Goal: Task Accomplishment & Management: Manage account settings

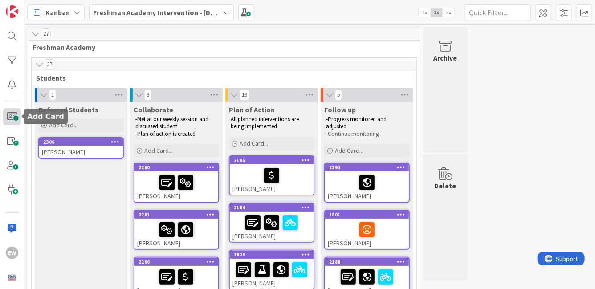
click at [14, 115] on span at bounding box center [12, 116] width 18 height 17
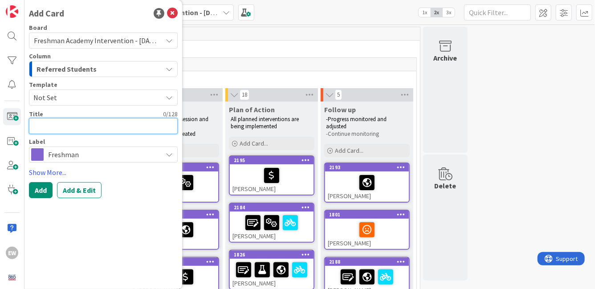
type textarea "x"
type textarea "N"
type textarea "x"
type textarea "Ne"
type textarea "x"
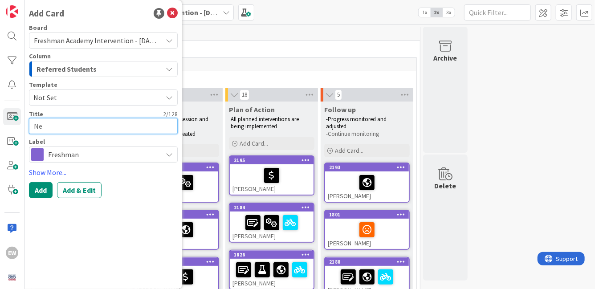
type textarea "Nev"
type textarea "x"
type textarea "[PERSON_NAME]"
type textarea "x"
type textarea "Nevae"
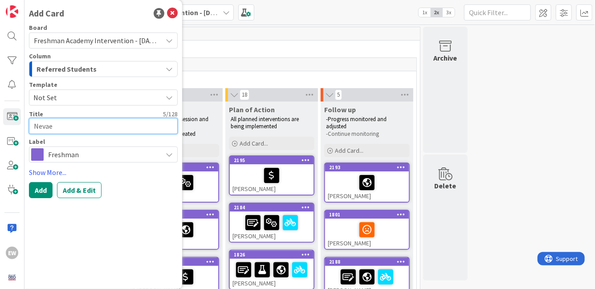
type textarea "x"
type textarea "Nevaeh"
type textarea "x"
type textarea "Nevaeh"
type textarea "x"
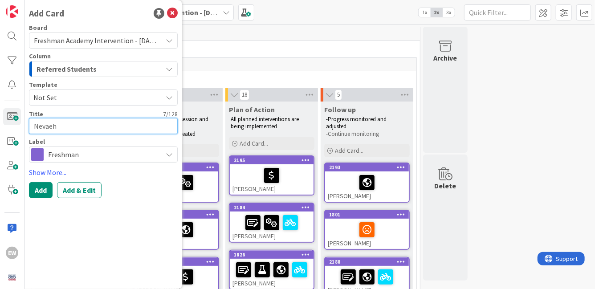
type textarea "Nevaeh W"
type textarea "x"
type textarea "Nevaeh Wa"
type textarea "x"
type textarea "Nevaeh War"
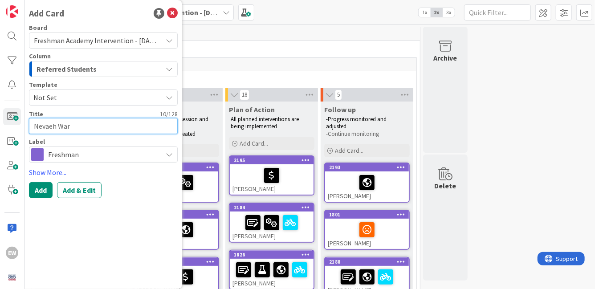
type textarea "x"
type textarea "[PERSON_NAME]"
click at [43, 189] on button "Add" at bounding box center [41, 190] width 24 height 16
click at [52, 130] on textarea at bounding box center [103, 126] width 149 height 16
type textarea "x"
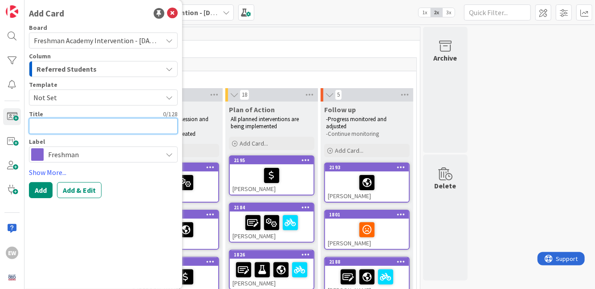
type textarea "I"
type textarea "x"
type textarea "Is"
type textarea "x"
type textarea "Isa"
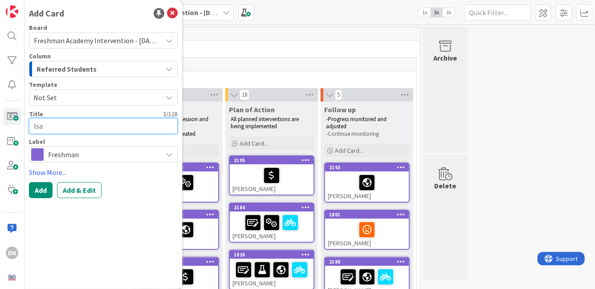
type textarea "x"
type textarea "Isab"
type textarea "x"
type textarea "Isabe"
type textarea "x"
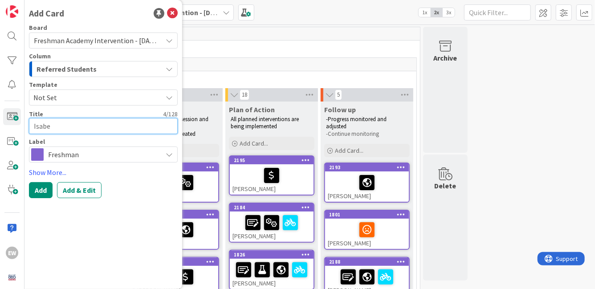
type textarea "[PERSON_NAME]"
type textarea "x"
type textarea "[PERSON_NAME]"
type textarea "x"
type textarea "[PERSON_NAME]"
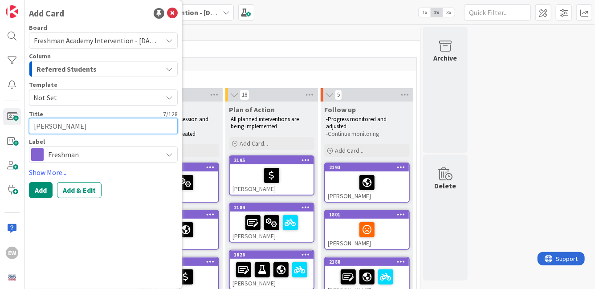
type textarea "x"
type textarea "[PERSON_NAME]"
type textarea "x"
type textarea "[PERSON_NAME]"
type textarea "x"
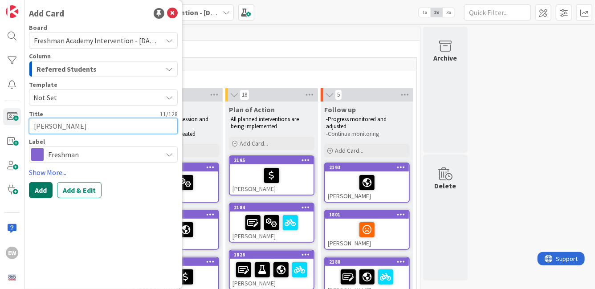
type textarea "[PERSON_NAME]"
click at [41, 193] on button "Add" at bounding box center [41, 190] width 24 height 16
click at [97, 127] on textarea at bounding box center [103, 126] width 149 height 16
type textarea "x"
type textarea "b"
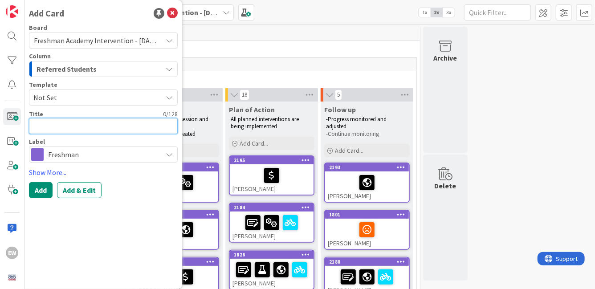
type textarea "x"
type textarea "B"
type textarea "x"
type textarea "Ba"
type textarea "x"
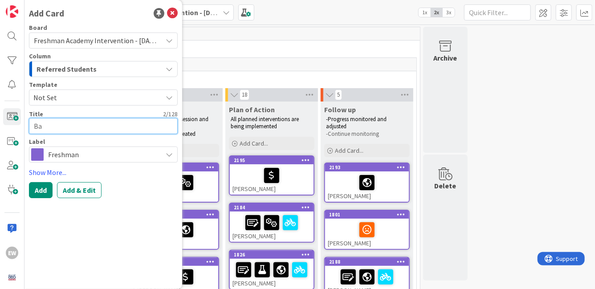
type textarea "[MEDICAL_DATA]"
type textarea "x"
type textarea "Bale"
type textarea "x"
type textarea "Balei"
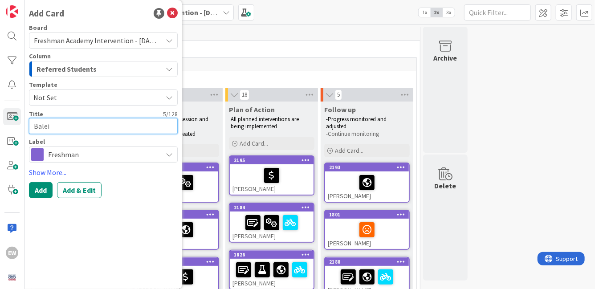
type textarea "x"
type textarea "Baleig"
type textarea "x"
type textarea "Baleigh"
type textarea "x"
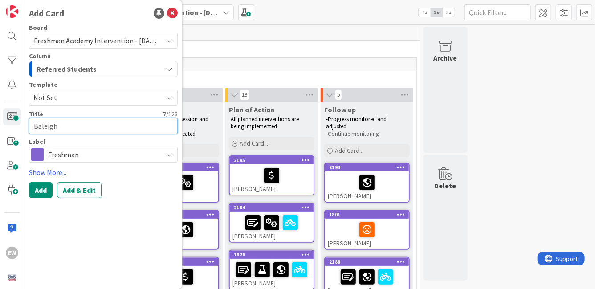
type textarea "Baleigh"
type textarea "x"
type textarea "Baleigh F"
type textarea "x"
type textarea "Baleigh Fo"
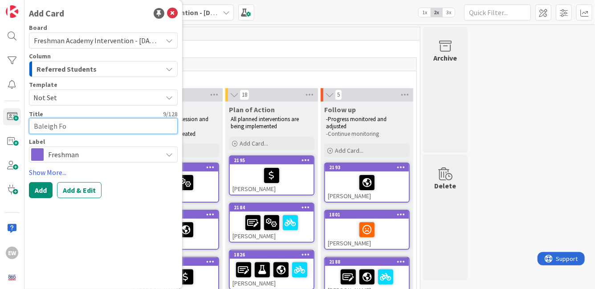
type textarea "x"
type textarea "Baleigh For"
type textarea "x"
type textarea "Baleigh Fore"
type textarea "x"
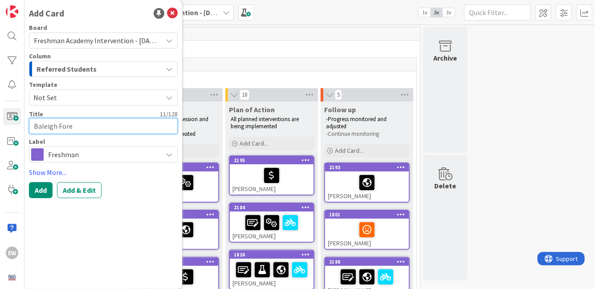
type textarea "Baleigh Fored"
type textarea "x"
type textarea "Baleigh Fore"
type textarea "x"
type textarea "Baleigh For"
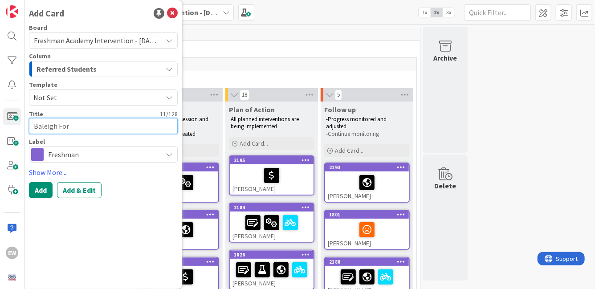
type textarea "x"
type textarea "Baleigh Fo"
type textarea "x"
type textarea "Baleigh F"
type textarea "x"
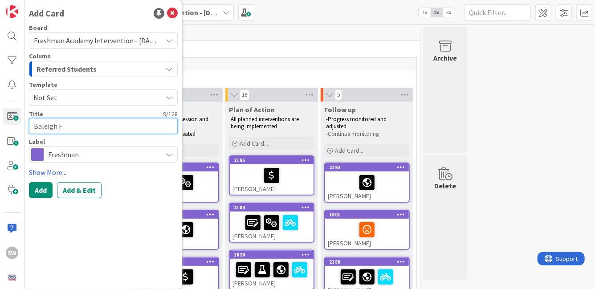
type textarea "Baleigh"
type textarea "x"
type textarea "Baleigh"
type textarea "x"
type textarea "Baleig"
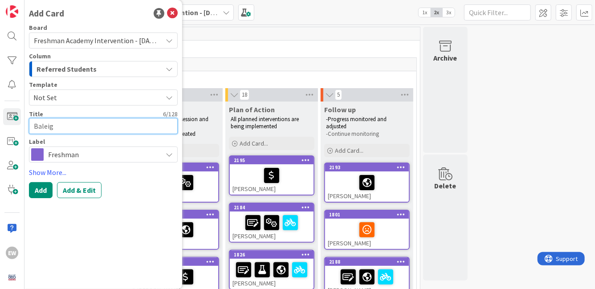
type textarea "x"
type textarea "Balei"
type textarea "x"
type textarea "Bale"
type textarea "x"
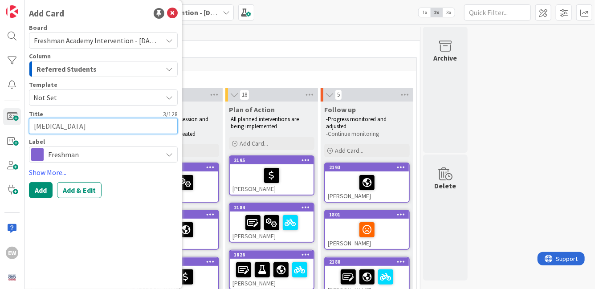
type textarea "[MEDICAL_DATA]"
type textarea "x"
type textarea "Ba"
type textarea "x"
type textarea "Bai"
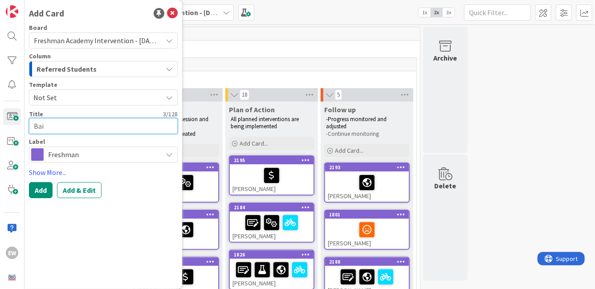
type textarea "x"
type textarea "Bail"
type textarea "x"
type textarea "Baile"
type textarea "x"
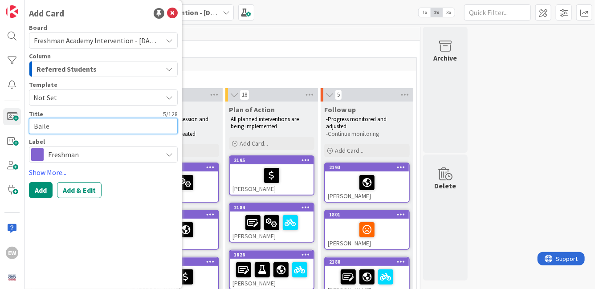
type textarea "Bailei"
type textarea "x"
type textarea "Baileig"
type textarea "x"
type textarea "Baileigh"
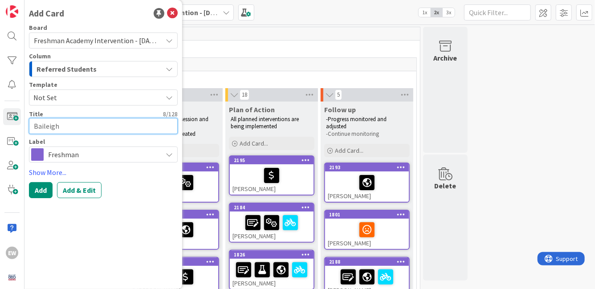
type textarea "x"
type textarea "Baileigh"
type textarea "x"
type textarea "[PERSON_NAME]"
type textarea "x"
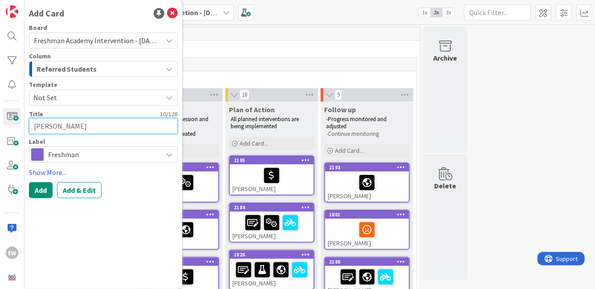
type textarea "[PERSON_NAME]"
type textarea "x"
type textarea "Baileigh For"
type textarea "x"
type textarea "[PERSON_NAME]"
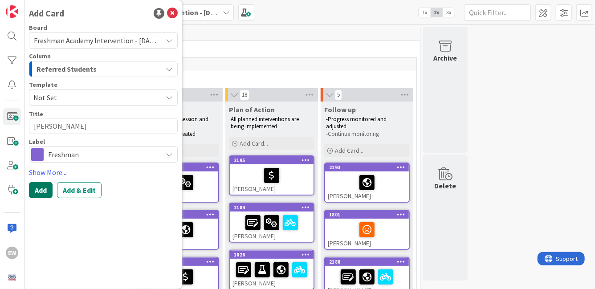
click at [41, 194] on button "Add" at bounding box center [41, 190] width 24 height 16
click at [72, 128] on textarea at bounding box center [103, 126] width 149 height 16
type textarea "x"
type textarea "N"
type textarea "x"
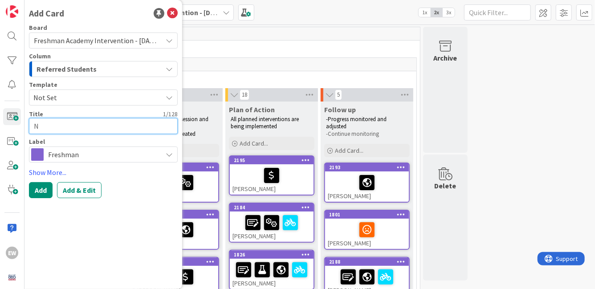
type textarea "Nt"
type textarea "x"
type textarea "Nth"
type textarea "x"
type textarea "Ntha"
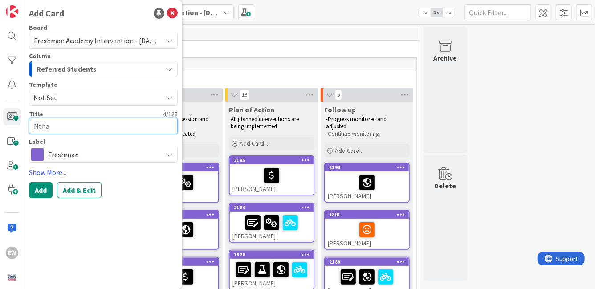
type textarea "x"
type textarea "Nth"
type textarea "x"
type textarea "Nt"
type textarea "x"
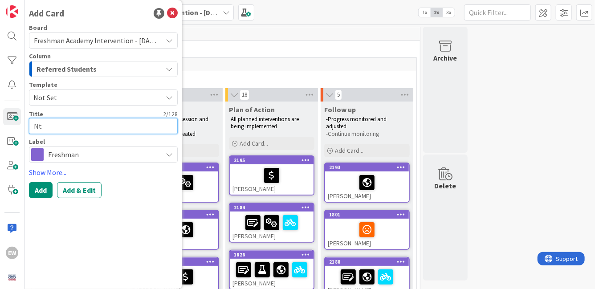
type textarea "N"
type textarea "x"
type textarea "Na"
type textarea "x"
type textarea "Nat"
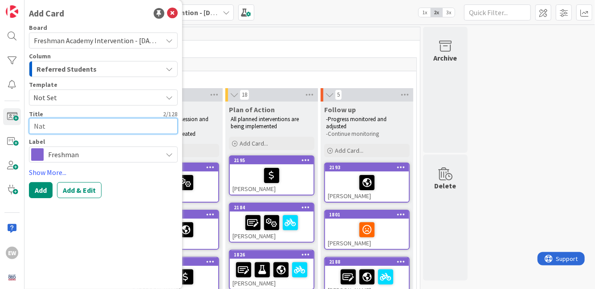
type textarea "x"
type textarea "Nath"
type textarea "x"
type textarea "Natha"
type textarea "x"
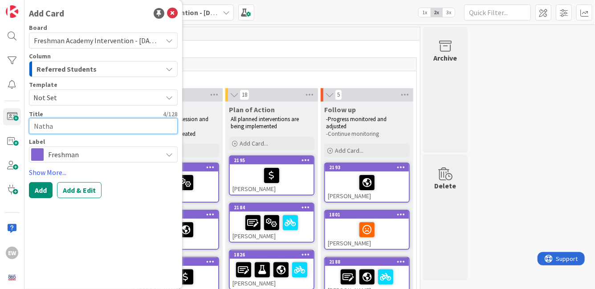
type textarea "[PERSON_NAME]"
type textarea "x"
type textarea "[PERSON_NAME]"
type textarea "x"
type textarea "[PERSON_NAME]"
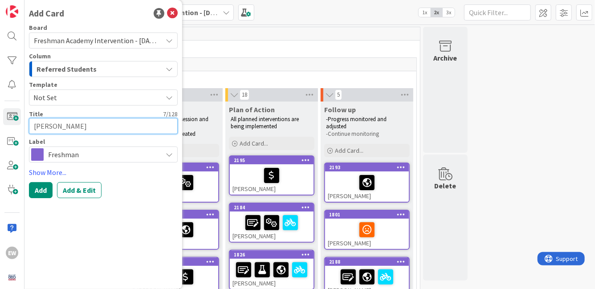
type textarea "x"
type textarea "[PERSON_NAME]"
type textarea "x"
type textarea "[PERSON_NAME]"
type textarea "x"
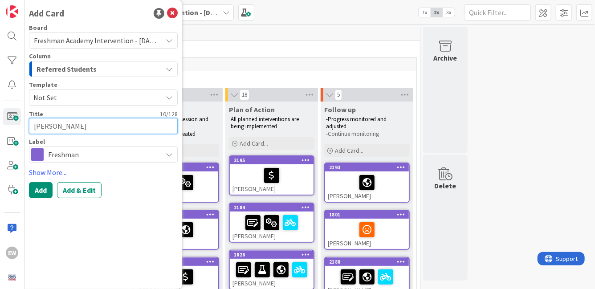
type textarea "[PERSON_NAME]"
type textarea "x"
type textarea "[PERSON_NAME]"
type textarea "x"
type textarea "[PERSON_NAME]"
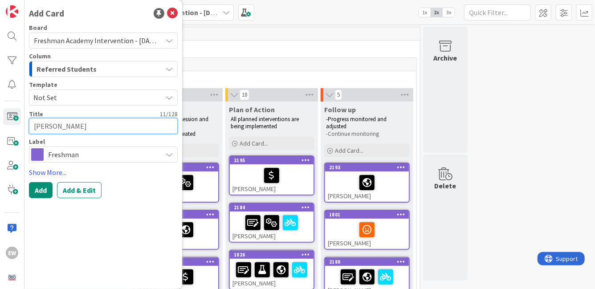
type textarea "x"
type textarea "[PERSON_NAME]"
type textarea "x"
type textarea "[PERSON_NAME]"
type textarea "x"
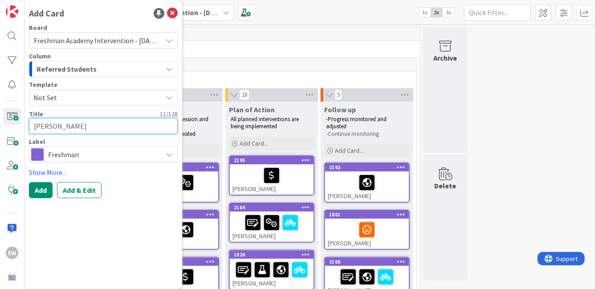
type textarea "[PERSON_NAME]"
type textarea "x"
type textarea "[PERSON_NAME]"
type textarea "x"
type textarea "[PERSON_NAME]"
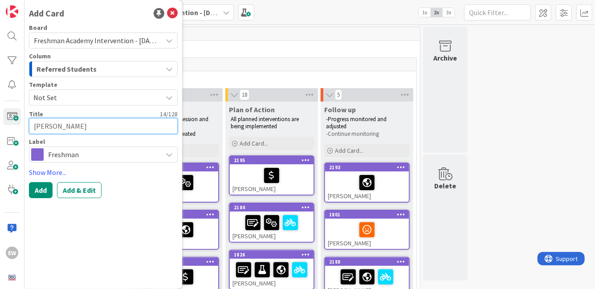
type textarea "x"
type textarea "[PERSON_NAME]"
type textarea "x"
type textarea "[PERSON_NAME]"
click at [43, 187] on button "Add" at bounding box center [41, 190] width 24 height 16
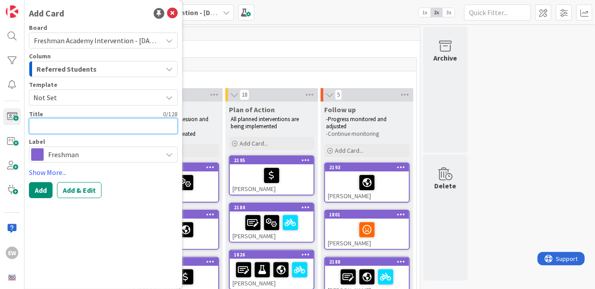
click at [39, 121] on textarea at bounding box center [103, 126] width 149 height 16
type textarea "x"
type textarea "J"
type textarea "x"
type textarea "[PERSON_NAME]"
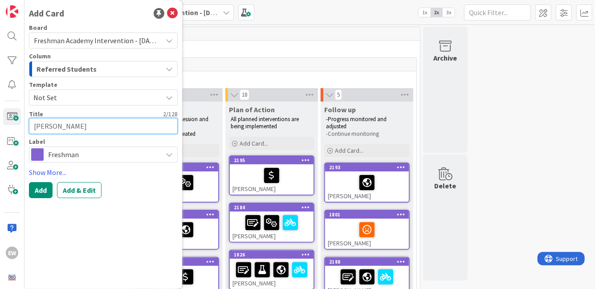
type textarea "x"
type textarea "Jack"
type textarea "x"
type textarea "Jacks"
type textarea "x"
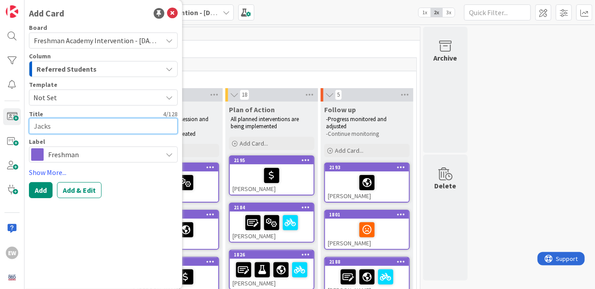
type textarea "Jackso"
type textarea "x"
type textarea "[PERSON_NAME]"
type textarea "x"
type textarea "[PERSON_NAME]"
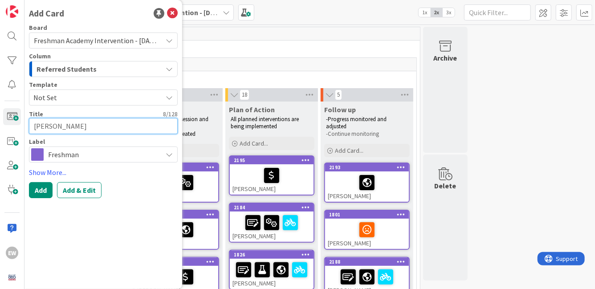
type textarea "x"
type textarea "[PERSON_NAME]"
type textarea "x"
type textarea "[PERSON_NAME]"
type textarea "x"
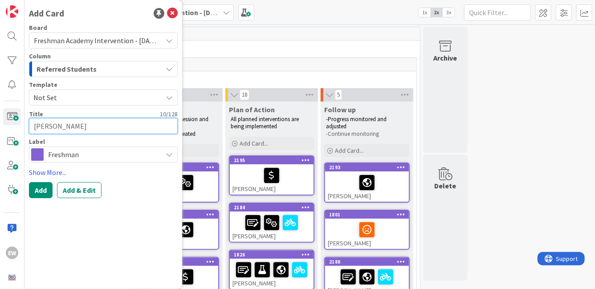
type textarea "[PERSON_NAME]"
type textarea "x"
type textarea "[PERSON_NAME]"
click at [35, 191] on button "Add" at bounding box center [41, 190] width 24 height 16
click at [76, 127] on textarea at bounding box center [103, 126] width 149 height 16
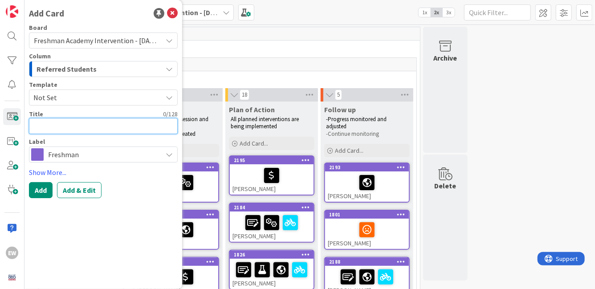
type textarea "x"
type textarea "L"
type textarea "x"
type textarea "Le"
click at [49, 187] on button "Add" at bounding box center [41, 190] width 24 height 16
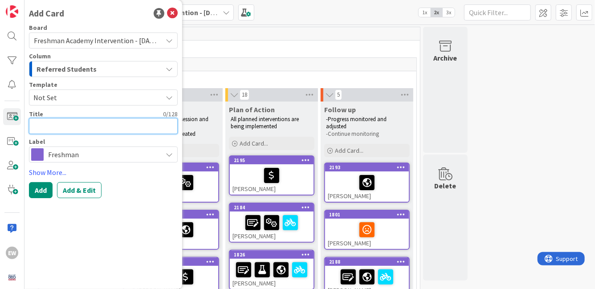
click at [77, 129] on textarea at bounding box center [103, 126] width 149 height 16
click at [41, 190] on button "Add" at bounding box center [41, 190] width 24 height 16
click at [119, 126] on textarea at bounding box center [103, 126] width 149 height 16
paste textarea "[PERSON_NAME]"
click at [61, 129] on textarea "[PERSON_NAME]" at bounding box center [103, 126] width 149 height 16
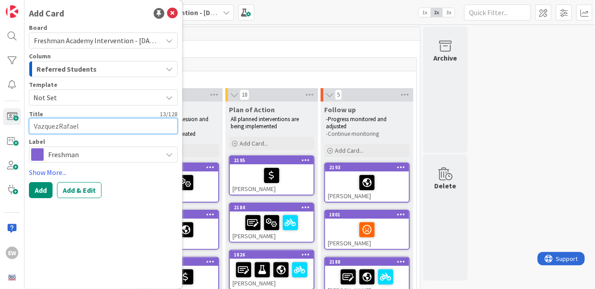
drag, startPoint x: 84, startPoint y: 127, endPoint x: 58, endPoint y: 127, distance: 25.8
click at [58, 127] on textarea "VazquezRafael" at bounding box center [103, 126] width 149 height 16
paste textarea "[PERSON_NAME]"
click at [41, 189] on button "Add" at bounding box center [41, 190] width 24 height 16
click at [54, 132] on textarea at bounding box center [103, 126] width 149 height 16
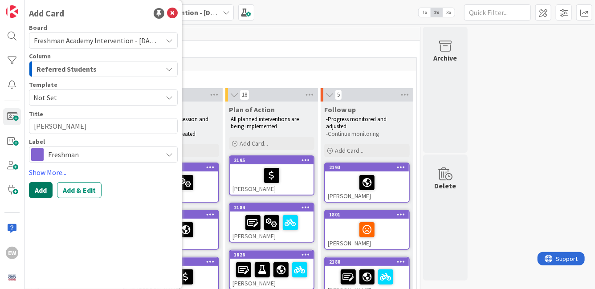
click at [35, 193] on button "Add" at bounding box center [41, 190] width 24 height 16
click at [171, 15] on icon at bounding box center [172, 13] width 11 height 11
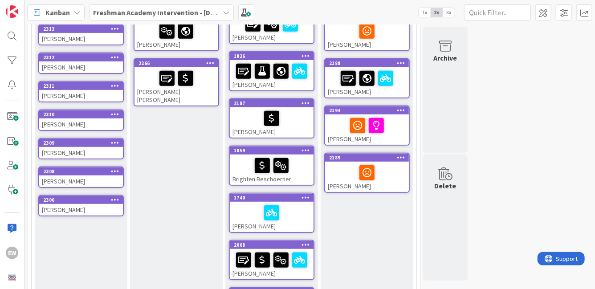
scroll to position [204, 0]
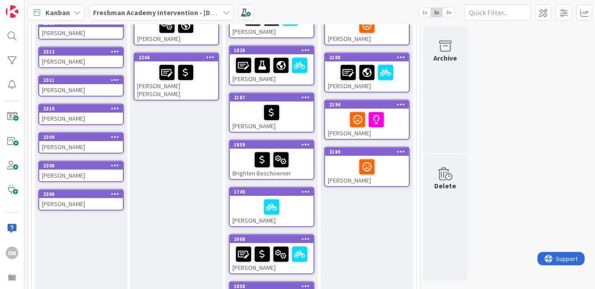
click at [59, 198] on div "[PERSON_NAME]" at bounding box center [81, 204] width 84 height 12
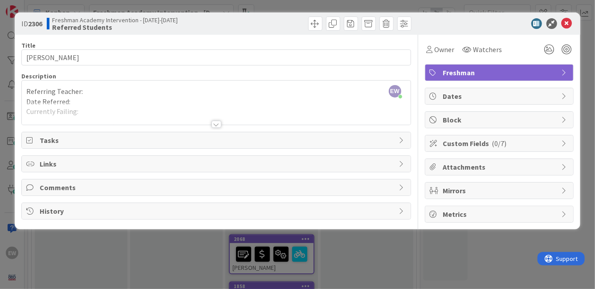
click at [570, 140] on div "Custom Fields ( 0/7 )" at bounding box center [499, 143] width 148 height 16
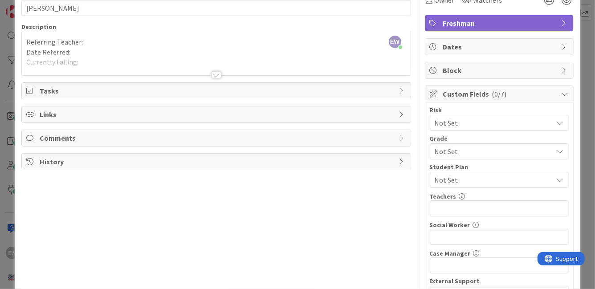
scroll to position [88, 0]
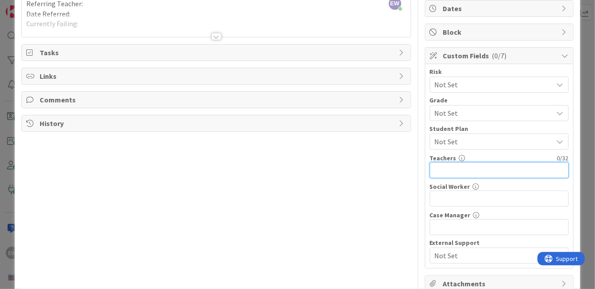
click at [470, 172] on input "text" at bounding box center [499, 170] width 139 height 16
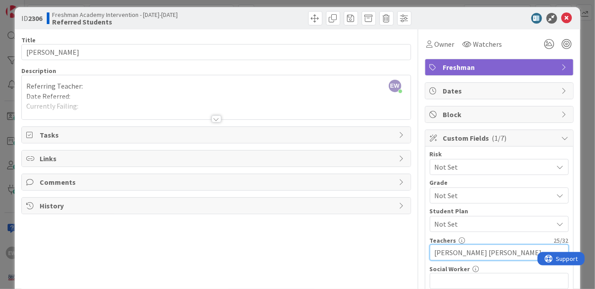
scroll to position [0, 0]
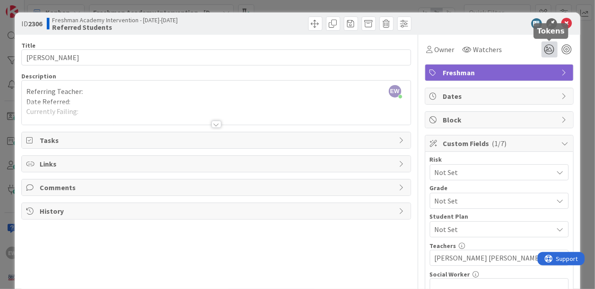
click at [547, 48] on icon at bounding box center [550, 49] width 16 height 16
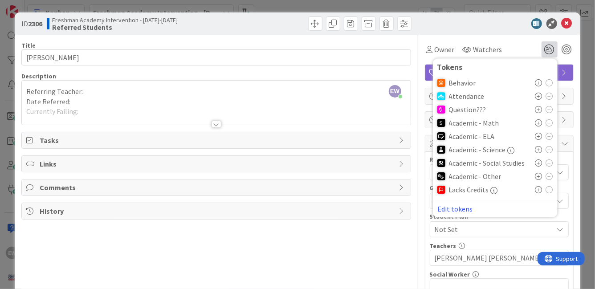
click at [539, 176] on icon at bounding box center [538, 176] width 7 height 7
click at [539, 176] on icon at bounding box center [538, 177] width 7 height 7
click at [539, 162] on icon at bounding box center [538, 162] width 7 height 7
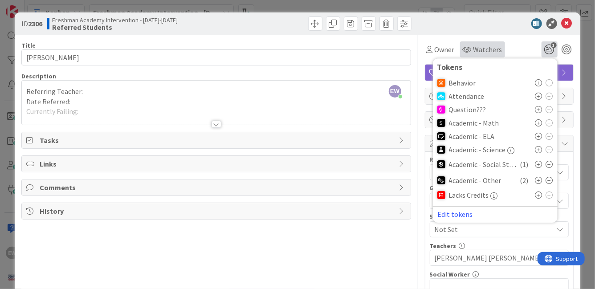
click at [474, 54] on span "Watchers" at bounding box center [487, 49] width 29 height 11
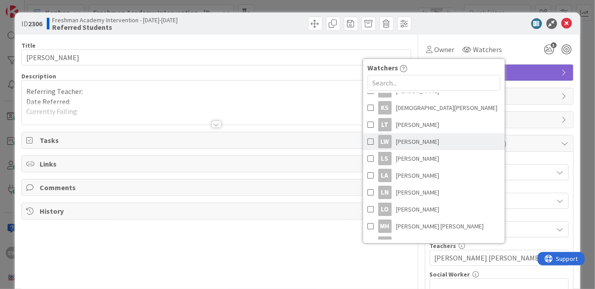
scroll to position [527, 0]
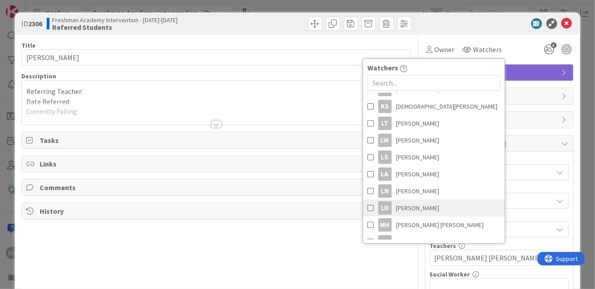
click at [371, 208] on span at bounding box center [370, 207] width 6 height 13
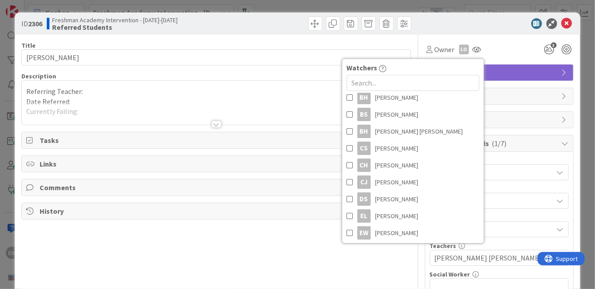
scroll to position [195, 0]
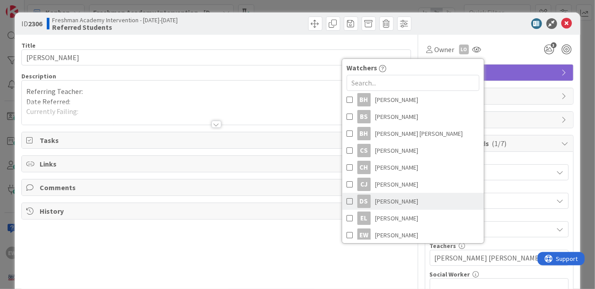
click at [351, 203] on span at bounding box center [350, 201] width 6 height 13
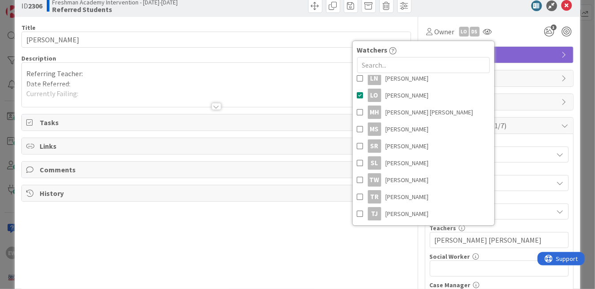
scroll to position [27, 0]
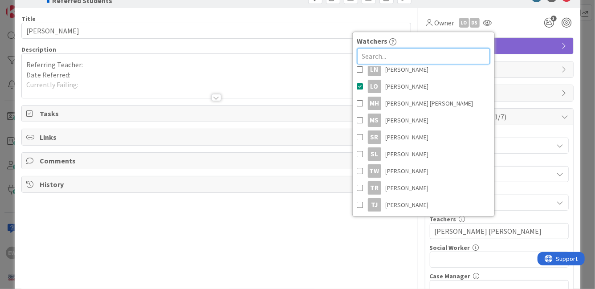
click at [397, 56] on input "text" at bounding box center [423, 56] width 133 height 16
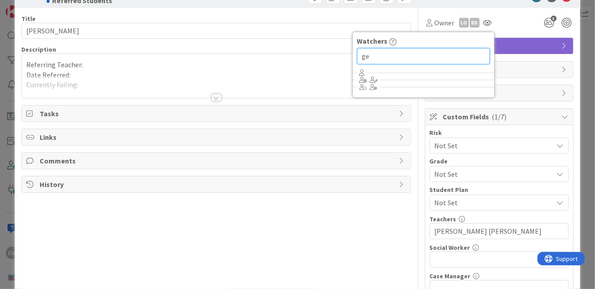
scroll to position [0, 0]
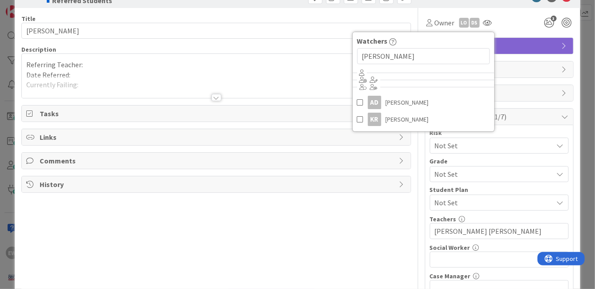
click at [514, 34] on div "Owner LO DS Watchers [PERSON_NAME] AD [PERSON_NAME] KR [PERSON_NAME] 3 Tokens B…" at bounding box center [499, 204] width 149 height 392
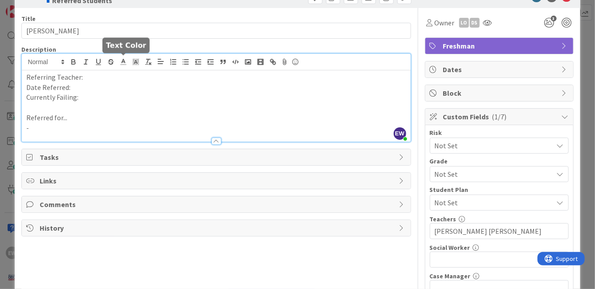
click at [127, 66] on div "[PERSON_NAME] [PERSON_NAME] joined 2 m ago Referring Teacher: Date Referred: Cu…" at bounding box center [216, 98] width 388 height 88
click at [79, 86] on p "Date Referred:" at bounding box center [215, 87] width 379 height 10
click at [80, 101] on p "Currently Failing:" at bounding box center [215, 97] width 379 height 10
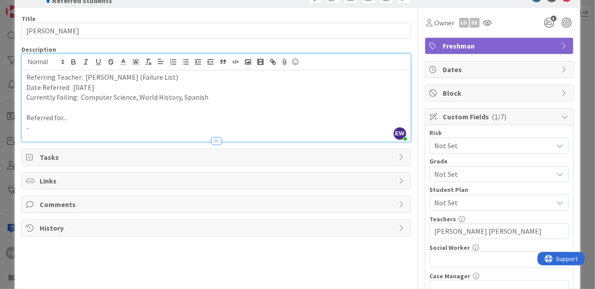
click at [42, 126] on p "-" at bounding box center [215, 128] width 379 height 10
drag, startPoint x: 132, startPoint y: 132, endPoint x: 54, endPoint y: 130, distance: 78.4
click at [54, 130] on div "Description EW [PERSON_NAME] joined 2 m ago Referring Teacher: [PERSON_NAME] (F…" at bounding box center [215, 93] width 389 height 97
drag, startPoint x: 131, startPoint y: 127, endPoint x: 44, endPoint y: 127, distance: 86.9
click at [44, 127] on li "Failing two or more classes" at bounding box center [221, 128] width 369 height 10
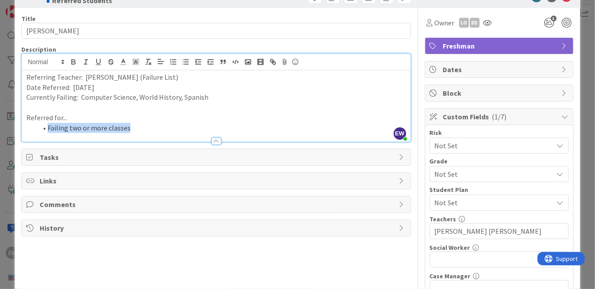
copy li "Failing two or more classes"
click at [188, 122] on p "Referred for..." at bounding box center [215, 118] width 379 height 10
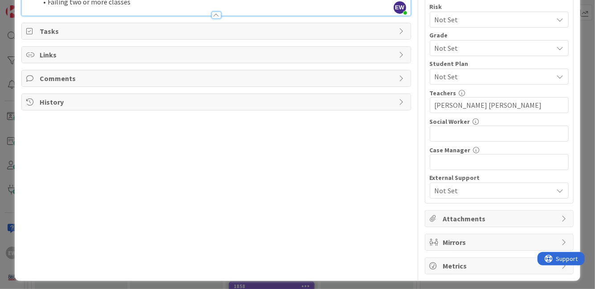
scroll to position [152, 0]
click at [476, 217] on span "Attachments" at bounding box center [500, 219] width 114 height 11
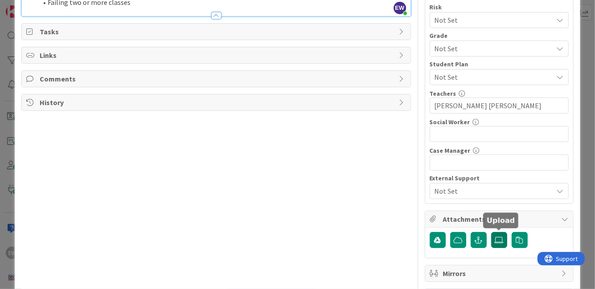
click at [499, 239] on icon at bounding box center [499, 240] width 9 height 7
click at [491, 232] on input "file" at bounding box center [491, 232] width 0 height 0
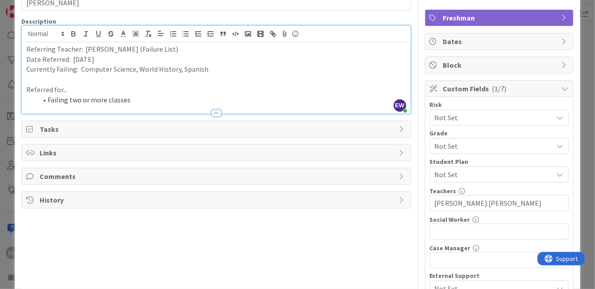
scroll to position [0, 0]
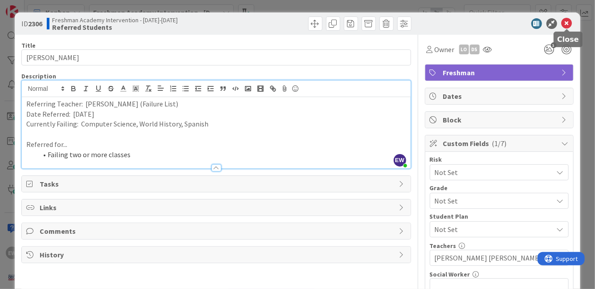
click at [568, 29] on div "ID 2306 Freshman Academy Intervention - [DATE]-[DATE] Referred Students" at bounding box center [297, 23] width 565 height 22
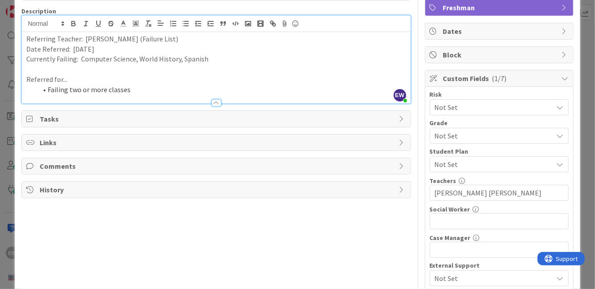
scroll to position [261, 0]
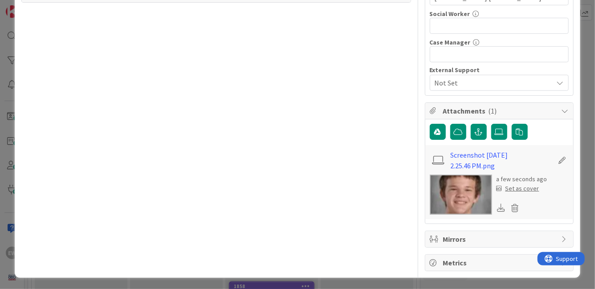
click at [522, 188] on div "Set as cover" at bounding box center [518, 188] width 43 height 9
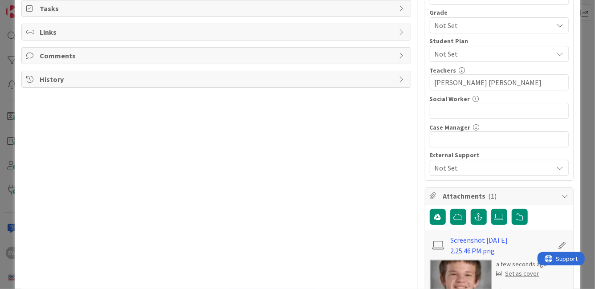
scroll to position [0, 0]
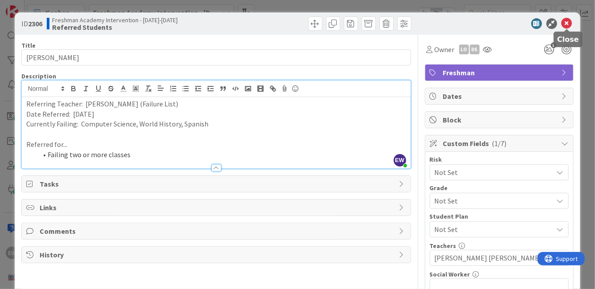
click at [571, 22] on icon at bounding box center [567, 23] width 11 height 11
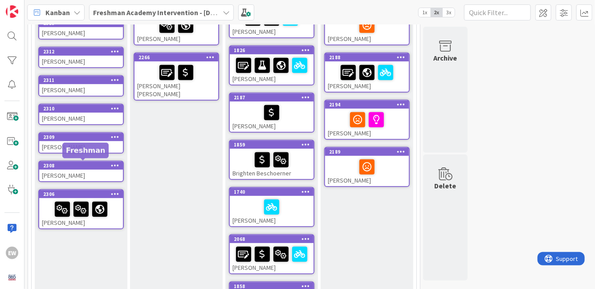
click at [75, 166] on div "2308" at bounding box center [83, 166] width 80 height 6
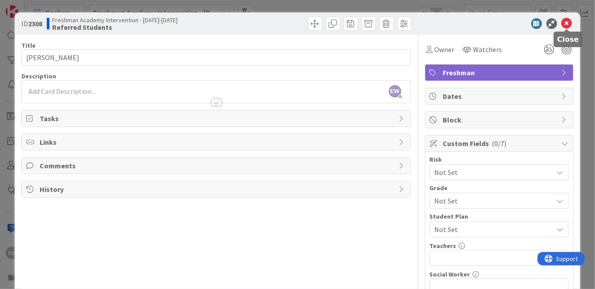
click at [567, 25] on icon at bounding box center [567, 23] width 11 height 11
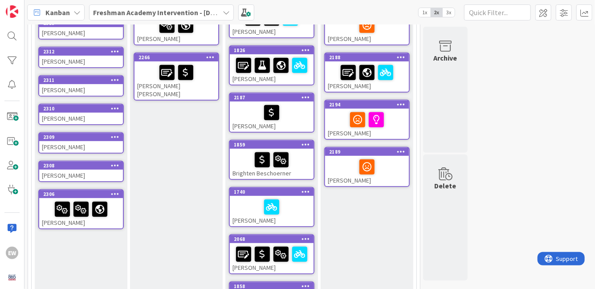
click at [74, 143] on div "[PERSON_NAME]" at bounding box center [81, 147] width 84 height 12
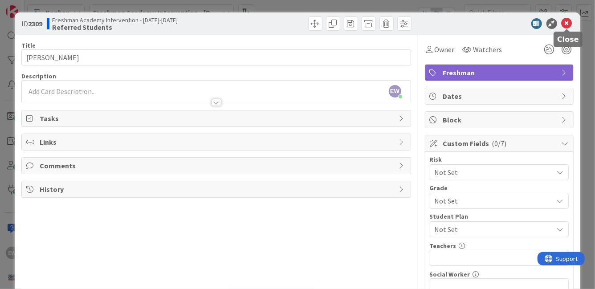
click at [563, 24] on icon at bounding box center [567, 23] width 11 height 11
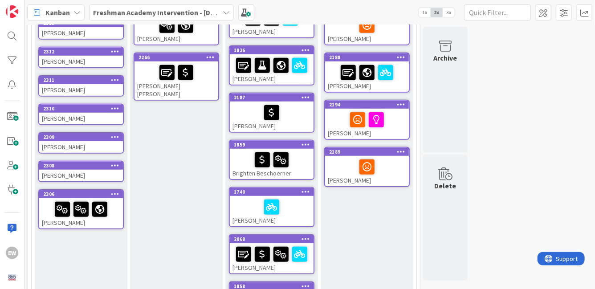
click at [98, 118] on div "[PERSON_NAME]" at bounding box center [81, 119] width 84 height 12
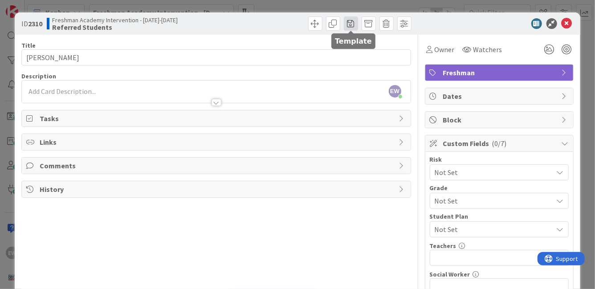
click at [349, 23] on span at bounding box center [351, 23] width 14 height 14
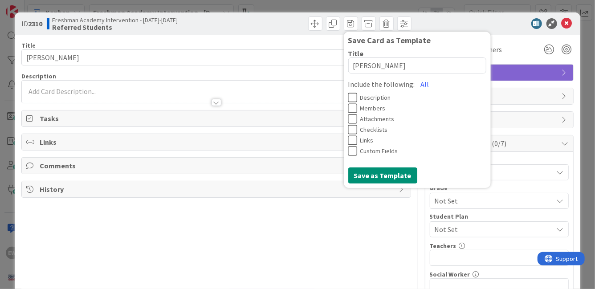
click at [352, 101] on icon at bounding box center [352, 97] width 9 height 11
click at [354, 101] on icon at bounding box center [352, 97] width 9 height 11
click at [419, 86] on button "All" at bounding box center [425, 84] width 20 height 16
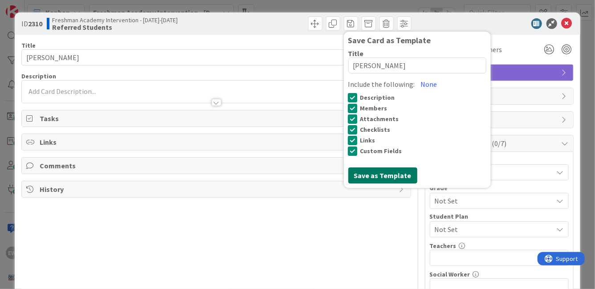
click at [385, 174] on button "Save as Template" at bounding box center [382, 175] width 69 height 16
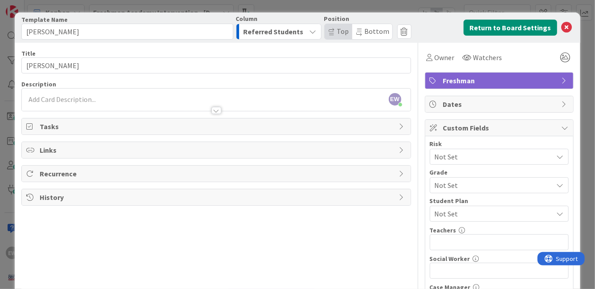
click at [316, 34] on icon "button" at bounding box center [313, 31] width 7 height 7
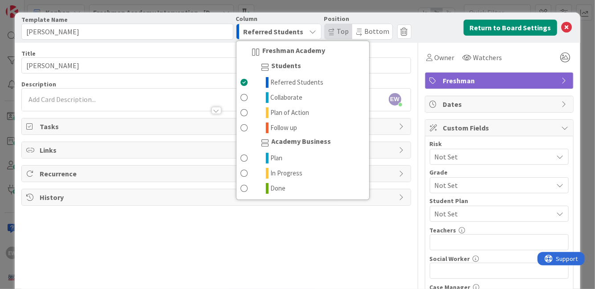
click at [285, 52] on span "Freshman Academy" at bounding box center [294, 52] width 63 height 11
click at [248, 85] on span at bounding box center [244, 82] width 7 height 11
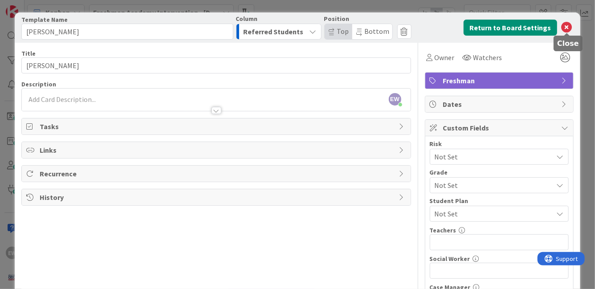
click at [564, 27] on icon at bounding box center [567, 27] width 11 height 11
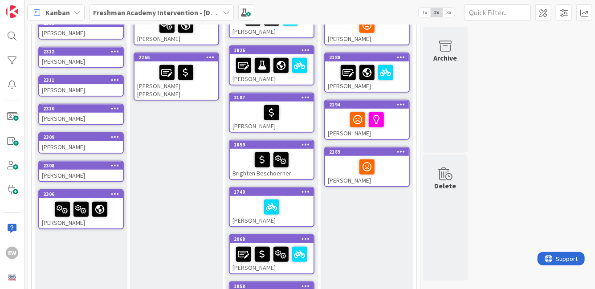
click at [90, 174] on div "[PERSON_NAME]" at bounding box center [81, 176] width 84 height 12
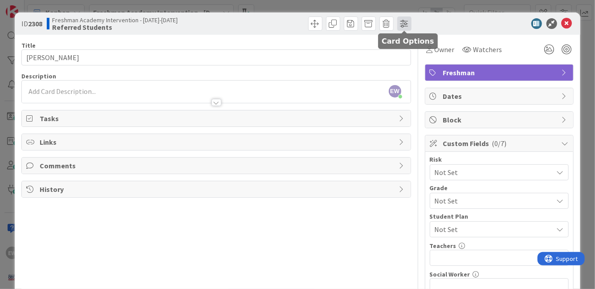
click at [407, 26] on span at bounding box center [404, 23] width 14 height 14
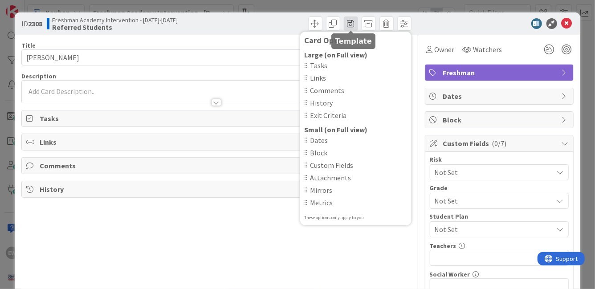
click at [349, 25] on span at bounding box center [351, 23] width 14 height 14
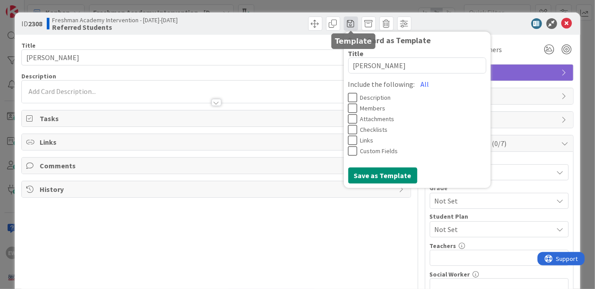
click at [349, 24] on span at bounding box center [351, 23] width 14 height 14
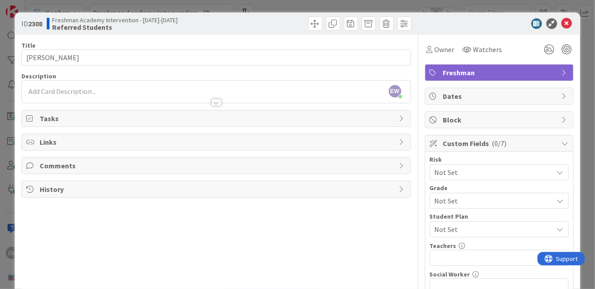
click at [92, 26] on b "Referred Students" at bounding box center [115, 27] width 126 height 7
click at [60, 28] on b "Referred Students" at bounding box center [115, 27] width 126 height 7
click at [46, 27] on div "ID 2308 Freshman Academy Intervention - [DATE]-[DATE] Referred Students" at bounding box center [117, 23] width 193 height 14
click at [565, 22] on icon at bounding box center [567, 23] width 11 height 11
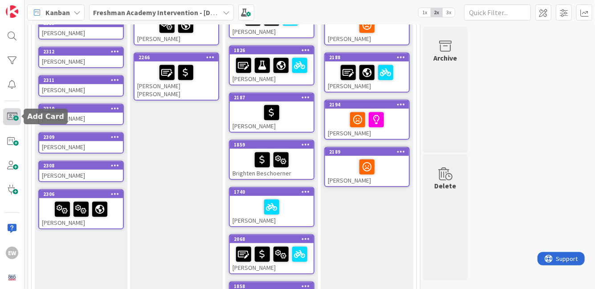
click at [8, 115] on span at bounding box center [12, 116] width 18 height 17
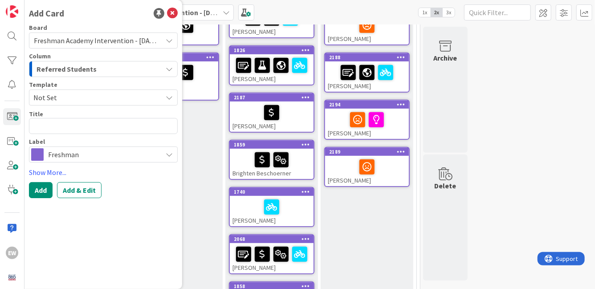
click at [97, 99] on span "Not Set" at bounding box center [94, 98] width 122 height 12
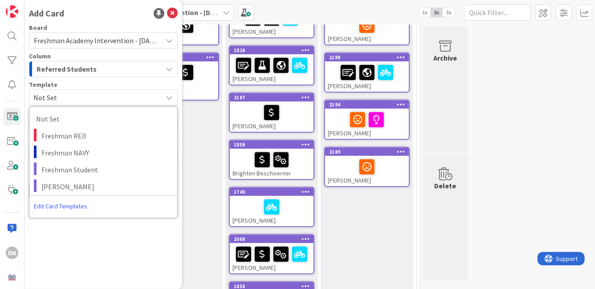
click at [70, 207] on link "Edit Card Templates" at bounding box center [60, 206] width 62 height 16
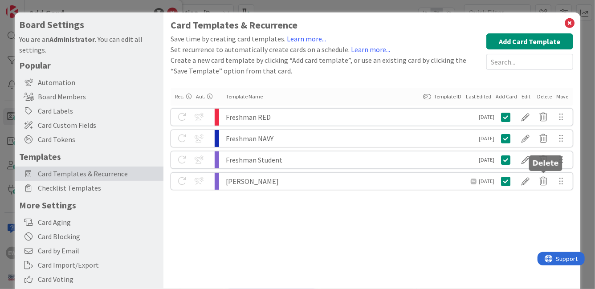
click at [545, 184] on icon at bounding box center [544, 181] width 18 height 15
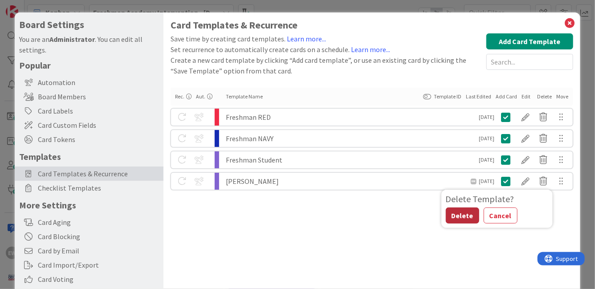
click at [462, 219] on button "Delete" at bounding box center [462, 216] width 33 height 16
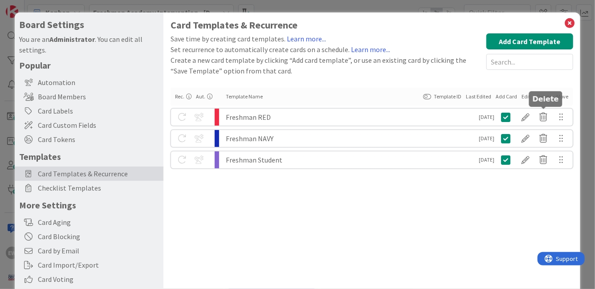
click at [549, 120] on icon at bounding box center [544, 117] width 18 height 15
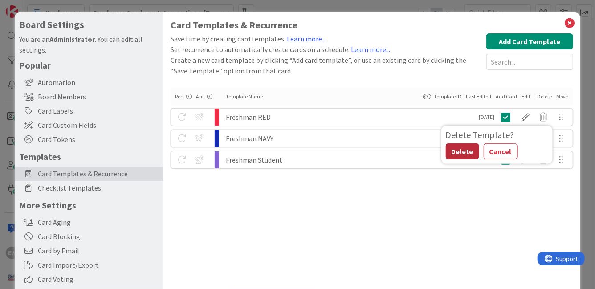
click at [463, 154] on button "Delete" at bounding box center [462, 151] width 33 height 16
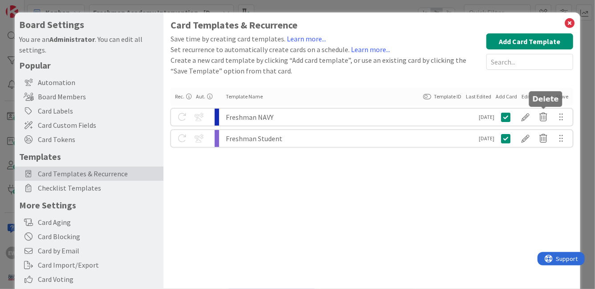
click at [542, 116] on icon at bounding box center [544, 117] width 18 height 15
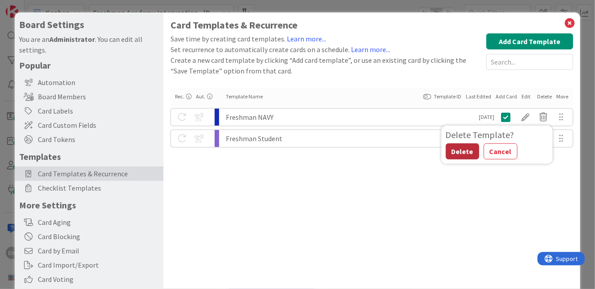
click at [468, 156] on button "Delete" at bounding box center [462, 151] width 33 height 16
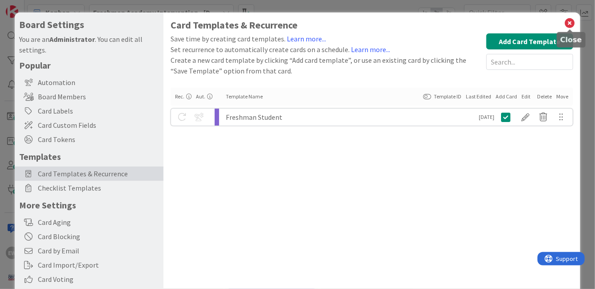
click at [572, 23] on icon at bounding box center [570, 23] width 12 height 12
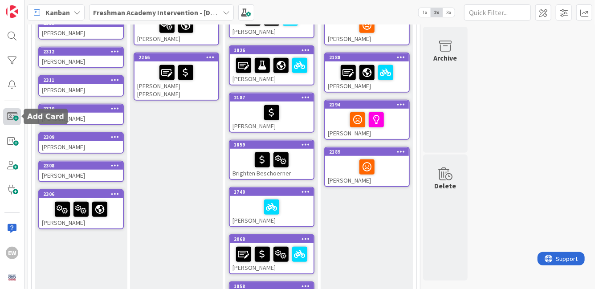
click at [14, 122] on span at bounding box center [12, 116] width 18 height 17
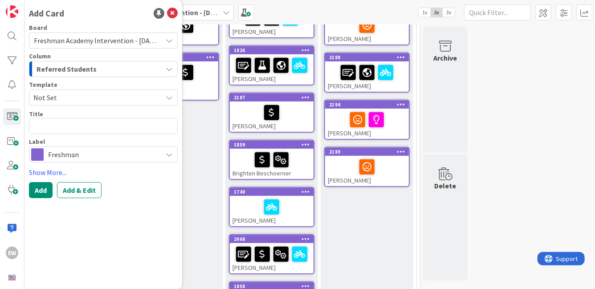
click at [103, 98] on span "Not Set" at bounding box center [94, 98] width 122 height 12
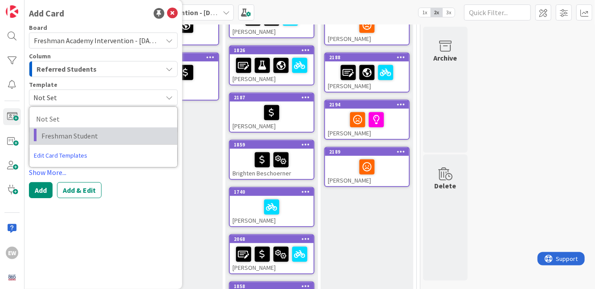
click at [86, 137] on span "Freshman Student" at bounding box center [105, 136] width 129 height 12
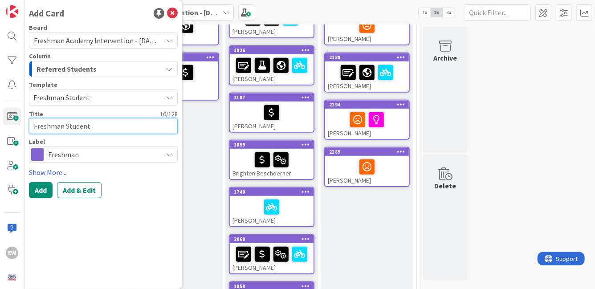
click at [84, 129] on textarea "Freshman Student" at bounding box center [103, 126] width 149 height 16
click at [82, 128] on textarea "Freshman Student" at bounding box center [103, 126] width 149 height 16
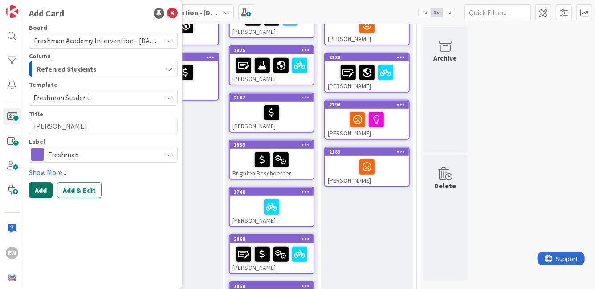
click at [51, 192] on button "Add" at bounding box center [41, 190] width 24 height 16
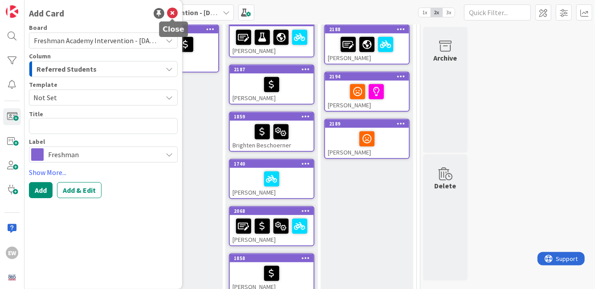
click at [172, 12] on icon at bounding box center [172, 13] width 11 height 11
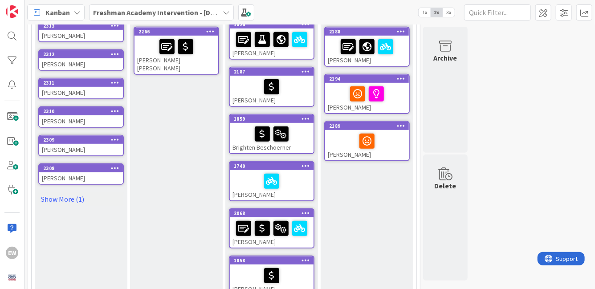
scroll to position [250, 0]
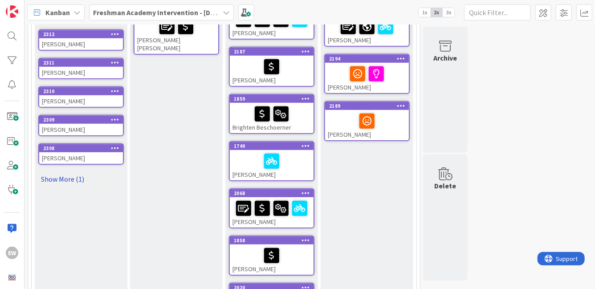
click at [61, 176] on link "Show More (1)" at bounding box center [81, 179] width 86 height 14
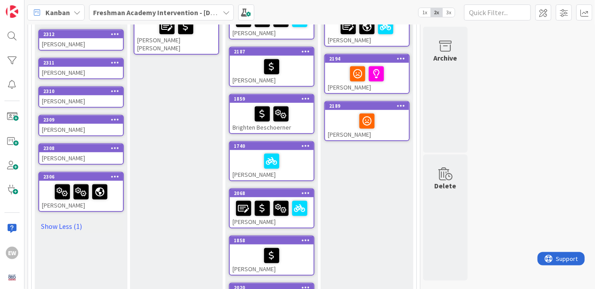
scroll to position [0, 0]
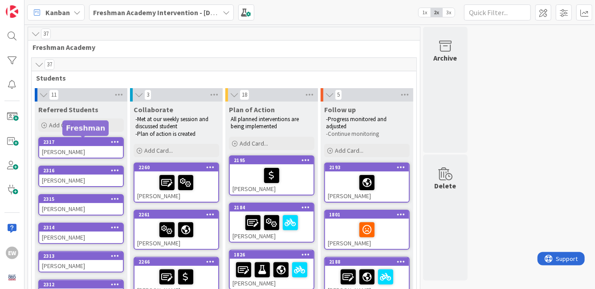
click at [82, 142] on div "2317" at bounding box center [83, 142] width 80 height 6
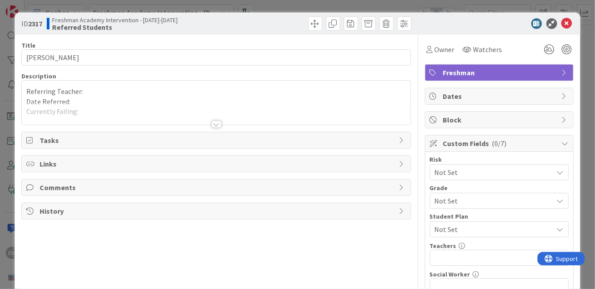
click at [86, 115] on div at bounding box center [216, 113] width 388 height 23
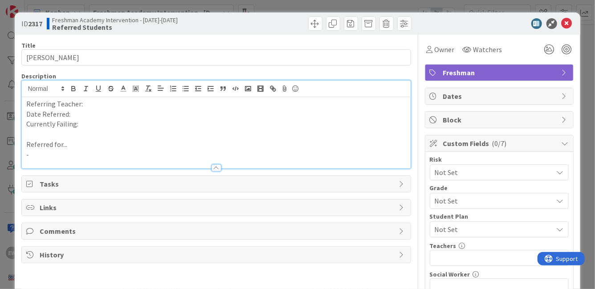
click at [55, 156] on p "-" at bounding box center [215, 155] width 379 height 10
click at [29, 157] on p "-Failing two or more classes" at bounding box center [215, 155] width 379 height 10
click at [90, 106] on p "Referring Teacher:" at bounding box center [215, 104] width 379 height 10
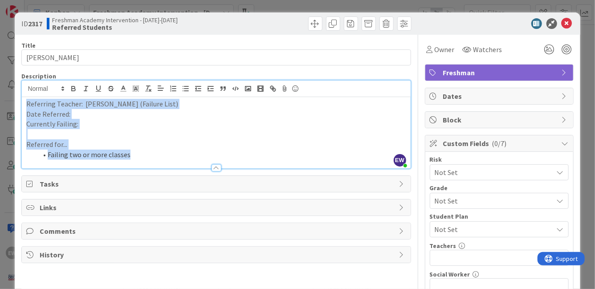
drag, startPoint x: 135, startPoint y: 155, endPoint x: 9, endPoint y: 103, distance: 135.6
click at [9, 103] on div "ID 2317 Freshman Academy Intervention - [DATE]-[DATE] Referred Students Title 1…" at bounding box center [297, 144] width 595 height 289
copy div "Referring Teacher: [PERSON_NAME] (Failure List) Date Referred: Currently Failin…"
click at [139, 117] on p "Date Referred:" at bounding box center [215, 114] width 379 height 10
drag, startPoint x: 139, startPoint y: 154, endPoint x: 8, endPoint y: 103, distance: 140.6
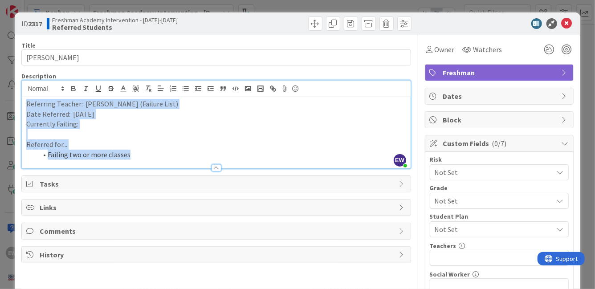
click at [8, 103] on div "ID 2317 Freshman Academy Intervention - [DATE]-[DATE] Referred Students Title 1…" at bounding box center [297, 144] width 595 height 289
copy div "Referring Teacher: [PERSON_NAME] (Failure List) Date Referred: [DATE] Currently…"
click at [94, 127] on p "Currently Failing:" at bounding box center [215, 124] width 379 height 10
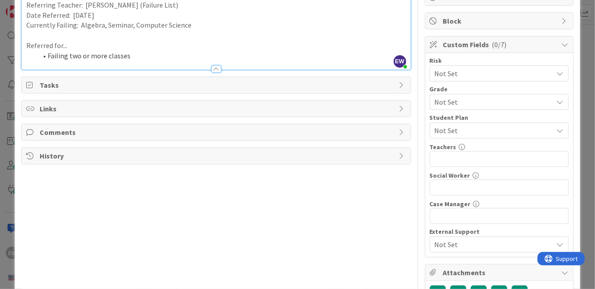
scroll to position [118, 0]
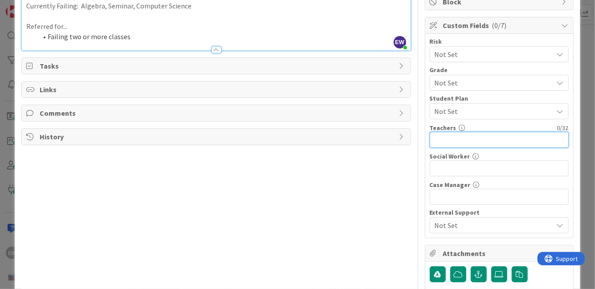
click at [496, 143] on input "text" at bounding box center [499, 140] width 139 height 16
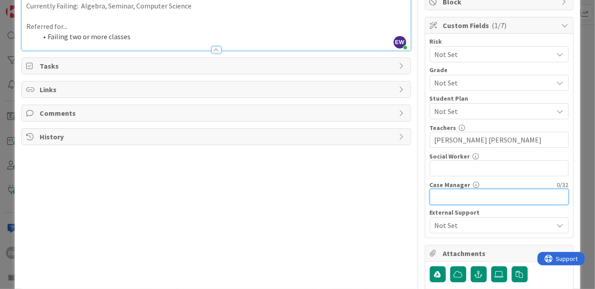
click at [454, 195] on input "text" at bounding box center [499, 197] width 139 height 16
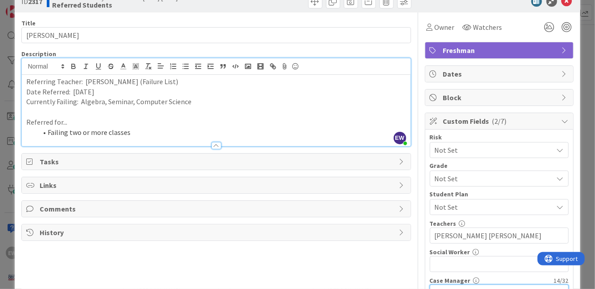
scroll to position [21, 0]
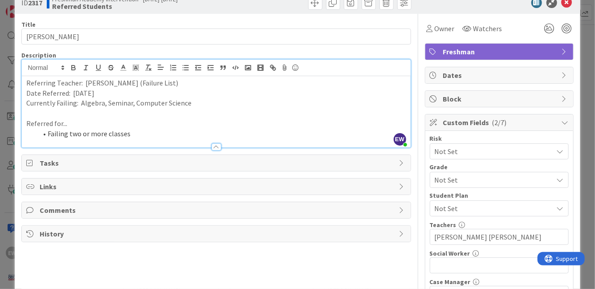
click at [504, 151] on span "Not Set" at bounding box center [492, 151] width 114 height 12
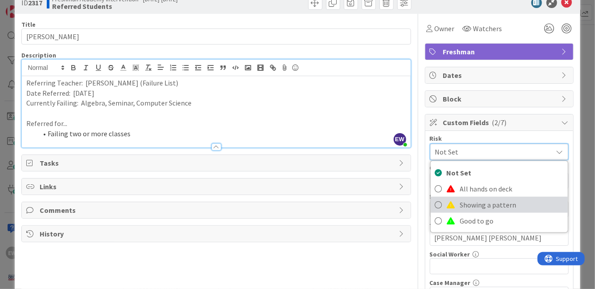
click at [489, 202] on span "Showing a pattern" at bounding box center [511, 204] width 103 height 13
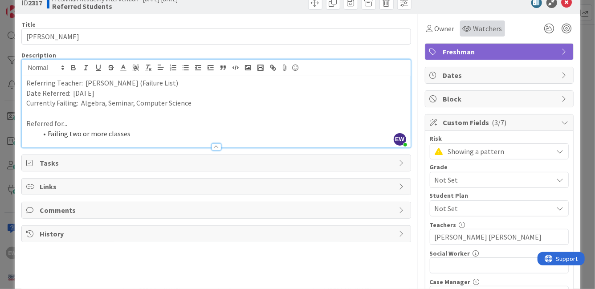
click at [481, 30] on span "Watchers" at bounding box center [487, 28] width 29 height 11
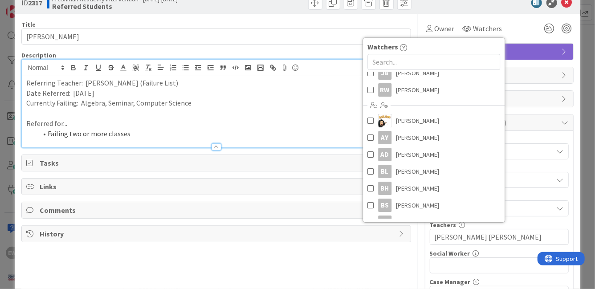
scroll to position [89, 0]
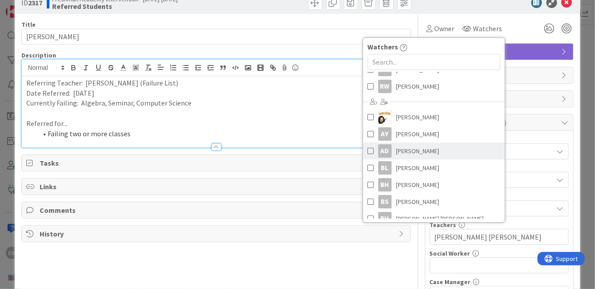
click at [371, 149] on span at bounding box center [370, 150] width 6 height 13
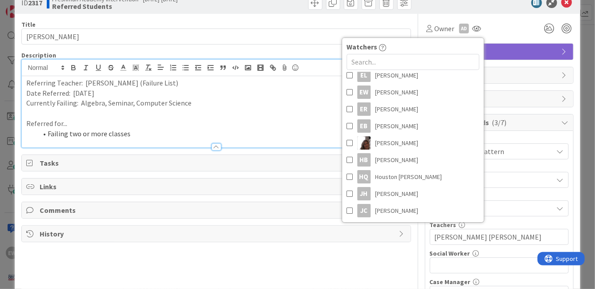
scroll to position [321, 0]
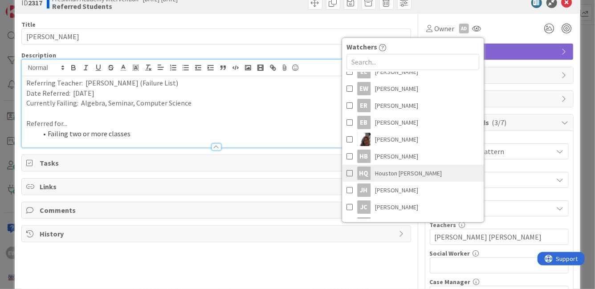
click at [348, 173] on span at bounding box center [350, 173] width 6 height 13
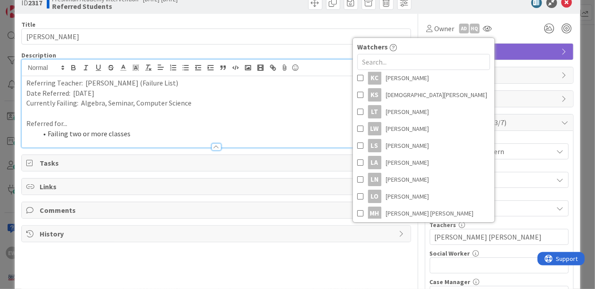
scroll to position [518, 0]
click at [360, 160] on span at bounding box center [360, 161] width 6 height 13
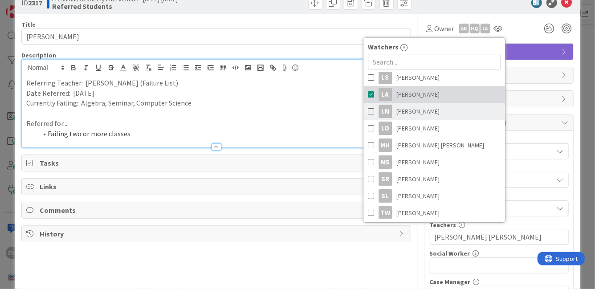
scroll to position [588, 0]
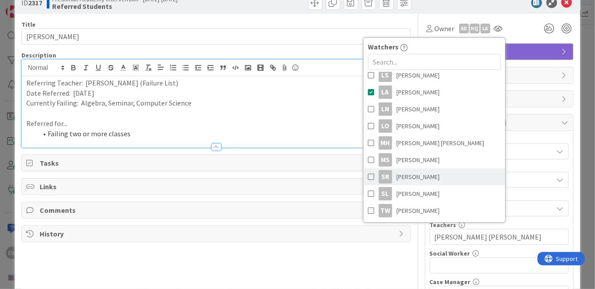
click at [370, 174] on span at bounding box center [371, 176] width 6 height 13
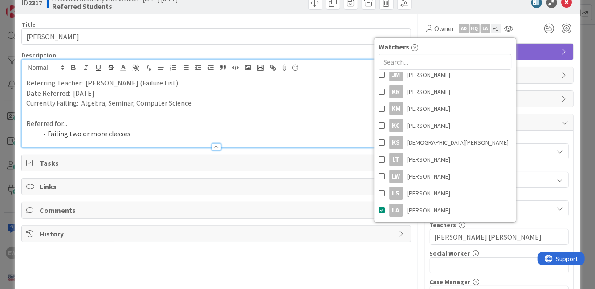
scroll to position [469, 0]
click at [531, 32] on div "Owner AD HQ LA + 1 Watchers EW [PERSON_NAME] CH [PERSON_NAME] HM [PERSON_NAME] …" at bounding box center [499, 28] width 149 height 16
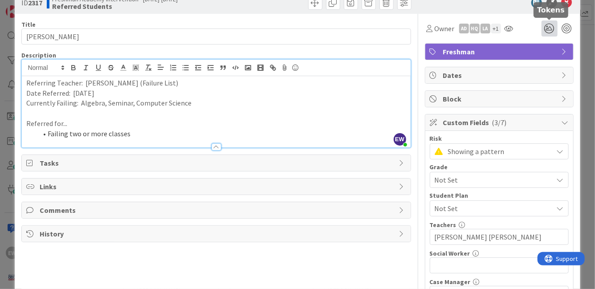
click at [551, 31] on icon at bounding box center [550, 28] width 16 height 16
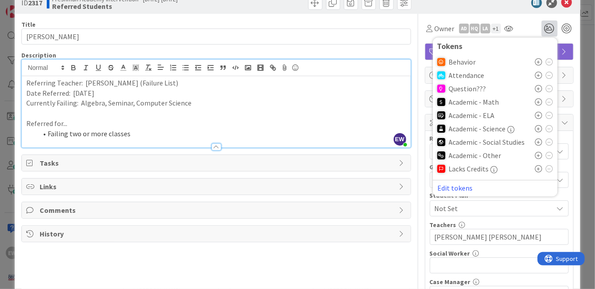
click at [538, 103] on icon at bounding box center [538, 101] width 7 height 7
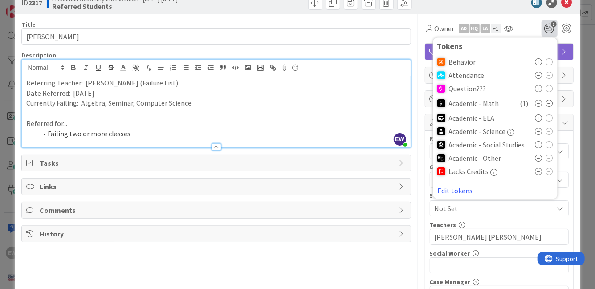
click at [538, 159] on icon at bounding box center [538, 158] width 7 height 7
click at [538, 159] on icon at bounding box center [538, 159] width 7 height 7
click at [530, 18] on div "Owner AD HQ LA + 1 Watchers EW [PERSON_NAME] CH [PERSON_NAME] HM [PERSON_NAME] …" at bounding box center [499, 25] width 149 height 23
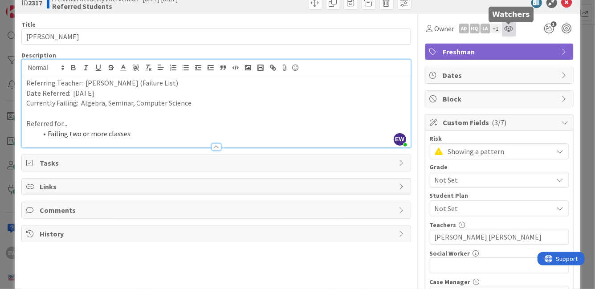
click at [509, 29] on icon at bounding box center [509, 28] width 9 height 7
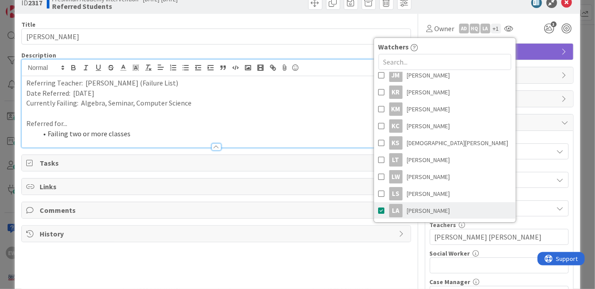
click at [381, 211] on span at bounding box center [382, 210] width 6 height 13
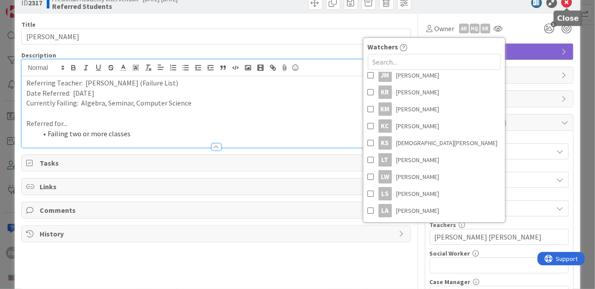
click at [567, 4] on icon at bounding box center [567, 2] width 11 height 11
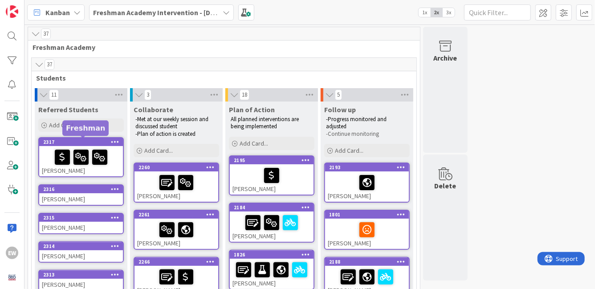
click at [90, 142] on div "2317" at bounding box center [83, 142] width 80 height 6
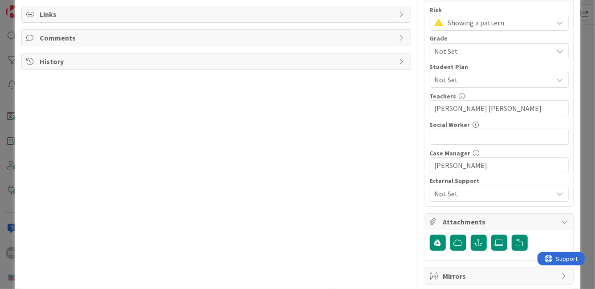
scroll to position [187, 0]
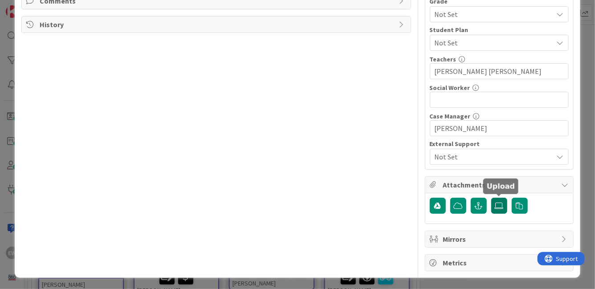
click at [498, 208] on icon at bounding box center [499, 205] width 9 height 7
click at [491, 198] on input "file" at bounding box center [491, 198] width 0 height 0
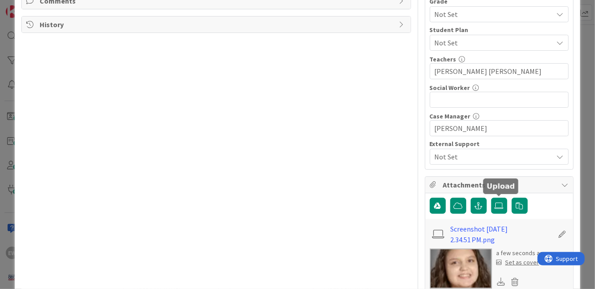
click at [528, 261] on div "Set as cover" at bounding box center [518, 262] width 43 height 9
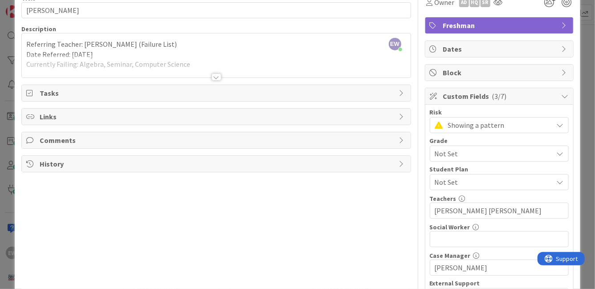
scroll to position [40, 0]
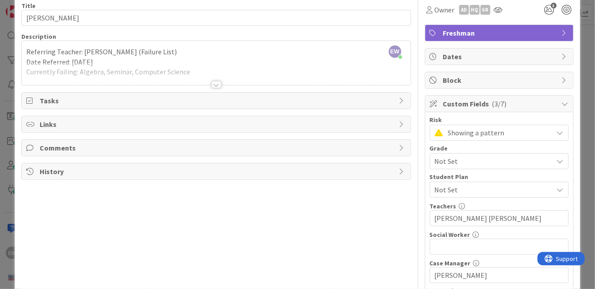
click at [201, 68] on div at bounding box center [216, 73] width 388 height 23
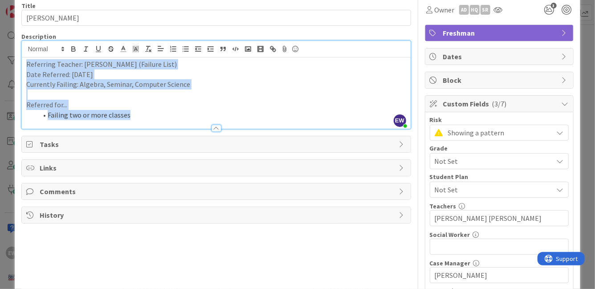
drag, startPoint x: 134, startPoint y: 118, endPoint x: 25, endPoint y: 67, distance: 120.5
click at [25, 67] on div "Referring Teacher: [PERSON_NAME] (Failure List) Date Referred: [DATE] Currently…" at bounding box center [216, 92] width 388 height 71
copy div "Referring Teacher: [PERSON_NAME] (Failure List) Date Referred: [DATE] Currently…"
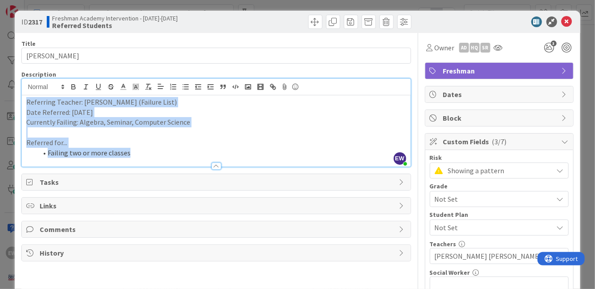
scroll to position [0, 0]
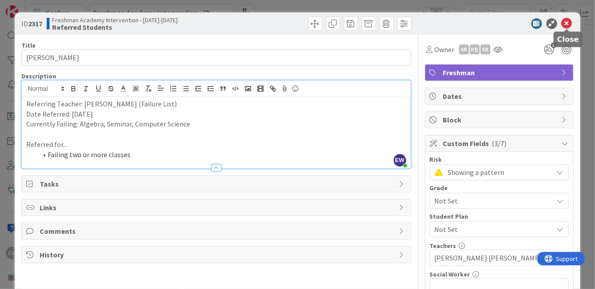
click at [567, 25] on icon at bounding box center [567, 23] width 11 height 11
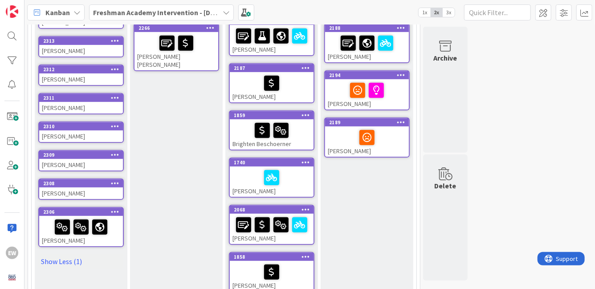
scroll to position [235, 0]
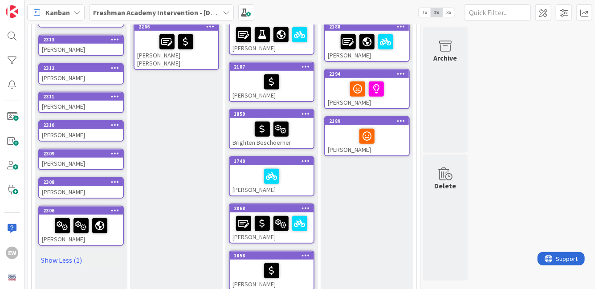
click at [116, 182] on icon at bounding box center [115, 182] width 8 height 6
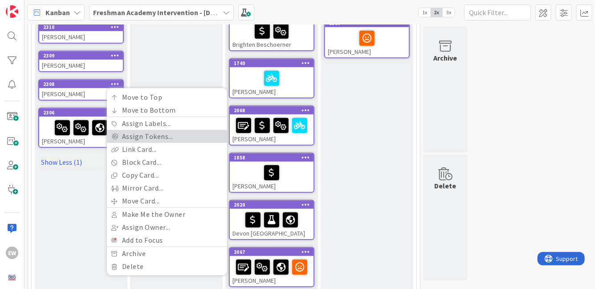
scroll to position [336, 0]
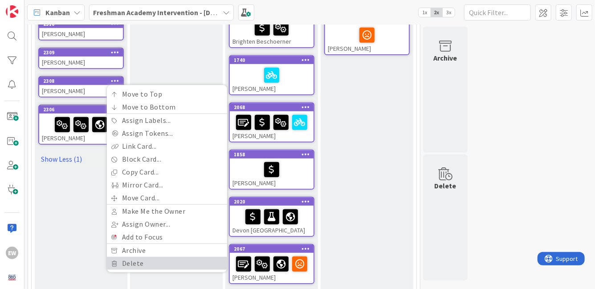
click at [120, 262] on link "Delete" at bounding box center [167, 263] width 120 height 13
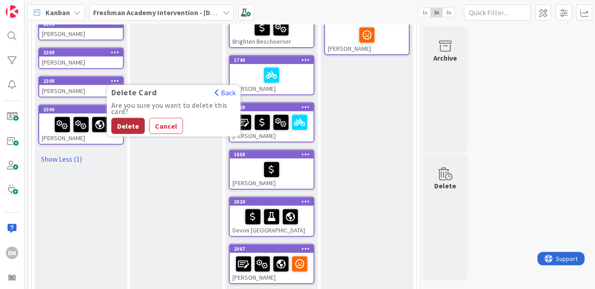
click at [133, 125] on button "Delete" at bounding box center [127, 126] width 33 height 16
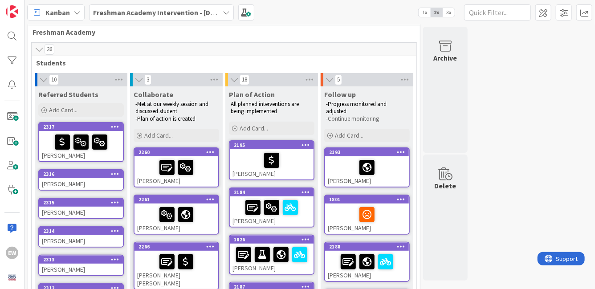
scroll to position [0, 0]
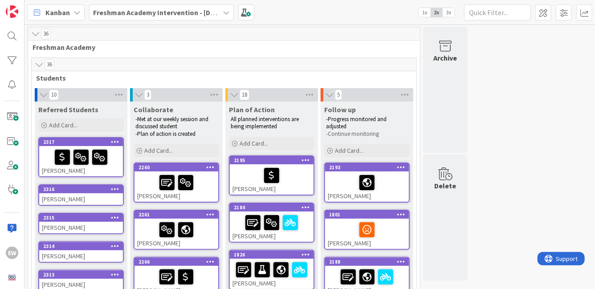
click at [80, 193] on div "[PERSON_NAME]" at bounding box center [81, 199] width 84 height 12
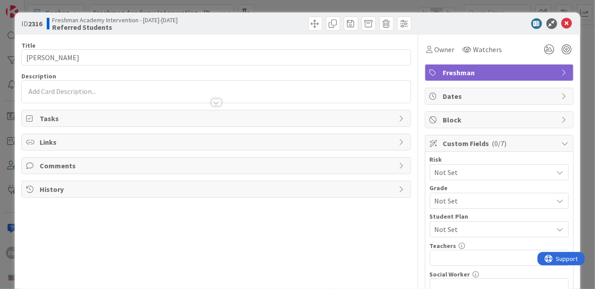
click at [81, 91] on p at bounding box center [215, 91] width 379 height 10
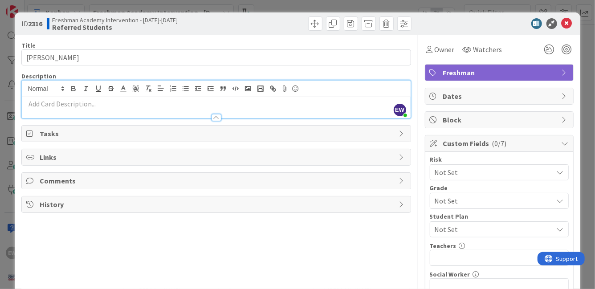
click at [88, 106] on p at bounding box center [215, 104] width 379 height 10
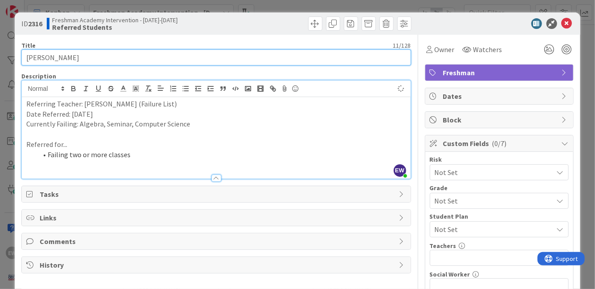
click at [100, 53] on input "[PERSON_NAME]" at bounding box center [215, 57] width 389 height 16
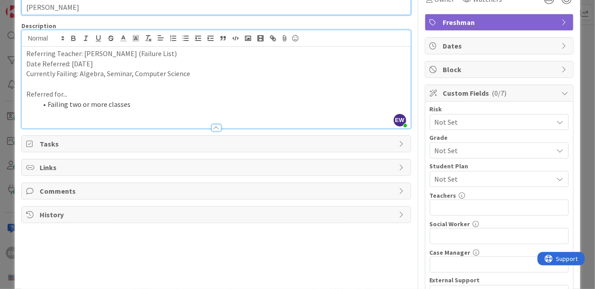
scroll to position [41, 0]
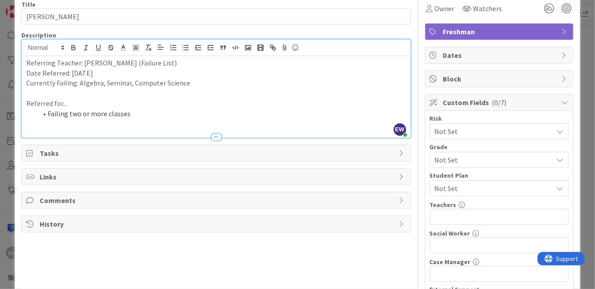
drag, startPoint x: 77, startPoint y: 83, endPoint x: 186, endPoint y: 80, distance: 108.3
click at [186, 80] on p "Currently Failing: Algebra, Seminar, Computer Science" at bounding box center [215, 83] width 379 height 10
drag, startPoint x: 186, startPoint y: 80, endPoint x: 80, endPoint y: 83, distance: 106.1
click at [80, 83] on p "Currently Failing: Algebra, Seminar, Computer Science" at bounding box center [215, 83] width 379 height 10
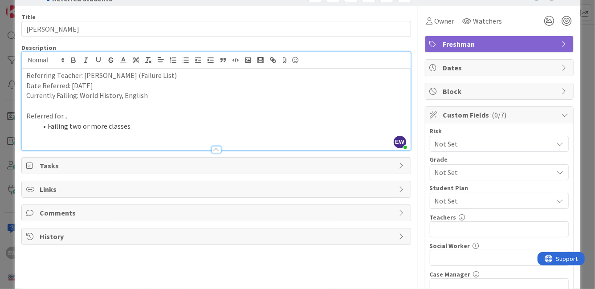
scroll to position [24, 0]
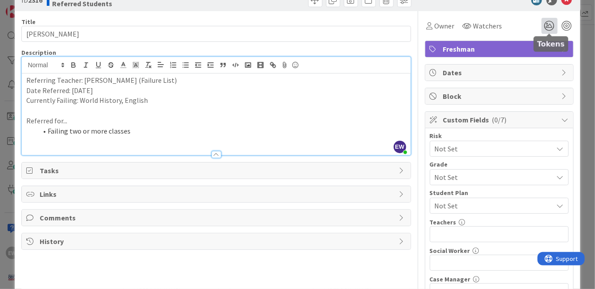
click at [551, 30] on icon at bounding box center [550, 26] width 16 height 16
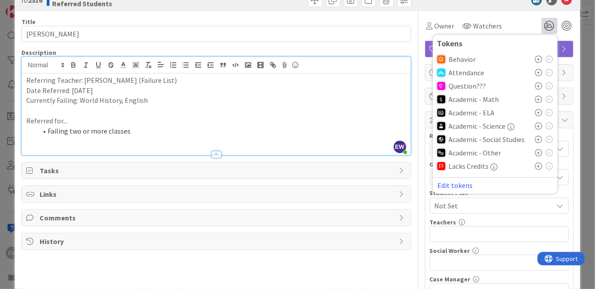
click at [538, 113] on icon at bounding box center [538, 112] width 7 height 7
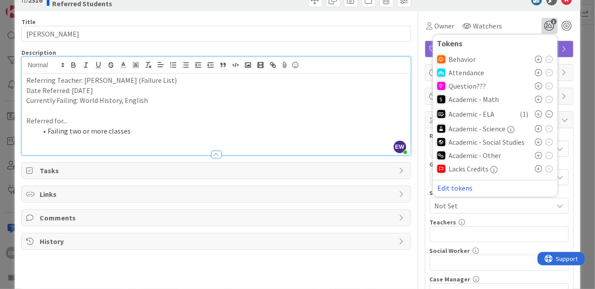
click at [538, 141] on icon at bounding box center [538, 142] width 7 height 7
click at [526, 32] on div "Owner Watchers 2 Tokens Behavior Attendance Question??? Academic - Math Academi…" at bounding box center [499, 26] width 149 height 16
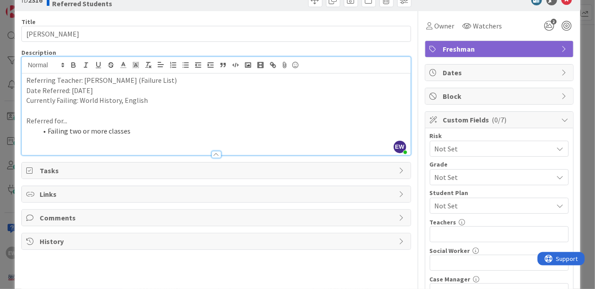
click at [491, 149] on span "Not Set" at bounding box center [492, 149] width 114 height 12
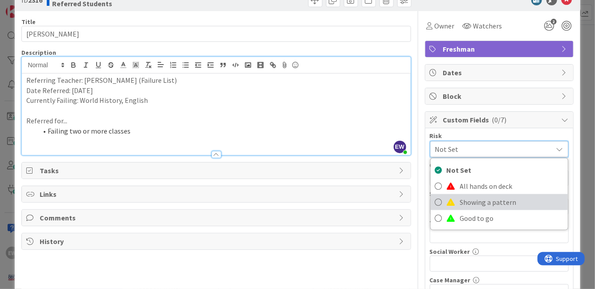
click at [481, 199] on span "Showing a pattern" at bounding box center [511, 202] width 103 height 13
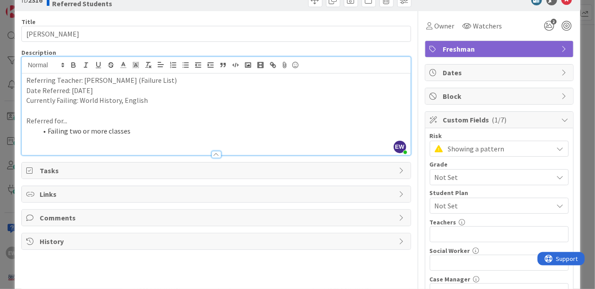
click at [478, 182] on span "Not Set" at bounding box center [492, 177] width 114 height 12
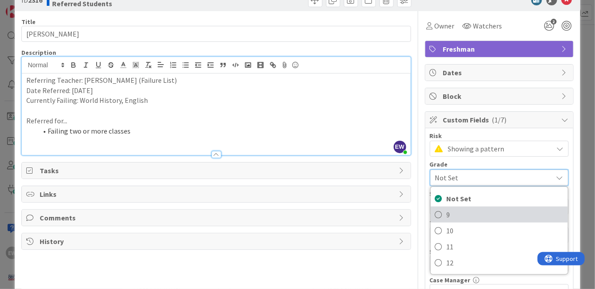
click at [453, 212] on span "9" at bounding box center [505, 214] width 117 height 13
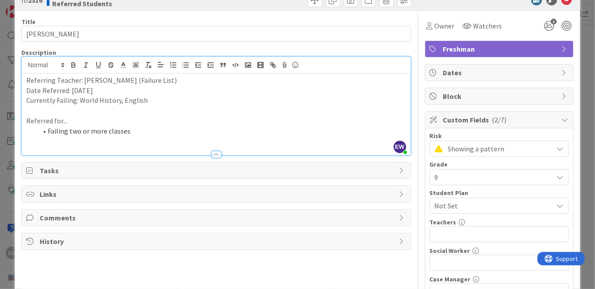
click at [489, 208] on span "Not Set" at bounding box center [494, 205] width 118 height 11
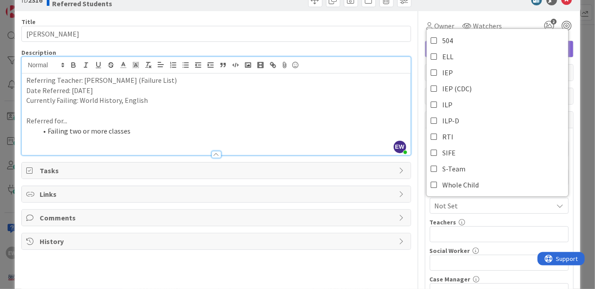
click at [414, 21] on div "Title 11 / 128 [PERSON_NAME] Description EW [PERSON_NAME] just joined Referring…" at bounding box center [297, 222] width 552 height 423
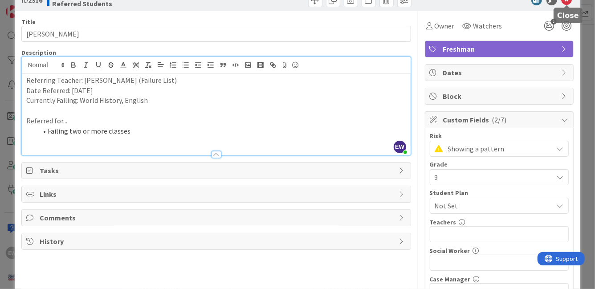
click at [567, 2] on icon at bounding box center [567, 0] width 11 height 11
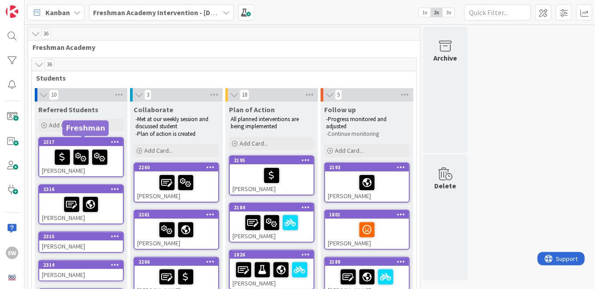
click at [86, 142] on div "2317" at bounding box center [83, 142] width 80 height 6
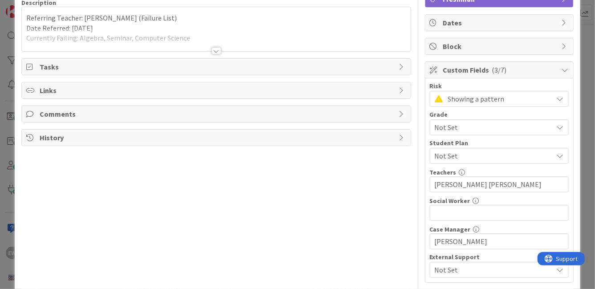
scroll to position [85, 0]
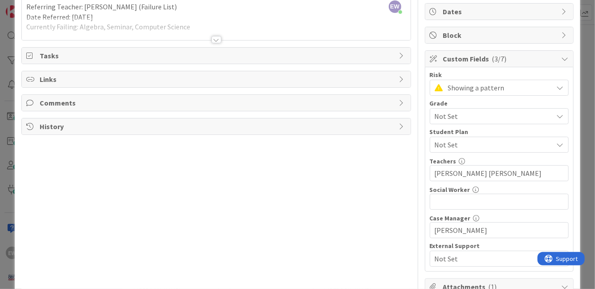
click at [493, 146] on span "Not Set" at bounding box center [494, 144] width 118 height 11
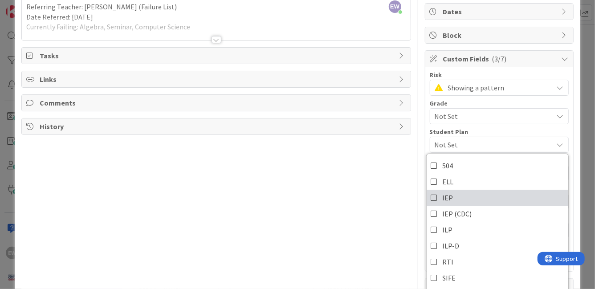
click at [432, 196] on icon at bounding box center [434, 197] width 7 height 13
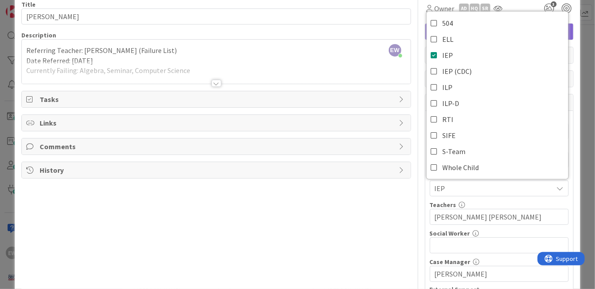
scroll to position [0, 0]
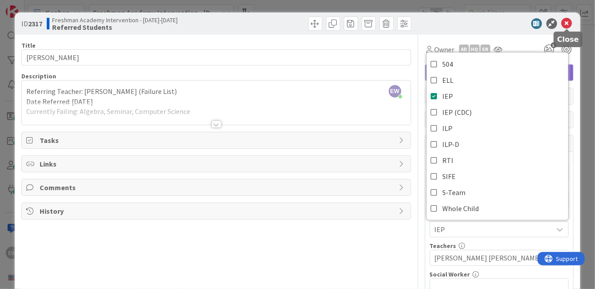
click at [569, 23] on icon at bounding box center [567, 23] width 11 height 11
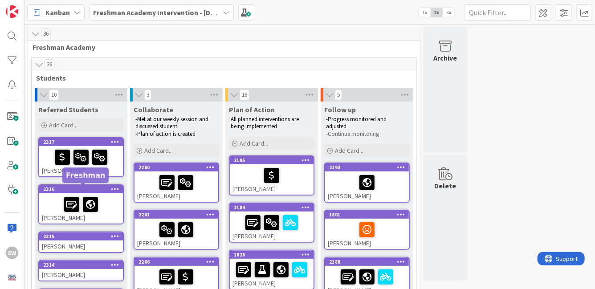
click at [104, 191] on div "2316" at bounding box center [83, 189] width 80 height 6
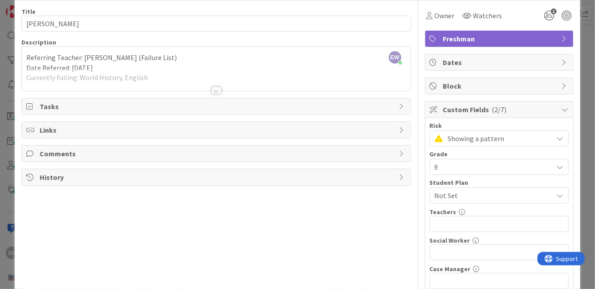
scroll to position [48, 0]
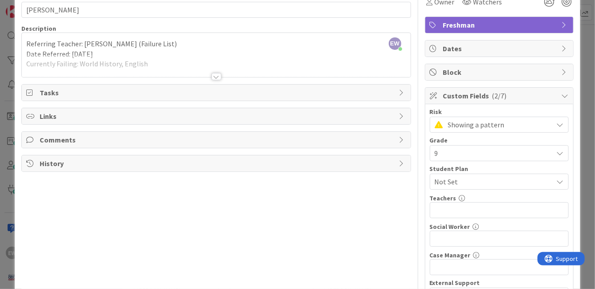
click at [489, 182] on span "Not Set" at bounding box center [494, 181] width 118 height 11
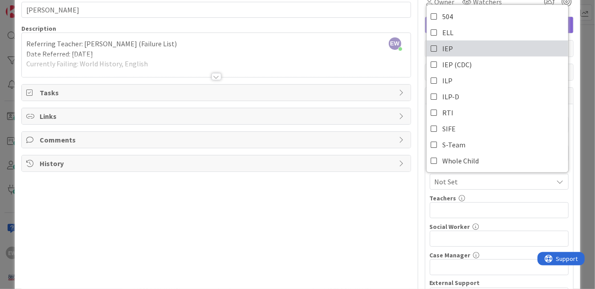
click at [432, 50] on icon at bounding box center [434, 48] width 7 height 13
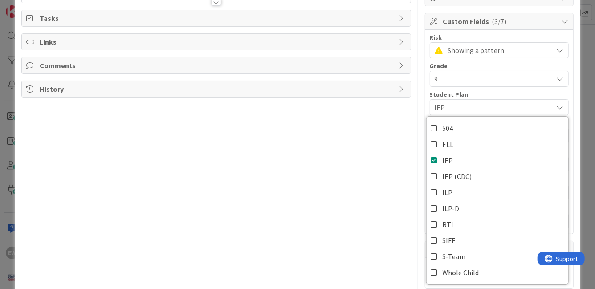
scroll to position [158, 0]
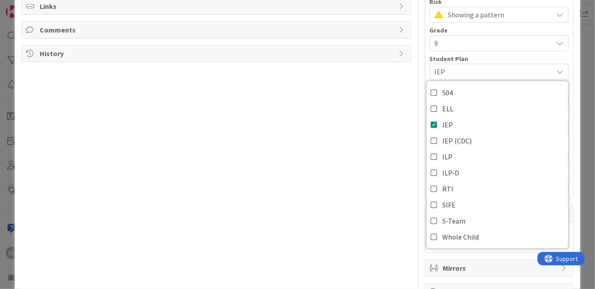
click at [372, 159] on div "Title 11 / 128 [PERSON_NAME] Description EW [PERSON_NAME] just joined Referring…" at bounding box center [215, 88] width 389 height 423
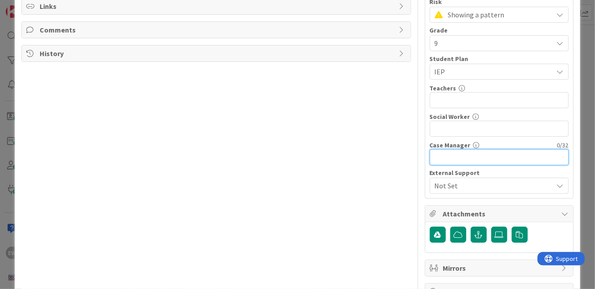
click at [461, 156] on input "text" at bounding box center [499, 157] width 139 height 16
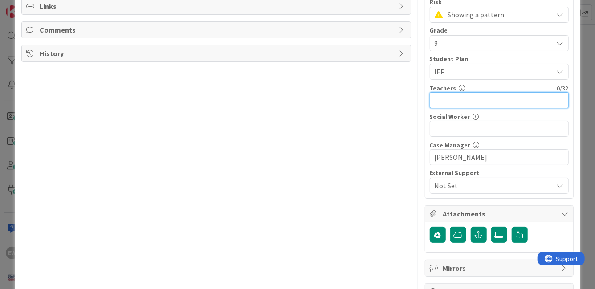
click at [489, 100] on input "text" at bounding box center [499, 100] width 139 height 16
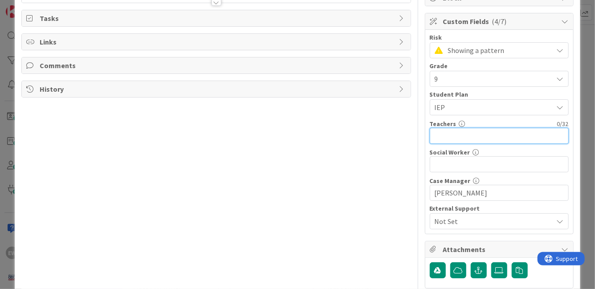
scroll to position [132, 0]
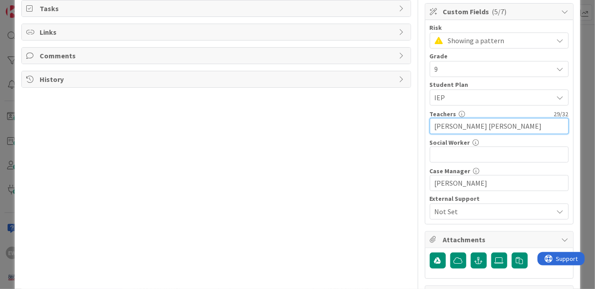
click at [488, 124] on input "[PERSON_NAME] [PERSON_NAME]" at bounding box center [499, 126] width 139 height 16
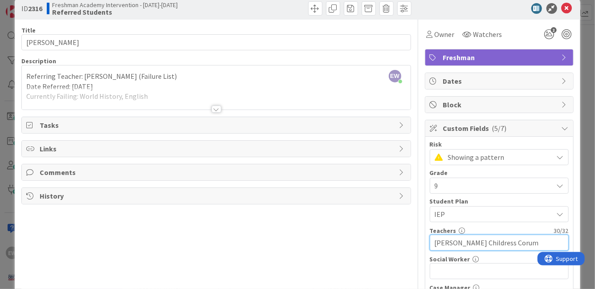
scroll to position [8, 0]
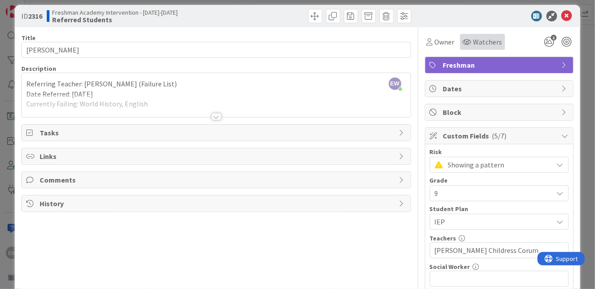
click at [478, 42] on span "Watchers" at bounding box center [487, 42] width 29 height 11
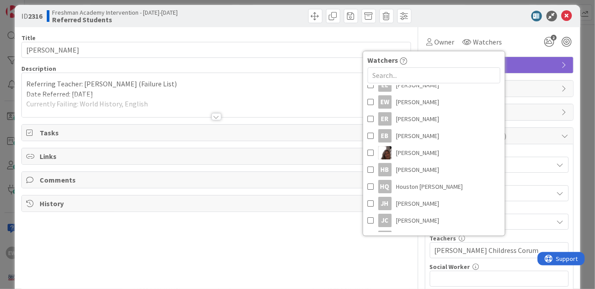
scroll to position [333, 0]
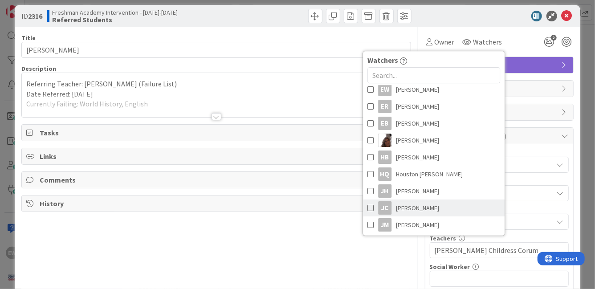
click at [370, 207] on span at bounding box center [370, 207] width 6 height 13
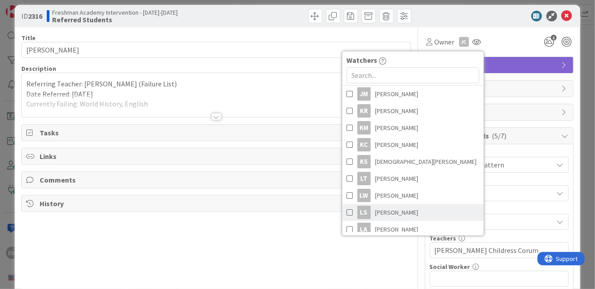
scroll to position [465, 0]
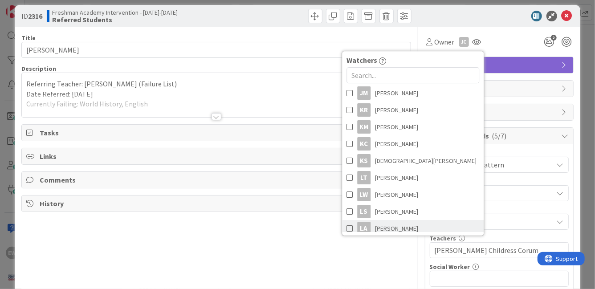
click at [350, 228] on span at bounding box center [350, 228] width 6 height 13
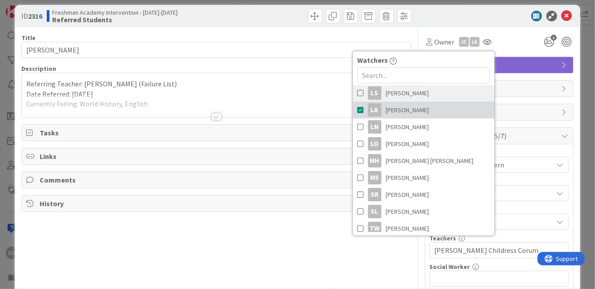
scroll to position [584, 0]
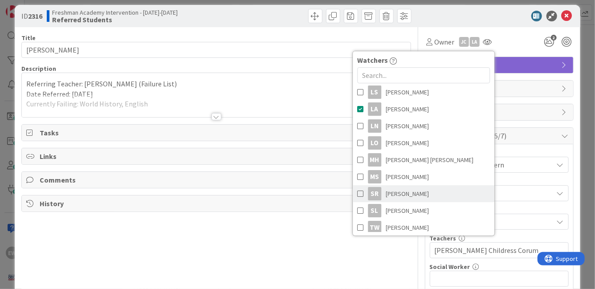
click at [361, 192] on span at bounding box center [360, 193] width 6 height 13
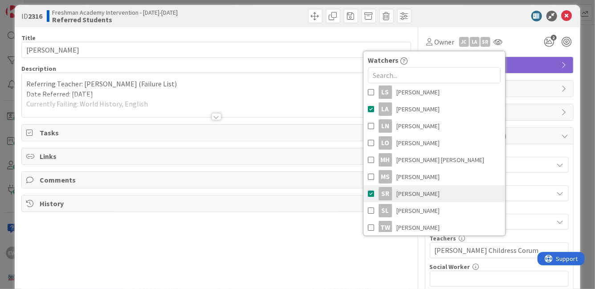
scroll to position [622, 0]
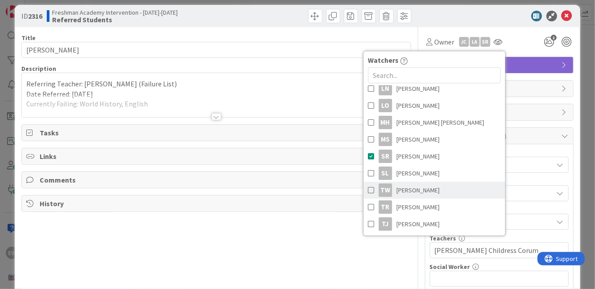
click at [371, 189] on span at bounding box center [371, 190] width 6 height 13
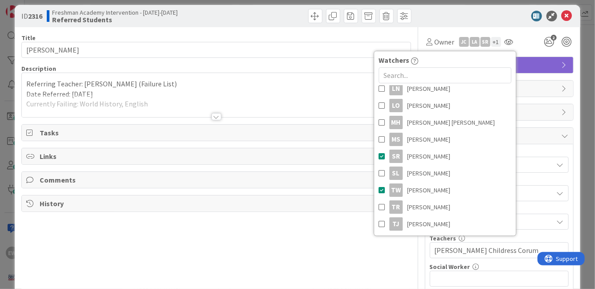
click at [526, 37] on div "Owner JC LA SR + 1 Watchers EW [PERSON_NAME] CH [PERSON_NAME] HM [PERSON_NAME] …" at bounding box center [499, 42] width 149 height 16
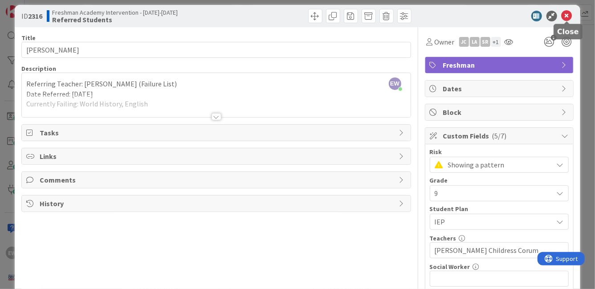
click at [567, 20] on icon at bounding box center [567, 16] width 11 height 11
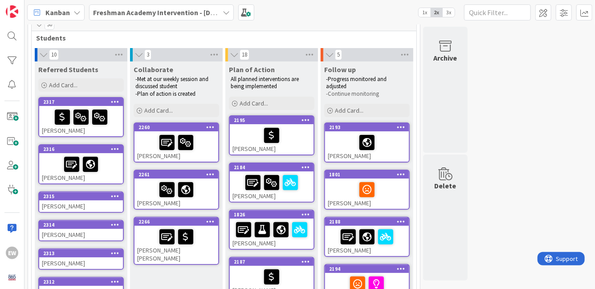
scroll to position [45, 0]
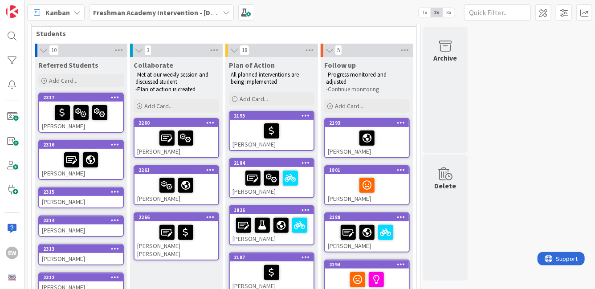
click at [67, 196] on div "[PERSON_NAME]" at bounding box center [81, 202] width 84 height 12
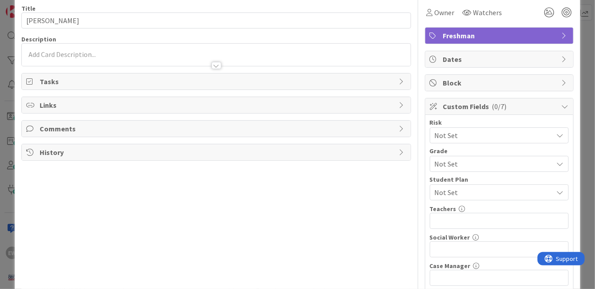
scroll to position [46, 0]
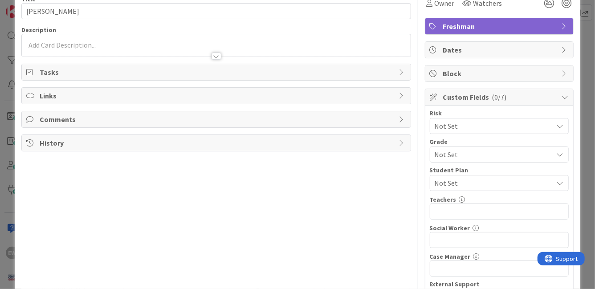
click at [460, 122] on span "Not Set" at bounding box center [492, 126] width 114 height 12
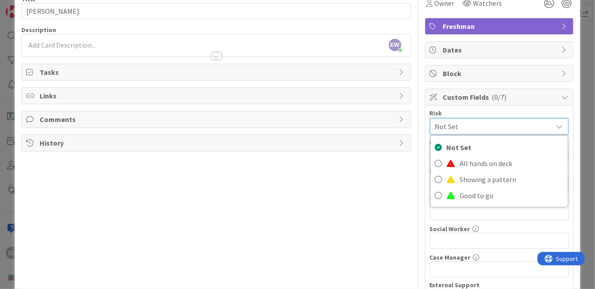
click at [460, 122] on span "Not Set" at bounding box center [491, 126] width 113 height 12
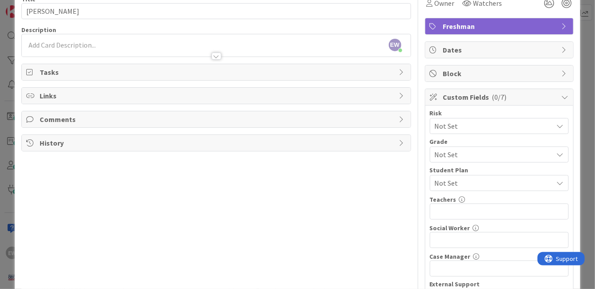
click at [462, 151] on span "Not Set" at bounding box center [492, 154] width 114 height 12
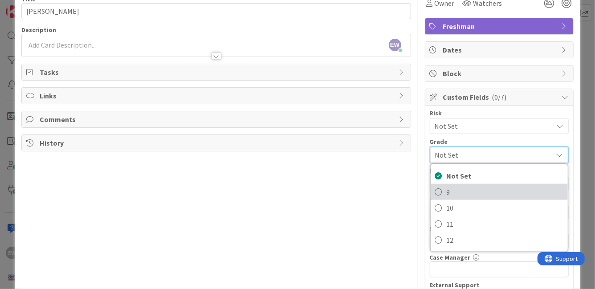
click at [450, 189] on span "9" at bounding box center [505, 191] width 117 height 13
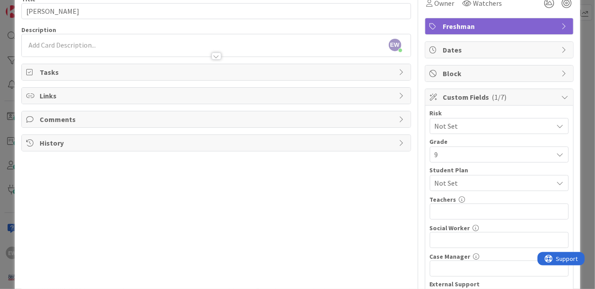
click at [447, 124] on span "Not Set" at bounding box center [492, 126] width 114 height 12
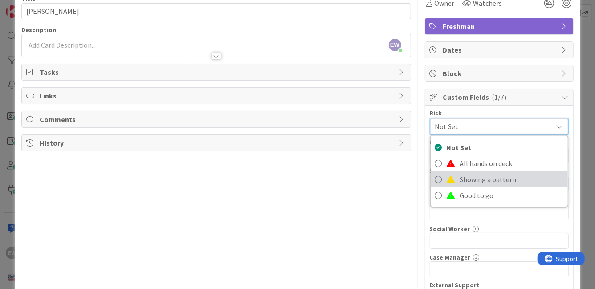
click at [455, 176] on span at bounding box center [451, 179] width 9 height 7
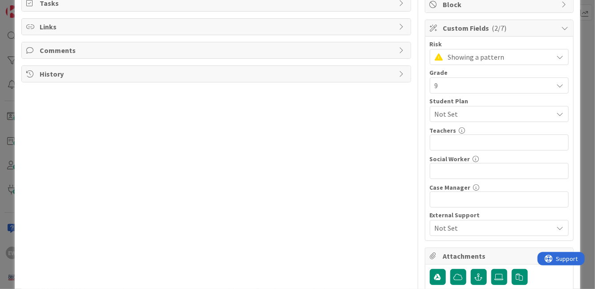
scroll to position [126, 0]
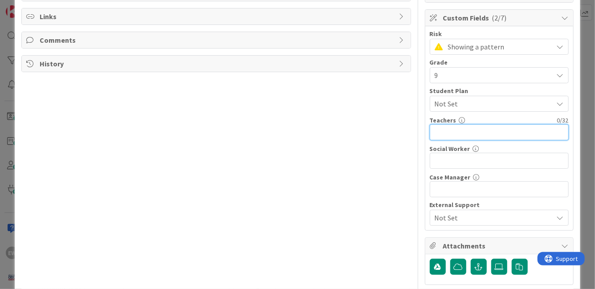
click at [450, 135] on input "text" at bounding box center [499, 132] width 139 height 16
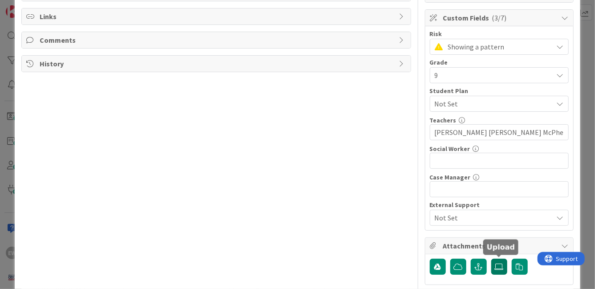
click at [501, 272] on label at bounding box center [499, 267] width 16 height 16
click at [491, 259] on input "file" at bounding box center [491, 259] width 0 height 0
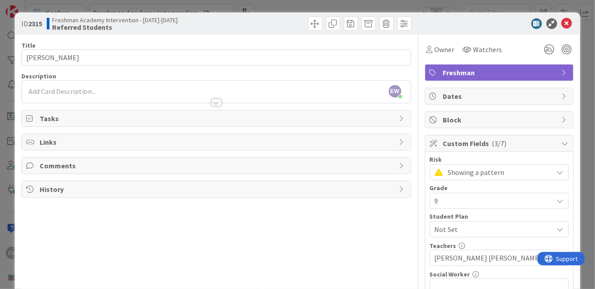
click at [179, 94] on div at bounding box center [216, 98] width 388 height 9
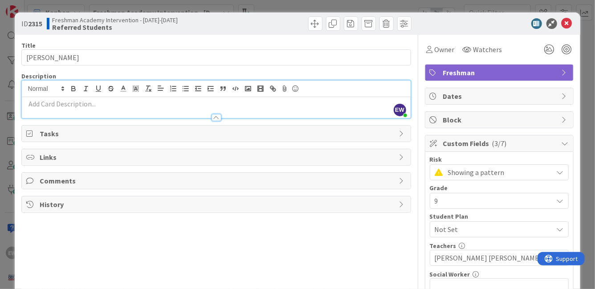
click at [173, 105] on p at bounding box center [215, 104] width 379 height 10
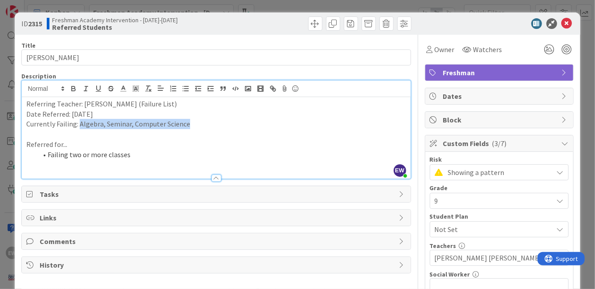
drag, startPoint x: 193, startPoint y: 127, endPoint x: 80, endPoint y: 127, distance: 113.1
click at [80, 127] on p "Currently Failing: Algebra, Seminar, Computer Science" at bounding box center [215, 124] width 379 height 10
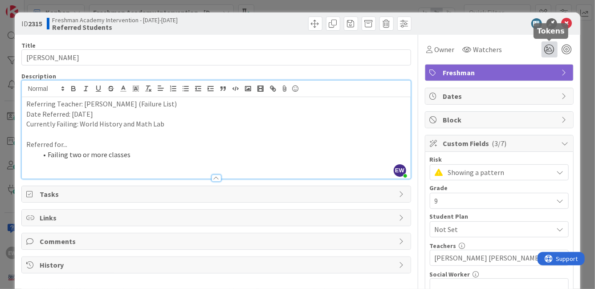
click at [550, 48] on icon at bounding box center [550, 49] width 16 height 16
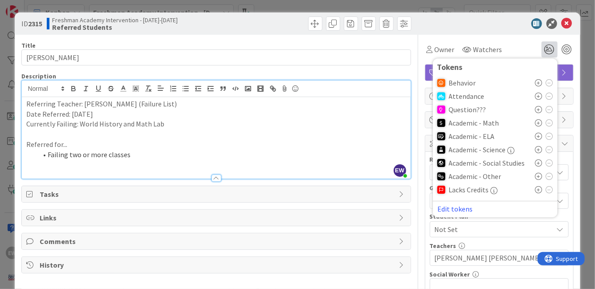
click at [541, 122] on icon at bounding box center [538, 122] width 7 height 7
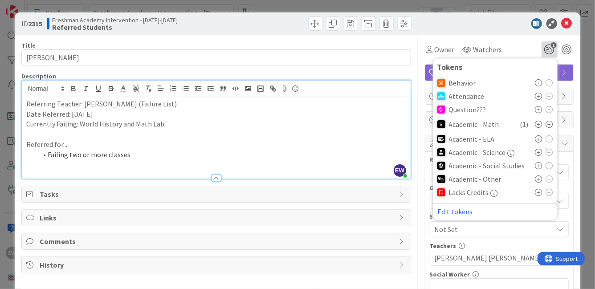
click at [538, 165] on icon at bounding box center [538, 165] width 7 height 7
click at [567, 26] on icon at bounding box center [567, 23] width 11 height 11
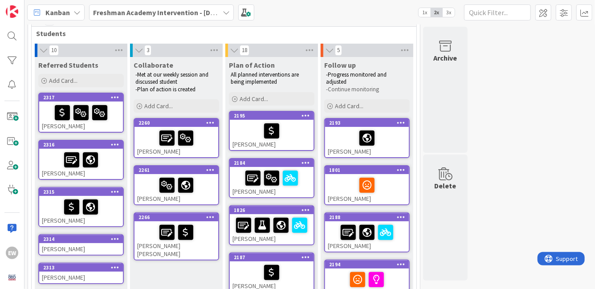
click at [115, 168] on div "[PERSON_NAME]" at bounding box center [81, 164] width 84 height 30
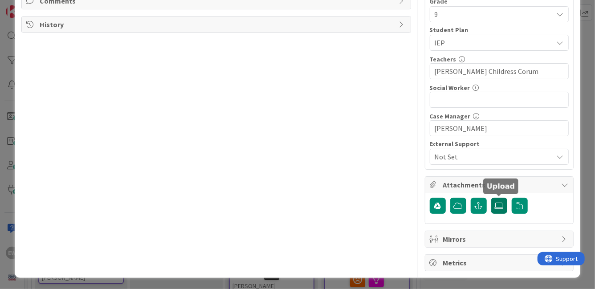
click at [494, 205] on label at bounding box center [499, 206] width 16 height 16
click at [491, 198] on input "file" at bounding box center [491, 198] width 0 height 0
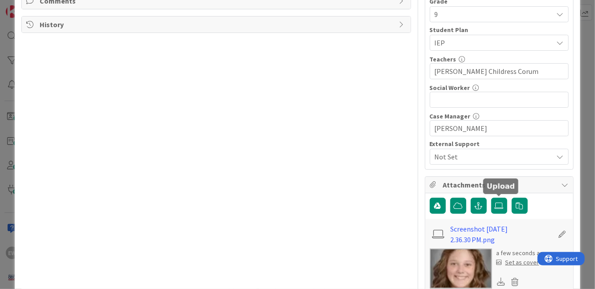
click at [529, 261] on div "Set as cover" at bounding box center [518, 262] width 43 height 9
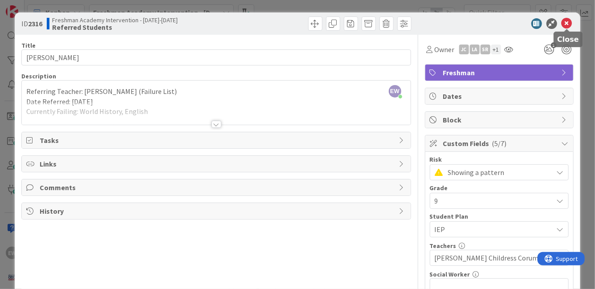
click at [569, 27] on icon at bounding box center [567, 23] width 11 height 11
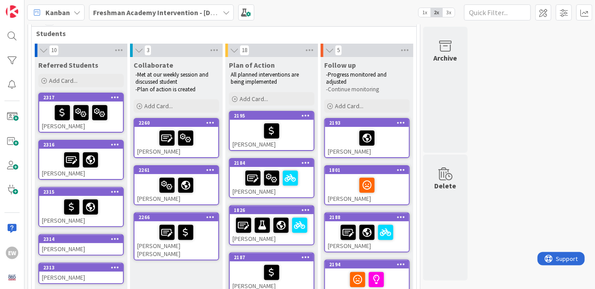
click at [114, 203] on div at bounding box center [81, 207] width 78 height 19
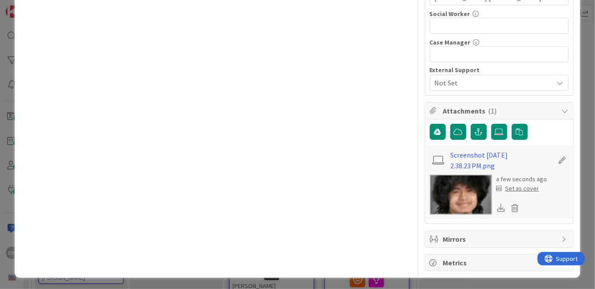
click at [526, 187] on div "Set as cover" at bounding box center [518, 188] width 43 height 9
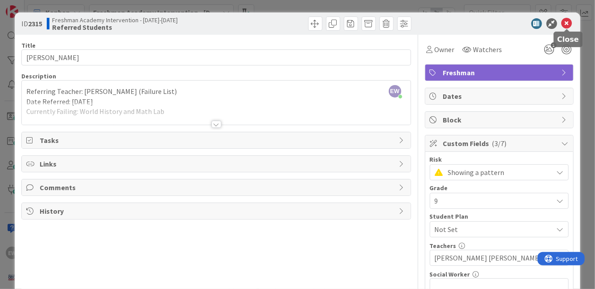
click at [568, 20] on icon at bounding box center [567, 23] width 11 height 11
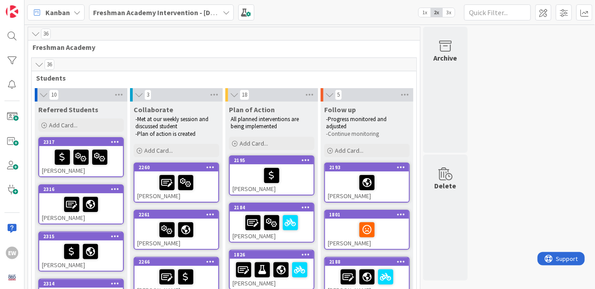
click at [447, 14] on span "3x" at bounding box center [449, 12] width 12 height 9
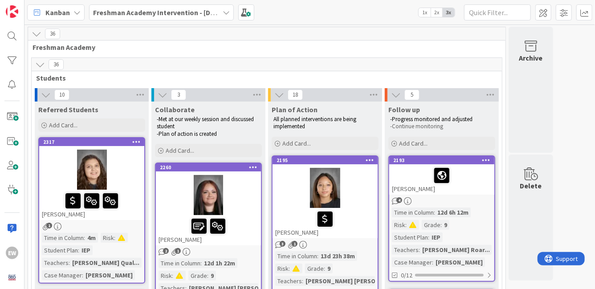
click at [438, 12] on span "2x" at bounding box center [437, 12] width 12 height 9
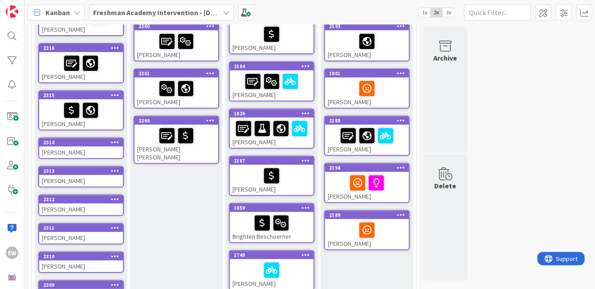
scroll to position [151, 0]
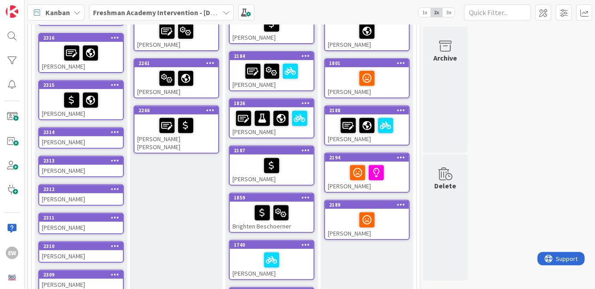
click at [99, 137] on div "[PERSON_NAME]" at bounding box center [81, 142] width 84 height 12
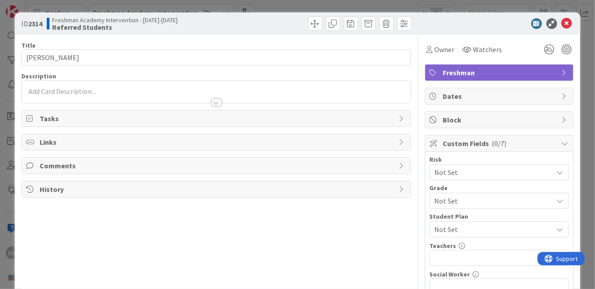
click at [60, 86] on div at bounding box center [216, 92] width 388 height 22
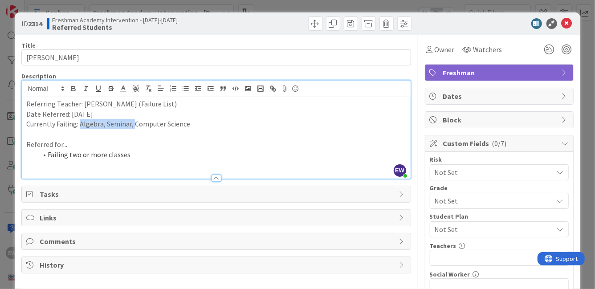
drag, startPoint x: 132, startPoint y: 126, endPoint x: 79, endPoint y: 126, distance: 52.6
click at [79, 126] on p "Currently Failing: Algebra, Seminar, Computer Science" at bounding box center [215, 124] width 379 height 10
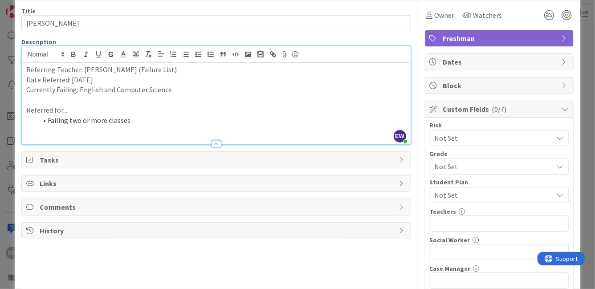
scroll to position [58, 0]
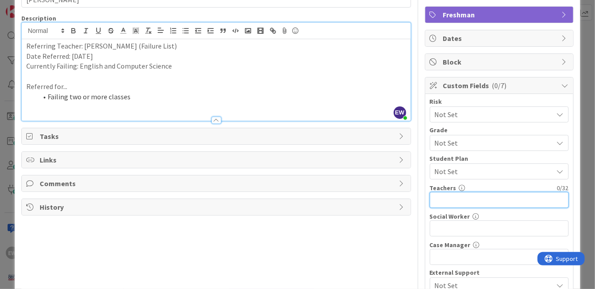
click at [467, 201] on input "text" at bounding box center [499, 200] width 139 height 16
click at [469, 115] on span "Not Set" at bounding box center [492, 114] width 114 height 12
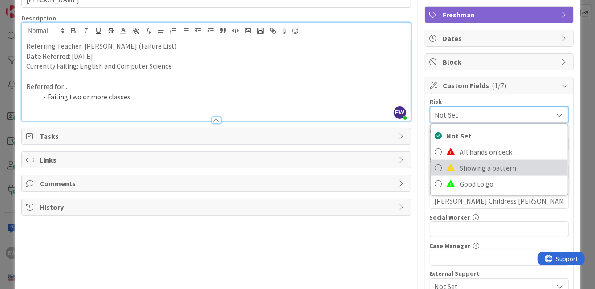
click at [470, 165] on span "Showing a pattern" at bounding box center [511, 167] width 103 height 13
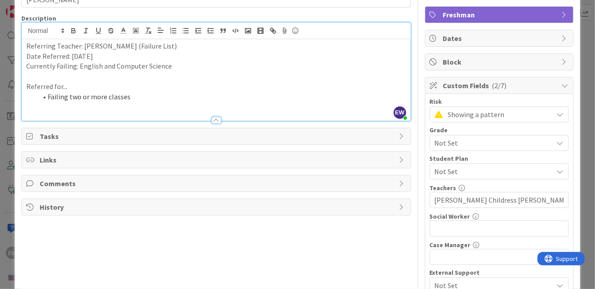
click at [463, 145] on span "Not Set" at bounding box center [492, 143] width 114 height 12
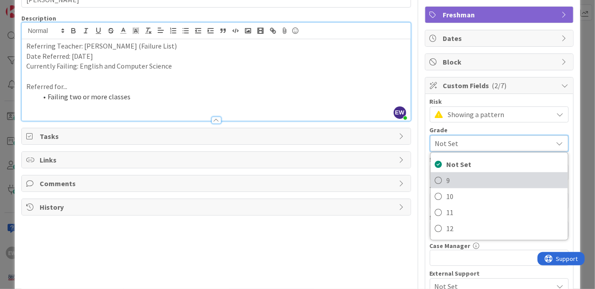
click at [461, 175] on span "9" at bounding box center [505, 180] width 117 height 13
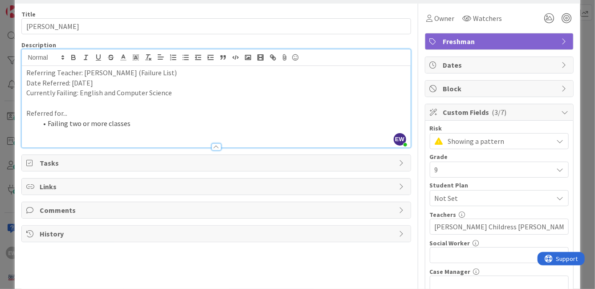
scroll to position [0, 0]
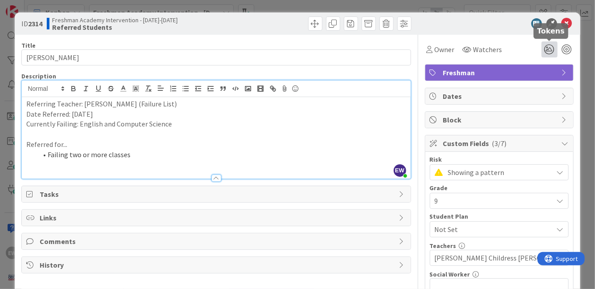
click at [552, 49] on icon at bounding box center [550, 49] width 16 height 16
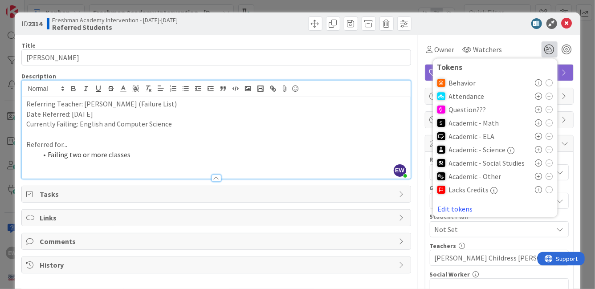
click at [539, 177] on icon at bounding box center [538, 176] width 7 height 7
click at [537, 138] on icon at bounding box center [538, 136] width 7 height 7
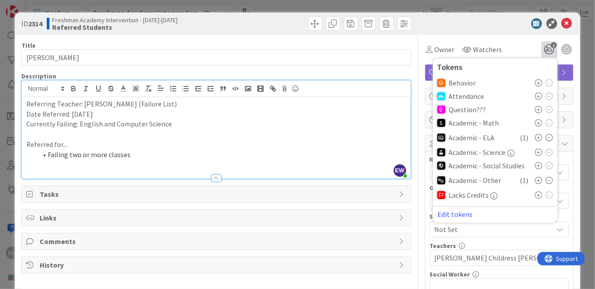
click at [407, 237] on div "Comments" at bounding box center [216, 241] width 388 height 16
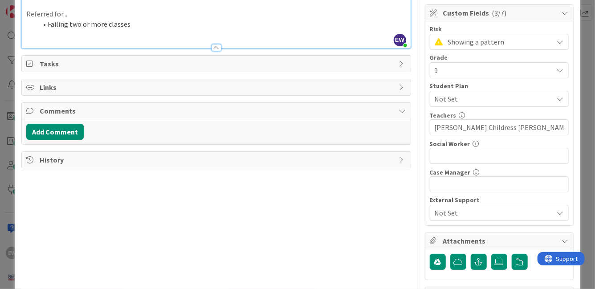
scroll to position [187, 0]
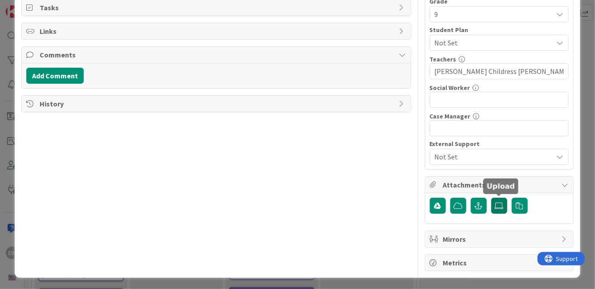
click at [496, 207] on icon at bounding box center [499, 205] width 9 height 7
click at [491, 198] on input "file" at bounding box center [491, 198] width 0 height 0
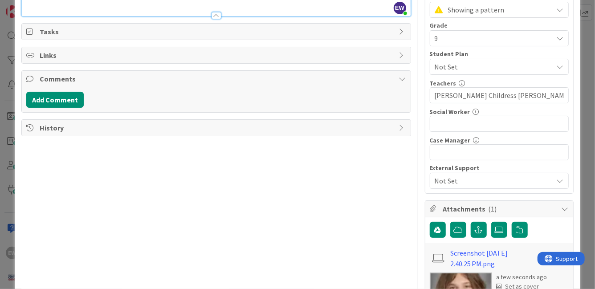
scroll to position [261, 0]
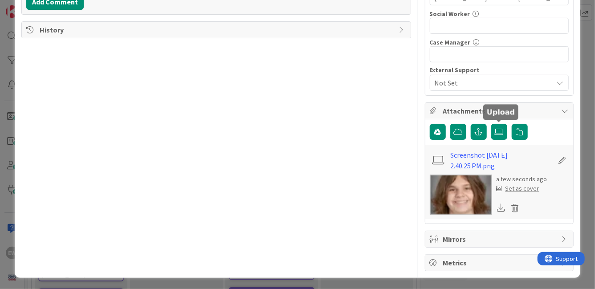
click at [524, 187] on div "Set as cover" at bounding box center [518, 188] width 43 height 9
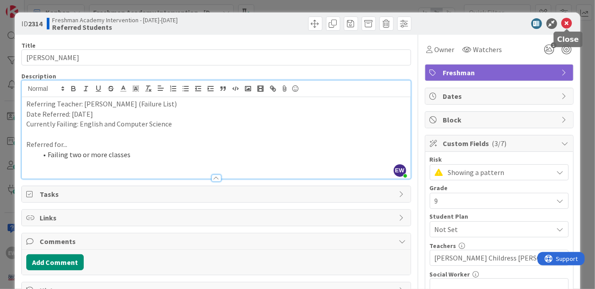
click at [567, 21] on icon at bounding box center [567, 23] width 11 height 11
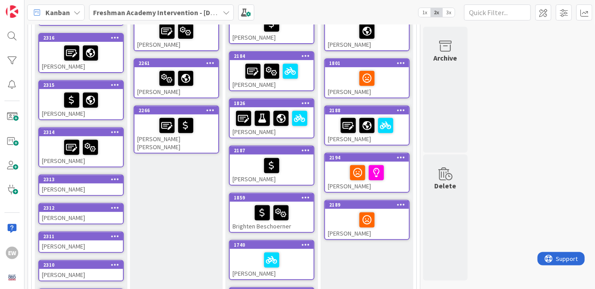
click at [91, 181] on div "2313" at bounding box center [83, 179] width 80 height 6
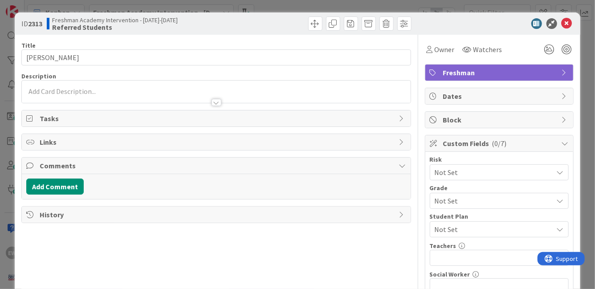
click at [98, 94] on div at bounding box center [216, 98] width 388 height 9
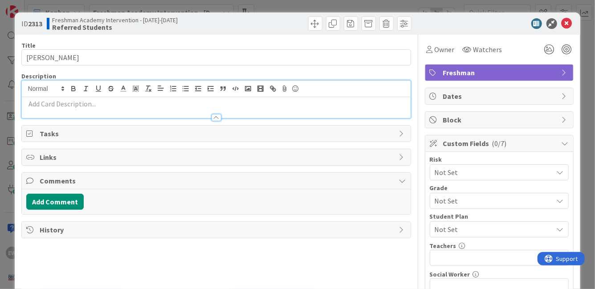
click at [88, 103] on p at bounding box center [215, 104] width 379 height 10
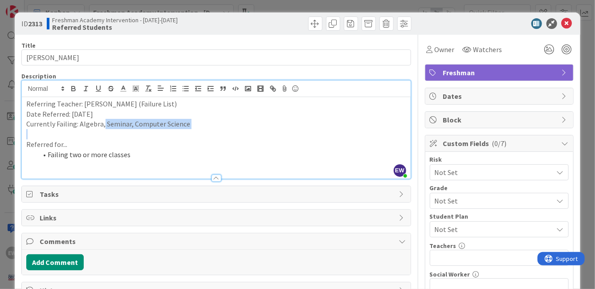
drag, startPoint x: 103, startPoint y: 125, endPoint x: 184, endPoint y: 130, distance: 81.2
click at [185, 130] on div "Referring Teacher: [PERSON_NAME] (Failure List) Date Referred: [DATE] Currently…" at bounding box center [216, 138] width 388 height 82
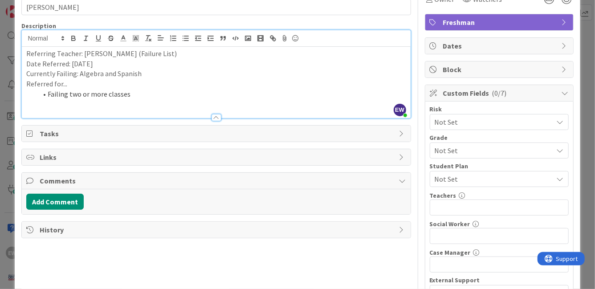
scroll to position [61, 0]
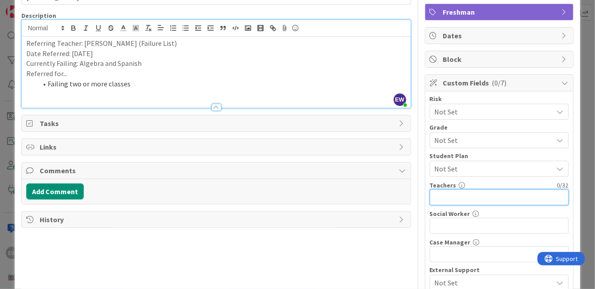
click at [456, 194] on input "text" at bounding box center [499, 197] width 139 height 16
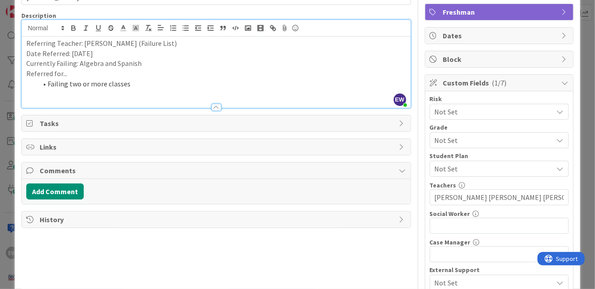
click at [489, 110] on span "Not Set" at bounding box center [492, 112] width 114 height 12
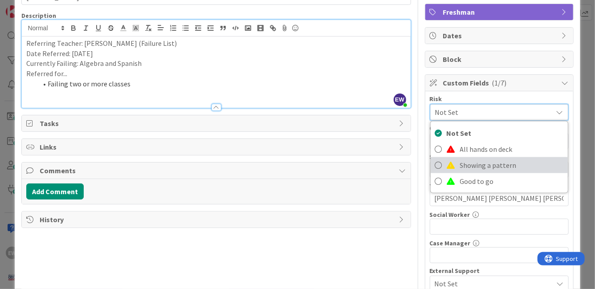
click at [469, 159] on span "Showing a pattern" at bounding box center [511, 165] width 103 height 13
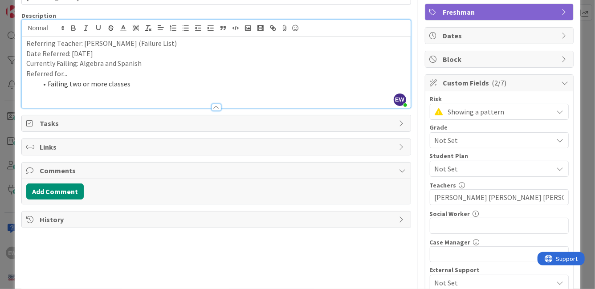
click at [462, 143] on span "Not Set" at bounding box center [492, 140] width 114 height 12
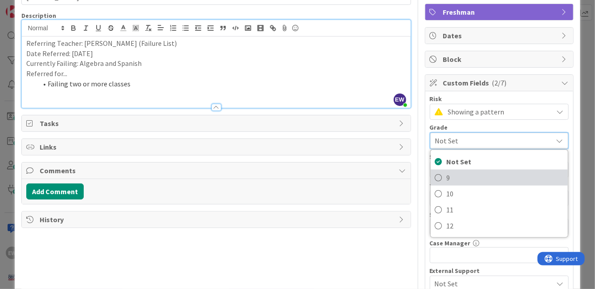
click at [456, 172] on span "9" at bounding box center [505, 177] width 117 height 13
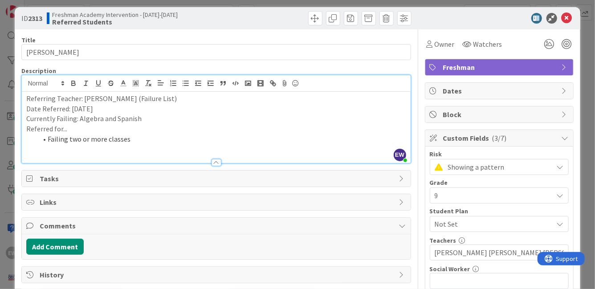
scroll to position [0, 0]
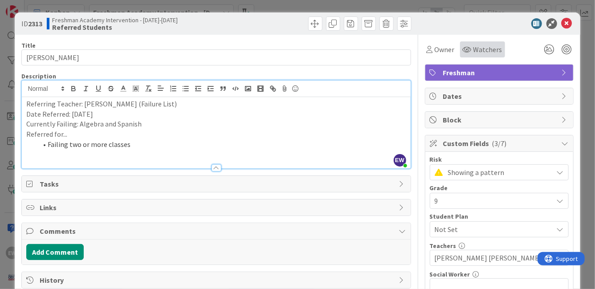
click at [477, 50] on span "Watchers" at bounding box center [487, 49] width 29 height 11
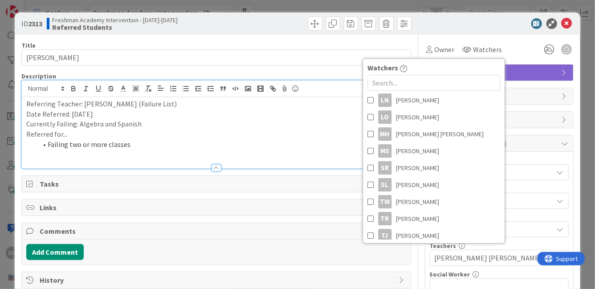
scroll to position [622, 0]
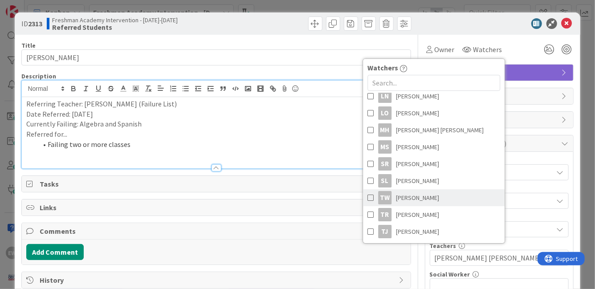
click at [369, 197] on span at bounding box center [370, 197] width 6 height 13
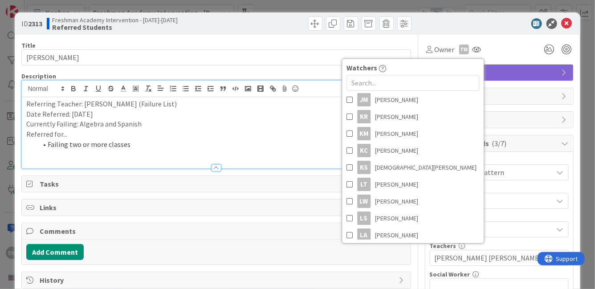
scroll to position [461, 0]
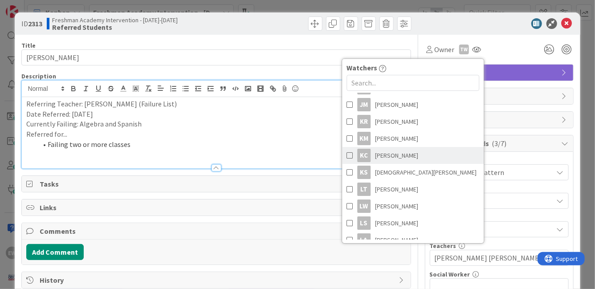
click at [350, 155] on span at bounding box center [350, 155] width 6 height 13
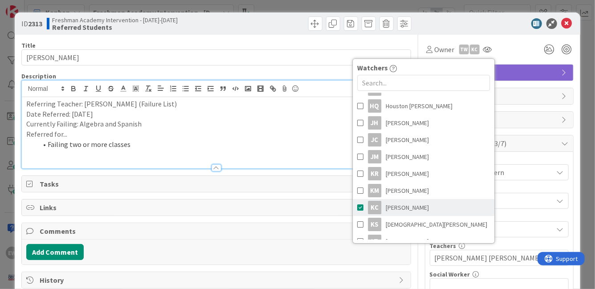
scroll to position [401, 0]
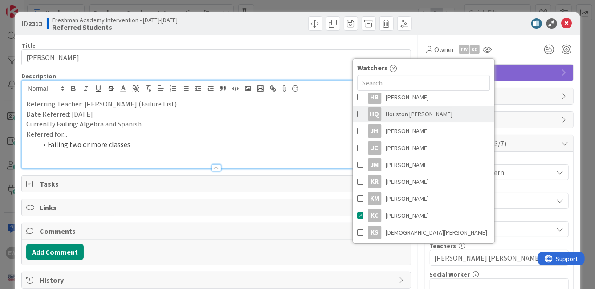
click at [359, 113] on span at bounding box center [360, 113] width 6 height 13
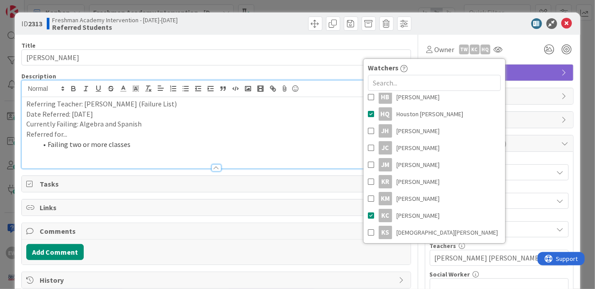
click at [521, 49] on div "Owner TW KC HQ Watchers EW [PERSON_NAME] CH [PERSON_NAME] HM [PERSON_NAME] JB […" at bounding box center [499, 49] width 149 height 16
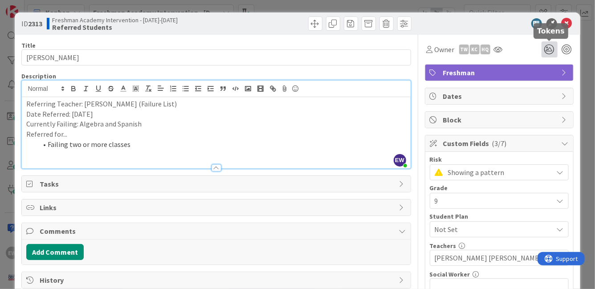
click at [549, 51] on icon at bounding box center [550, 49] width 16 height 16
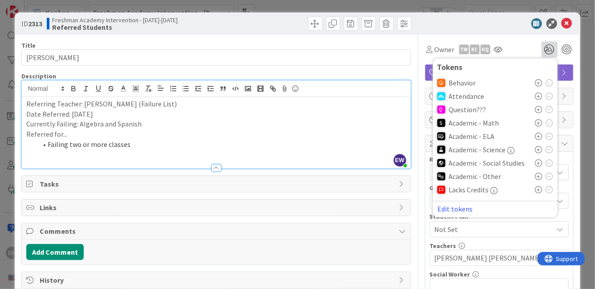
click at [538, 122] on icon at bounding box center [538, 122] width 7 height 7
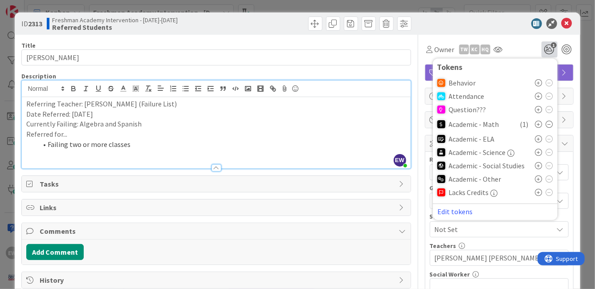
click at [538, 180] on icon at bounding box center [538, 178] width 7 height 7
click at [520, 42] on div "Owner TW KC HQ Watchers EW [PERSON_NAME] CH [PERSON_NAME] HM [PERSON_NAME] JB […" at bounding box center [499, 49] width 149 height 16
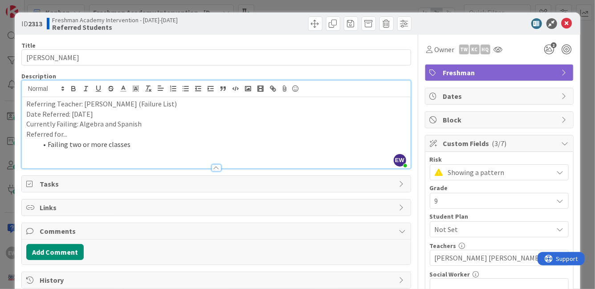
scroll to position [187, 0]
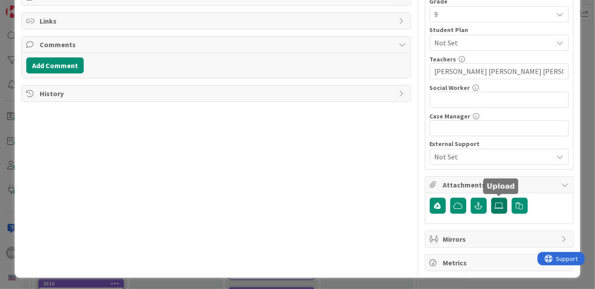
click at [500, 207] on icon at bounding box center [499, 205] width 9 height 7
click at [491, 198] on input "file" at bounding box center [491, 198] width 0 height 0
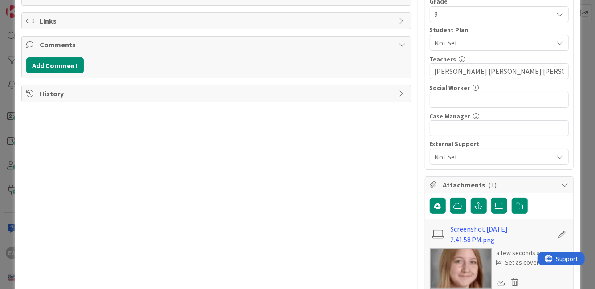
click at [514, 264] on div "Set as cover" at bounding box center [518, 262] width 43 height 9
click at [531, 261] on div "Set as cover" at bounding box center [518, 262] width 43 height 9
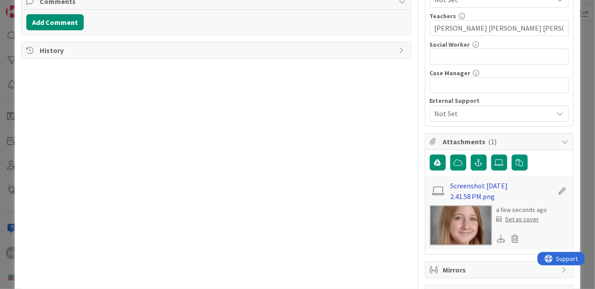
scroll to position [261, 0]
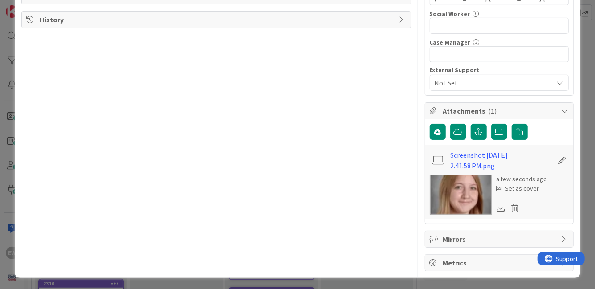
click at [527, 190] on div "Set as cover" at bounding box center [518, 188] width 43 height 9
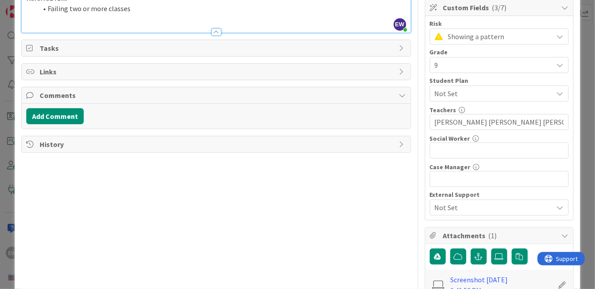
scroll to position [13, 0]
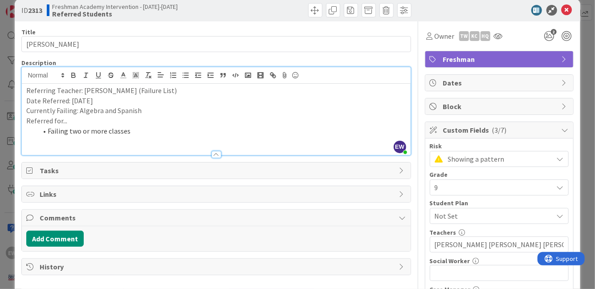
click at [565, 16] on div "ID 2313 Freshman Academy Intervention - [DATE]-[DATE] Referred Students" at bounding box center [297, 10] width 565 height 22
click at [565, 14] on icon at bounding box center [567, 10] width 11 height 11
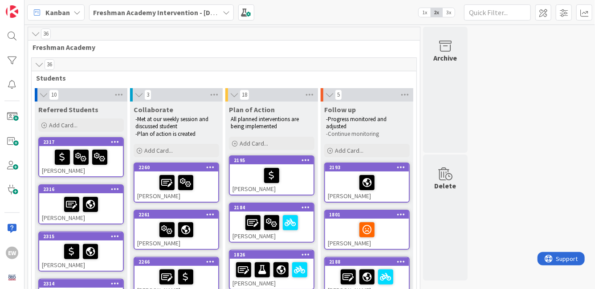
click at [447, 12] on span "3x" at bounding box center [449, 12] width 12 height 9
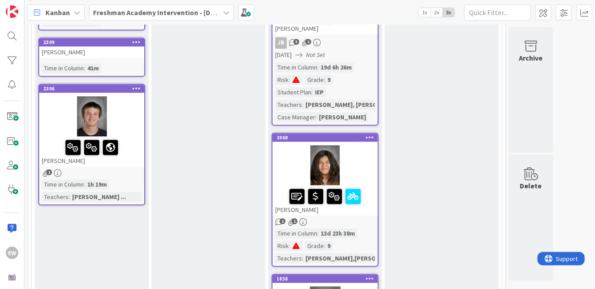
scroll to position [973, 0]
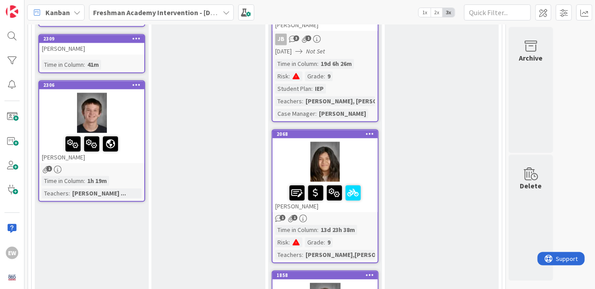
click at [138, 116] on div at bounding box center [91, 113] width 105 height 40
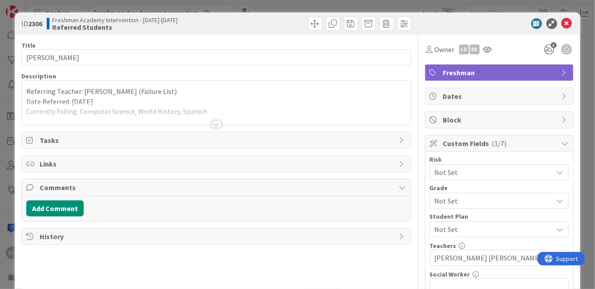
click at [500, 173] on span "Not Set" at bounding box center [492, 172] width 114 height 12
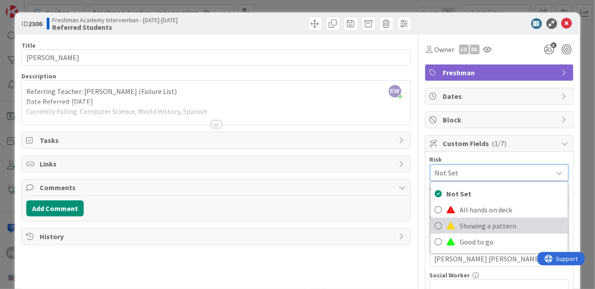
click at [446, 224] on link "Showing a pattern" at bounding box center [499, 226] width 137 height 16
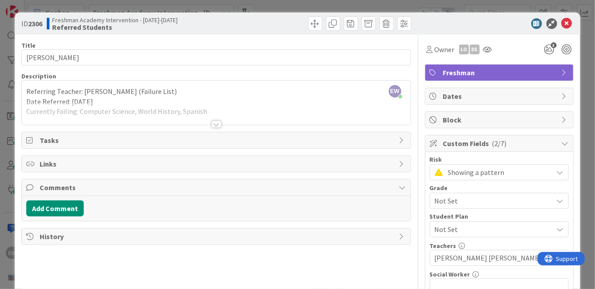
click at [461, 230] on span "Not Set" at bounding box center [494, 229] width 118 height 11
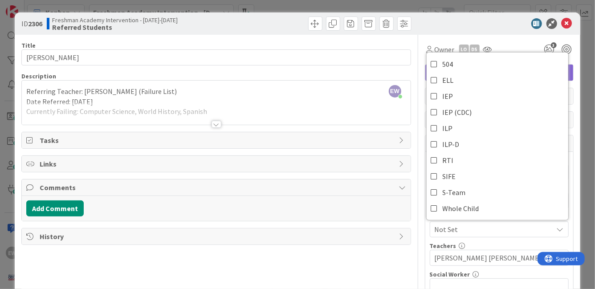
click at [373, 277] on div "Title 11 / 128 [PERSON_NAME] Description EW [PERSON_NAME] just joined Referring…" at bounding box center [215, 283] width 389 height 497
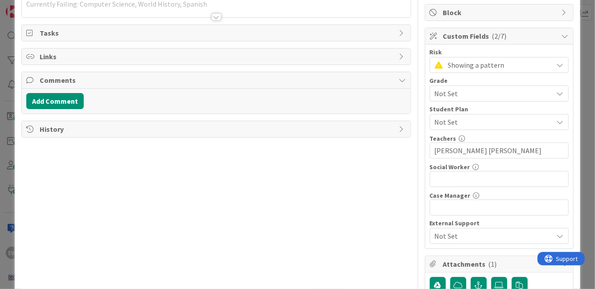
scroll to position [72, 0]
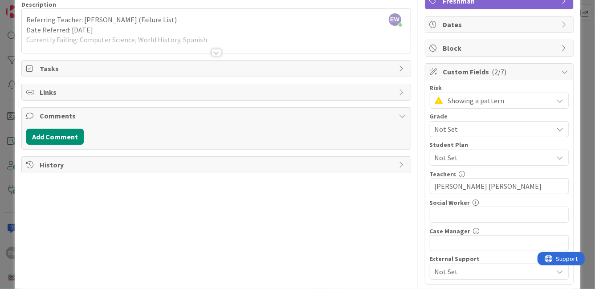
click at [478, 125] on span "Not Set" at bounding box center [492, 129] width 114 height 12
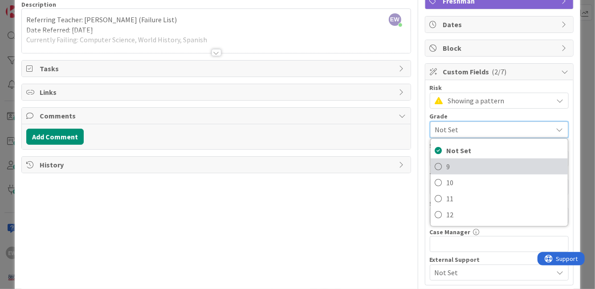
click at [444, 167] on link "9" at bounding box center [499, 167] width 137 height 16
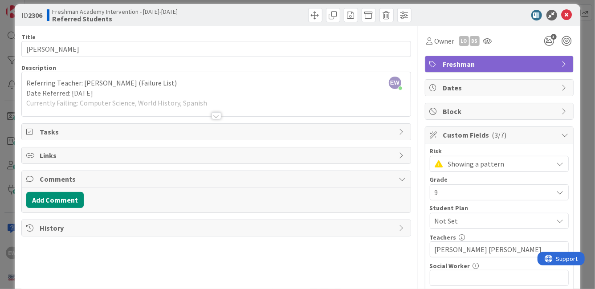
scroll to position [0, 0]
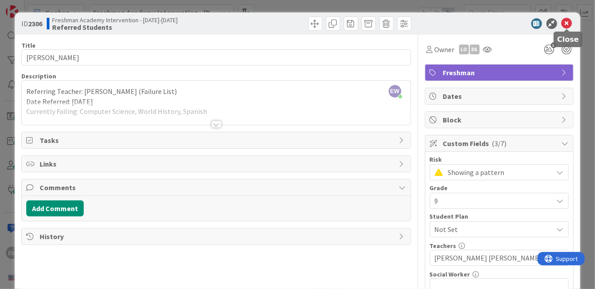
click at [571, 22] on icon at bounding box center [567, 23] width 11 height 11
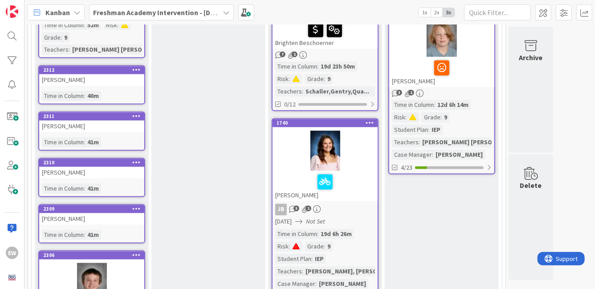
scroll to position [803, 0]
click at [106, 78] on div "[PERSON_NAME]" at bounding box center [91, 80] width 105 height 12
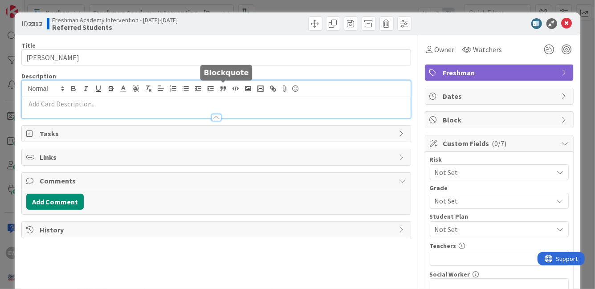
click at [220, 88] on div at bounding box center [216, 99] width 388 height 37
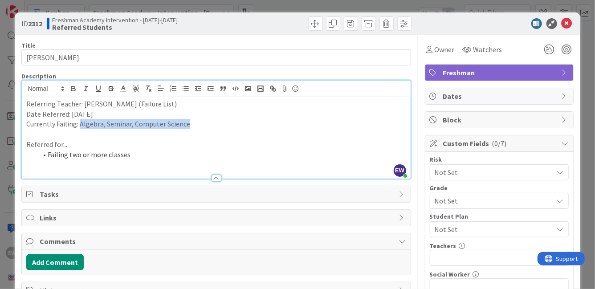
drag, startPoint x: 188, startPoint y: 126, endPoint x: 78, endPoint y: 127, distance: 109.1
click at [78, 127] on p "Currently Failing: Algebra, Seminar, Computer Science" at bounding box center [215, 124] width 379 height 10
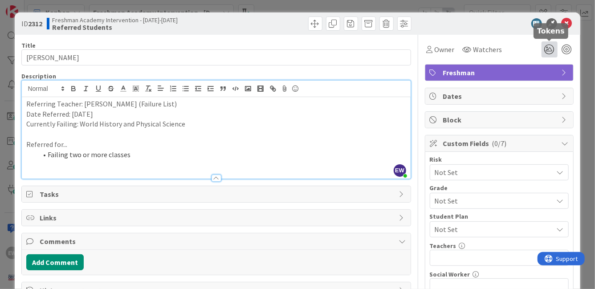
click at [552, 49] on icon at bounding box center [550, 49] width 16 height 16
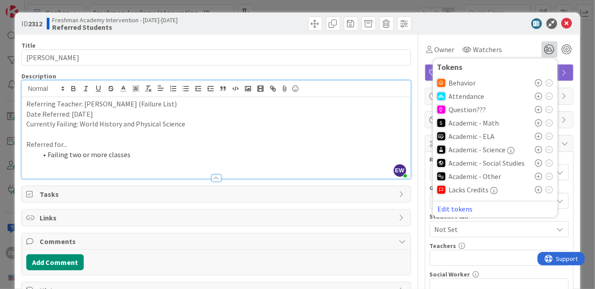
click at [537, 150] on icon at bounding box center [538, 149] width 7 height 7
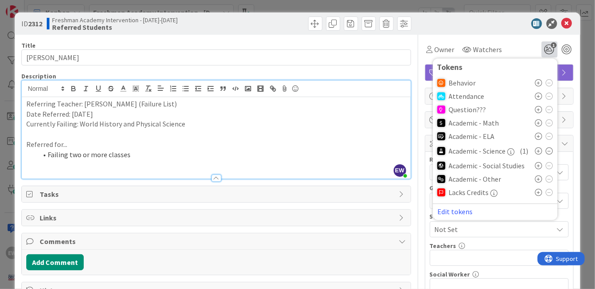
click at [538, 167] on icon at bounding box center [538, 165] width 7 height 7
click at [530, 41] on div "Owner Watchers 2 Tokens Behavior Attendance Question??? Academic - Math Academi…" at bounding box center [499, 49] width 149 height 16
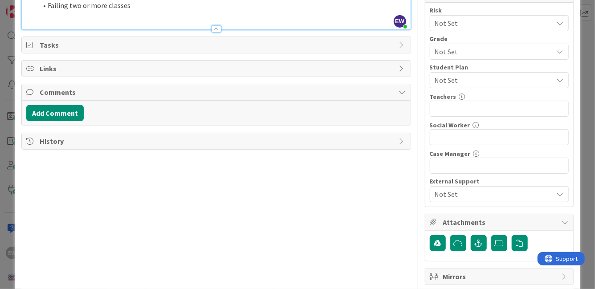
scroll to position [162, 0]
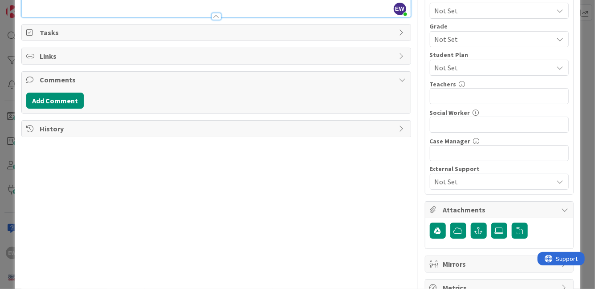
click at [456, 67] on span "Not Set" at bounding box center [494, 67] width 118 height 11
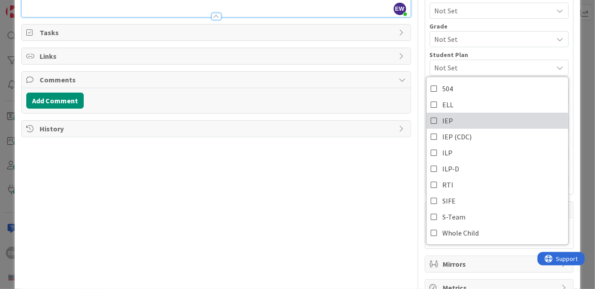
click at [442, 118] on link "IEP" at bounding box center [498, 121] width 142 height 16
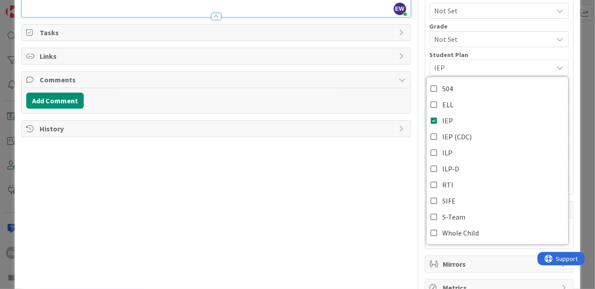
click at [400, 196] on div "Title 12 / 128 [PERSON_NAME] Description EW [PERSON_NAME] just joined Referring…" at bounding box center [215, 84] width 389 height 423
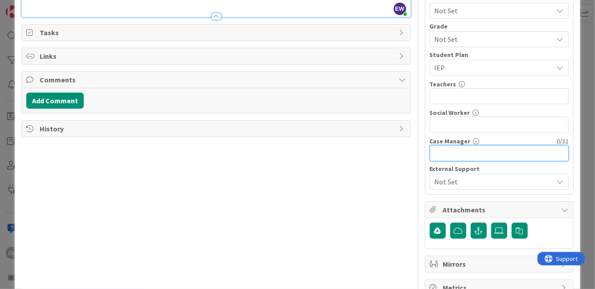
click at [449, 145] on input "text" at bounding box center [499, 153] width 139 height 16
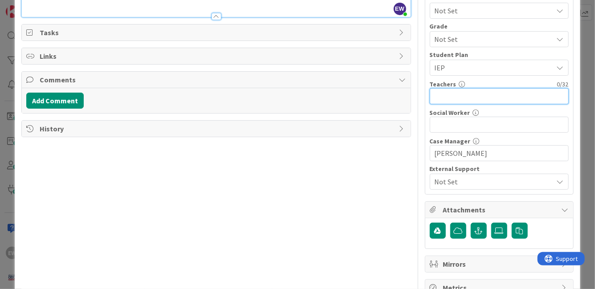
click at [479, 96] on input "text" at bounding box center [499, 96] width 139 height 16
click at [360, 183] on div "Title 12 / 128 [PERSON_NAME] Description EW [PERSON_NAME] just joined Referring…" at bounding box center [215, 84] width 389 height 423
click at [448, 37] on span "Not Set" at bounding box center [492, 39] width 114 height 12
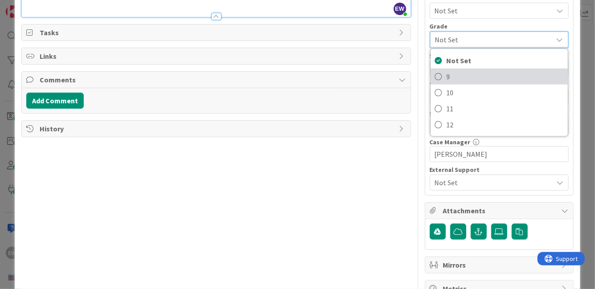
click at [445, 75] on link "9" at bounding box center [499, 77] width 137 height 16
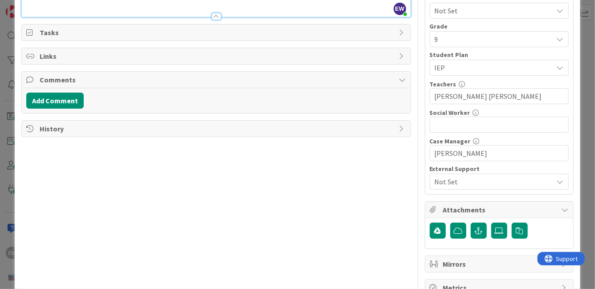
click at [448, 15] on span "Not Set" at bounding box center [492, 10] width 114 height 12
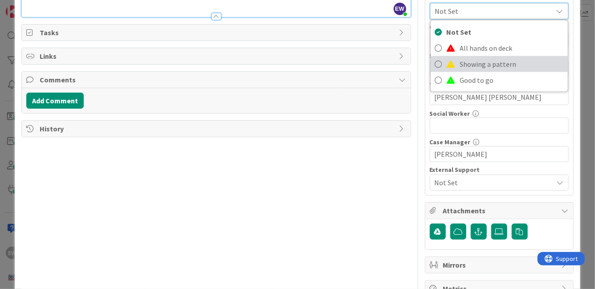
click at [451, 63] on span at bounding box center [451, 64] width 9 height 7
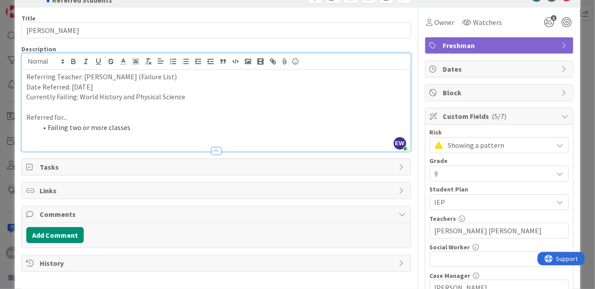
scroll to position [0, 0]
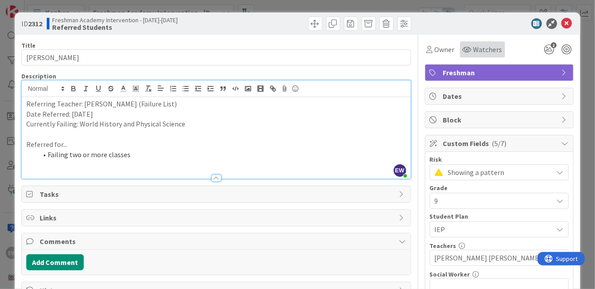
click at [492, 52] on span "Watchers" at bounding box center [487, 49] width 29 height 11
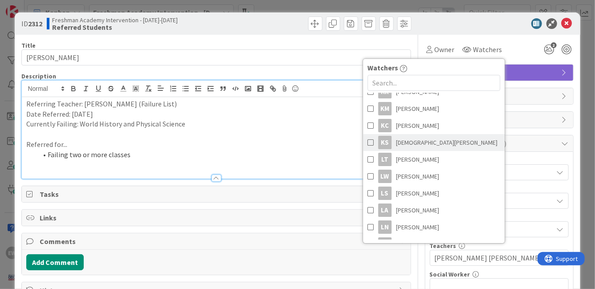
scroll to position [493, 0]
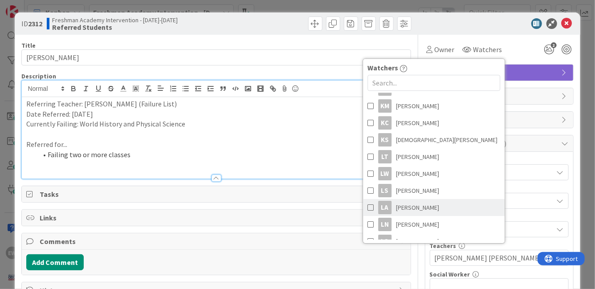
click at [368, 206] on span at bounding box center [370, 207] width 6 height 13
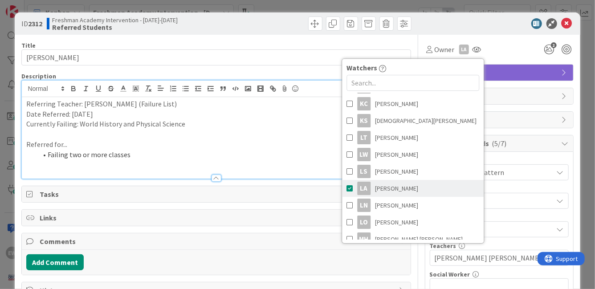
scroll to position [505, 0]
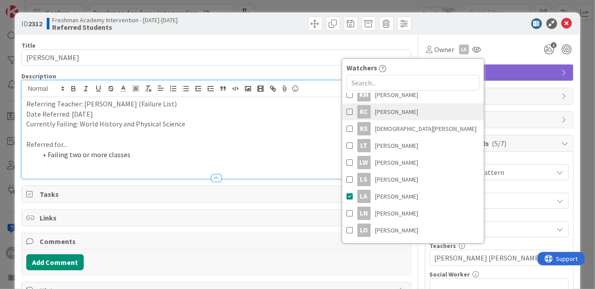
click at [350, 111] on span at bounding box center [350, 111] width 6 height 13
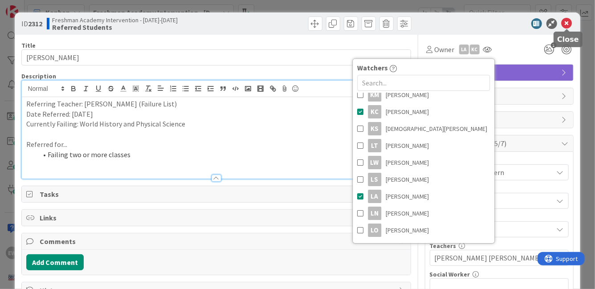
click at [566, 25] on icon at bounding box center [567, 23] width 11 height 11
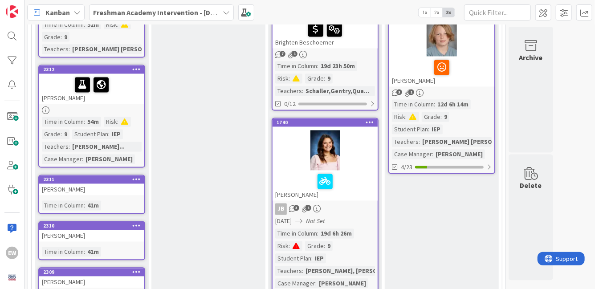
click at [131, 98] on div "[PERSON_NAME]" at bounding box center [91, 89] width 105 height 30
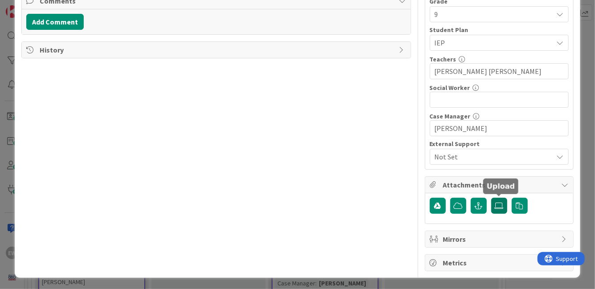
click at [497, 205] on icon at bounding box center [499, 205] width 9 height 7
click at [491, 198] on input "file" at bounding box center [491, 198] width 0 height 0
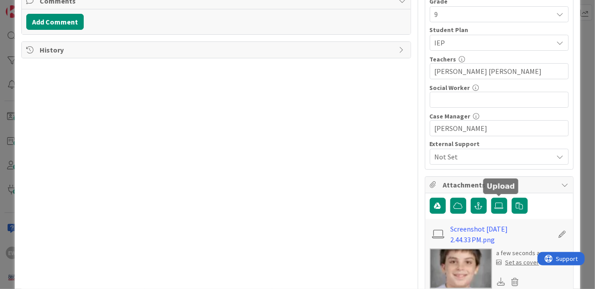
click at [519, 264] on div "Set as cover" at bounding box center [518, 262] width 43 height 9
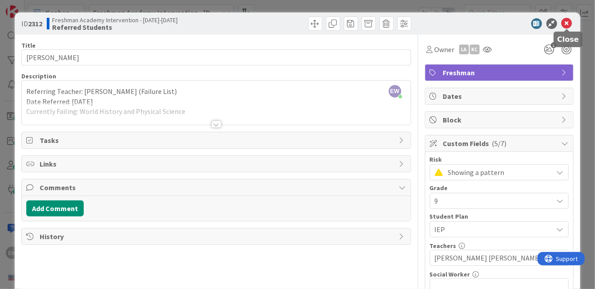
click at [569, 24] on icon at bounding box center [567, 23] width 11 height 11
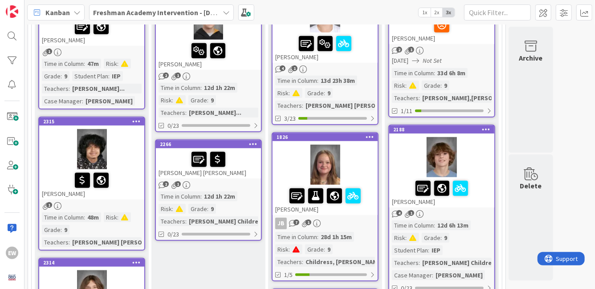
scroll to position [399, 0]
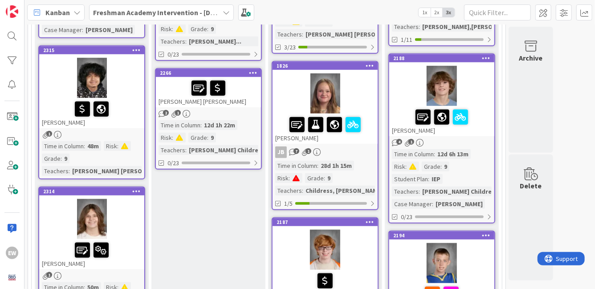
click at [240, 102] on div "[PERSON_NAME] [PERSON_NAME]" at bounding box center [208, 92] width 105 height 30
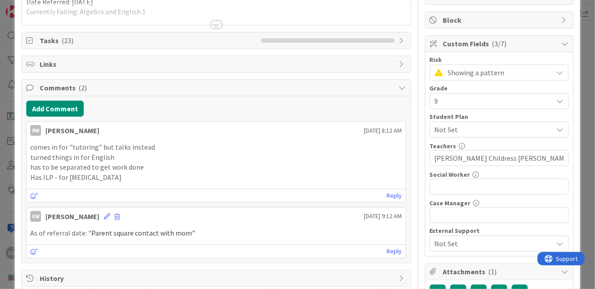
scroll to position [261, 0]
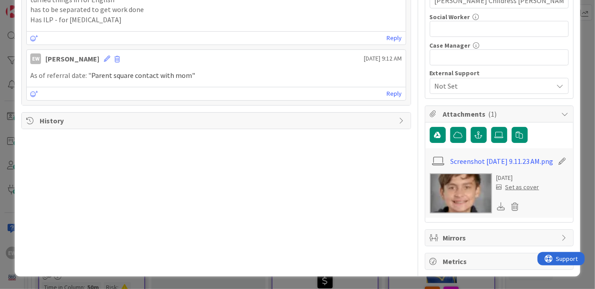
click at [530, 189] on div "Set as cover" at bounding box center [518, 187] width 43 height 9
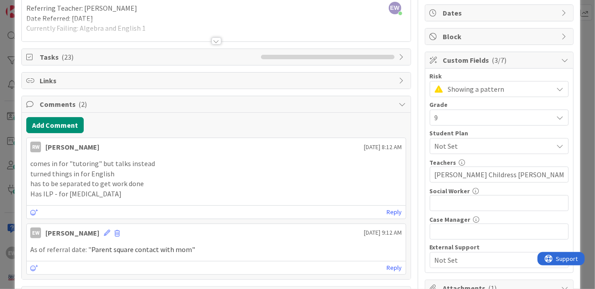
scroll to position [0, 0]
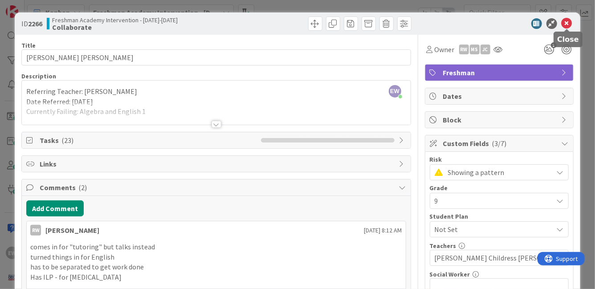
click at [567, 22] on icon at bounding box center [567, 23] width 11 height 11
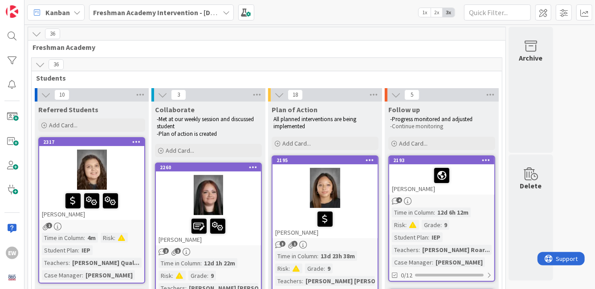
click at [482, 181] on div at bounding box center [442, 175] width 100 height 19
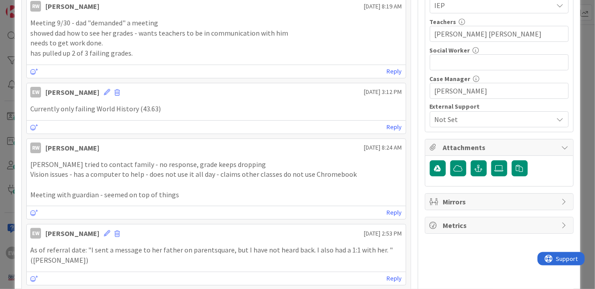
scroll to position [216, 0]
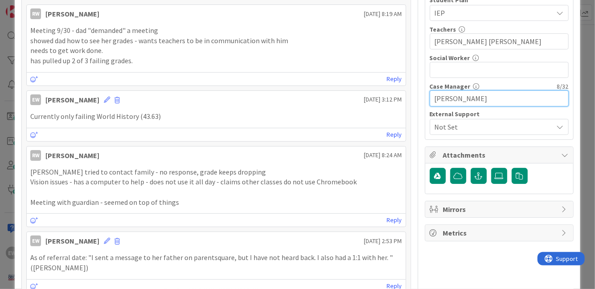
click at [432, 97] on input "[PERSON_NAME]" at bounding box center [499, 98] width 139 height 16
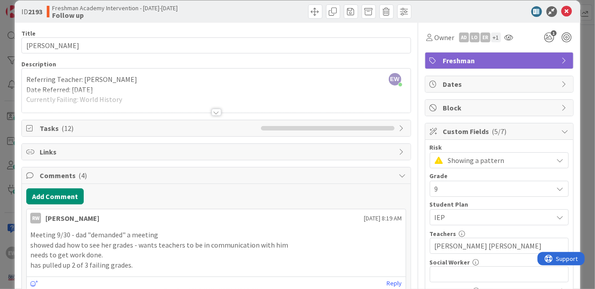
scroll to position [0, 0]
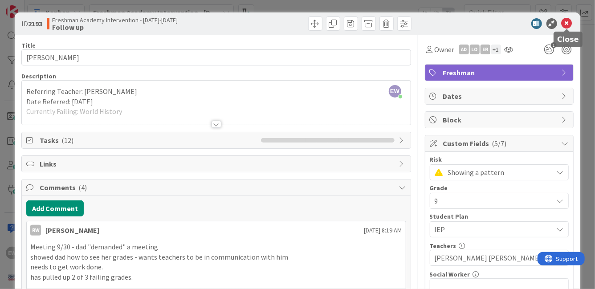
click at [565, 21] on icon at bounding box center [567, 23] width 11 height 11
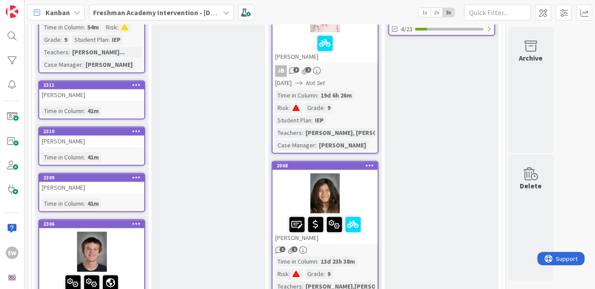
scroll to position [954, 0]
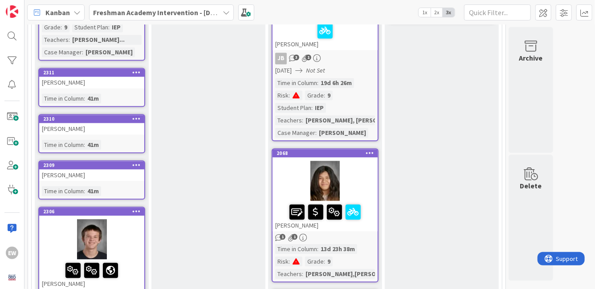
click at [128, 89] on div "2311 [PERSON_NAME] Time in [GEOGRAPHIC_DATA] : 41m" at bounding box center [91, 87] width 107 height 39
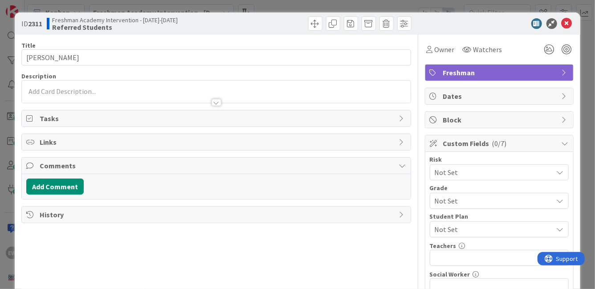
click at [448, 171] on span "Not Set" at bounding box center [492, 172] width 114 height 12
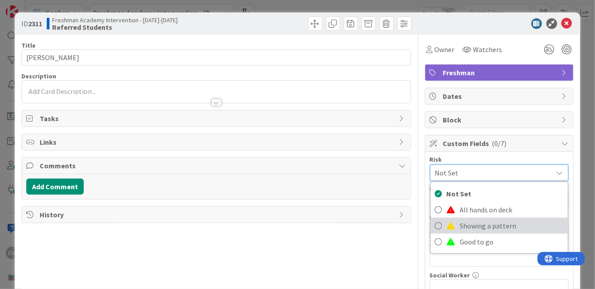
click at [447, 224] on span at bounding box center [451, 225] width 9 height 7
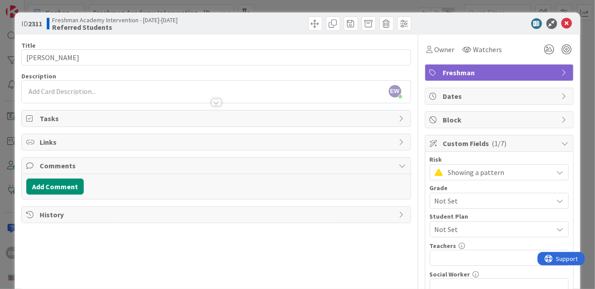
click at [444, 203] on span "Not Set" at bounding box center [492, 201] width 114 height 12
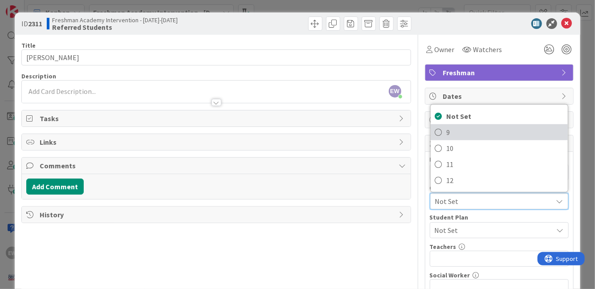
click at [453, 130] on span "9" at bounding box center [505, 132] width 117 height 13
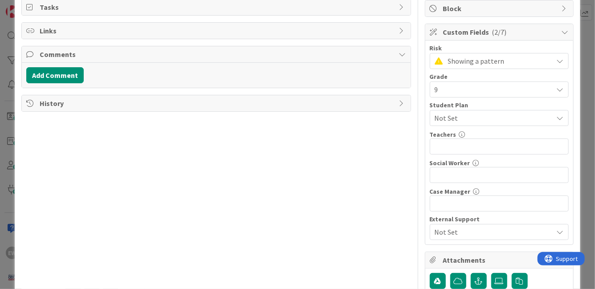
scroll to position [153, 0]
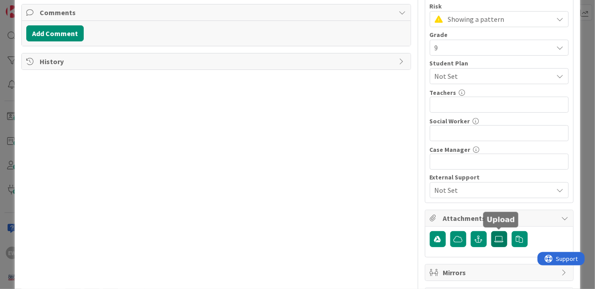
click at [498, 236] on icon at bounding box center [499, 239] width 9 height 7
click at [491, 231] on input "file" at bounding box center [491, 231] width 0 height 0
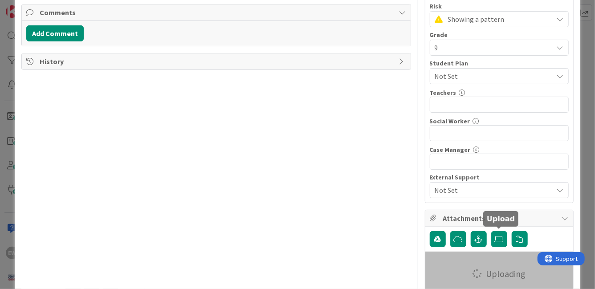
scroll to position [172, 0]
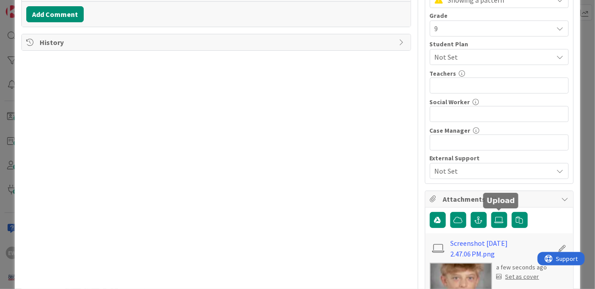
click at [529, 276] on div "Set as cover" at bounding box center [518, 276] width 43 height 9
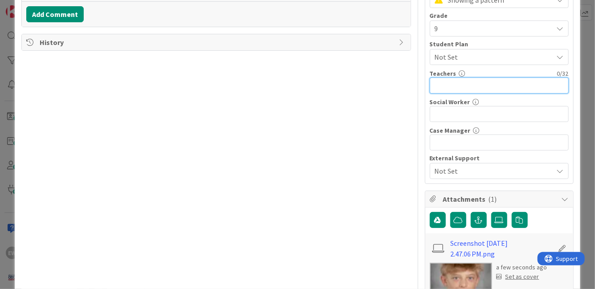
click at [452, 85] on input "text" at bounding box center [499, 85] width 139 height 16
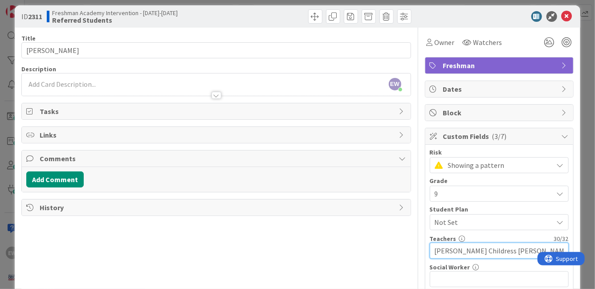
scroll to position [0, 0]
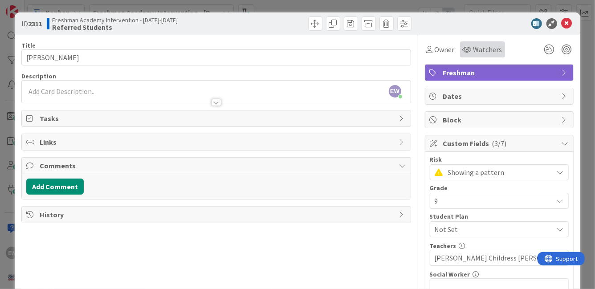
click at [473, 51] on span "Watchers" at bounding box center [487, 49] width 29 height 11
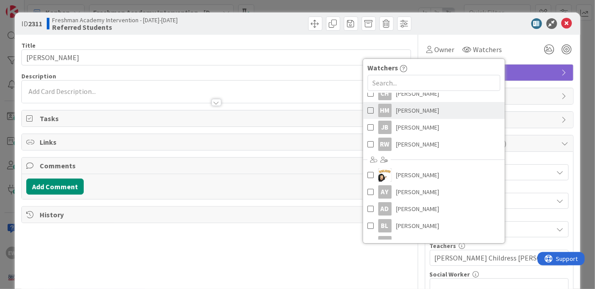
scroll to position [108, 0]
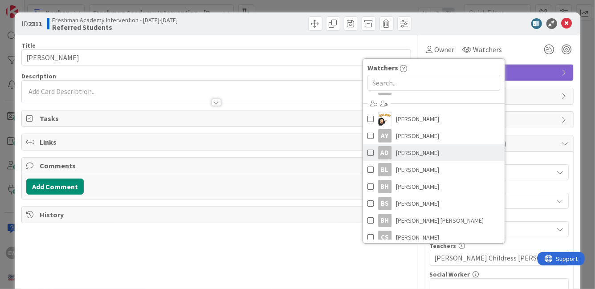
click at [369, 153] on span at bounding box center [370, 152] width 6 height 13
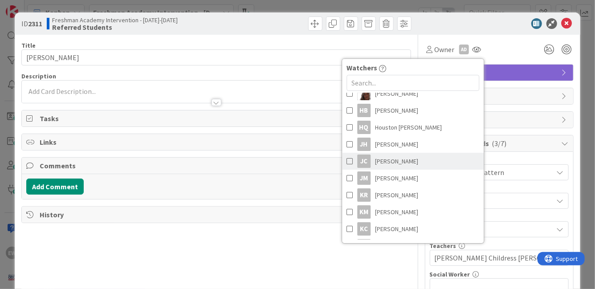
scroll to position [388, 0]
click at [351, 161] on span at bounding box center [350, 160] width 6 height 13
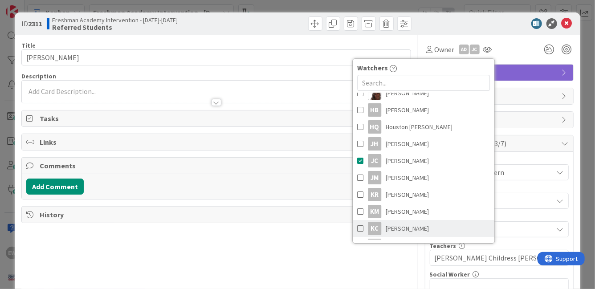
click at [359, 227] on span at bounding box center [360, 228] width 6 height 13
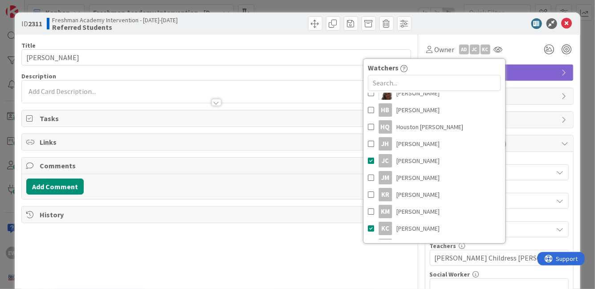
click at [153, 91] on div "EW [PERSON_NAME] just joined" at bounding box center [216, 92] width 388 height 22
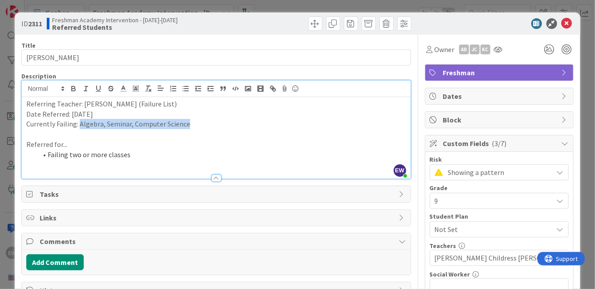
drag, startPoint x: 191, startPoint y: 126, endPoint x: 80, endPoint y: 127, distance: 110.9
click at [80, 127] on p "Currently Failing: Algebra, Seminar, Computer Science" at bounding box center [215, 124] width 379 height 10
click at [132, 123] on p "Currently Failing: Algebra, Seminar, Computer Science" at bounding box center [215, 124] width 379 height 10
click at [103, 125] on p "Currently Failing: Algebra, Seminar and Computer Science" at bounding box center [215, 124] width 379 height 10
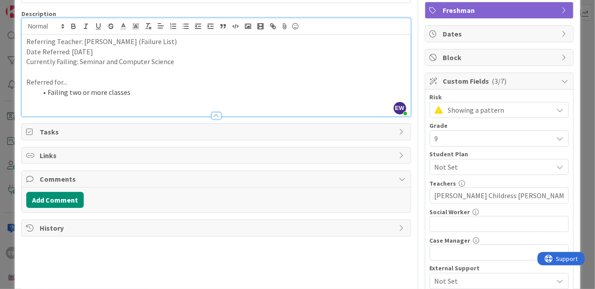
scroll to position [0, 0]
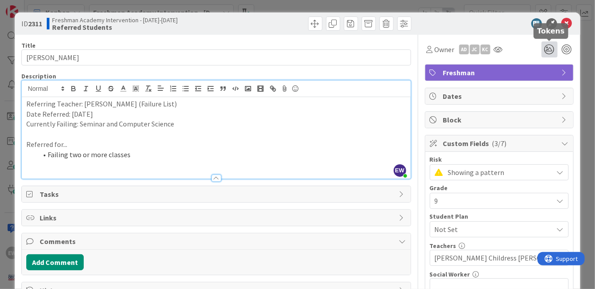
click at [551, 50] on icon at bounding box center [550, 49] width 16 height 16
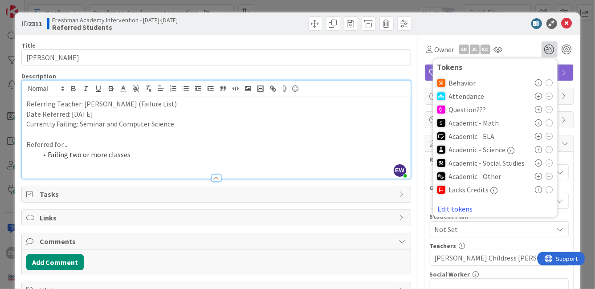
click at [538, 178] on icon at bounding box center [538, 176] width 7 height 7
click at [538, 178] on icon at bounding box center [538, 177] width 7 height 7
click at [524, 40] on div "Owner AD JC KC Watchers EW [PERSON_NAME] CH [PERSON_NAME] HM [PERSON_NAME] JB […" at bounding box center [499, 46] width 149 height 23
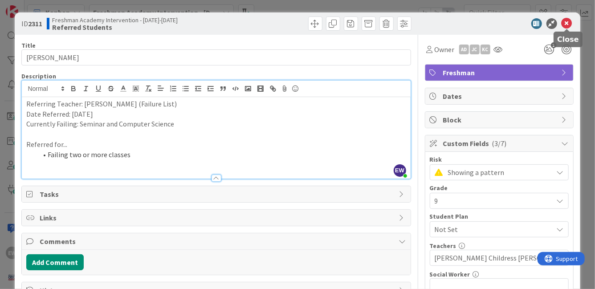
click at [563, 25] on icon at bounding box center [567, 23] width 11 height 11
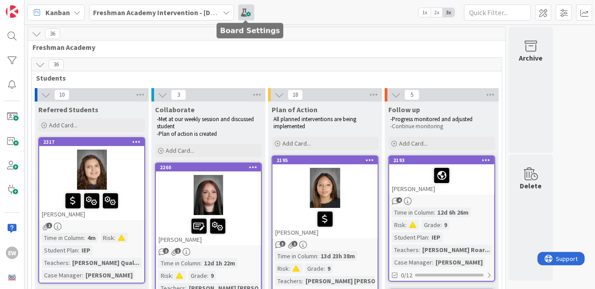
click at [240, 18] on span at bounding box center [246, 12] width 16 height 16
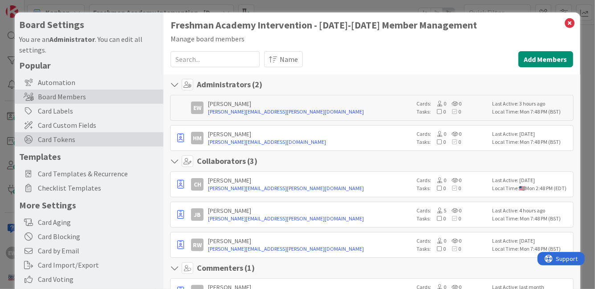
click at [77, 143] on span "Card Tokens" at bounding box center [98, 139] width 121 height 11
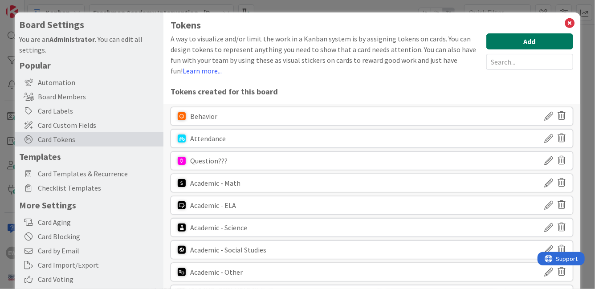
click at [518, 45] on button "Add" at bounding box center [529, 41] width 87 height 16
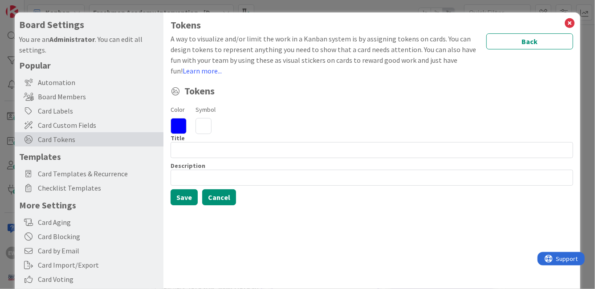
click at [217, 201] on button "Cancel" at bounding box center [219, 197] width 34 height 16
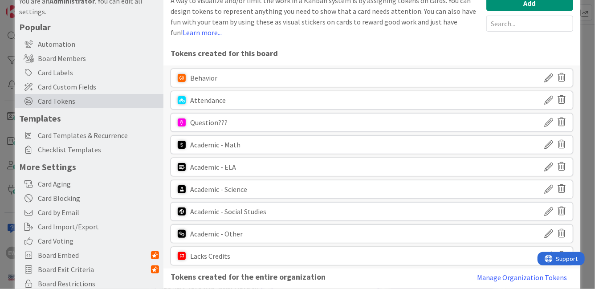
scroll to position [20, 0]
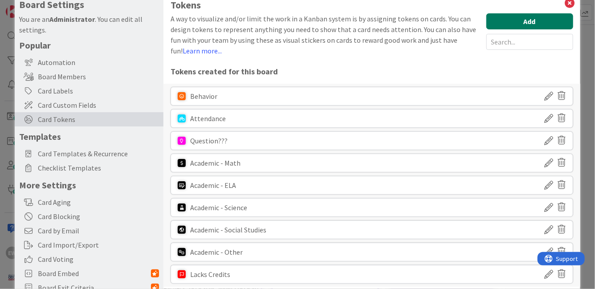
click at [514, 23] on button "Add" at bounding box center [529, 21] width 87 height 16
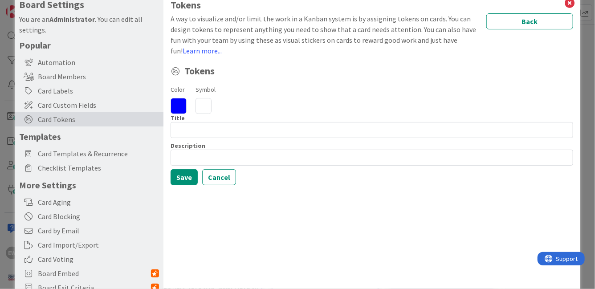
click at [183, 106] on icon at bounding box center [179, 106] width 16 height 16
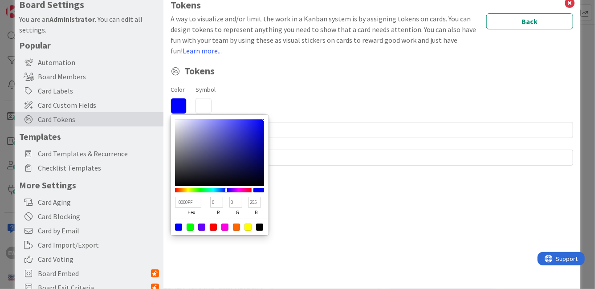
click at [259, 221] on div at bounding box center [220, 227] width 98 height 16
click at [261, 224] on div at bounding box center [259, 227] width 7 height 7
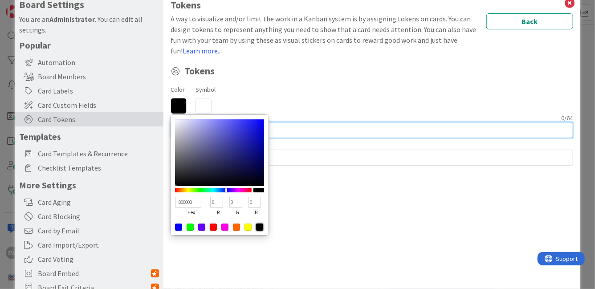
click at [297, 134] on input at bounding box center [372, 130] width 402 height 16
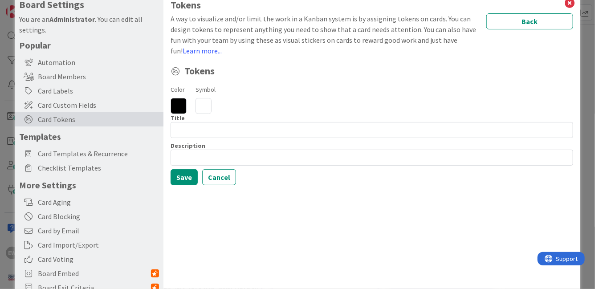
click at [204, 106] on icon at bounding box center [204, 106] width 16 height 16
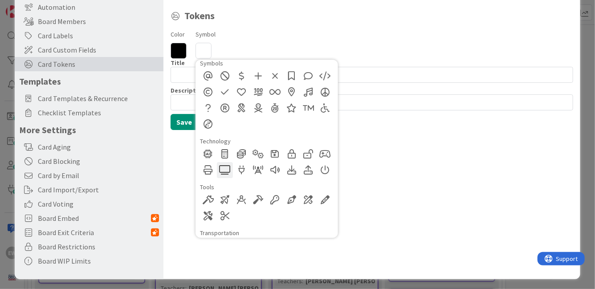
scroll to position [644, 0]
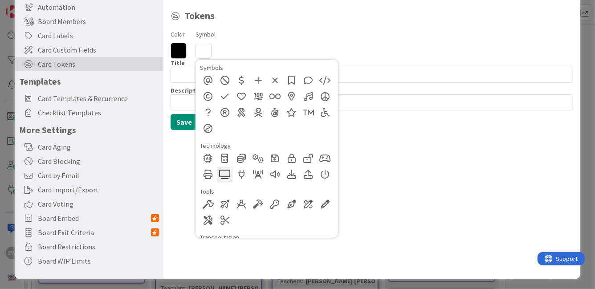
click at [227, 175] on div at bounding box center [225, 175] width 16 height 16
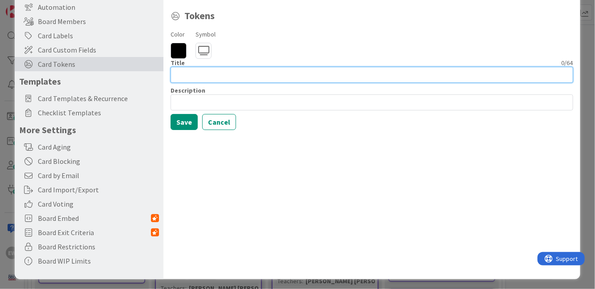
click at [214, 75] on input at bounding box center [372, 75] width 402 height 16
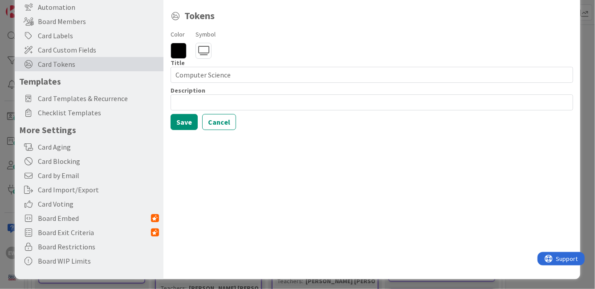
click at [187, 130] on div "Tokens A way to visualize and/or limit the work in a Kanban system is by assign…" at bounding box center [371, 108] width 416 height 342
click at [187, 125] on button "Save" at bounding box center [184, 122] width 27 height 16
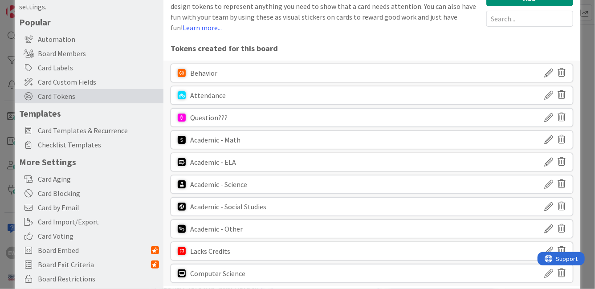
scroll to position [42, 0]
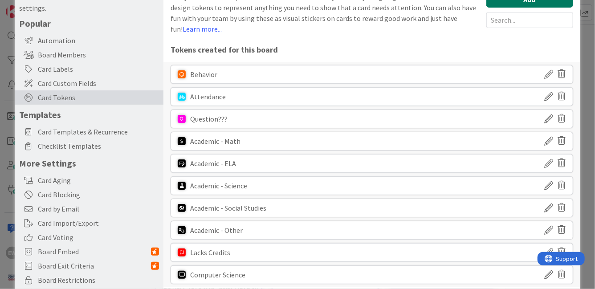
click at [534, 3] on button "Add" at bounding box center [529, 0] width 87 height 16
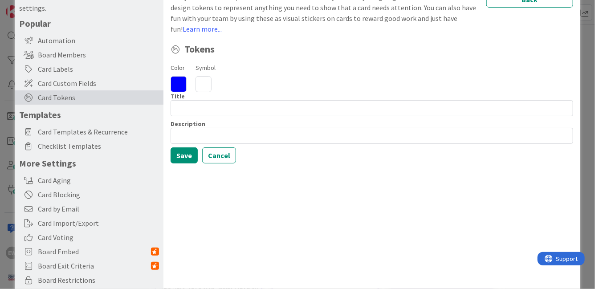
click at [184, 89] on icon at bounding box center [179, 84] width 16 height 16
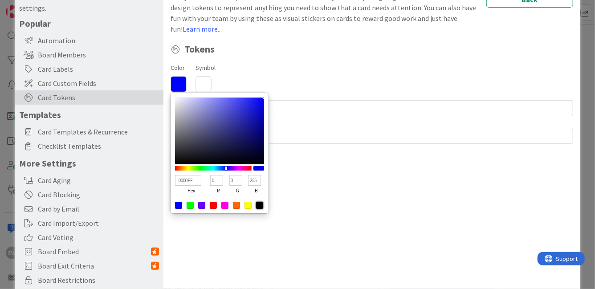
click at [259, 202] on div at bounding box center [259, 205] width 7 height 7
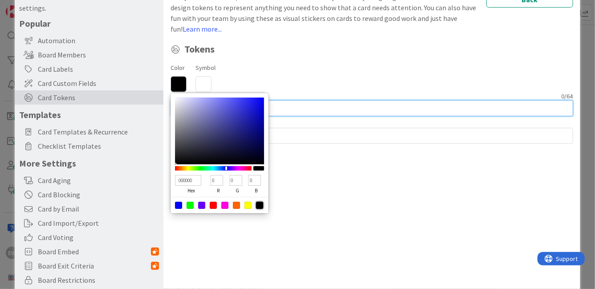
click at [291, 110] on input at bounding box center [372, 108] width 402 height 16
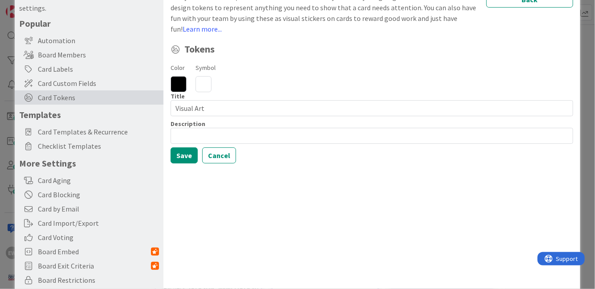
click at [207, 83] on icon at bounding box center [204, 84] width 16 height 16
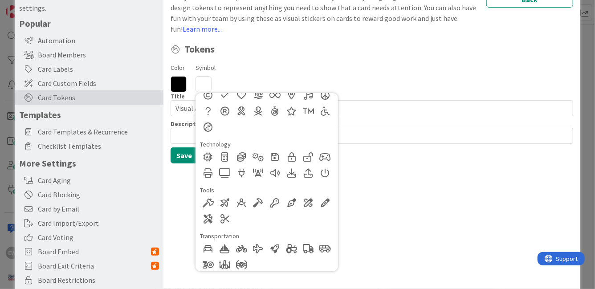
scroll to position [685, 0]
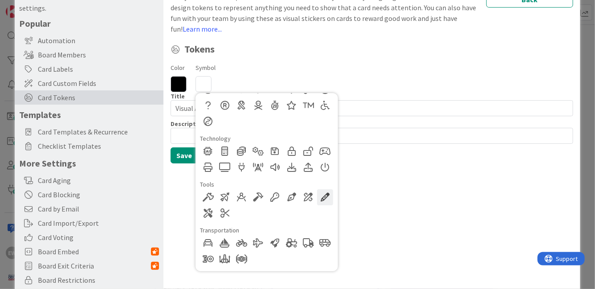
click at [330, 196] on div at bounding box center [325, 197] width 16 height 16
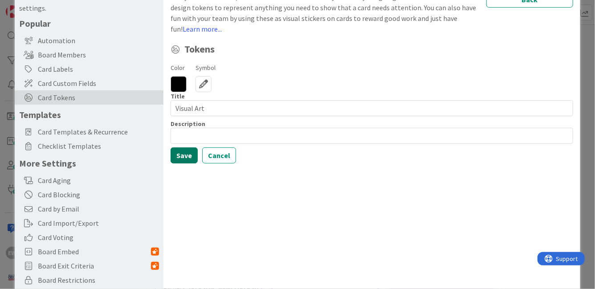
click at [191, 159] on button "Save" at bounding box center [184, 155] width 27 height 16
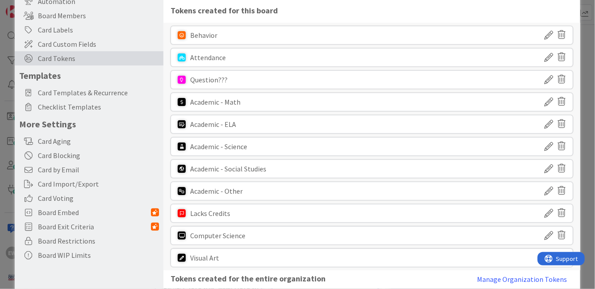
scroll to position [0, 0]
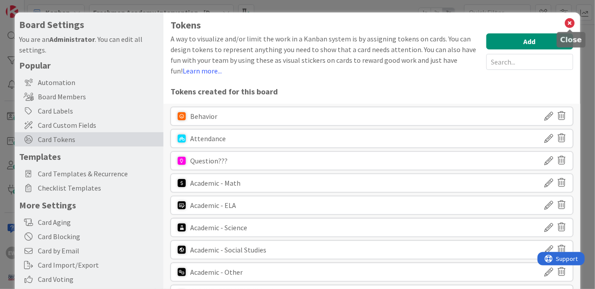
click at [569, 22] on icon at bounding box center [570, 23] width 12 height 12
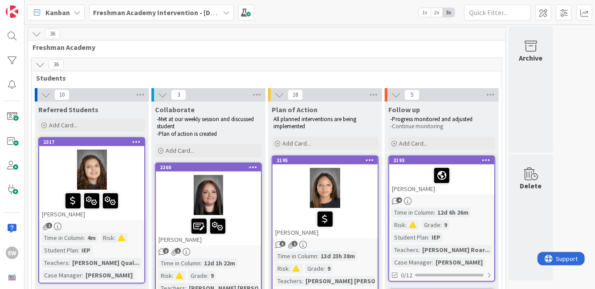
click at [122, 180] on div at bounding box center [91, 170] width 105 height 40
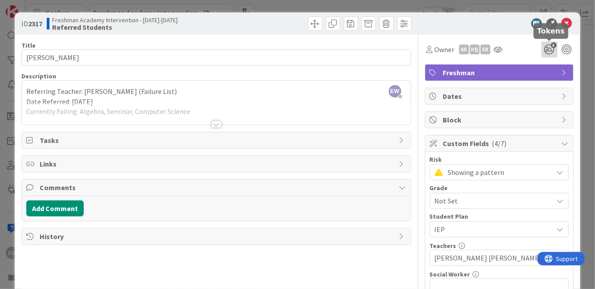
click at [553, 51] on icon "3" at bounding box center [550, 49] width 16 height 16
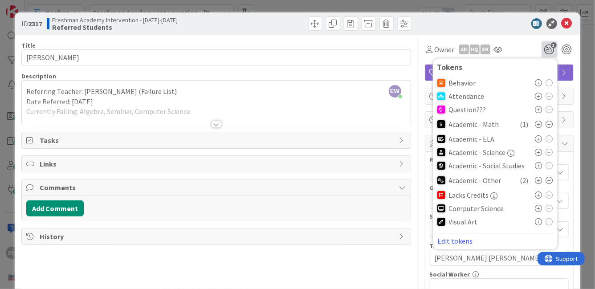
click at [538, 209] on icon at bounding box center [538, 208] width 7 height 7
click at [549, 182] on icon at bounding box center [549, 180] width 7 height 7
click at [524, 53] on div "Owner AD HQ SR 3 Tokens Behavior Attendance Question??? Academic - Math ( 1 ) A…" at bounding box center [499, 49] width 149 height 16
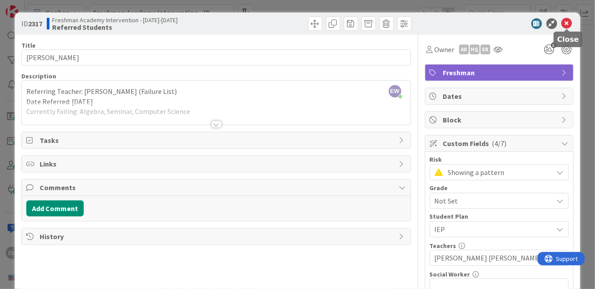
click at [571, 23] on icon at bounding box center [567, 23] width 11 height 11
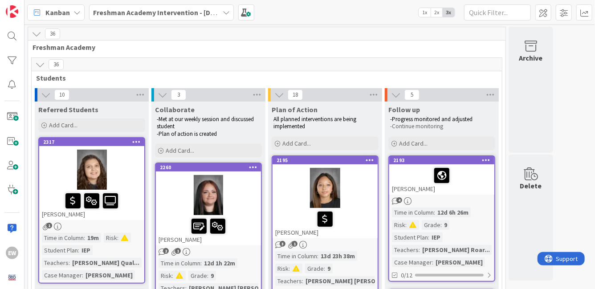
click at [234, 18] on div "Kanban Freshman Academy Intervention - [DATE]-[DATE] 1x 2x 3x" at bounding box center [309, 12] width 571 height 24
click at [245, 16] on span at bounding box center [246, 12] width 16 height 16
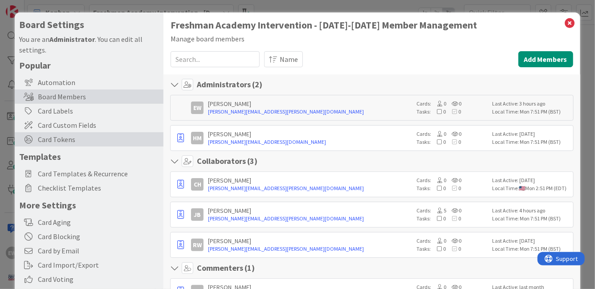
click at [63, 138] on span "Card Tokens" at bounding box center [98, 139] width 121 height 11
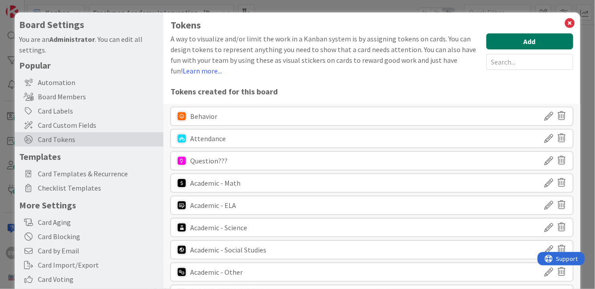
click at [513, 42] on button "Add" at bounding box center [529, 41] width 87 height 16
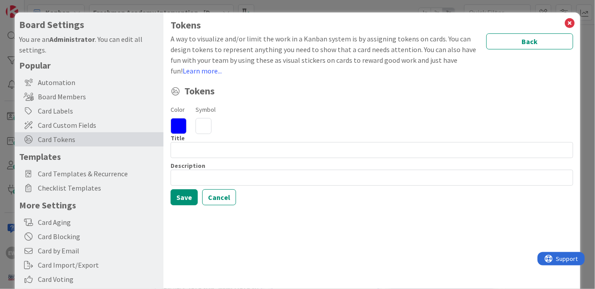
click at [179, 124] on icon at bounding box center [179, 126] width 16 height 16
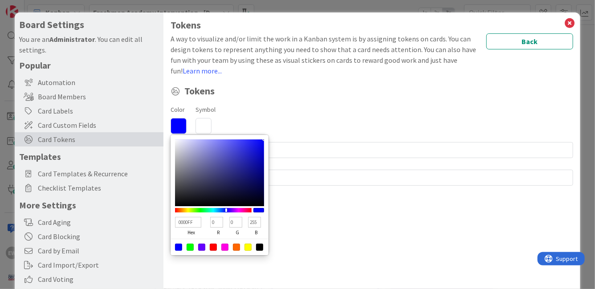
click at [263, 250] on span at bounding box center [259, 247] width 7 height 7
click at [262, 247] on div at bounding box center [259, 247] width 7 height 7
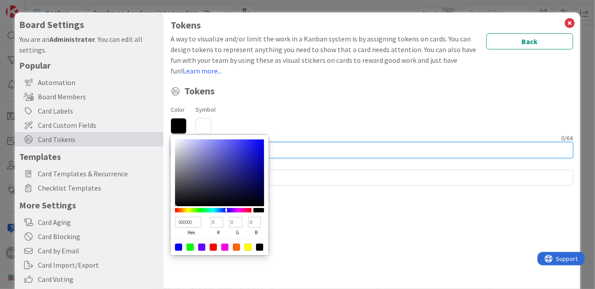
click at [291, 153] on input at bounding box center [372, 150] width 402 height 16
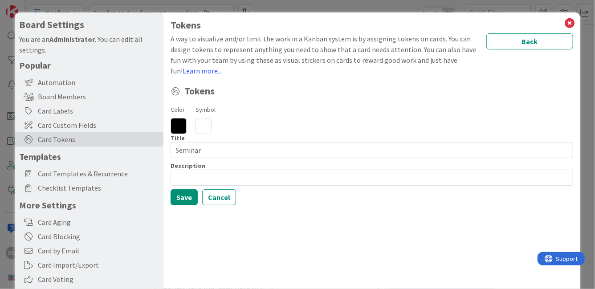
click at [209, 127] on icon at bounding box center [204, 126] width 16 height 16
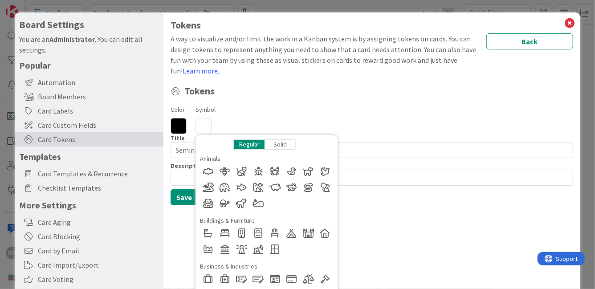
click at [278, 147] on div "Solid" at bounding box center [280, 144] width 31 height 10
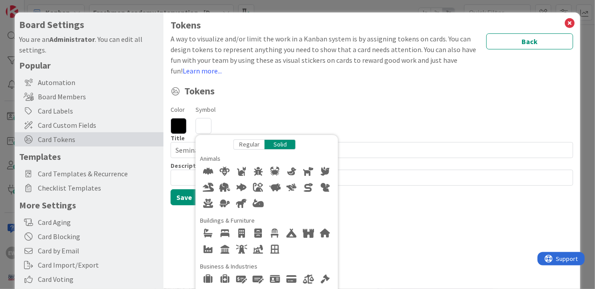
click at [253, 147] on div "Regular" at bounding box center [248, 144] width 31 height 10
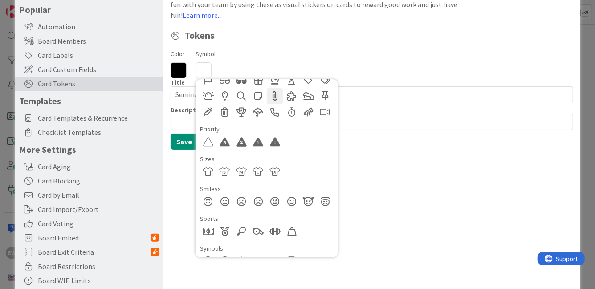
scroll to position [482, 0]
click at [294, 98] on div at bounding box center [292, 97] width 16 height 16
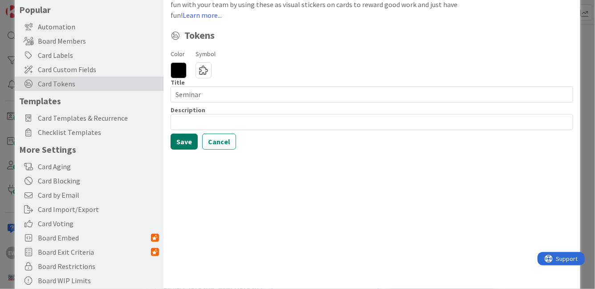
click at [191, 144] on button "Save" at bounding box center [184, 142] width 27 height 16
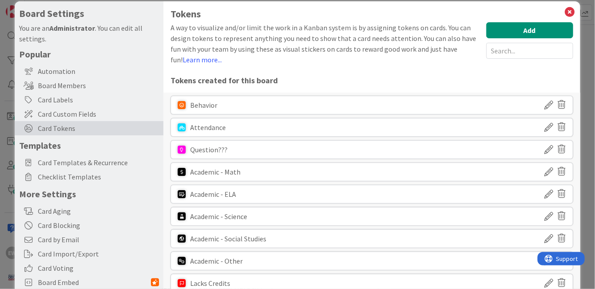
scroll to position [0, 0]
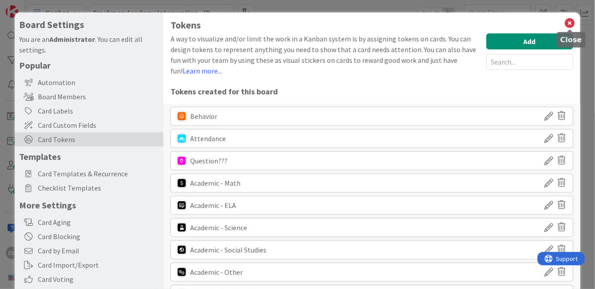
click at [570, 24] on icon at bounding box center [570, 23] width 12 height 12
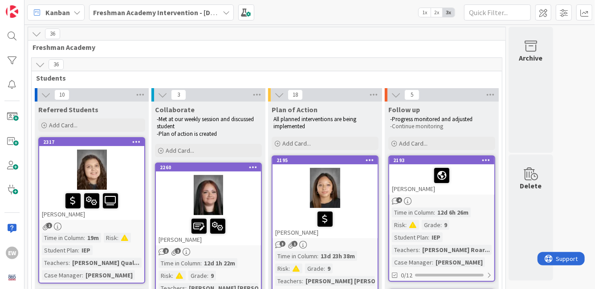
click at [133, 161] on div at bounding box center [91, 170] width 105 height 40
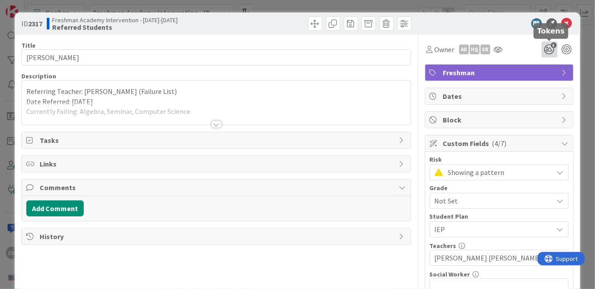
click at [547, 47] on icon "3" at bounding box center [550, 49] width 16 height 16
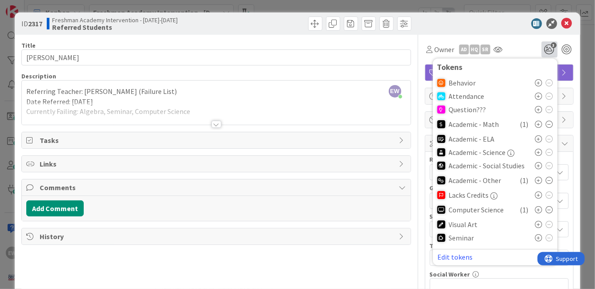
click at [548, 180] on icon at bounding box center [549, 180] width 7 height 7
click at [539, 234] on icon at bounding box center [538, 235] width 7 height 7
click at [514, 47] on div "Owner AD HQ SR 3 Tokens Behavior Attendance Question??? Academic - Math ( 1 ) A…" at bounding box center [499, 49] width 149 height 16
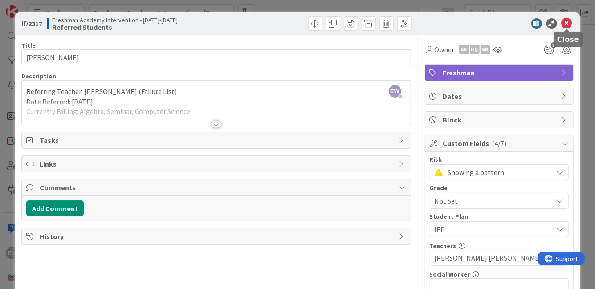
click at [565, 26] on icon at bounding box center [567, 23] width 11 height 11
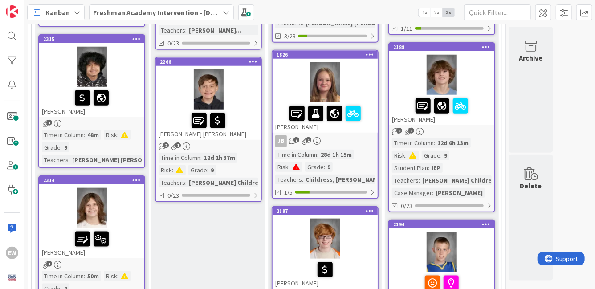
scroll to position [412, 0]
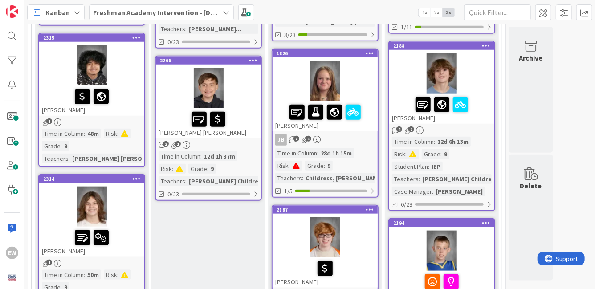
click at [131, 205] on div at bounding box center [91, 207] width 105 height 40
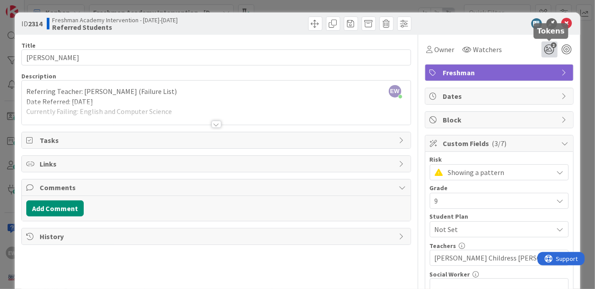
click at [551, 50] on icon "2" at bounding box center [550, 49] width 16 height 16
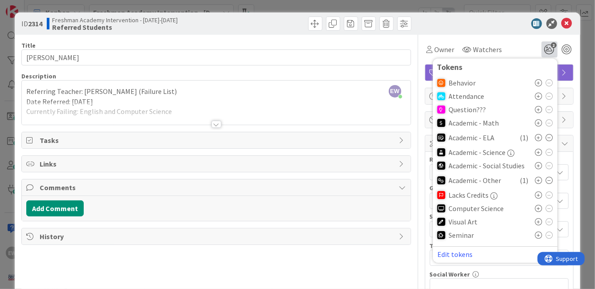
click at [540, 209] on icon at bounding box center [538, 208] width 7 height 7
click at [548, 179] on icon at bounding box center [549, 180] width 7 height 7
click at [563, 22] on icon at bounding box center [567, 23] width 11 height 11
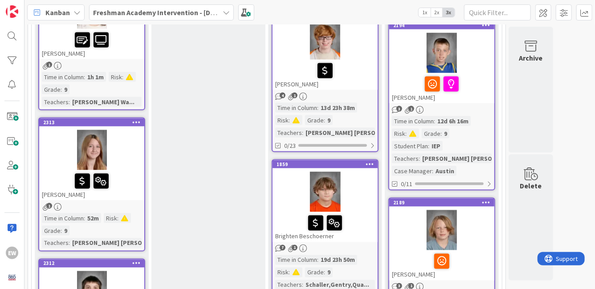
click at [129, 179] on div at bounding box center [92, 181] width 100 height 19
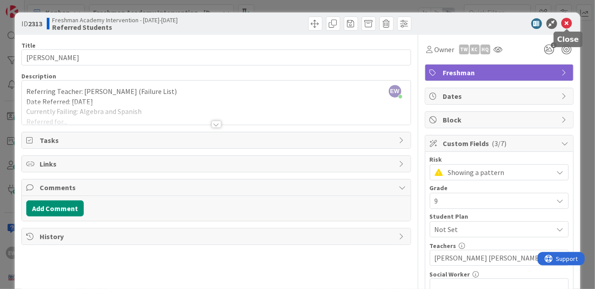
click at [570, 21] on icon at bounding box center [567, 23] width 11 height 11
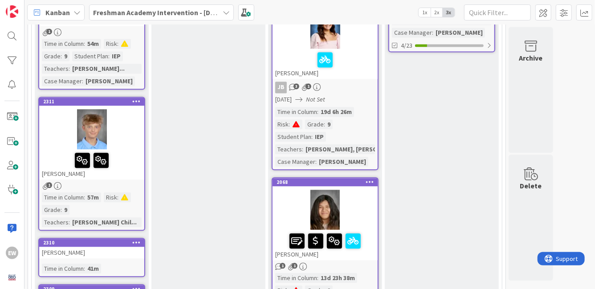
scroll to position [931, 0]
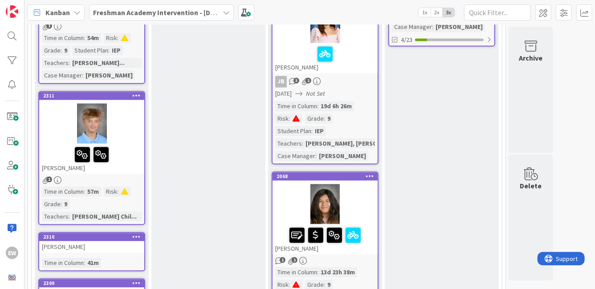
click at [126, 155] on div at bounding box center [92, 154] width 100 height 19
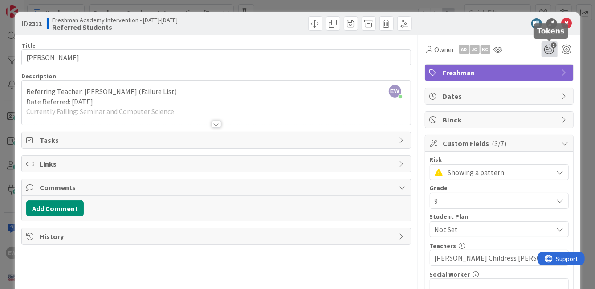
click at [554, 49] on icon "2" at bounding box center [550, 49] width 16 height 16
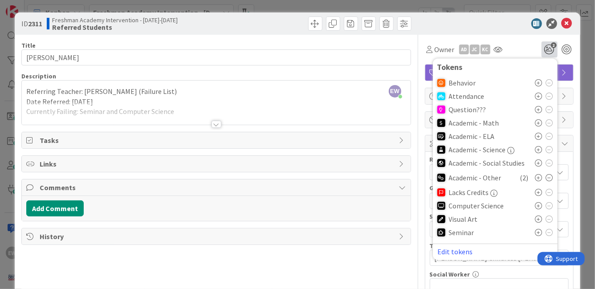
click at [539, 232] on icon at bounding box center [538, 232] width 7 height 7
click at [540, 205] on icon at bounding box center [538, 205] width 7 height 7
click at [550, 179] on icon at bounding box center [549, 177] width 7 height 7
click at [514, 28] on div at bounding box center [495, 23] width 158 height 11
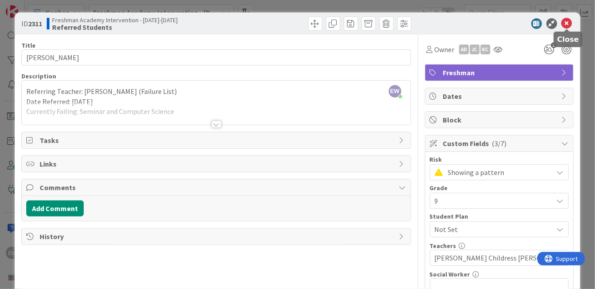
click at [567, 23] on icon at bounding box center [567, 23] width 11 height 11
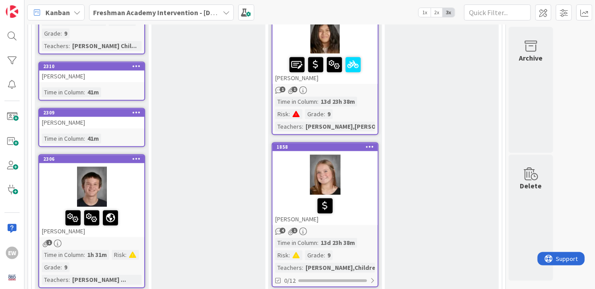
scroll to position [1132, 0]
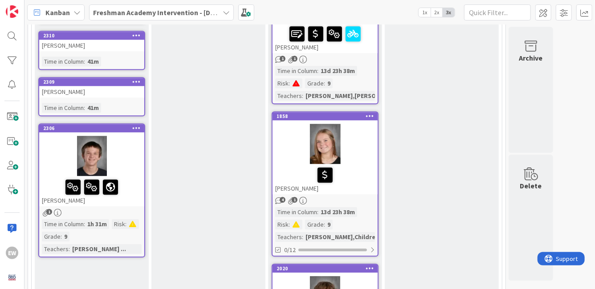
click at [144, 182] on div "[PERSON_NAME]" at bounding box center [91, 191] width 105 height 30
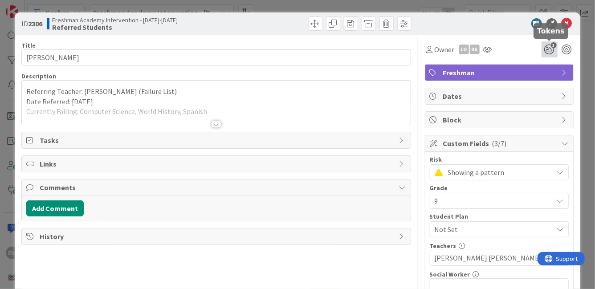
click at [550, 51] on icon "3" at bounding box center [550, 49] width 16 height 16
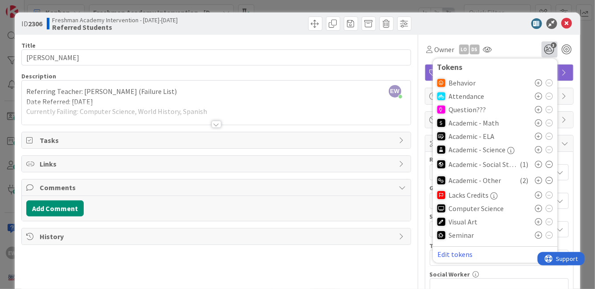
click at [538, 208] on icon at bounding box center [538, 208] width 7 height 7
click at [550, 179] on icon at bounding box center [549, 180] width 7 height 7
click at [527, 50] on div "Owner LO DS 3 Tokens Behavior Attendance Question??? Academic - Math Academic -…" at bounding box center [499, 49] width 149 height 16
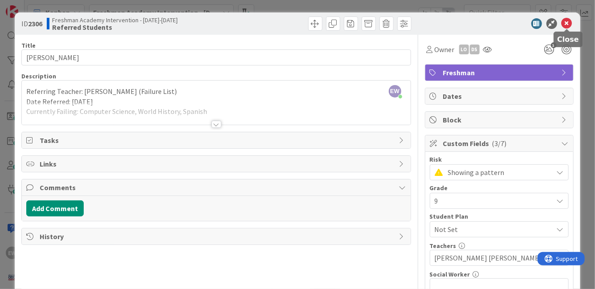
click at [569, 24] on icon at bounding box center [567, 23] width 11 height 11
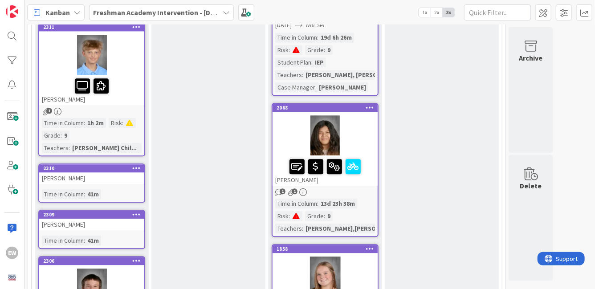
click at [111, 172] on div "[PERSON_NAME]" at bounding box center [91, 178] width 105 height 12
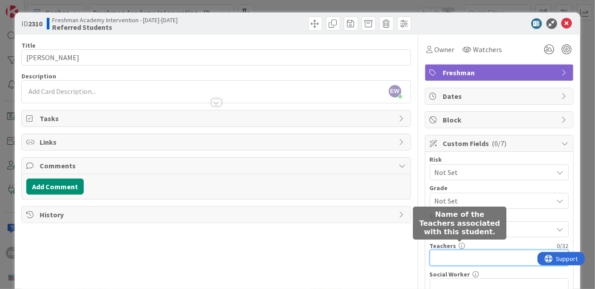
click at [455, 257] on input "text" at bounding box center [499, 258] width 139 height 16
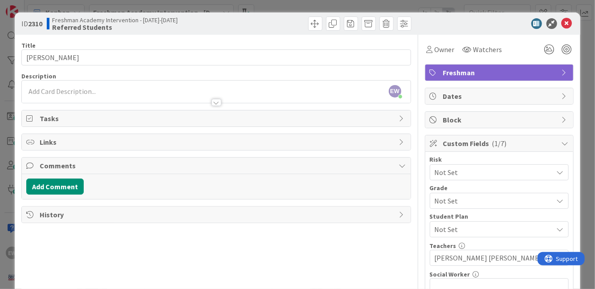
click at [448, 169] on span "Not Set" at bounding box center [492, 172] width 114 height 12
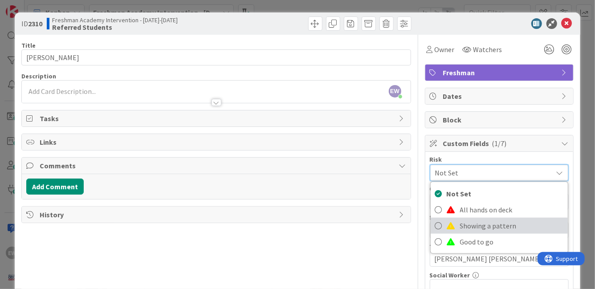
click at [454, 227] on span at bounding box center [451, 225] width 9 height 7
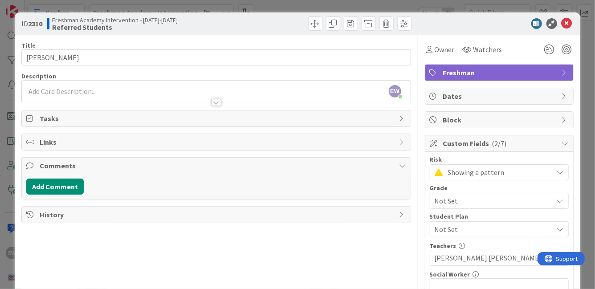
click at [453, 201] on span "Not Set" at bounding box center [492, 201] width 114 height 12
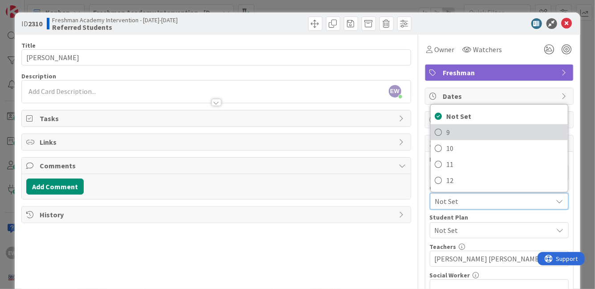
click at [450, 134] on span "9" at bounding box center [505, 132] width 117 height 13
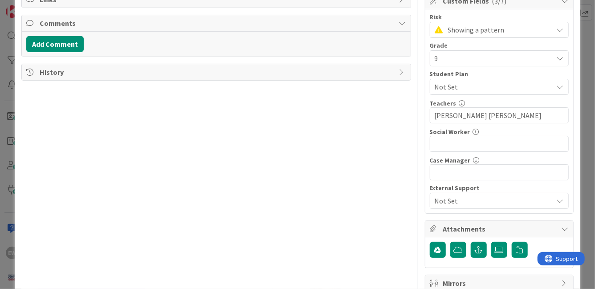
scroll to position [165, 0]
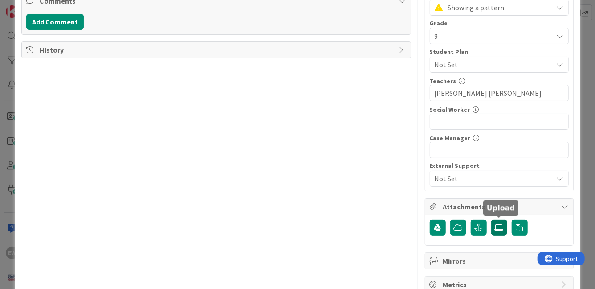
click at [497, 224] on icon at bounding box center [499, 227] width 9 height 7
click at [491, 220] on input "file" at bounding box center [491, 220] width 0 height 0
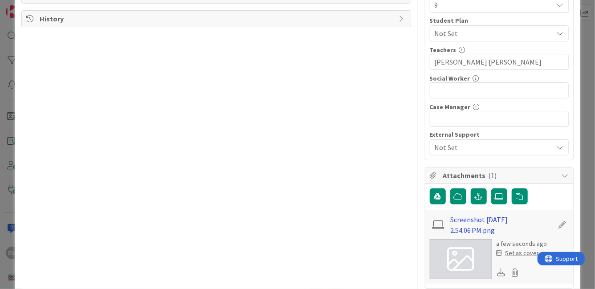
scroll to position [202, 0]
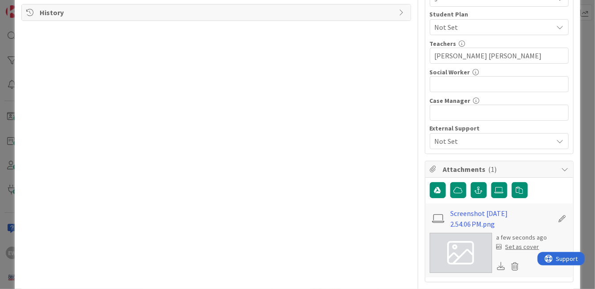
click at [517, 248] on div "Set as cover" at bounding box center [518, 246] width 43 height 9
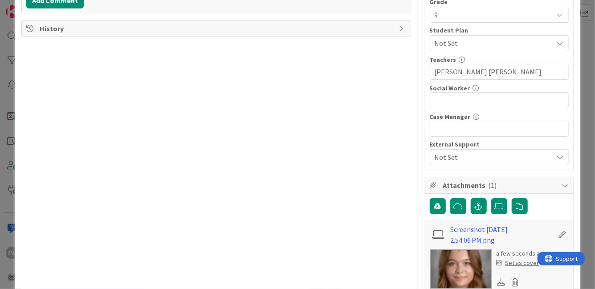
scroll to position [261, 0]
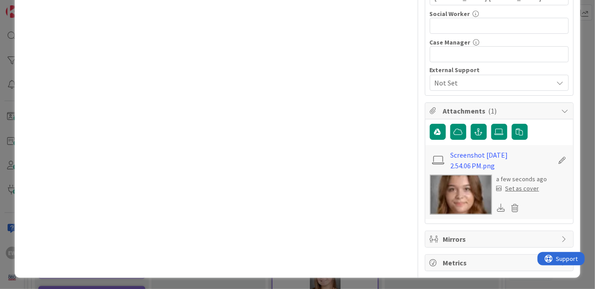
click at [516, 189] on div "Set as cover" at bounding box center [518, 188] width 43 height 9
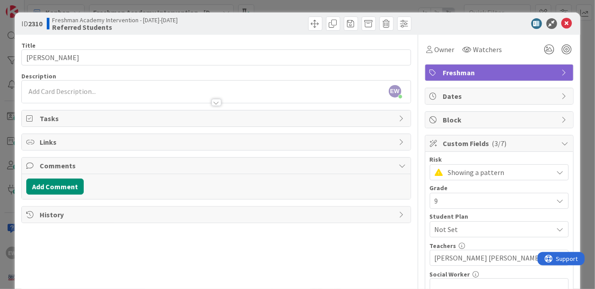
click at [199, 89] on div "EW [PERSON_NAME] just joined" at bounding box center [216, 92] width 388 height 22
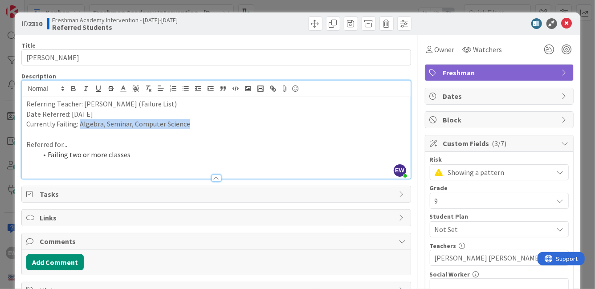
drag, startPoint x: 198, startPoint y: 122, endPoint x: 79, endPoint y: 124, distance: 118.5
click at [79, 124] on p "Currently Failing: Algebra, Seminar, Computer Science" at bounding box center [215, 124] width 379 height 10
click at [132, 125] on p "Currently Failing: Algebra, Seminar, Computer Science" at bounding box center [215, 124] width 379 height 10
drag, startPoint x: 132, startPoint y: 125, endPoint x: 102, endPoint y: 125, distance: 30.7
click at [102, 125] on p "Currently Failing: Algebra, Seminar, Computer Science" at bounding box center [215, 124] width 379 height 10
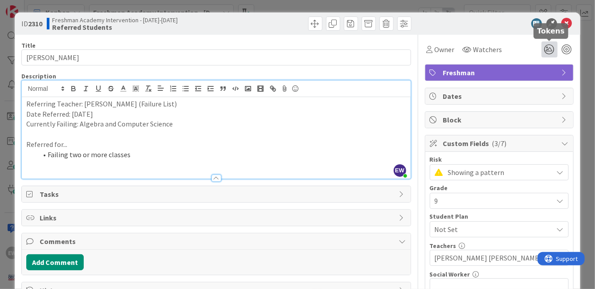
click at [547, 51] on icon at bounding box center [550, 49] width 16 height 16
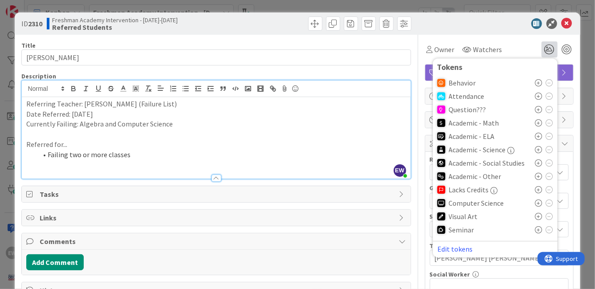
click at [537, 123] on icon at bounding box center [538, 122] width 7 height 7
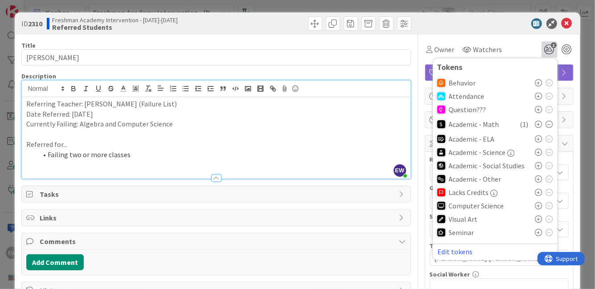
click at [540, 206] on icon at bounding box center [538, 205] width 7 height 7
click at [432, 42] on div "Owner" at bounding box center [441, 49] width 32 height 16
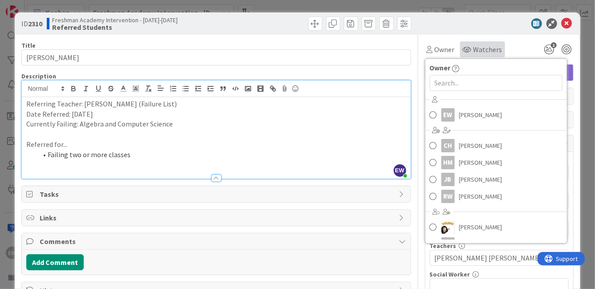
click at [465, 46] on icon at bounding box center [467, 49] width 9 height 7
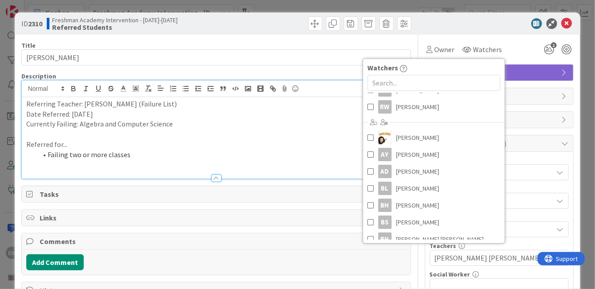
scroll to position [69, 0]
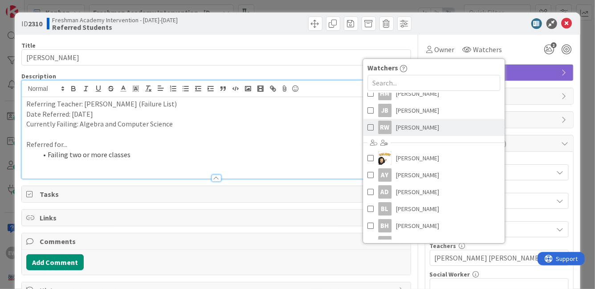
click at [370, 127] on span at bounding box center [370, 127] width 6 height 13
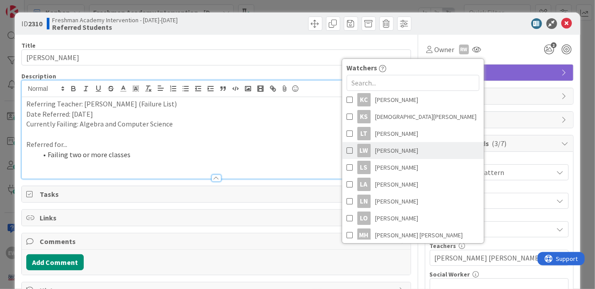
scroll to position [519, 0]
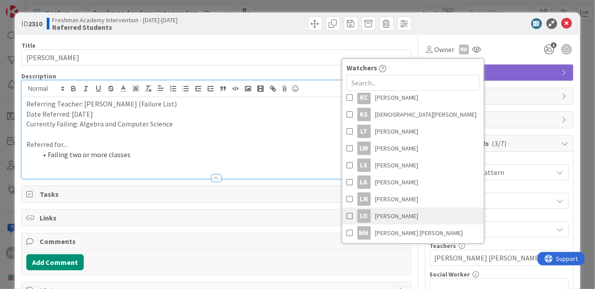
click at [350, 214] on span at bounding box center [350, 215] width 6 height 13
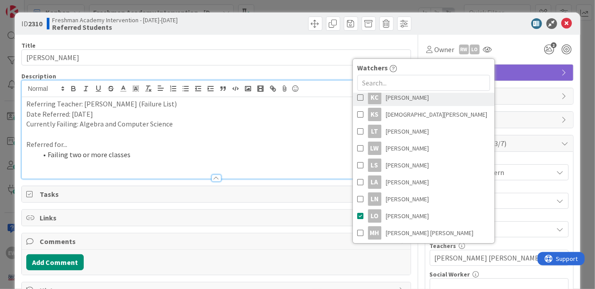
click at [362, 98] on span at bounding box center [360, 97] width 6 height 13
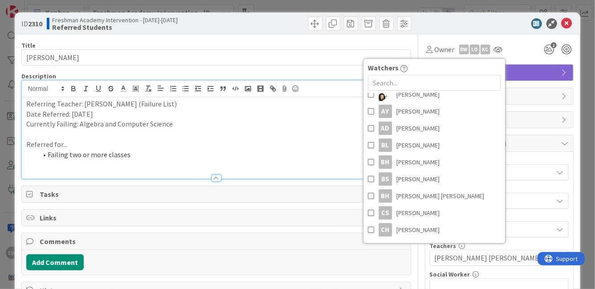
scroll to position [131, 0]
click at [371, 127] on span at bounding box center [371, 129] width 6 height 13
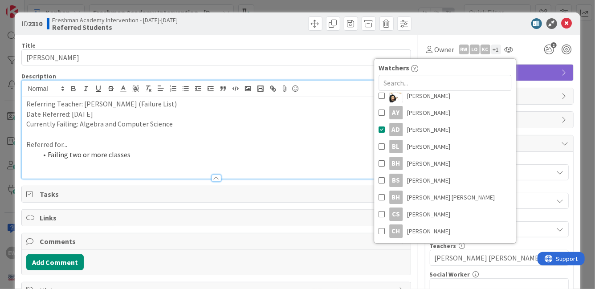
click at [527, 39] on div "Owner Owner EW [PERSON_NAME] CH [PERSON_NAME] HM [PERSON_NAME] JB [PERSON_NAME]…" at bounding box center [499, 46] width 149 height 23
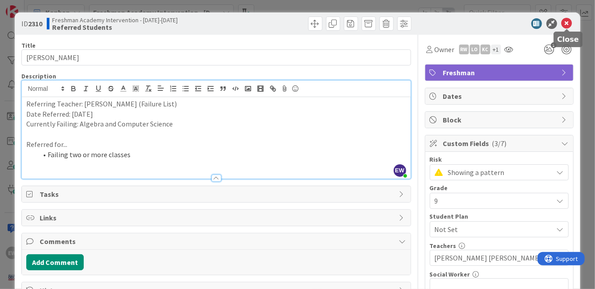
click at [566, 24] on icon at bounding box center [567, 23] width 11 height 11
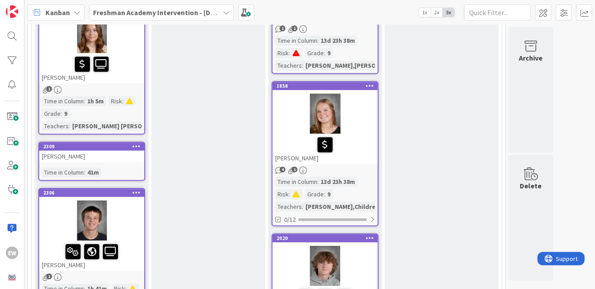
click at [95, 158] on div "[PERSON_NAME]" at bounding box center [91, 157] width 105 height 12
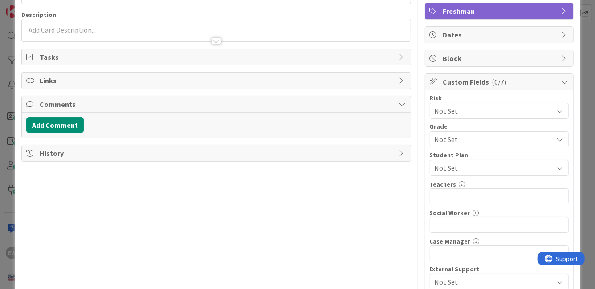
scroll to position [98, 0]
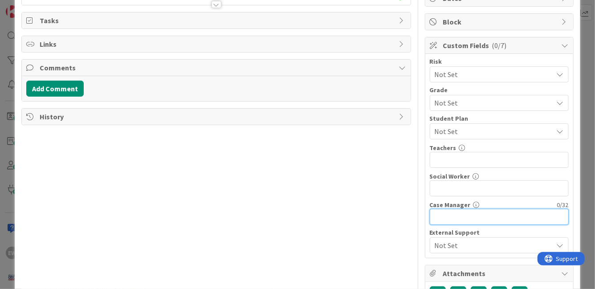
click at [483, 223] on input "text" at bounding box center [499, 217] width 139 height 16
click at [453, 133] on span "Not Set" at bounding box center [494, 131] width 118 height 11
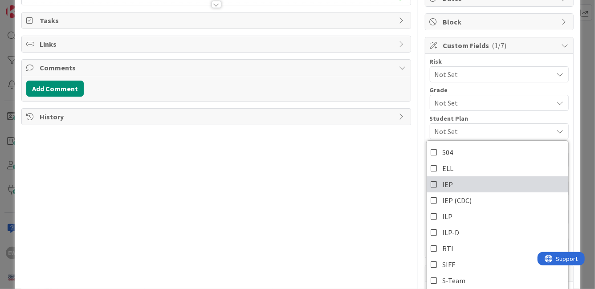
click at [434, 179] on icon at bounding box center [434, 184] width 7 height 13
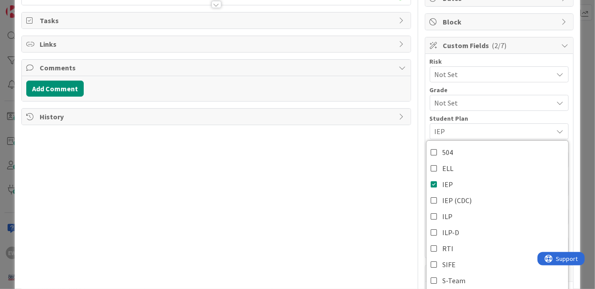
click at [439, 106] on span "Not Set" at bounding box center [492, 103] width 114 height 12
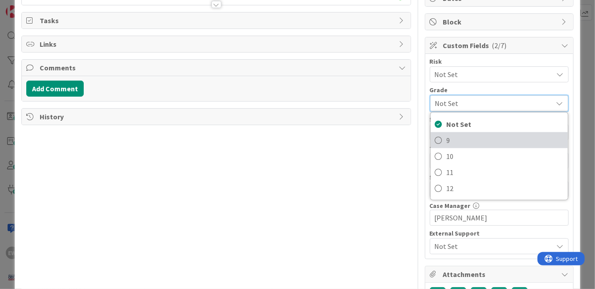
click at [439, 138] on icon at bounding box center [438, 140] width 7 height 13
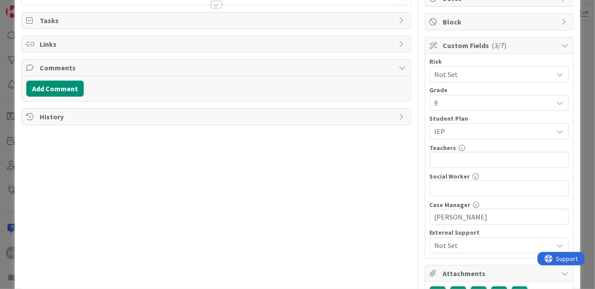
click at [441, 74] on span "Not Set" at bounding box center [492, 74] width 114 height 12
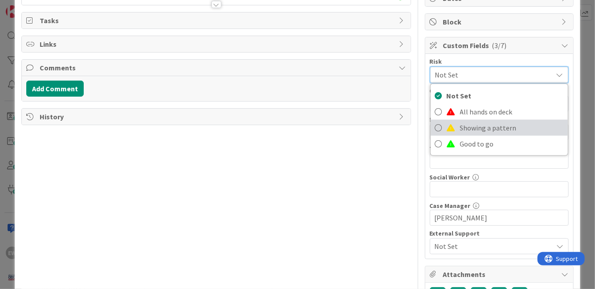
click at [442, 125] on link "Showing a pattern" at bounding box center [499, 128] width 137 height 16
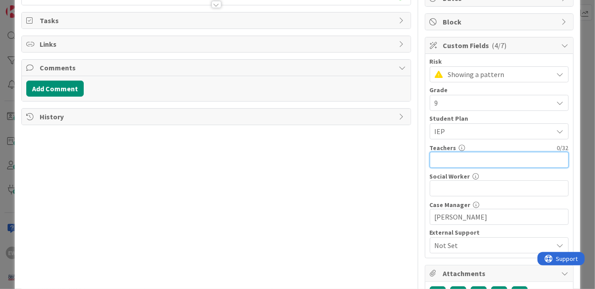
click at [444, 159] on input "text" at bounding box center [499, 160] width 139 height 16
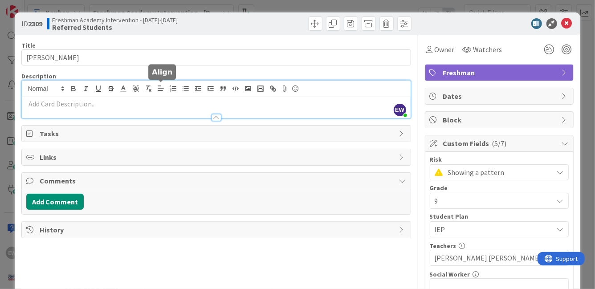
click at [161, 90] on div "EW [PERSON_NAME] just joined" at bounding box center [216, 99] width 388 height 37
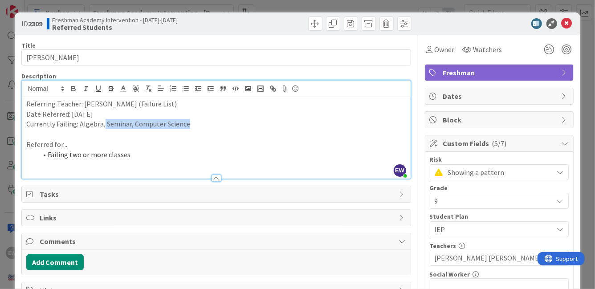
drag, startPoint x: 193, startPoint y: 125, endPoint x: 102, endPoint y: 127, distance: 91.3
click at [102, 127] on p "Currently Failing: Algebra, Seminar, Computer Science" at bounding box center [215, 124] width 379 height 10
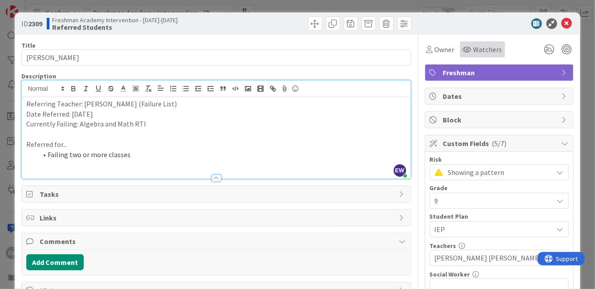
click at [480, 50] on span "Watchers" at bounding box center [487, 49] width 29 height 11
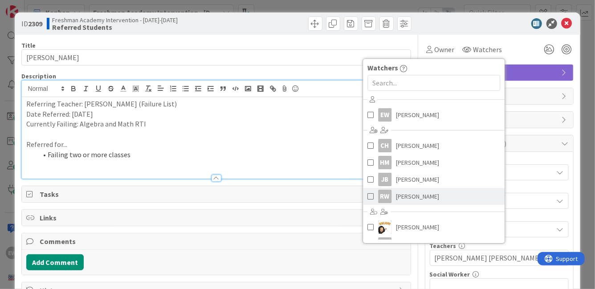
click at [370, 196] on span at bounding box center [370, 196] width 6 height 13
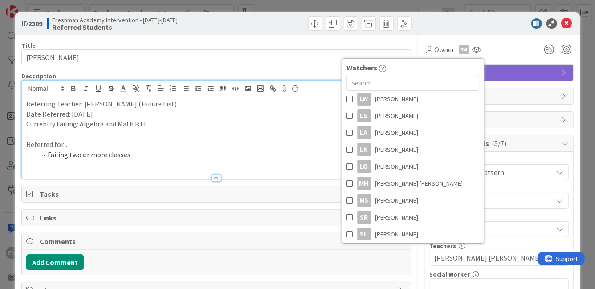
scroll to position [575, 0]
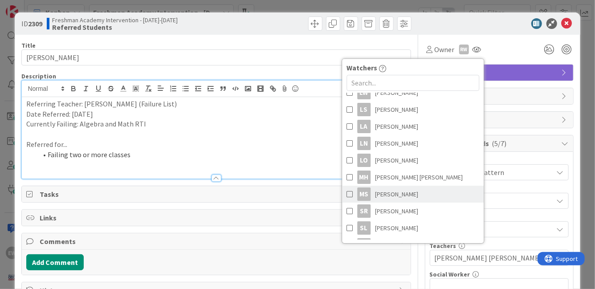
click at [351, 195] on span at bounding box center [350, 194] width 6 height 13
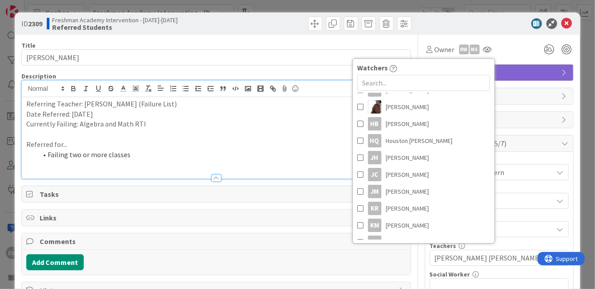
scroll to position [371, 0]
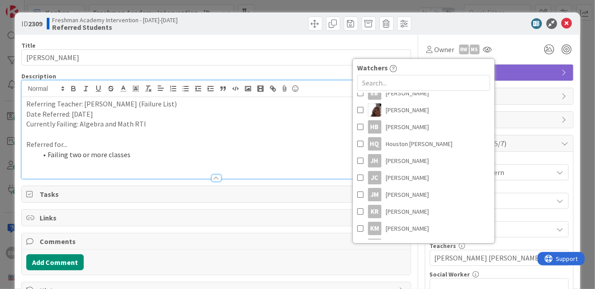
click at [510, 47] on div "Owner RW Ms Watchers EW [PERSON_NAME] CH [PERSON_NAME] HM [PERSON_NAME] JB [PER…" at bounding box center [499, 49] width 149 height 16
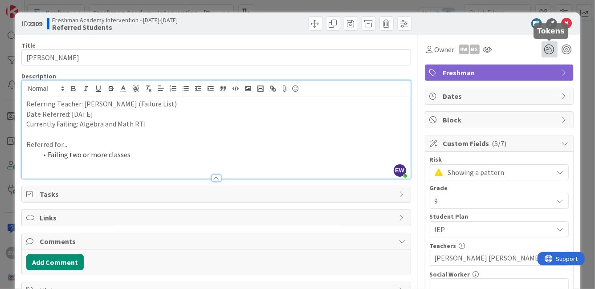
click at [546, 51] on icon at bounding box center [550, 49] width 16 height 16
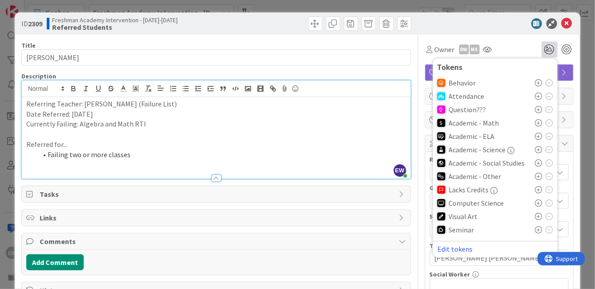
click at [537, 122] on icon at bounding box center [538, 122] width 7 height 7
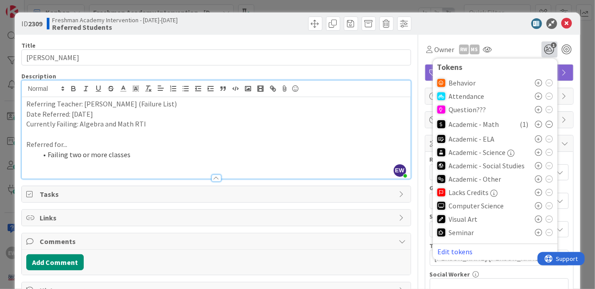
click at [542, 177] on icon at bounding box center [538, 178] width 7 height 7
click at [524, 43] on div "Owner RW Ms Watchers EW [PERSON_NAME] CH [PERSON_NAME] HM [PERSON_NAME] JB [PER…" at bounding box center [499, 49] width 149 height 16
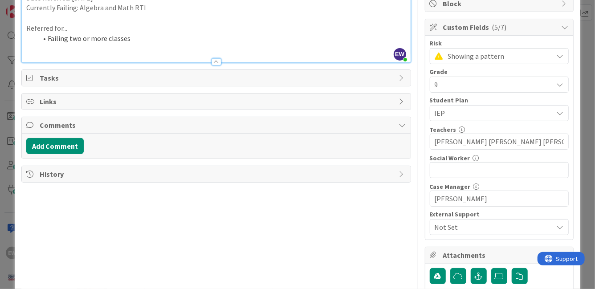
scroll to position [187, 0]
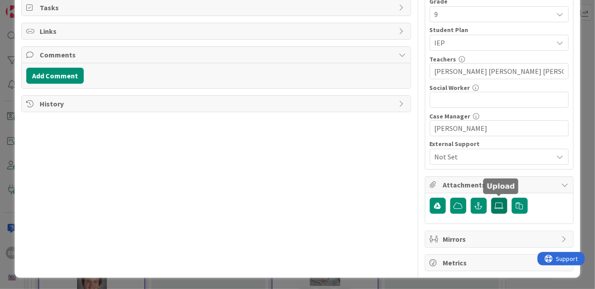
click at [503, 203] on icon at bounding box center [499, 205] width 9 height 7
click at [491, 198] on input "file" at bounding box center [491, 198] width 0 height 0
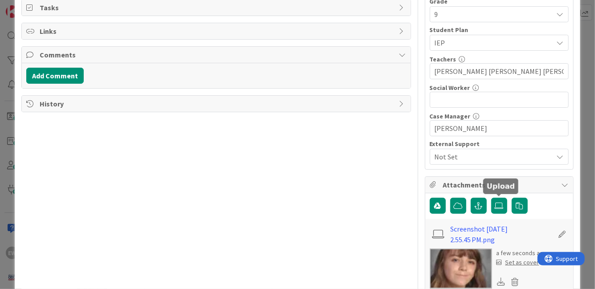
click at [522, 264] on div "Set as cover" at bounding box center [518, 262] width 43 height 9
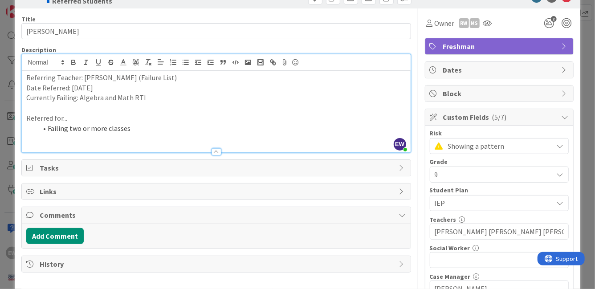
scroll to position [0, 0]
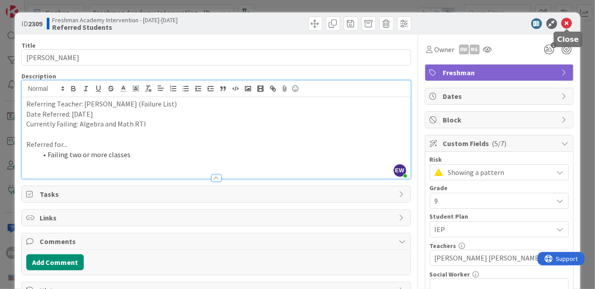
click at [567, 25] on icon at bounding box center [567, 23] width 11 height 11
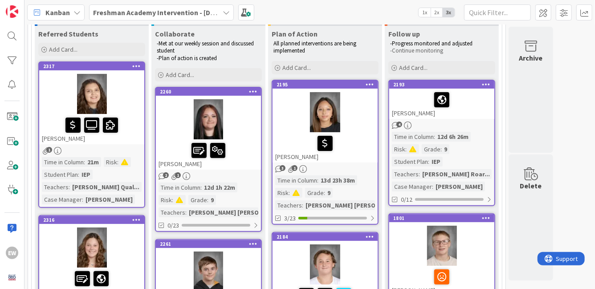
scroll to position [72, 0]
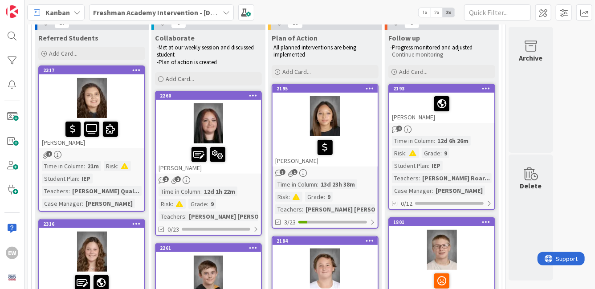
click at [125, 167] on span at bounding box center [125, 166] width 8 height 6
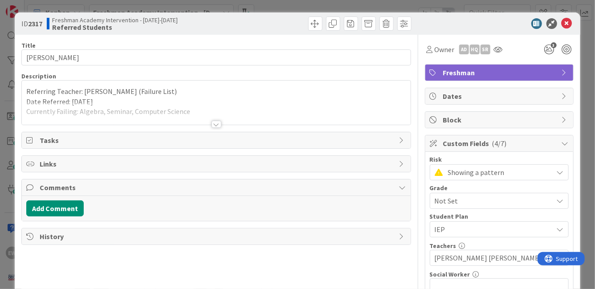
click at [463, 173] on span "Showing a pattern" at bounding box center [498, 172] width 101 height 12
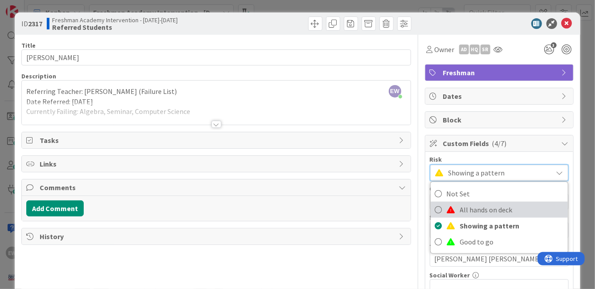
click at [454, 209] on span at bounding box center [451, 209] width 9 height 7
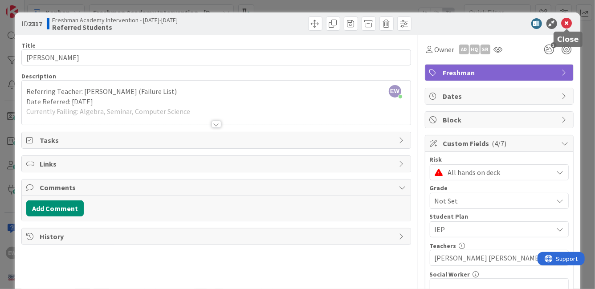
click at [566, 19] on icon at bounding box center [567, 23] width 11 height 11
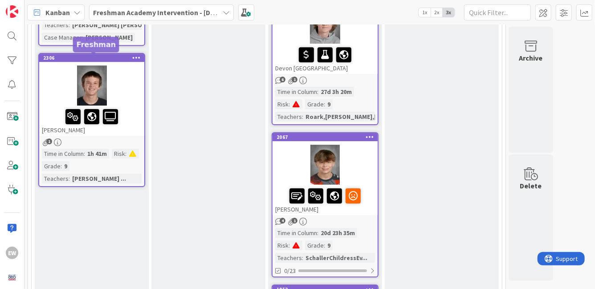
scroll to position [1409, 0]
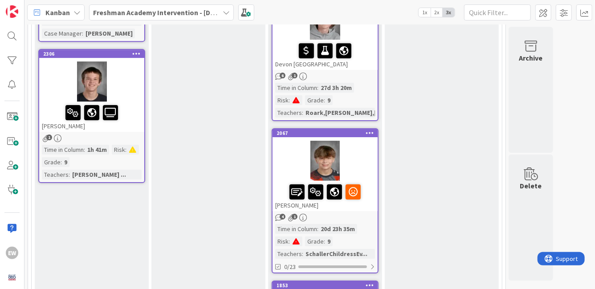
click at [125, 151] on div "Risk" at bounding box center [118, 150] width 13 height 10
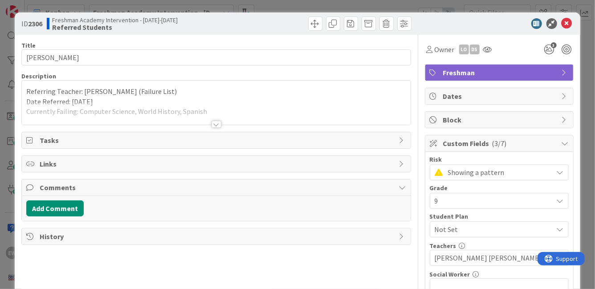
click at [458, 176] on span "Showing a pattern" at bounding box center [498, 172] width 101 height 12
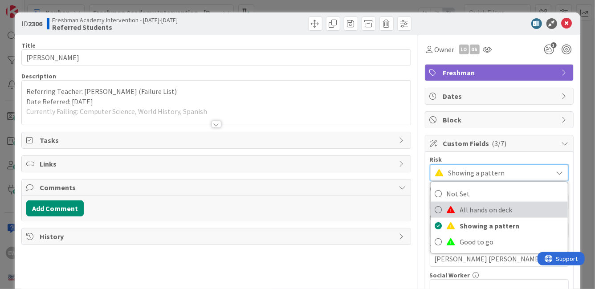
click at [455, 209] on span at bounding box center [451, 209] width 9 height 7
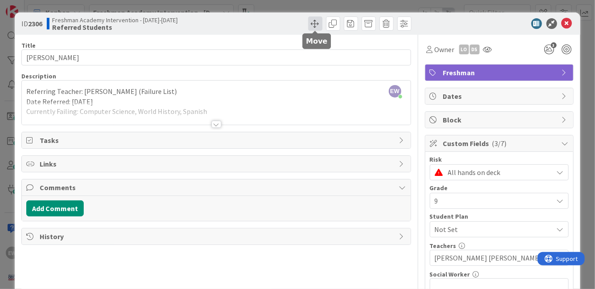
click at [317, 24] on span at bounding box center [315, 23] width 14 height 14
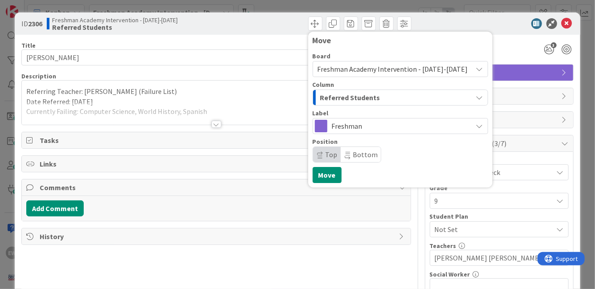
click at [322, 157] on span "Top" at bounding box center [327, 154] width 28 height 15
click at [348, 159] on icon at bounding box center [347, 158] width 5 height 4
click at [324, 155] on span "Top" at bounding box center [327, 154] width 28 height 15
click at [329, 175] on button "Move" at bounding box center [327, 175] width 29 height 16
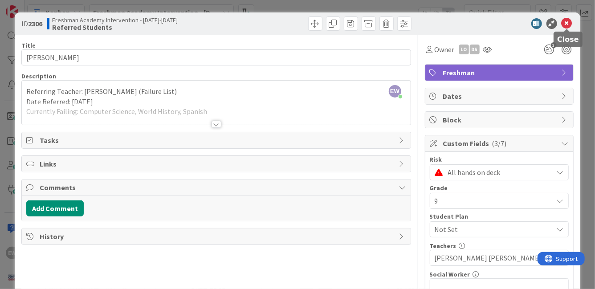
click at [569, 28] on icon at bounding box center [567, 23] width 11 height 11
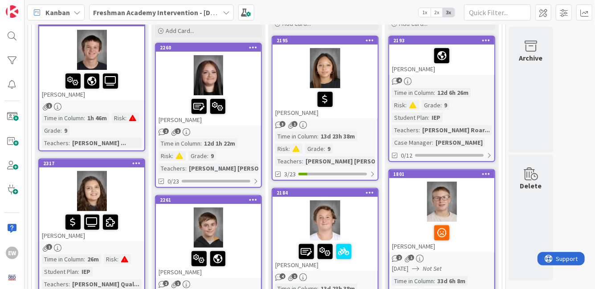
scroll to position [139, 0]
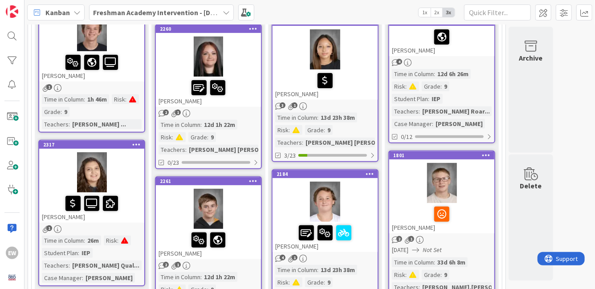
click at [239, 81] on div at bounding box center [209, 87] width 100 height 19
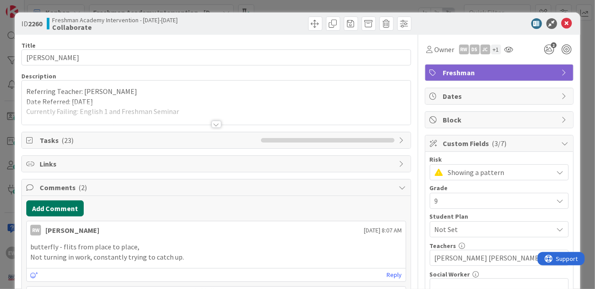
click at [75, 207] on button "Add Comment" at bounding box center [54, 208] width 57 height 16
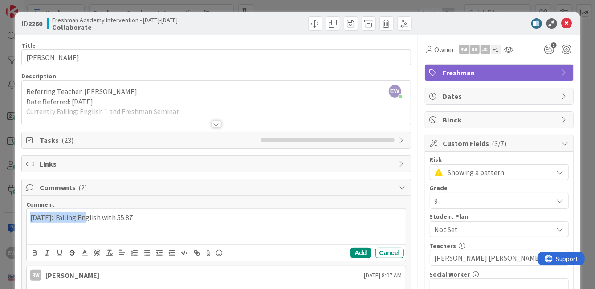
drag, startPoint x: 82, startPoint y: 218, endPoint x: 29, endPoint y: 219, distance: 53.4
click at [29, 219] on div "[DATE]: Failing English with 55.87" at bounding box center [216, 227] width 379 height 36
copy p "[DATE]: Failing"
click at [550, 52] on icon "2" at bounding box center [550, 49] width 16 height 16
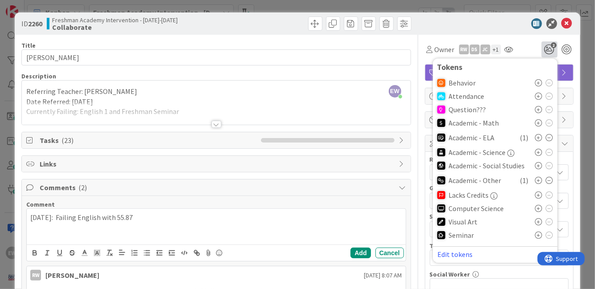
click at [547, 180] on icon at bounding box center [549, 180] width 7 height 7
click at [277, 118] on div at bounding box center [216, 113] width 388 height 23
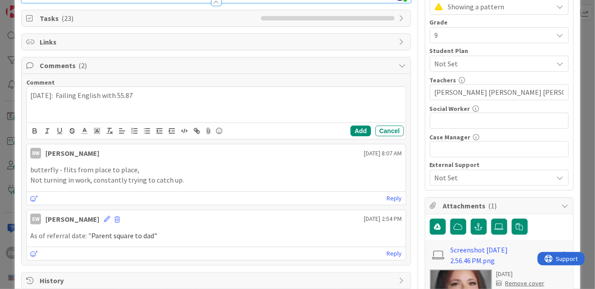
scroll to position [167, 0]
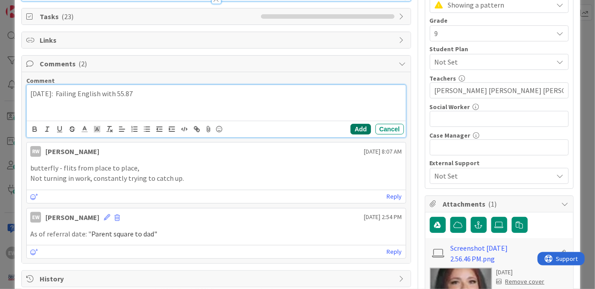
click at [363, 129] on button "Add" at bounding box center [361, 129] width 20 height 11
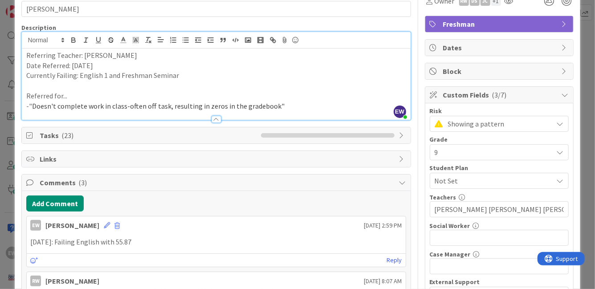
scroll to position [0, 0]
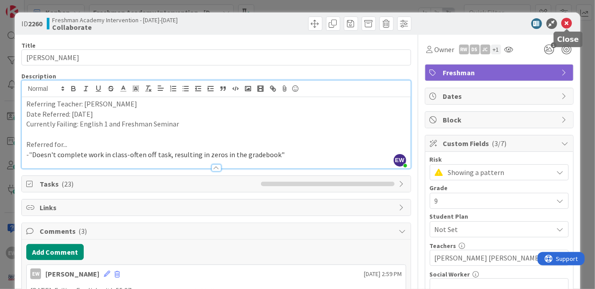
click at [570, 22] on icon at bounding box center [567, 23] width 11 height 11
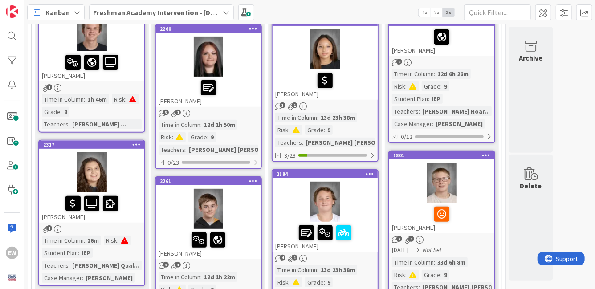
click at [246, 200] on div at bounding box center [208, 209] width 105 height 40
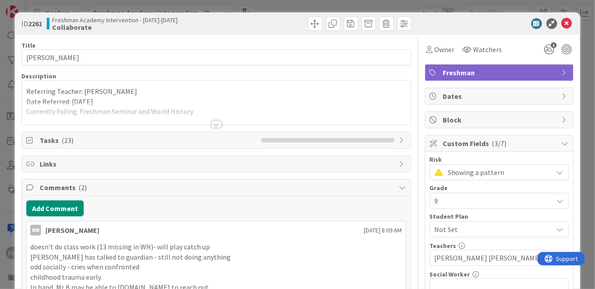
click at [508, 171] on span "Showing a pattern" at bounding box center [498, 172] width 101 height 12
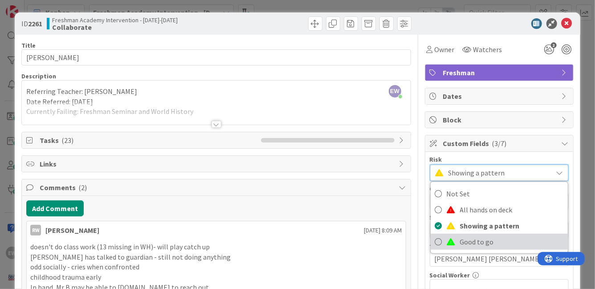
click at [472, 238] on span "Good to go" at bounding box center [511, 241] width 103 height 13
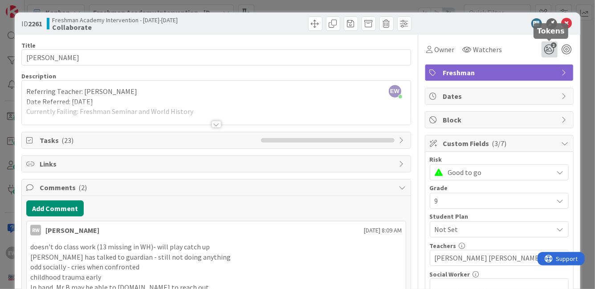
click at [552, 53] on icon "2" at bounding box center [550, 49] width 16 height 16
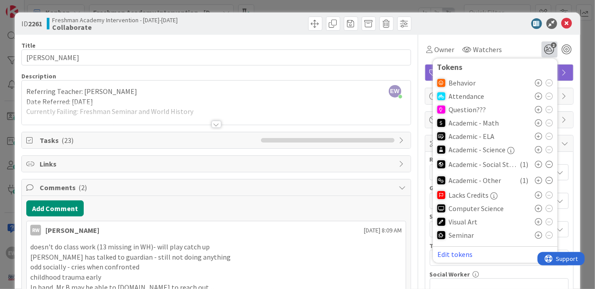
click at [550, 180] on icon at bounding box center [549, 180] width 7 height 7
click at [550, 166] on icon at bounding box center [549, 164] width 7 height 7
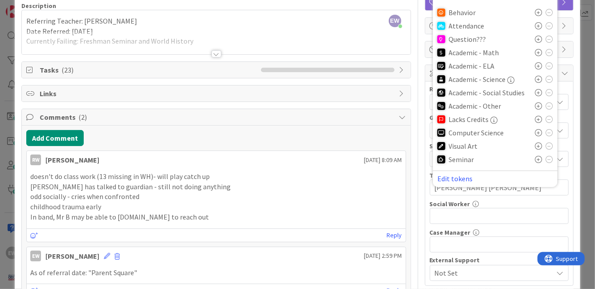
scroll to position [36, 0]
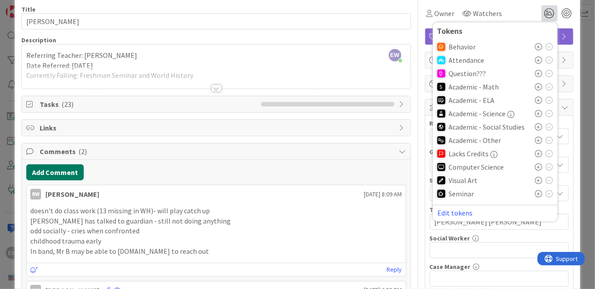
click at [49, 172] on button "Add Comment" at bounding box center [54, 172] width 57 height 16
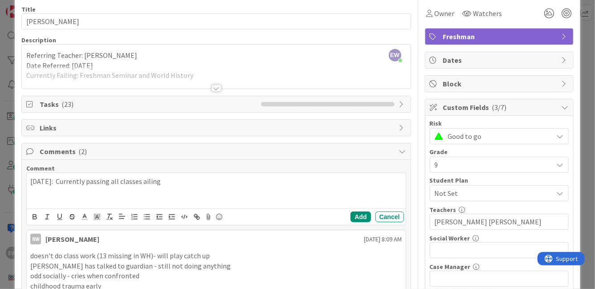
click at [152, 185] on p "[DATE]: Currently passing all classes ailing" at bounding box center [215, 181] width 371 height 10
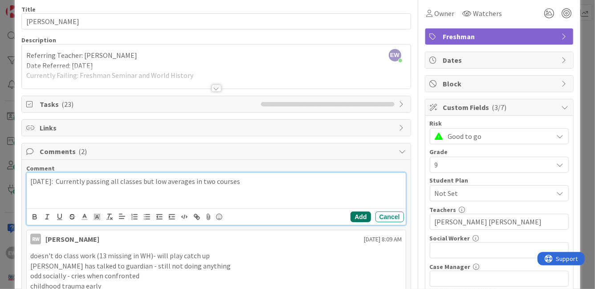
click at [363, 217] on button "Add" at bounding box center [361, 217] width 20 height 11
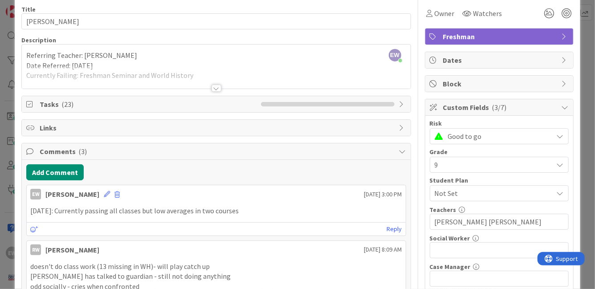
scroll to position [0, 0]
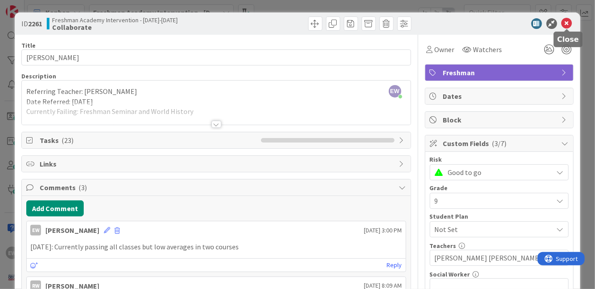
click at [567, 21] on icon at bounding box center [567, 23] width 11 height 11
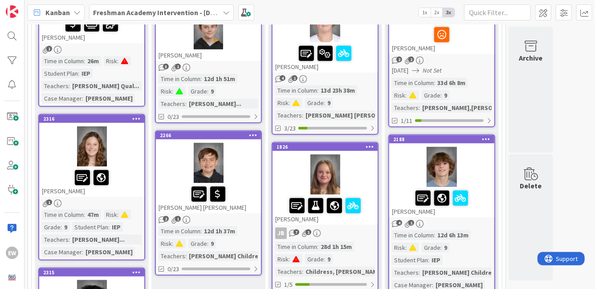
scroll to position [323, 0]
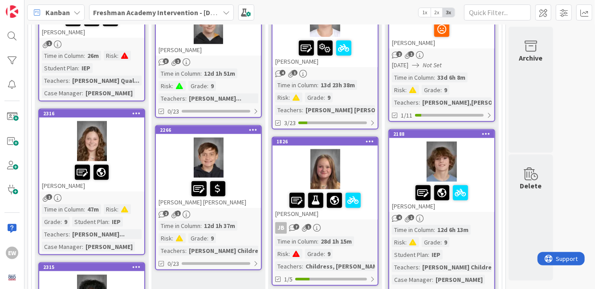
click at [245, 170] on div at bounding box center [208, 158] width 105 height 40
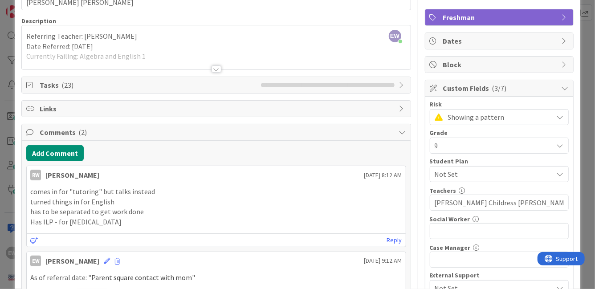
scroll to position [66, 0]
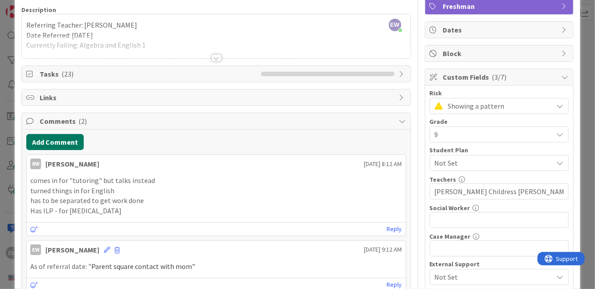
click at [53, 137] on button "Add Comment" at bounding box center [54, 142] width 57 height 16
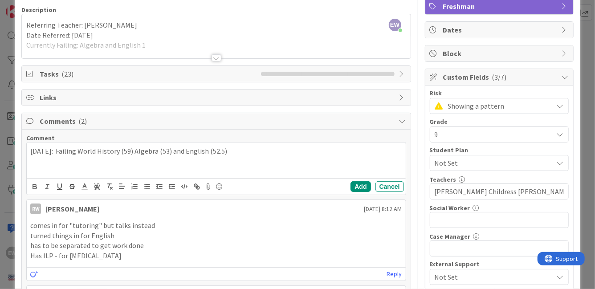
click at [136, 153] on p "[DATE]: Failing World History (59) Algebra (53) and English (52.5)" at bounding box center [215, 151] width 371 height 10
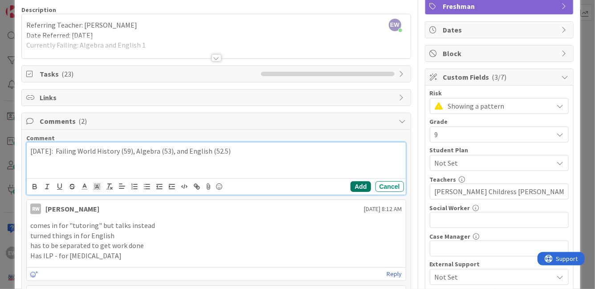
click at [353, 185] on button "Add" at bounding box center [361, 186] width 20 height 11
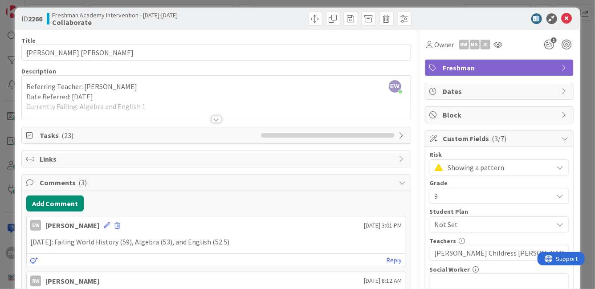
scroll to position [0, 0]
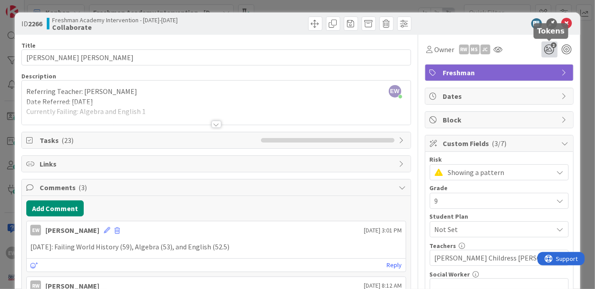
click at [550, 47] on icon "2" at bounding box center [550, 49] width 16 height 16
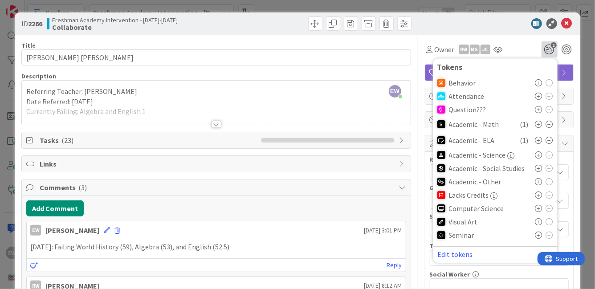
click at [542, 164] on div "Academic - Social Studies" at bounding box center [495, 168] width 116 height 13
click at [541, 166] on icon at bounding box center [538, 168] width 7 height 7
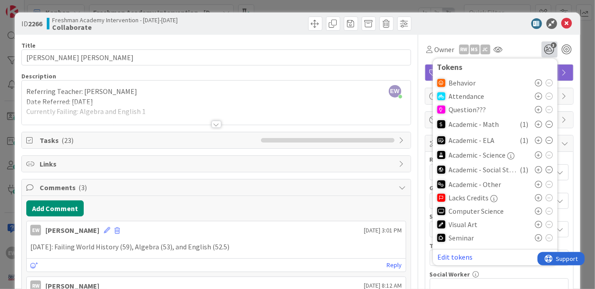
click at [520, 40] on div "Owner RW Ms [PERSON_NAME] 3 Tokens Behavior Attendance Question??? Academic - M…" at bounding box center [499, 46] width 149 height 23
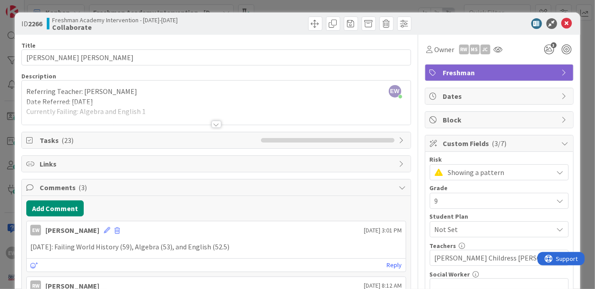
click at [502, 168] on span "Showing a pattern" at bounding box center [498, 172] width 101 height 12
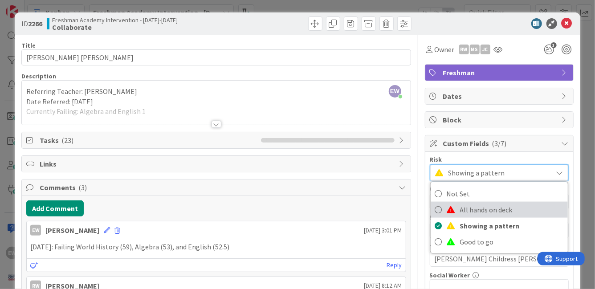
click at [487, 208] on span "All hands on deck" at bounding box center [511, 209] width 103 height 13
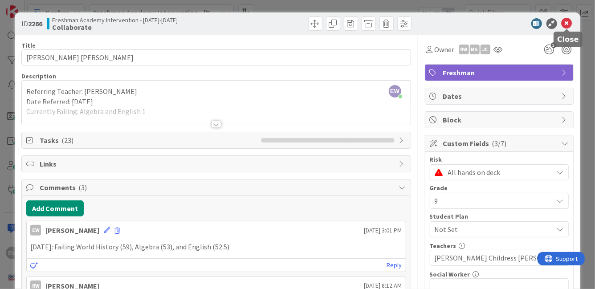
click at [568, 26] on icon at bounding box center [567, 23] width 11 height 11
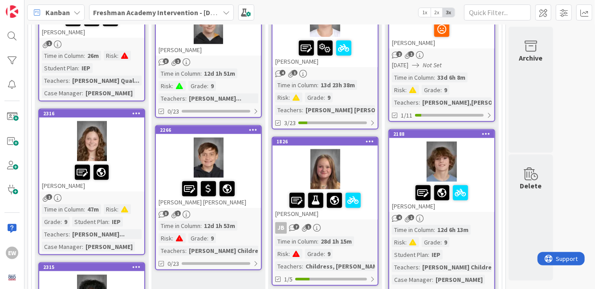
drag, startPoint x: 262, startPoint y: 171, endPoint x: 261, endPoint y: 37, distance: 134.5
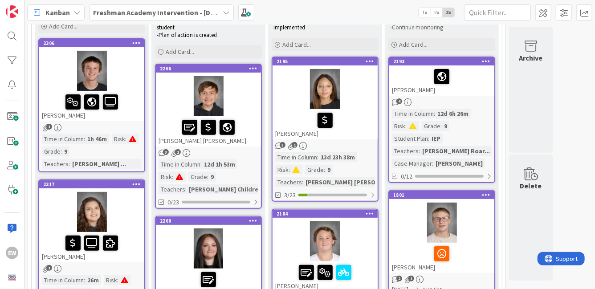
scroll to position [98, 0]
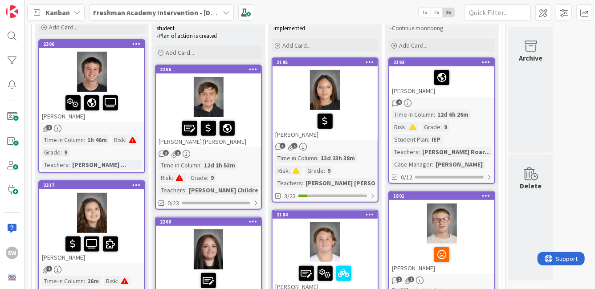
click at [346, 129] on div at bounding box center [325, 121] width 100 height 19
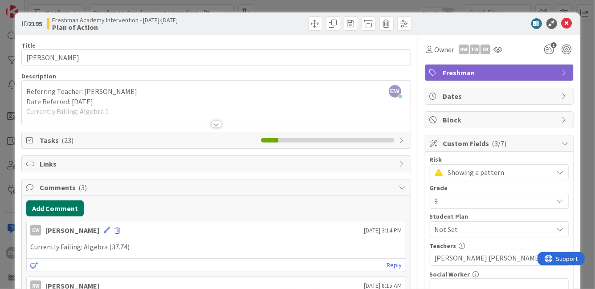
click at [38, 205] on button "Add Comment" at bounding box center [54, 208] width 57 height 16
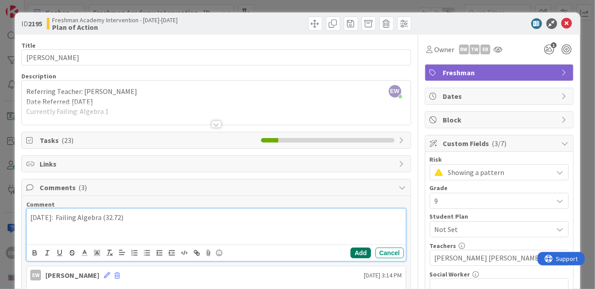
click at [355, 253] on button "Add" at bounding box center [361, 253] width 20 height 11
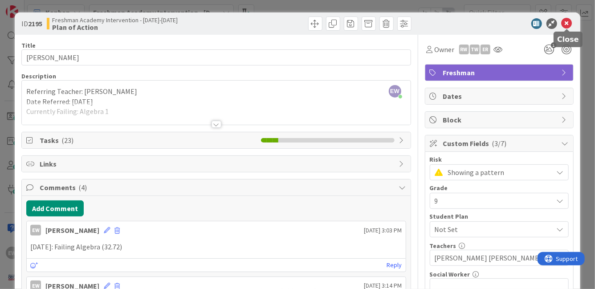
click at [564, 22] on icon at bounding box center [567, 23] width 11 height 11
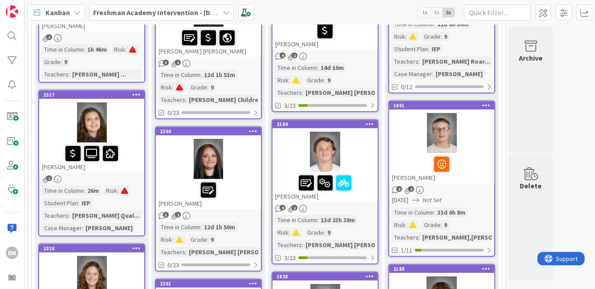
scroll to position [192, 0]
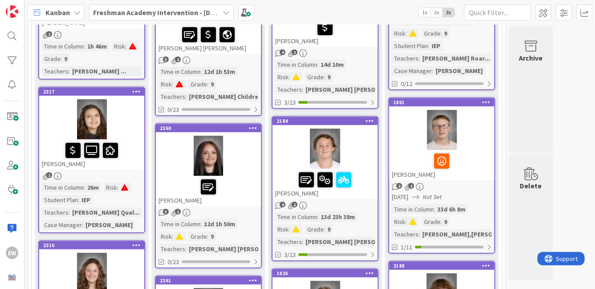
click at [351, 148] on div at bounding box center [325, 149] width 105 height 40
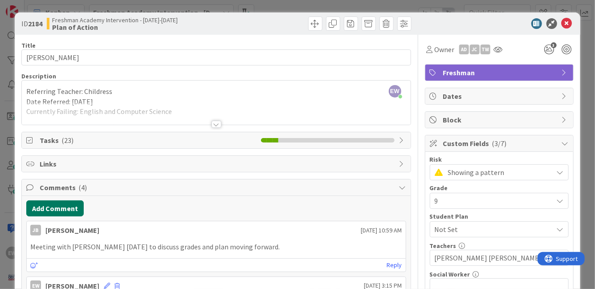
click at [75, 207] on button "Add Comment" at bounding box center [54, 208] width 57 height 16
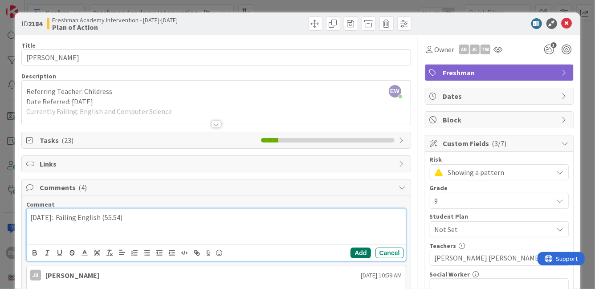
click at [355, 252] on button "Add" at bounding box center [361, 253] width 20 height 11
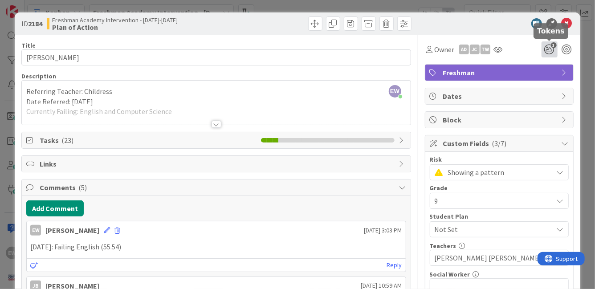
click at [549, 48] on icon "3" at bounding box center [550, 49] width 16 height 16
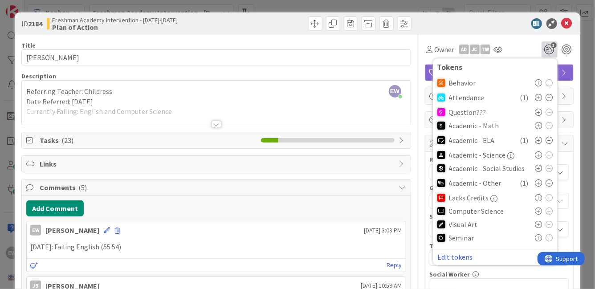
click at [551, 183] on icon at bounding box center [549, 182] width 7 height 7
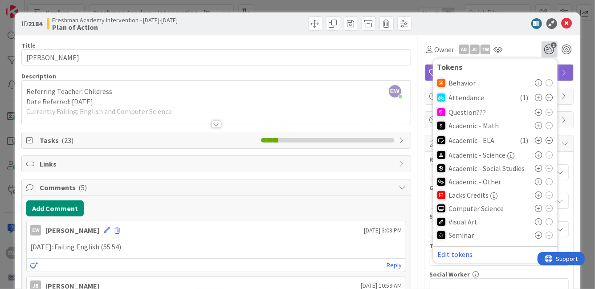
click at [508, 31] on div "ID 2184 Freshman Academy Intervention - [DATE]-[DATE] Plan of Action" at bounding box center [297, 23] width 565 height 22
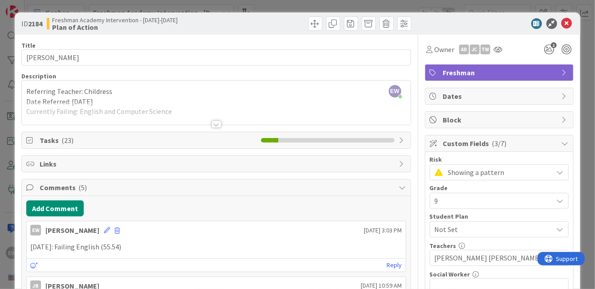
click at [513, 173] on span "Showing a pattern" at bounding box center [498, 172] width 101 height 12
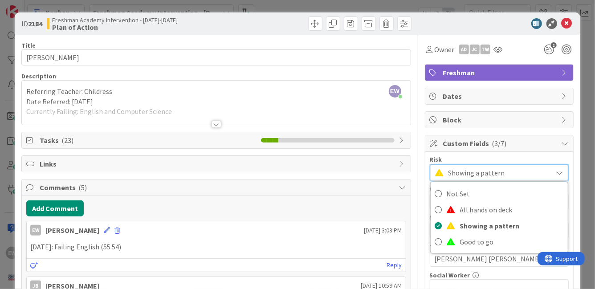
click at [521, 55] on div "Owner AD JC TW 2 Tokens Behavior Attendance ( 1 ) Question??? Academic - Math A…" at bounding box center [499, 49] width 149 height 16
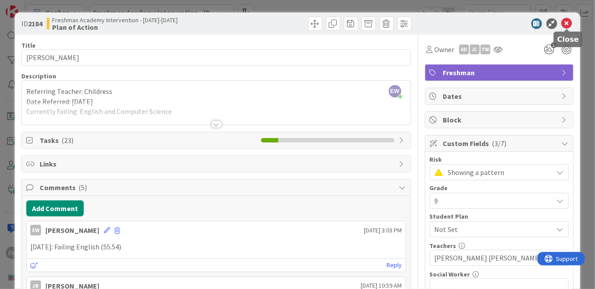
click at [565, 26] on icon at bounding box center [567, 23] width 11 height 11
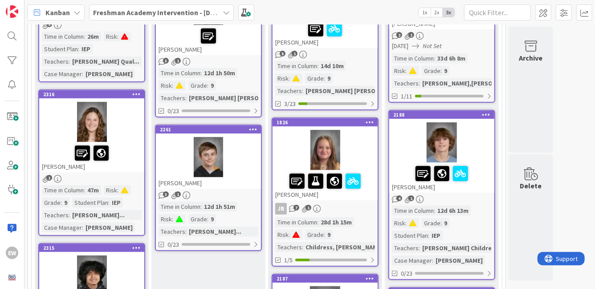
scroll to position [344, 0]
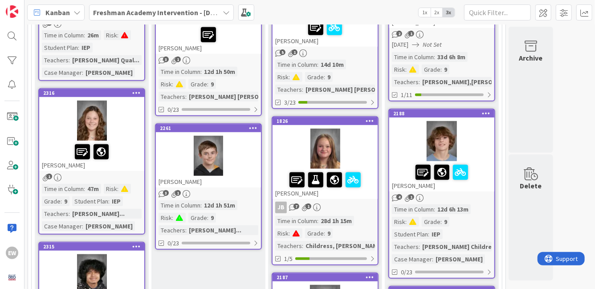
click at [368, 147] on div at bounding box center [325, 149] width 105 height 40
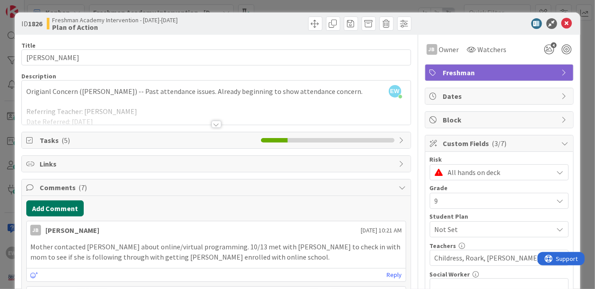
click at [56, 211] on button "Add Comment" at bounding box center [54, 208] width 57 height 16
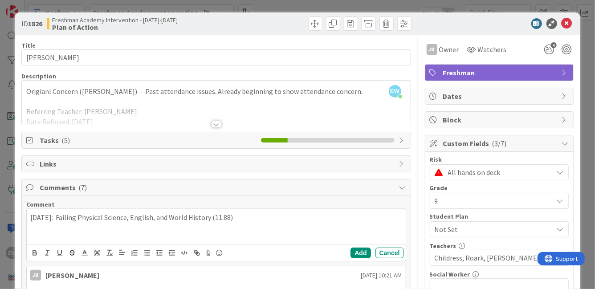
click at [156, 219] on p "[DATE]: Failing Physical Science, English, and World History (11.88)" at bounding box center [215, 217] width 371 height 10
click at [131, 221] on p "[DATE]: Failing Physical Science, English (12.11), and World History (11.88)" at bounding box center [215, 217] width 371 height 10
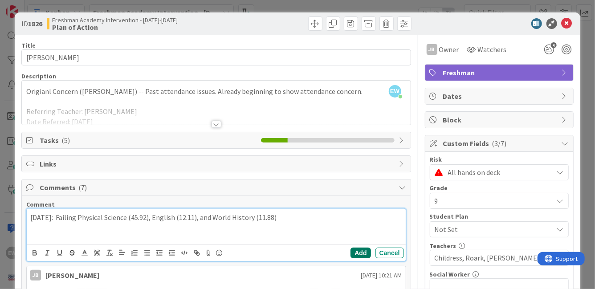
click at [359, 253] on button "Add" at bounding box center [361, 253] width 20 height 11
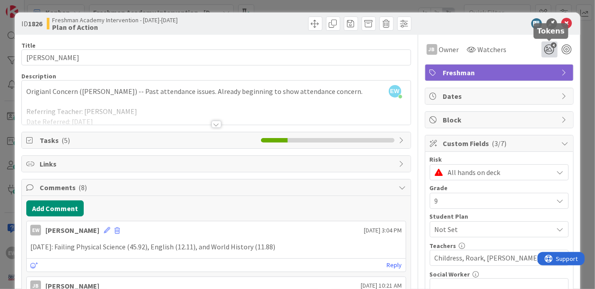
click at [551, 51] on icon "4" at bounding box center [550, 49] width 16 height 16
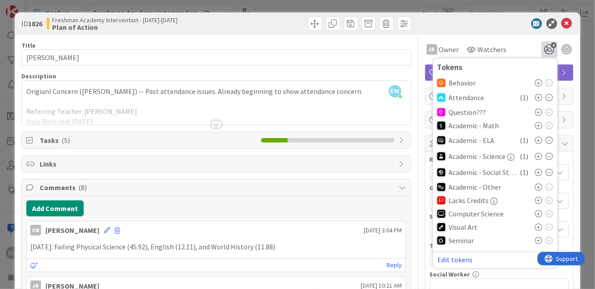
click at [521, 42] on div "JB Owner Watchers 4 Tokens Behavior Attendance ( 1 ) Question??? Academic - Mat…" at bounding box center [499, 49] width 149 height 16
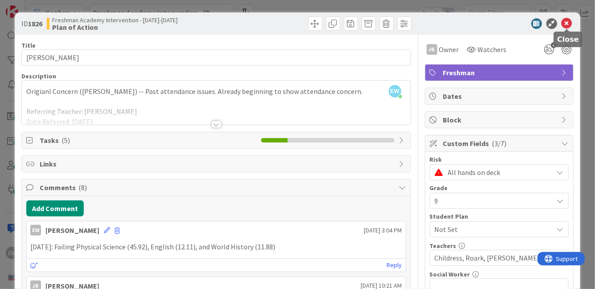
click at [568, 25] on icon at bounding box center [567, 23] width 11 height 11
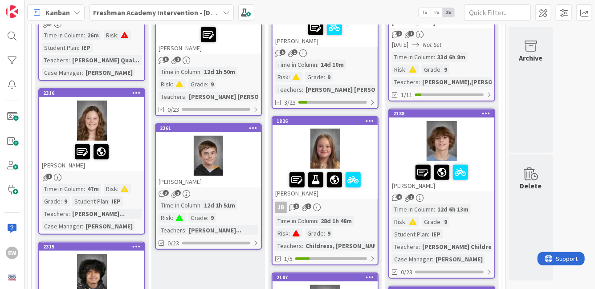
click at [371, 159] on div at bounding box center [325, 149] width 105 height 40
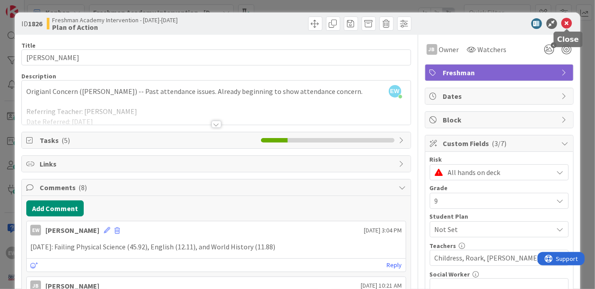
click at [568, 24] on icon at bounding box center [567, 23] width 11 height 11
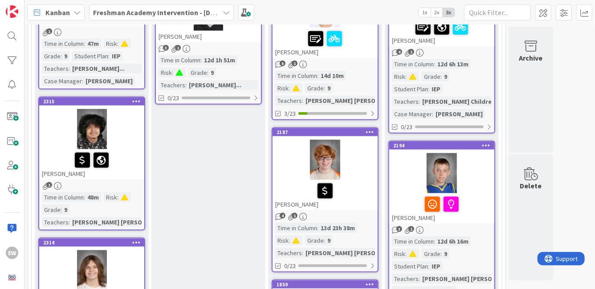
scroll to position [453, 0]
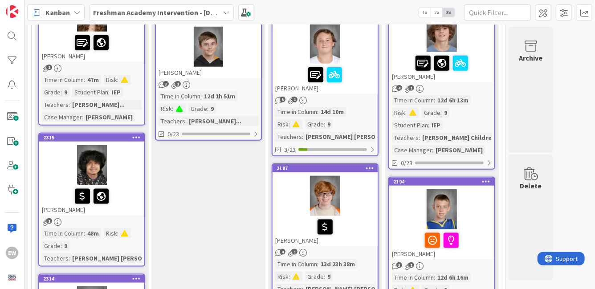
click at [359, 207] on div at bounding box center [325, 196] width 105 height 40
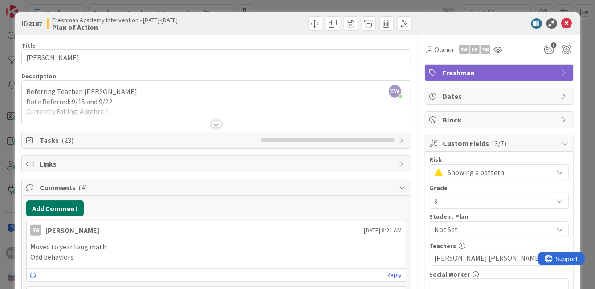
click at [73, 209] on button "Add Comment" at bounding box center [54, 208] width 57 height 16
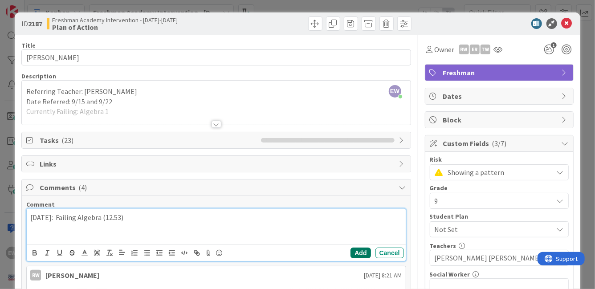
click at [366, 253] on button "Add" at bounding box center [361, 253] width 20 height 11
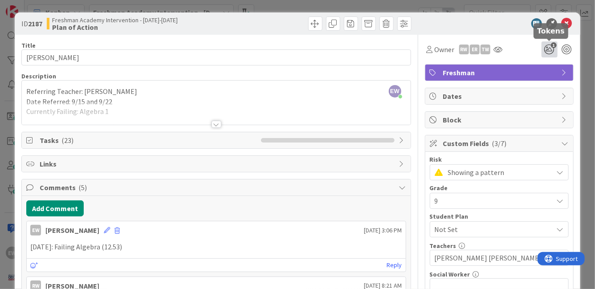
click at [552, 49] on icon "1" at bounding box center [550, 49] width 16 height 16
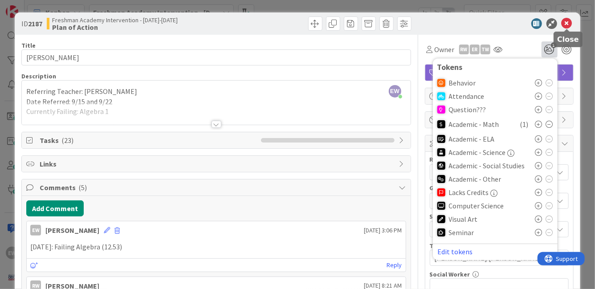
click at [567, 21] on icon at bounding box center [567, 23] width 11 height 11
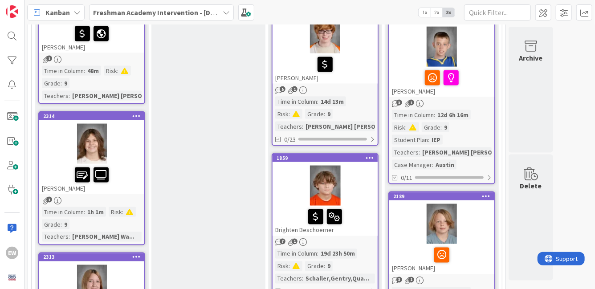
scroll to position [616, 0]
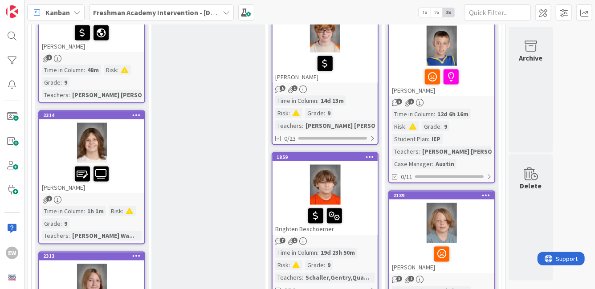
click at [360, 184] on div at bounding box center [325, 185] width 105 height 40
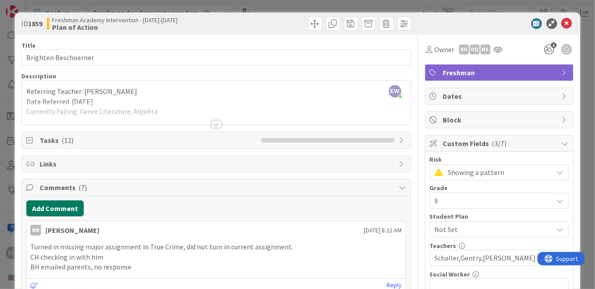
click at [42, 212] on button "Add Comment" at bounding box center [54, 208] width 57 height 16
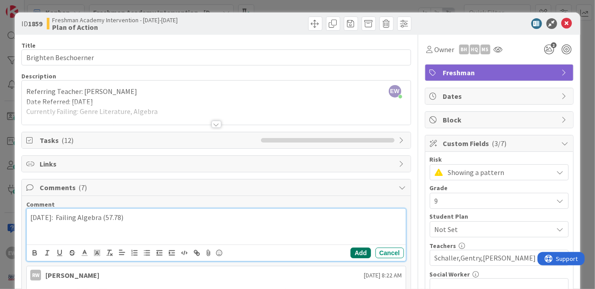
click at [358, 252] on button "Add" at bounding box center [361, 253] width 20 height 11
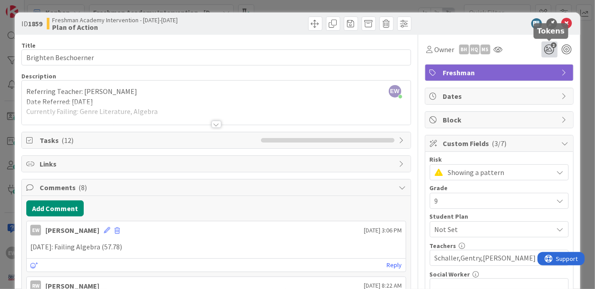
click at [549, 51] on icon "2" at bounding box center [550, 49] width 16 height 16
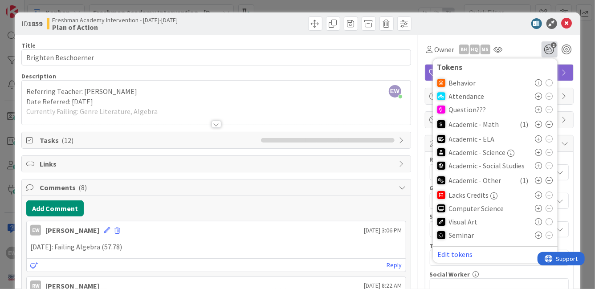
click at [548, 180] on icon at bounding box center [549, 180] width 7 height 7
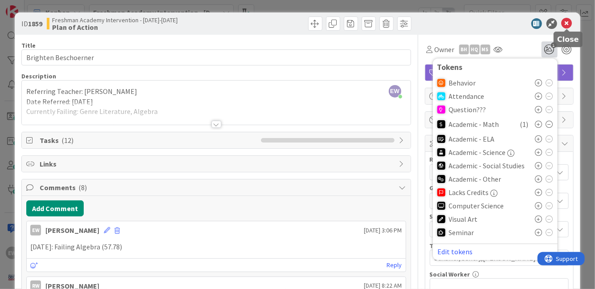
click at [568, 24] on icon at bounding box center [567, 23] width 11 height 11
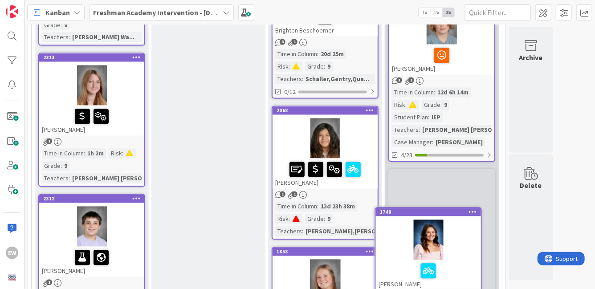
scroll to position [823, 0]
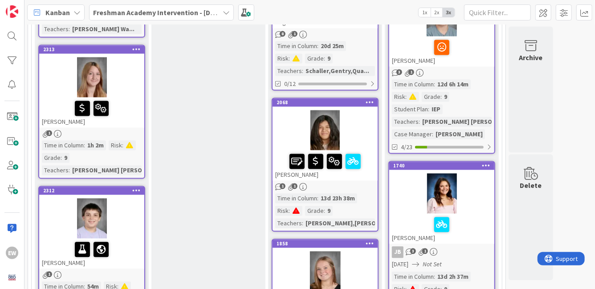
click at [363, 129] on div at bounding box center [325, 130] width 105 height 40
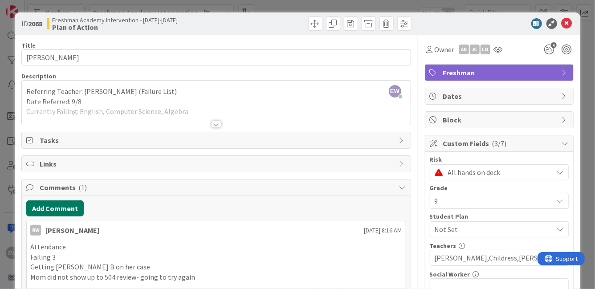
click at [64, 207] on button "Add Comment" at bounding box center [54, 208] width 57 height 16
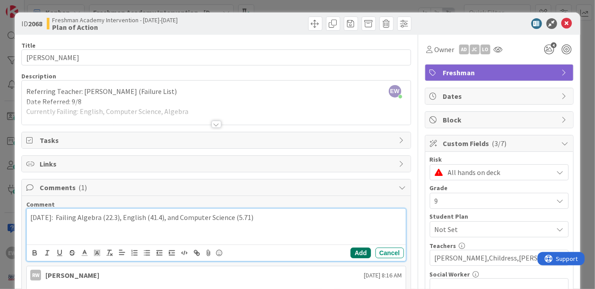
click at [359, 252] on button "Add" at bounding box center [361, 253] width 20 height 11
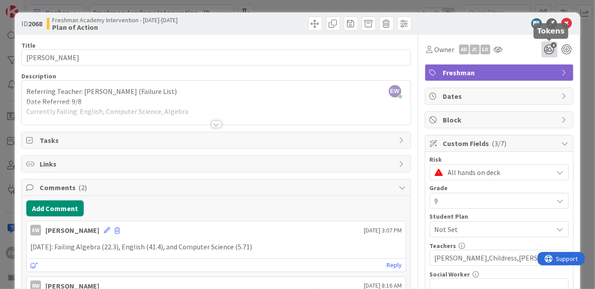
click at [550, 50] on icon "4" at bounding box center [550, 49] width 16 height 16
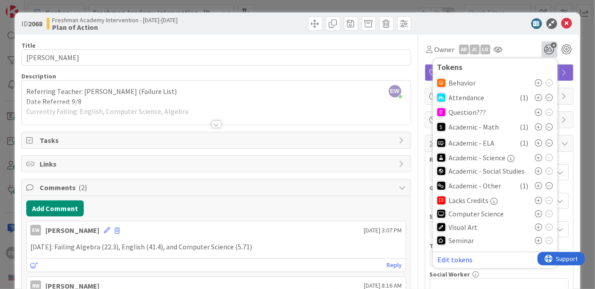
click at [551, 184] on icon at bounding box center [549, 185] width 7 height 7
click at [541, 211] on icon at bounding box center [538, 211] width 7 height 7
click at [528, 38] on div "Owner AD [PERSON_NAME] 4 Tokens Behavior Attendance ( 1 ) Question??? Academic …" at bounding box center [499, 46] width 149 height 23
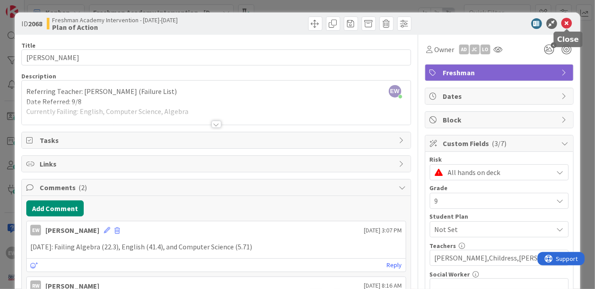
click at [570, 25] on icon at bounding box center [567, 23] width 11 height 11
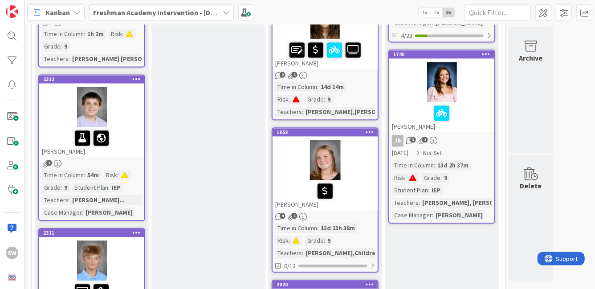
scroll to position [936, 0]
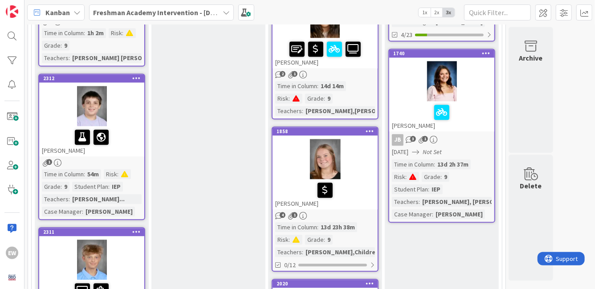
click at [346, 197] on div at bounding box center [325, 190] width 100 height 19
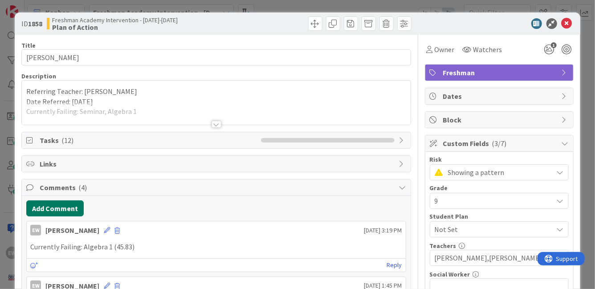
click at [74, 209] on button "Add Comment" at bounding box center [54, 208] width 57 height 16
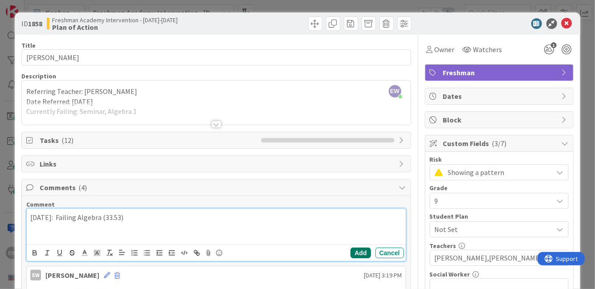
click at [363, 252] on button "Add" at bounding box center [361, 253] width 20 height 11
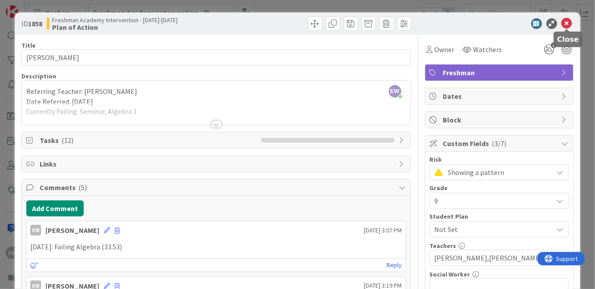
click at [566, 23] on icon at bounding box center [567, 23] width 11 height 11
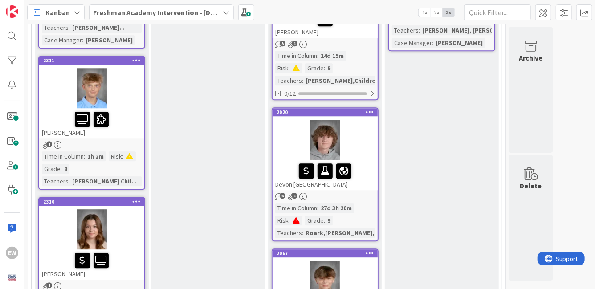
scroll to position [1108, 0]
click at [361, 143] on div at bounding box center [325, 139] width 105 height 40
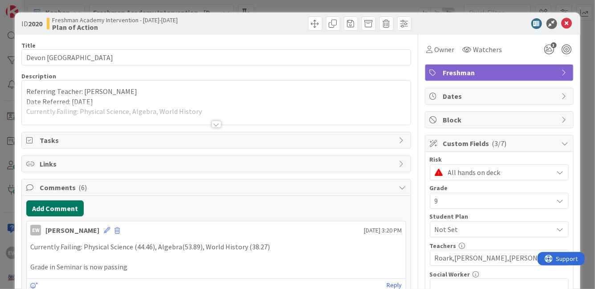
click at [37, 205] on button "Add Comment" at bounding box center [54, 208] width 57 height 16
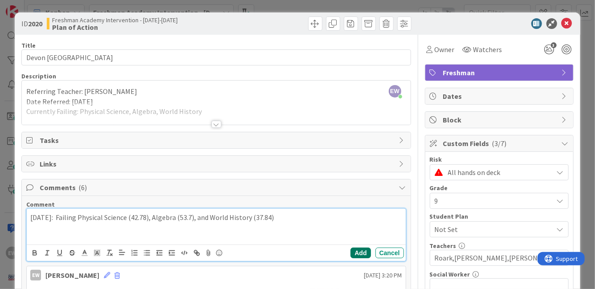
click at [359, 254] on button "Add" at bounding box center [361, 253] width 20 height 11
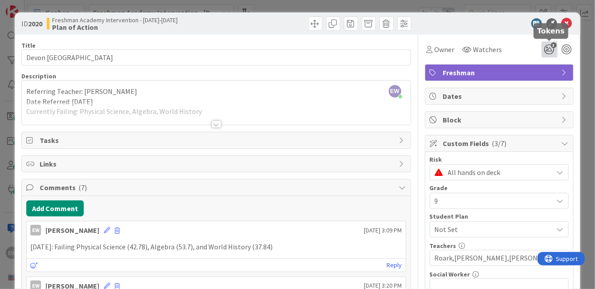
click at [548, 51] on icon "3" at bounding box center [550, 49] width 16 height 16
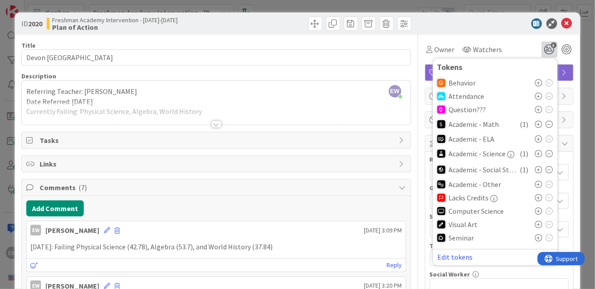
click at [522, 44] on div "Owner Watchers 3 Tokens Behavior Attendance Question??? Academic - Math ( 1 ) A…" at bounding box center [499, 49] width 149 height 16
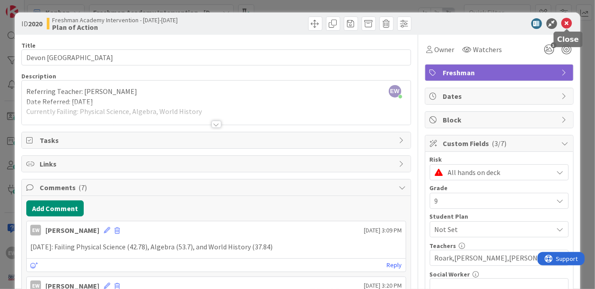
click at [568, 23] on icon at bounding box center [567, 23] width 11 height 11
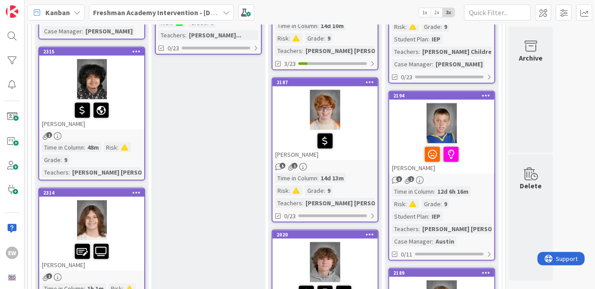
scroll to position [536, 0]
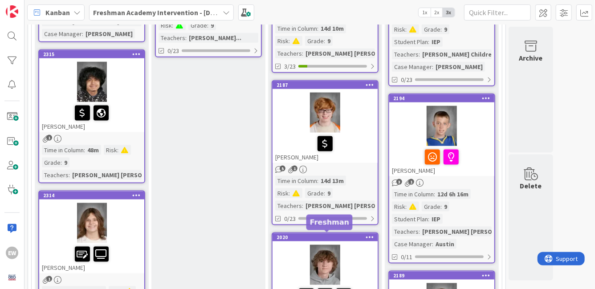
click at [323, 239] on div "2020" at bounding box center [327, 237] width 101 height 6
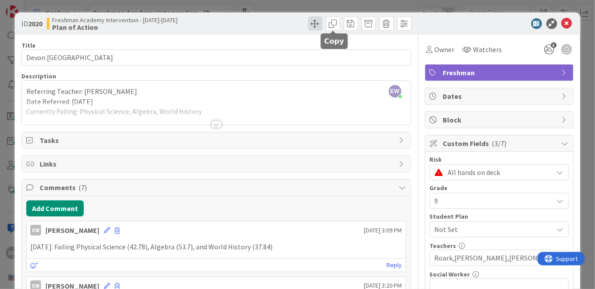
click at [317, 25] on span at bounding box center [315, 23] width 14 height 14
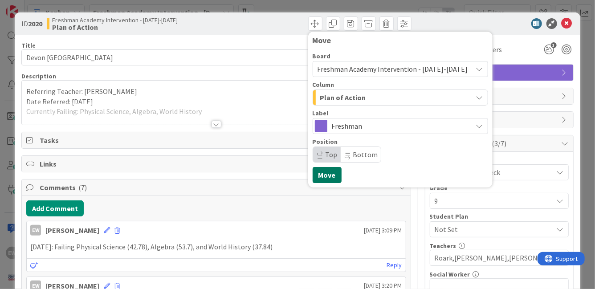
click at [326, 174] on button "Move" at bounding box center [327, 175] width 29 height 16
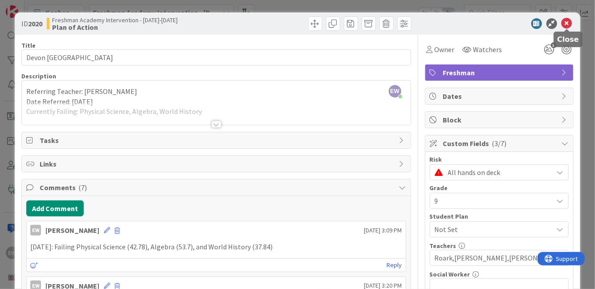
click at [569, 24] on icon at bounding box center [567, 23] width 11 height 11
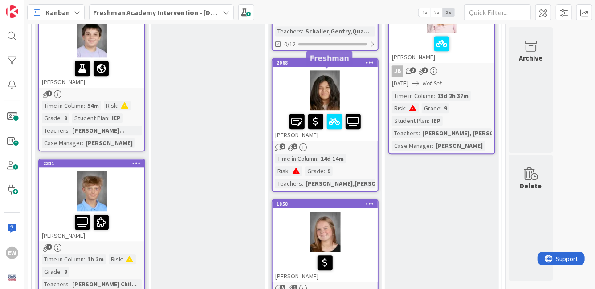
scroll to position [993, 0]
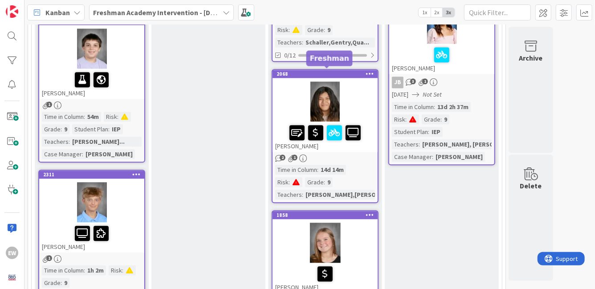
click at [350, 86] on div at bounding box center [325, 102] width 105 height 40
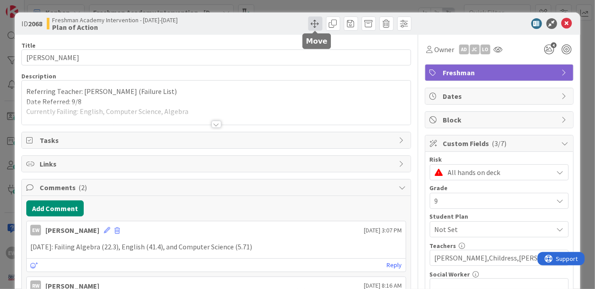
click at [317, 26] on span at bounding box center [315, 23] width 14 height 14
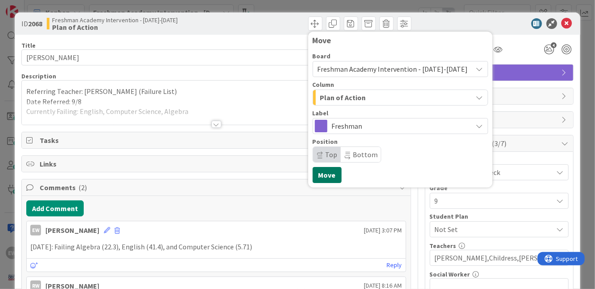
click at [328, 171] on button "Move" at bounding box center [327, 175] width 29 height 16
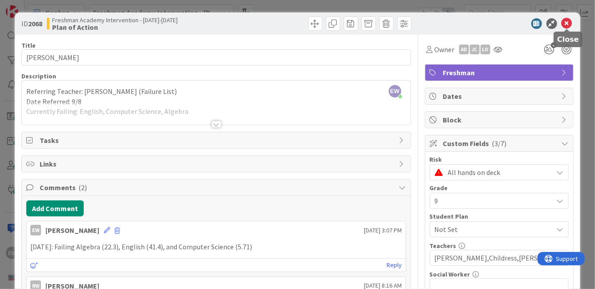
click at [569, 25] on icon at bounding box center [567, 23] width 11 height 11
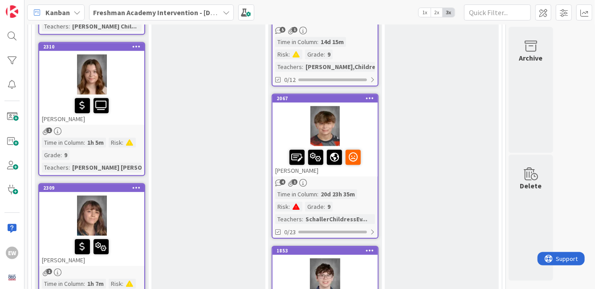
scroll to position [1284, 0]
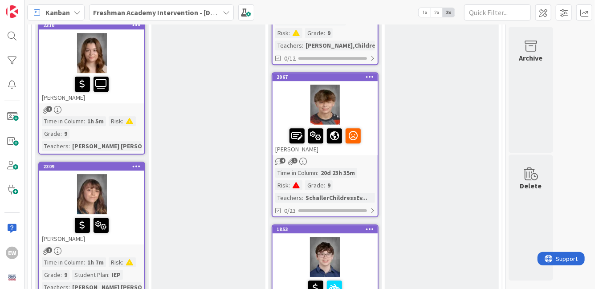
click at [355, 116] on div at bounding box center [325, 105] width 105 height 40
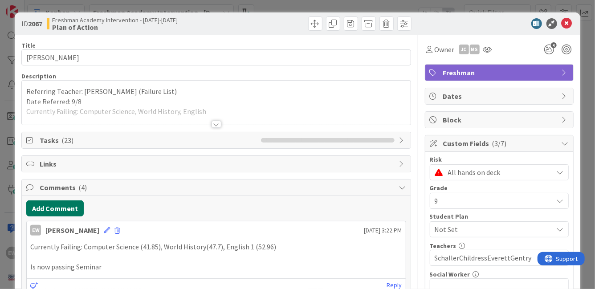
click at [58, 208] on button "Add Comment" at bounding box center [54, 208] width 57 height 16
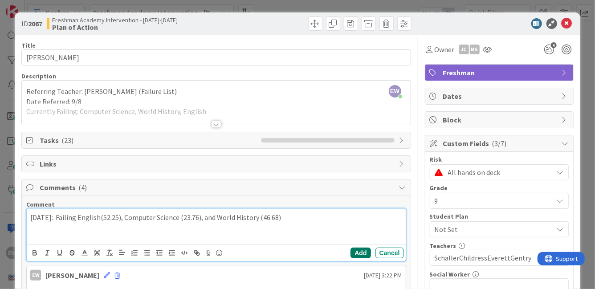
click at [367, 252] on button "Add" at bounding box center [361, 253] width 20 height 11
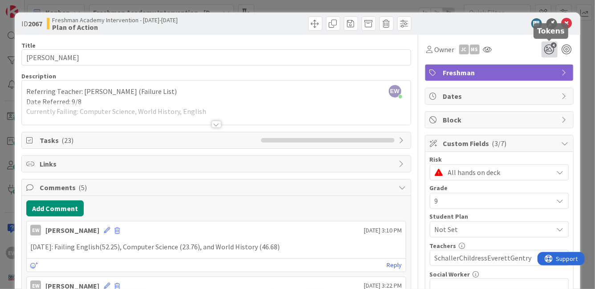
click at [549, 52] on icon "4" at bounding box center [550, 49] width 16 height 16
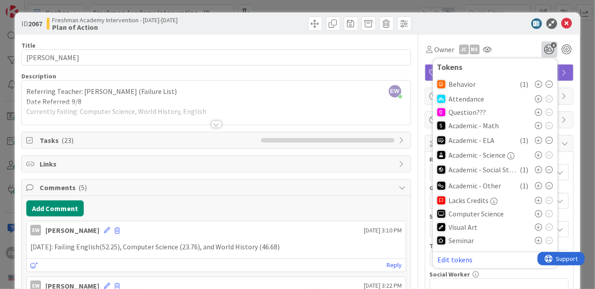
click at [541, 212] on icon at bounding box center [538, 213] width 7 height 7
click at [552, 185] on icon at bounding box center [549, 185] width 7 height 7
click at [564, 26] on icon at bounding box center [567, 23] width 11 height 11
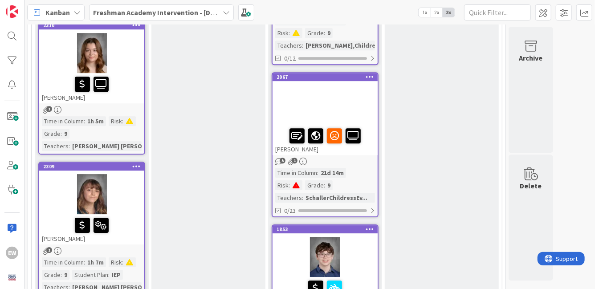
click at [364, 90] on div at bounding box center [325, 105] width 105 height 40
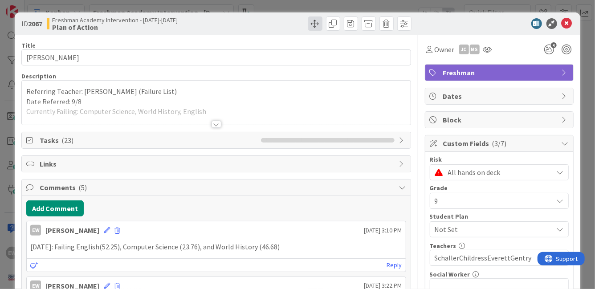
click at [317, 27] on span at bounding box center [315, 23] width 14 height 14
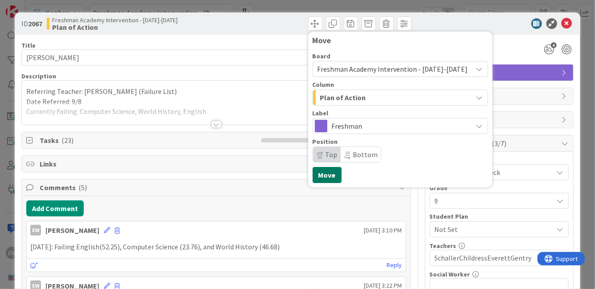
click at [322, 177] on button "Move" at bounding box center [327, 175] width 29 height 16
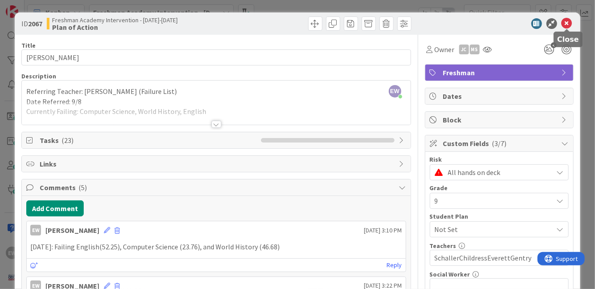
click at [568, 24] on icon at bounding box center [567, 23] width 11 height 11
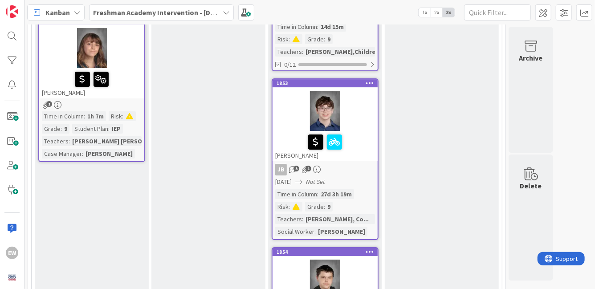
scroll to position [1435, 0]
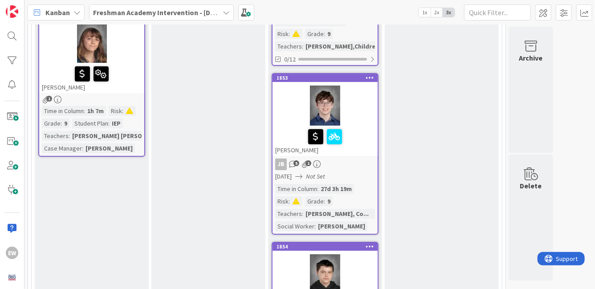
click at [362, 122] on div at bounding box center [325, 106] width 105 height 40
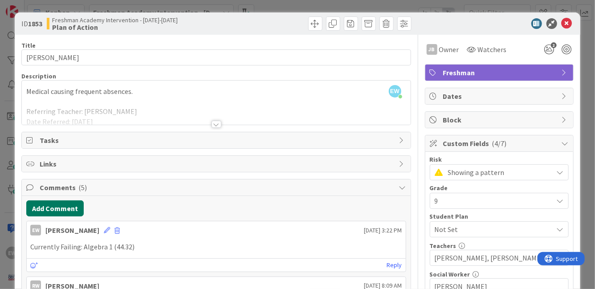
click at [45, 207] on button "Add Comment" at bounding box center [54, 208] width 57 height 16
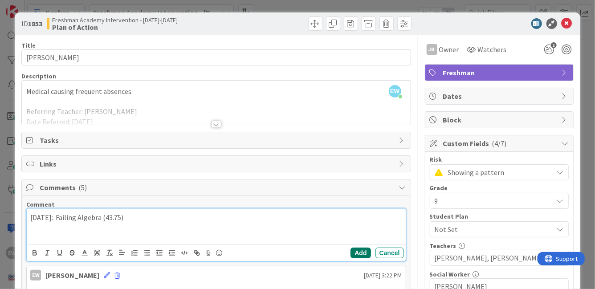
click at [359, 253] on button "Add" at bounding box center [361, 253] width 20 height 11
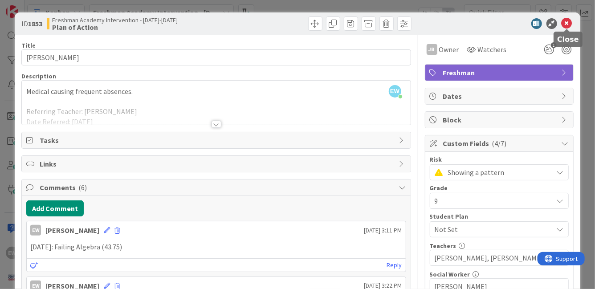
click at [567, 25] on icon at bounding box center [567, 23] width 11 height 11
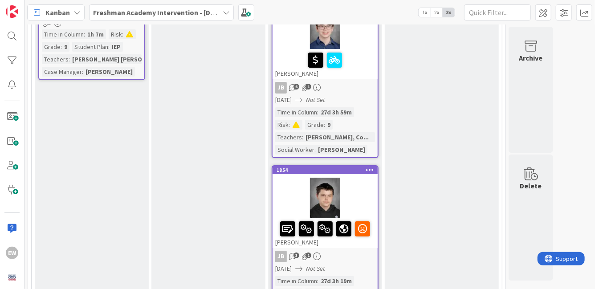
scroll to position [1513, 0]
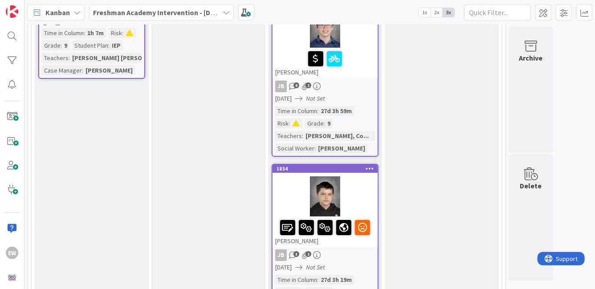
click at [360, 194] on div at bounding box center [325, 196] width 105 height 40
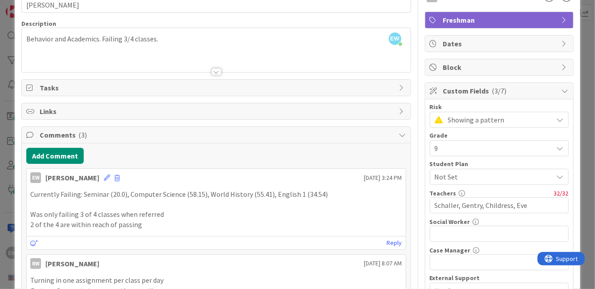
scroll to position [86, 0]
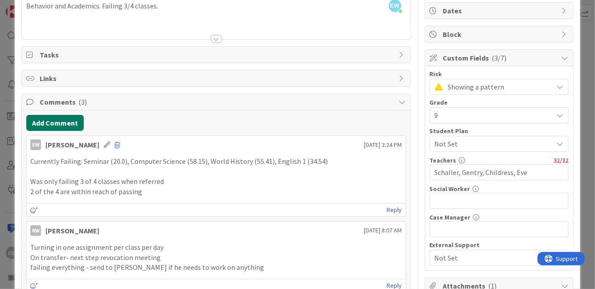
click at [55, 122] on button "Add Comment" at bounding box center [54, 123] width 57 height 16
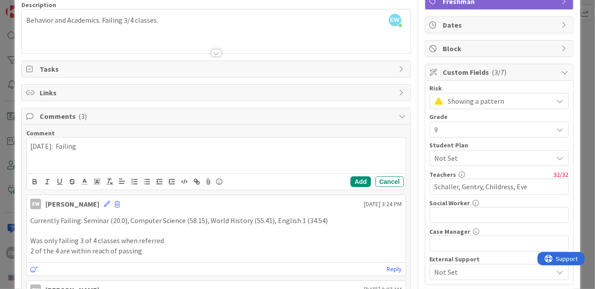
scroll to position [80, 0]
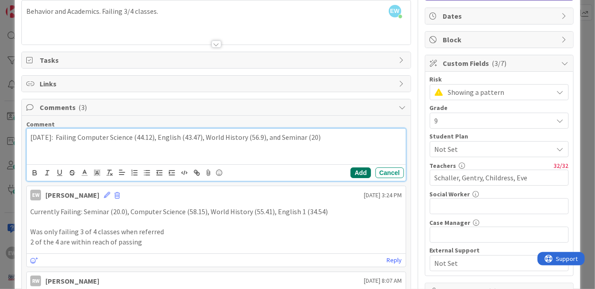
click at [359, 171] on button "Add" at bounding box center [361, 172] width 20 height 11
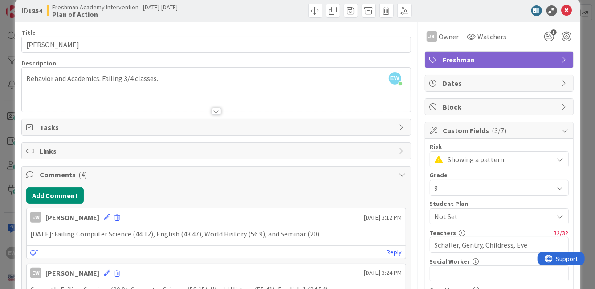
scroll to position [14, 0]
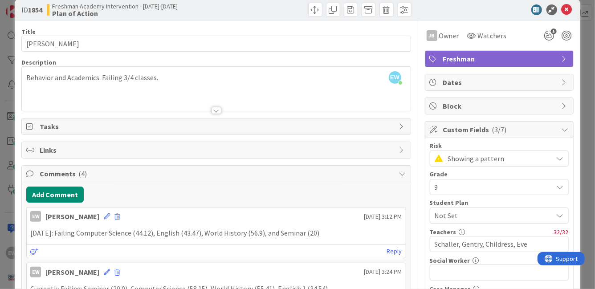
click at [465, 157] on span "Showing a pattern" at bounding box center [498, 158] width 101 height 12
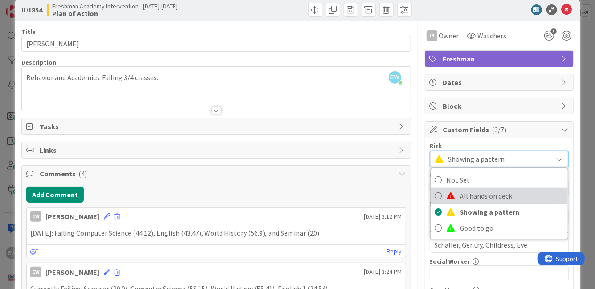
click at [463, 196] on span "All hands on deck" at bounding box center [511, 195] width 103 height 13
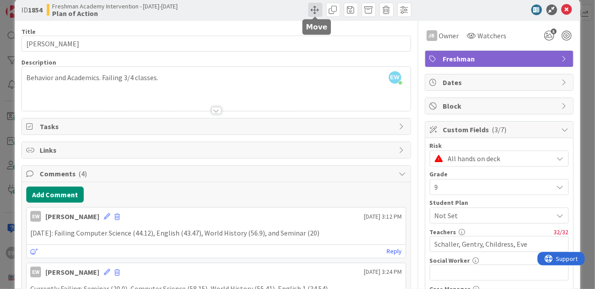
click at [313, 8] on span at bounding box center [315, 10] width 14 height 14
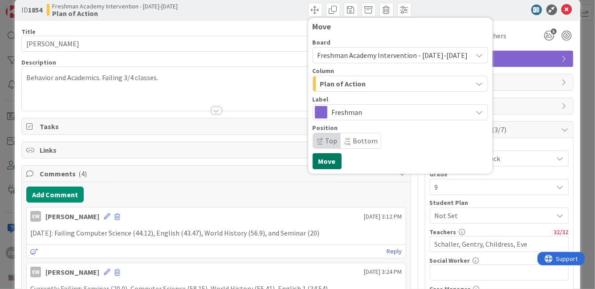
click at [330, 161] on button "Move" at bounding box center [327, 161] width 29 height 16
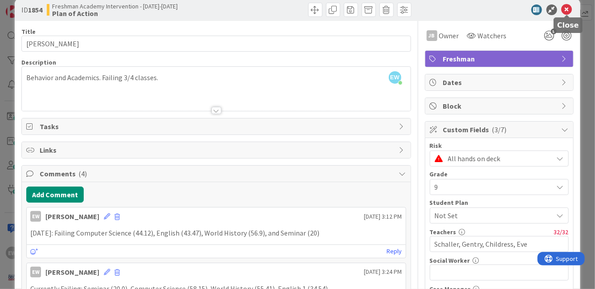
click at [566, 10] on icon at bounding box center [567, 9] width 11 height 11
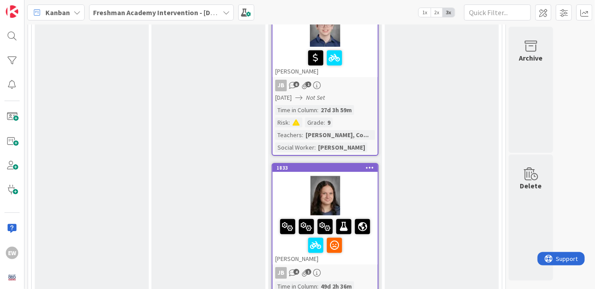
scroll to position [1675, 0]
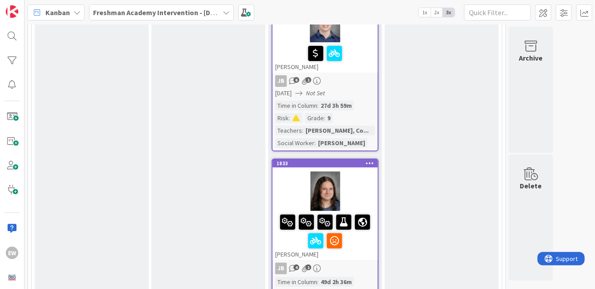
click at [357, 184] on div at bounding box center [325, 191] width 105 height 40
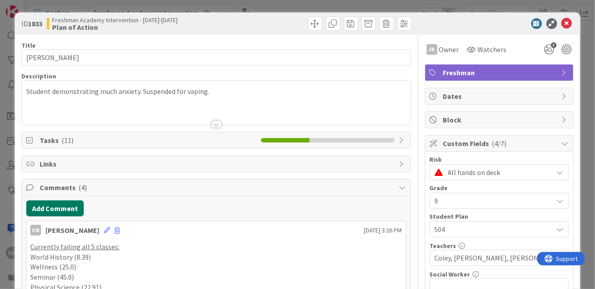
click at [67, 212] on button "Add Comment" at bounding box center [54, 208] width 57 height 16
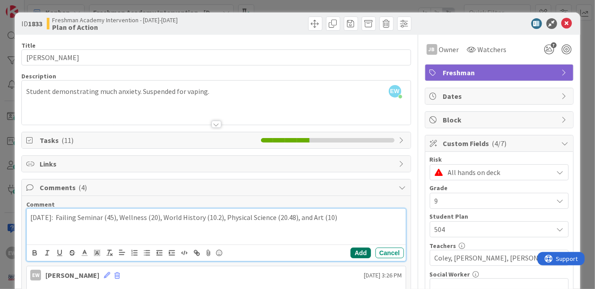
click at [361, 252] on button "Add" at bounding box center [361, 253] width 20 height 11
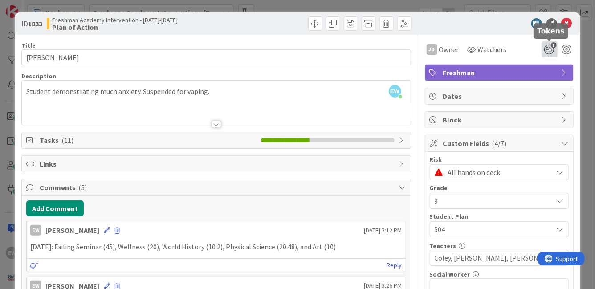
click at [547, 52] on icon "7" at bounding box center [550, 49] width 16 height 16
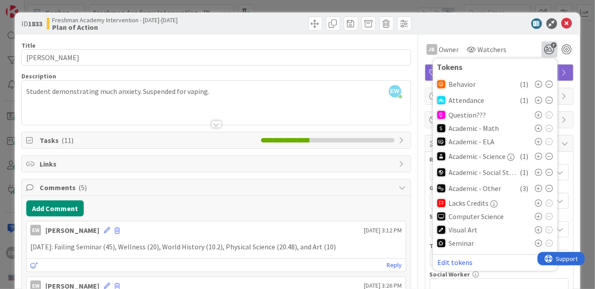
click at [539, 241] on icon at bounding box center [538, 243] width 7 height 7
click at [549, 187] on icon at bounding box center [549, 188] width 7 height 7
click at [546, 173] on icon at bounding box center [549, 172] width 7 height 7
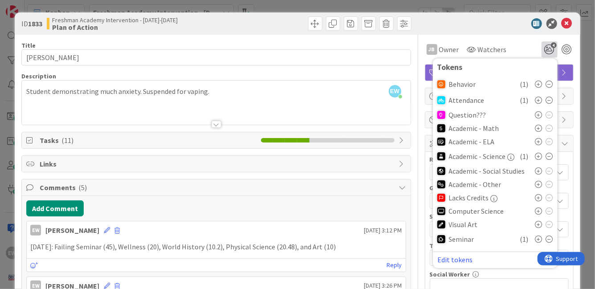
click at [548, 158] on icon at bounding box center [549, 156] width 7 height 7
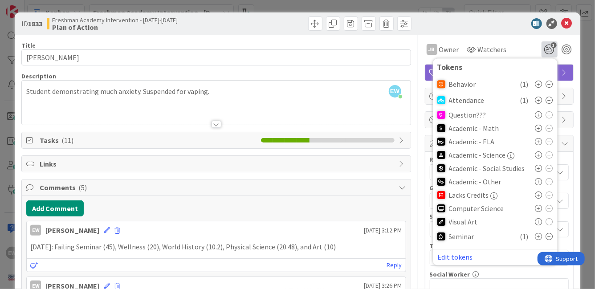
click at [539, 181] on icon at bounding box center [538, 181] width 7 height 7
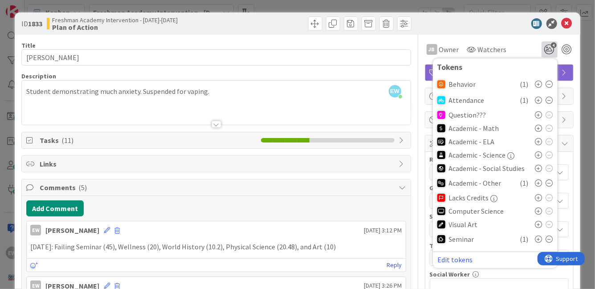
click at [538, 168] on icon at bounding box center [538, 168] width 7 height 7
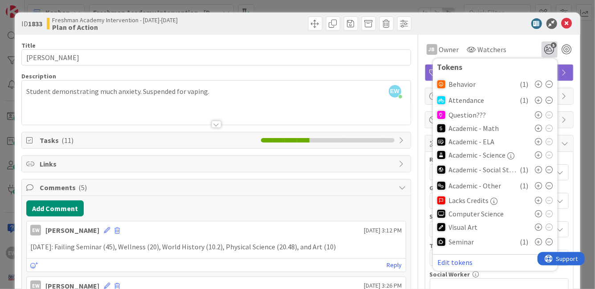
click at [538, 158] on icon at bounding box center [538, 154] width 7 height 7
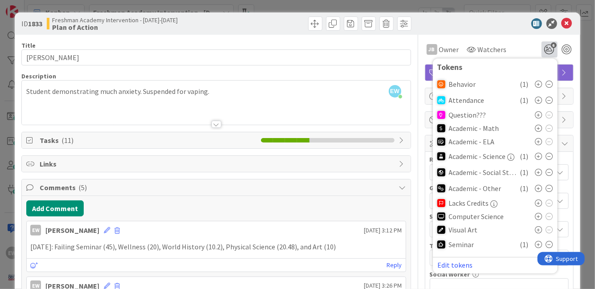
click at [539, 230] on icon at bounding box center [538, 229] width 7 height 7
click at [496, 201] on icon "button" at bounding box center [494, 203] width 7 height 7
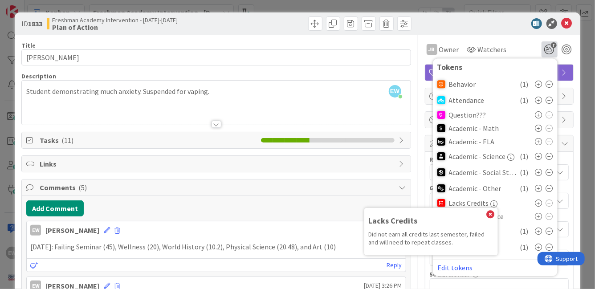
click at [496, 201] on icon "button" at bounding box center [494, 203] width 7 height 7
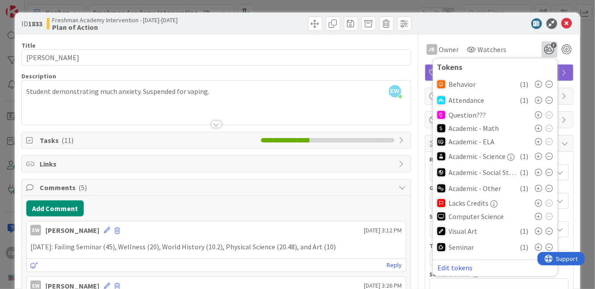
click at [511, 159] on icon "button" at bounding box center [511, 157] width 7 height 7
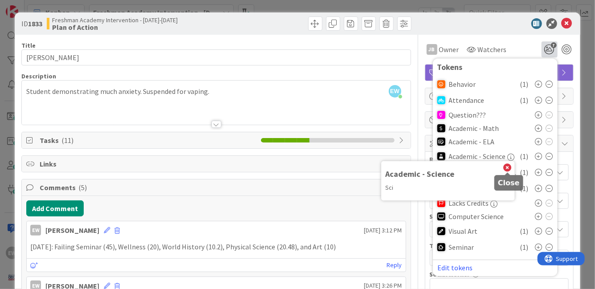
click at [510, 168] on icon at bounding box center [508, 168] width 8 height 8
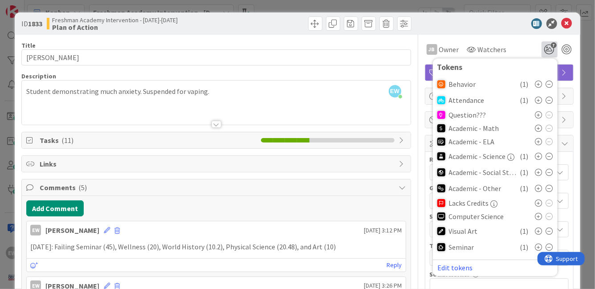
click at [522, 47] on div "JB Owner Watchers 7 Tokens Behavior ( 1 ) Attendance ( 1 ) Question??? Academic…" at bounding box center [499, 49] width 149 height 16
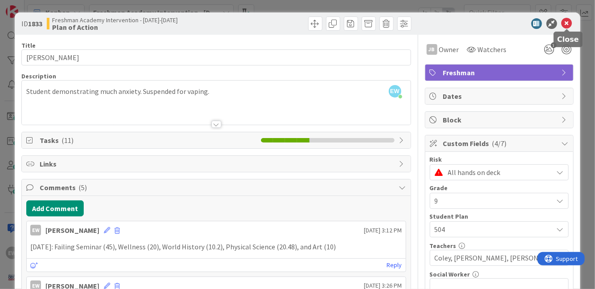
click at [563, 24] on icon at bounding box center [567, 23] width 11 height 11
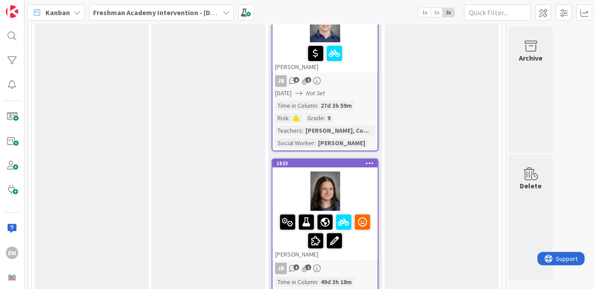
click at [358, 179] on div at bounding box center [325, 191] width 105 height 40
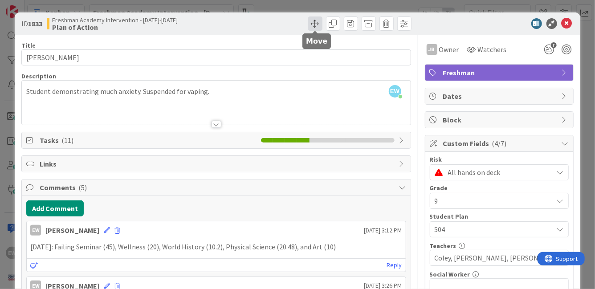
click at [317, 28] on span at bounding box center [315, 23] width 14 height 14
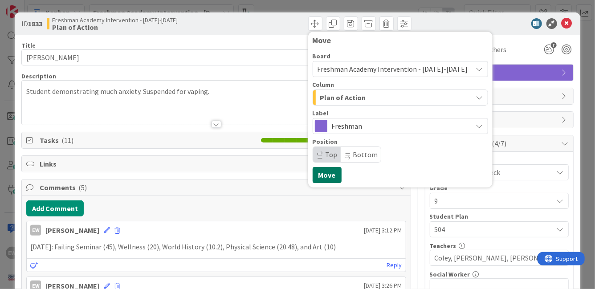
click at [329, 176] on button "Move" at bounding box center [327, 175] width 29 height 16
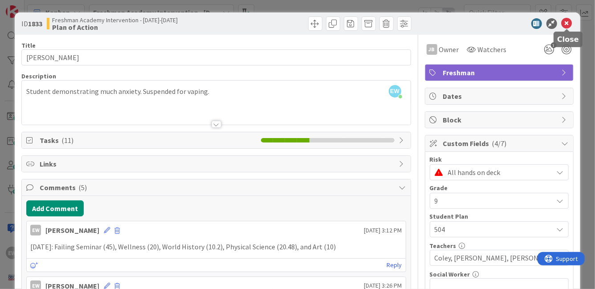
click at [569, 23] on icon at bounding box center [567, 23] width 11 height 11
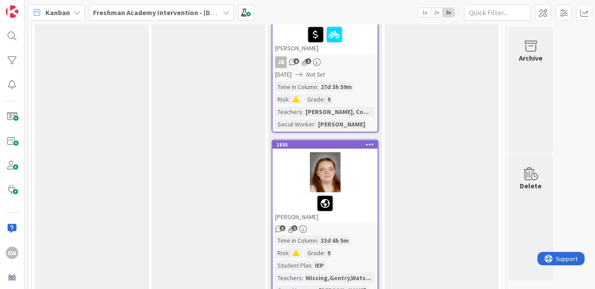
scroll to position [1902, 0]
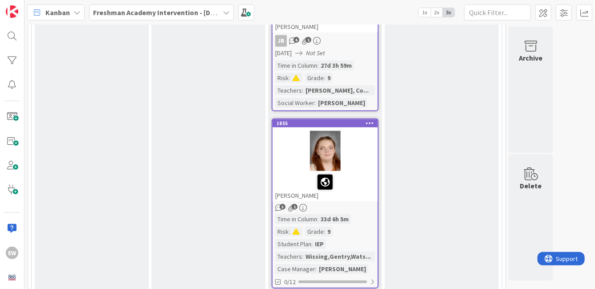
click at [369, 178] on div at bounding box center [325, 182] width 100 height 19
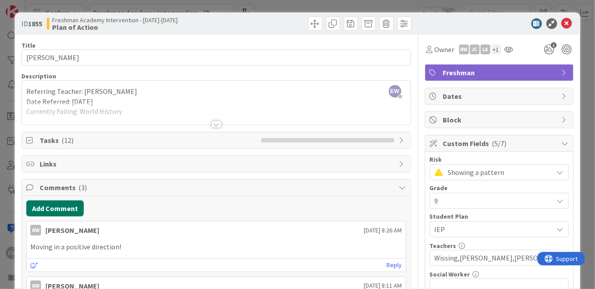
click at [43, 208] on button "Add Comment" at bounding box center [54, 208] width 57 height 16
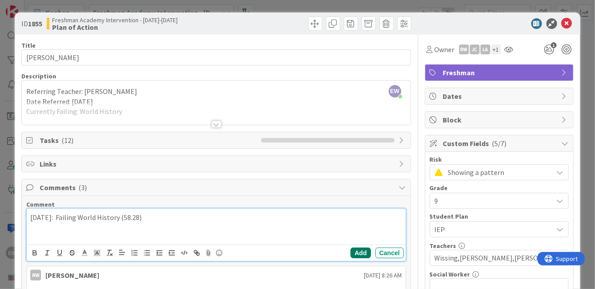
click at [360, 250] on button "Add" at bounding box center [361, 253] width 20 height 11
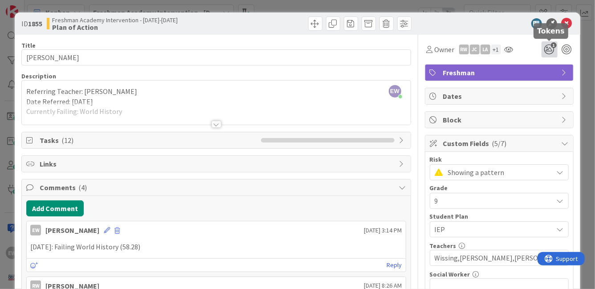
click at [552, 48] on icon "1" at bounding box center [550, 49] width 16 height 16
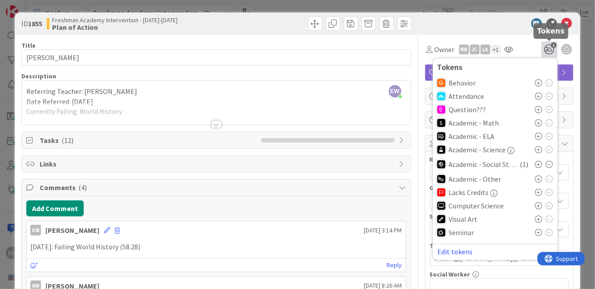
click at [551, 49] on icon "1" at bounding box center [550, 49] width 16 height 16
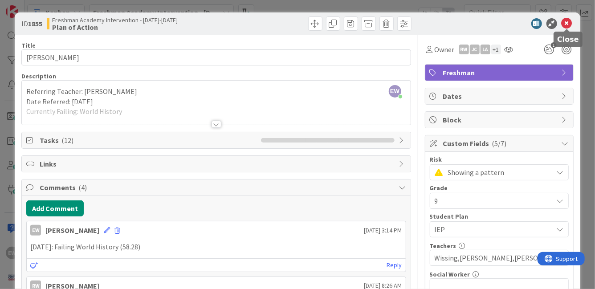
click at [567, 25] on icon at bounding box center [567, 23] width 11 height 11
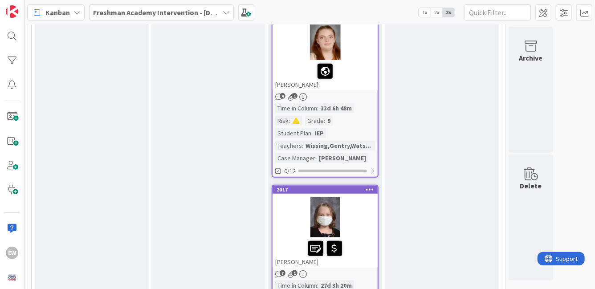
scroll to position [2063, 0]
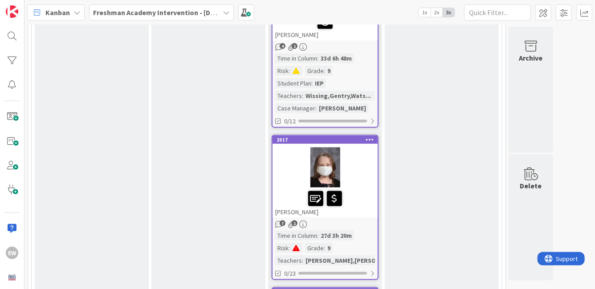
click at [360, 176] on div at bounding box center [325, 167] width 105 height 40
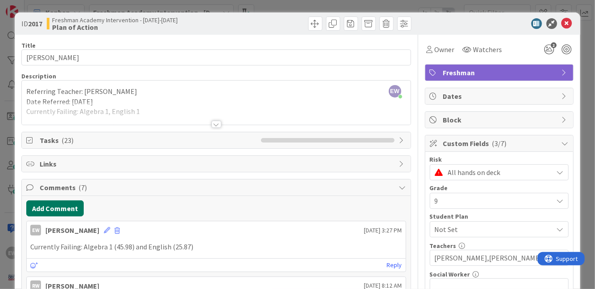
click at [59, 212] on button "Add Comment" at bounding box center [54, 208] width 57 height 16
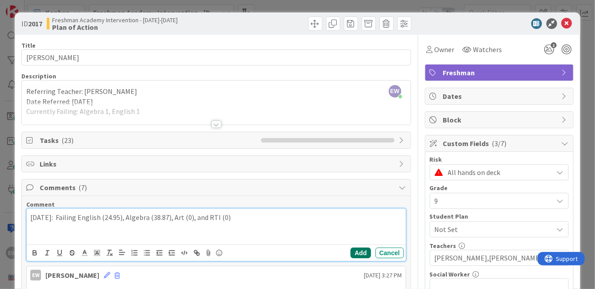
click at [352, 253] on button "Add" at bounding box center [361, 253] width 20 height 11
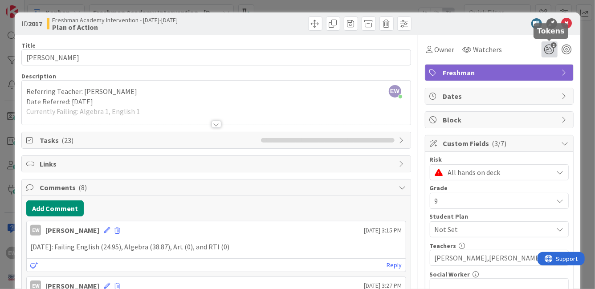
click at [547, 50] on icon "2" at bounding box center [550, 49] width 16 height 16
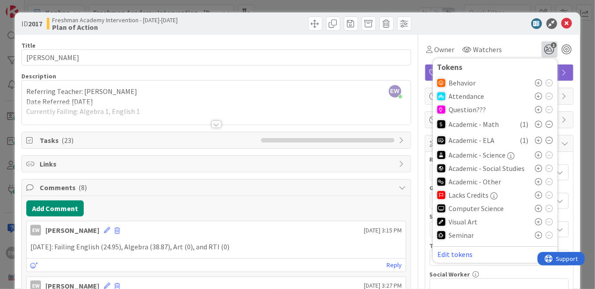
click at [538, 182] on icon at bounding box center [538, 181] width 7 height 7
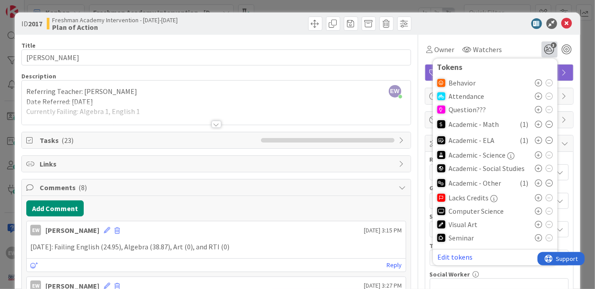
click at [537, 224] on icon at bounding box center [538, 224] width 7 height 7
click at [520, 45] on div "Owner Watchers 4 Tokens Behavior Attendance Question??? Academic - Math ( 1 ) A…" at bounding box center [499, 49] width 149 height 16
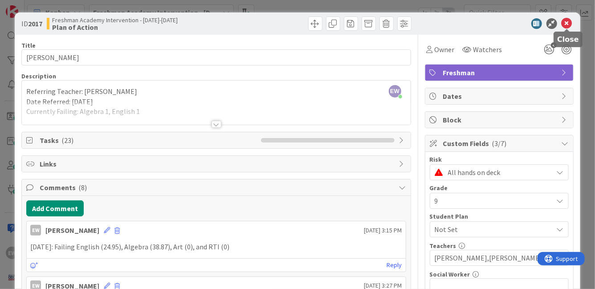
click at [569, 24] on icon at bounding box center [567, 23] width 11 height 11
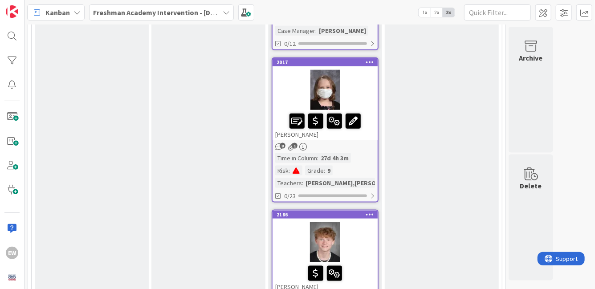
scroll to position [2097, 0]
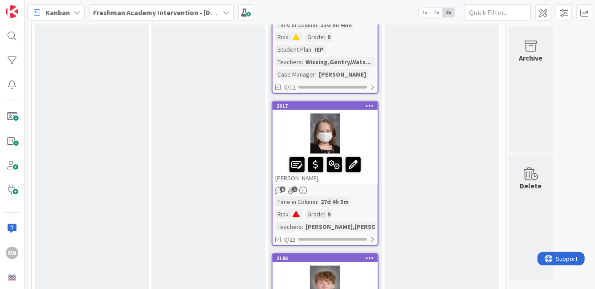
click at [367, 122] on div at bounding box center [325, 134] width 105 height 40
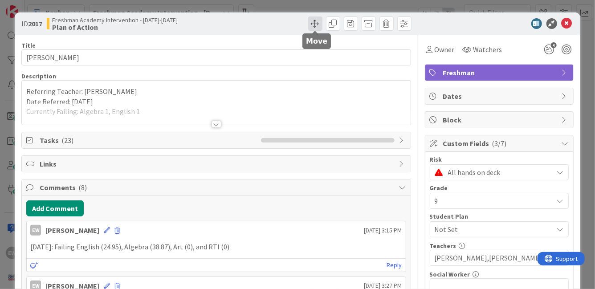
click at [314, 24] on span at bounding box center [315, 23] width 14 height 14
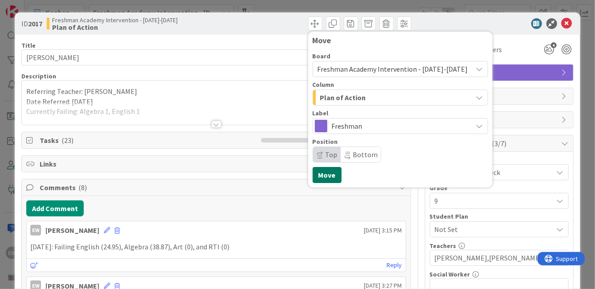
click at [330, 174] on button "Move" at bounding box center [327, 175] width 29 height 16
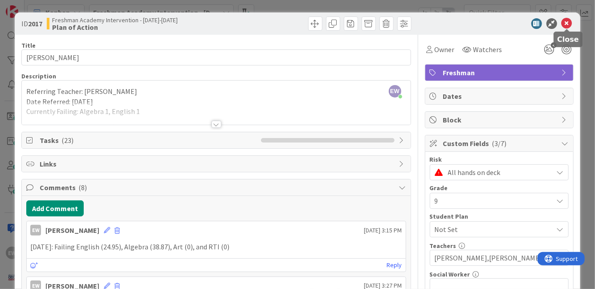
click at [567, 25] on icon at bounding box center [567, 23] width 11 height 11
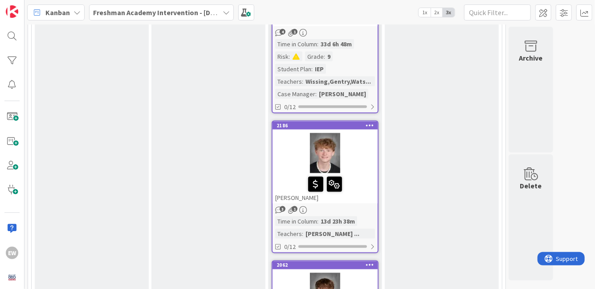
scroll to position [2231, 0]
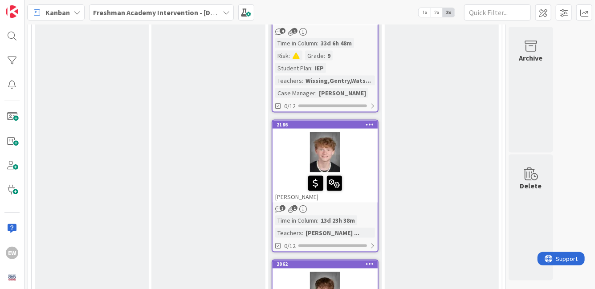
click at [356, 174] on div at bounding box center [325, 183] width 100 height 19
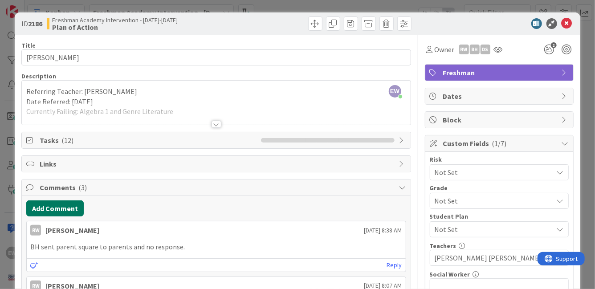
click at [74, 207] on button "Add Comment" at bounding box center [54, 208] width 57 height 16
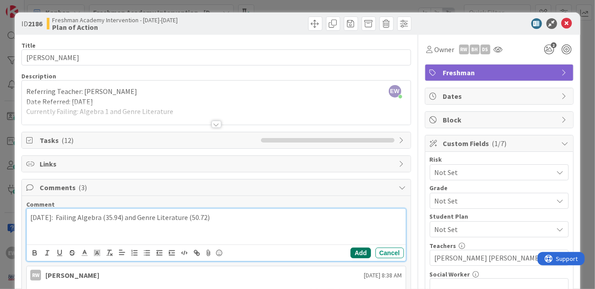
click at [363, 253] on button "Add" at bounding box center [361, 253] width 20 height 11
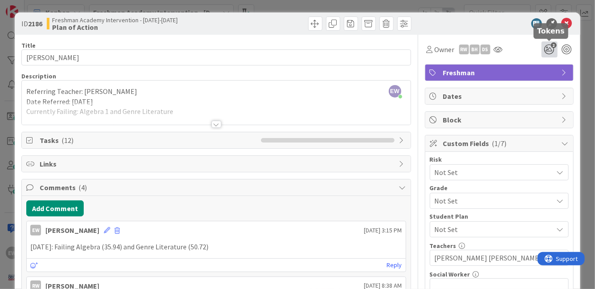
click at [551, 49] on icon "2" at bounding box center [550, 49] width 16 height 16
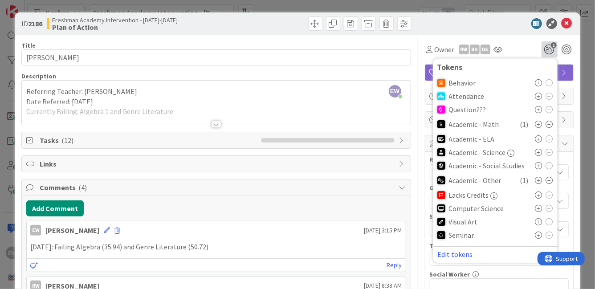
click at [506, 29] on div "ID 2186 Freshman Academy Intervention - 2024-2025 Plan of Action" at bounding box center [297, 23] width 565 height 22
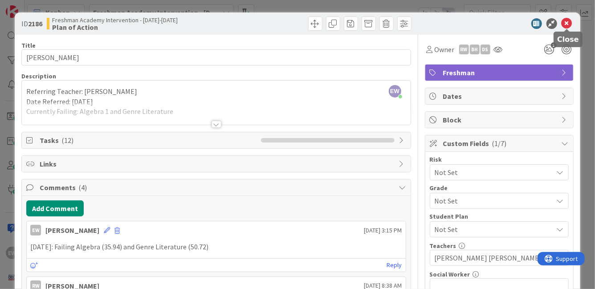
click at [566, 25] on icon at bounding box center [567, 23] width 11 height 11
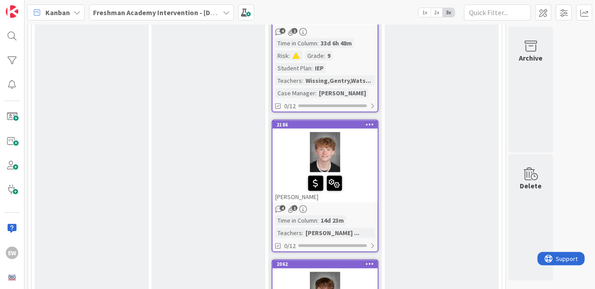
click at [362, 167] on div at bounding box center [325, 152] width 105 height 40
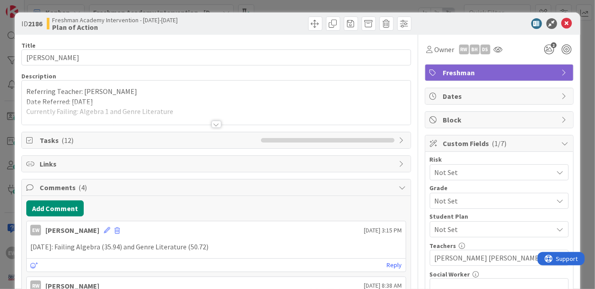
click at [451, 175] on span "Not Set" at bounding box center [492, 172] width 114 height 12
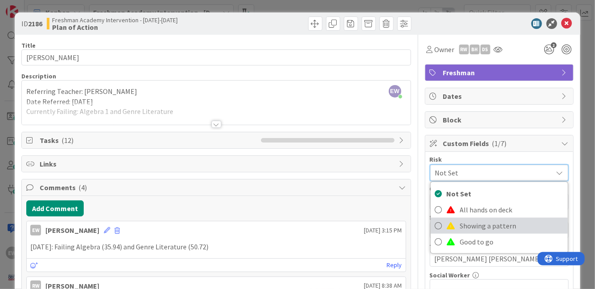
click at [448, 226] on span at bounding box center [451, 225] width 9 height 7
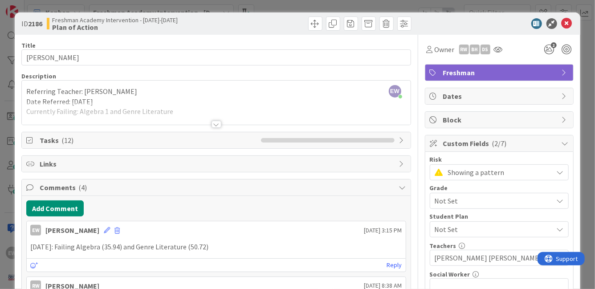
click at [449, 204] on span "Not Set" at bounding box center [492, 201] width 114 height 12
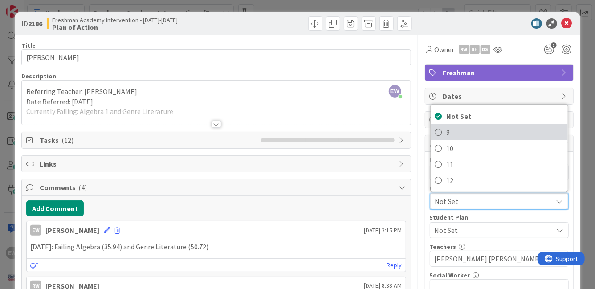
click at [444, 134] on link "9" at bounding box center [499, 132] width 137 height 16
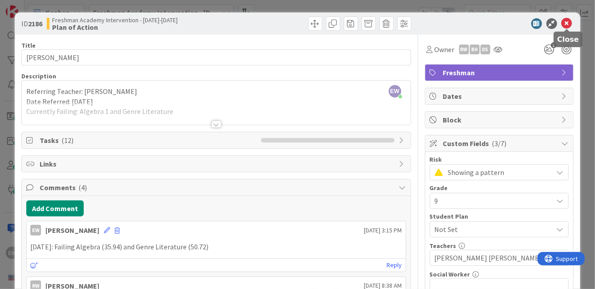
click at [565, 26] on icon at bounding box center [567, 23] width 11 height 11
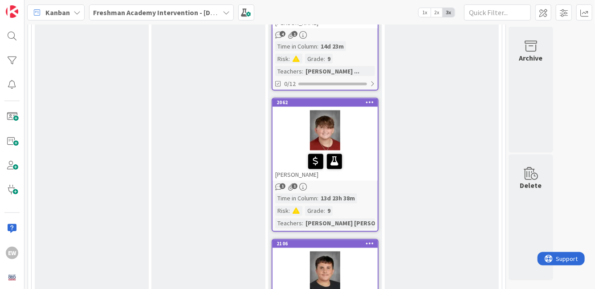
scroll to position [2412, 0]
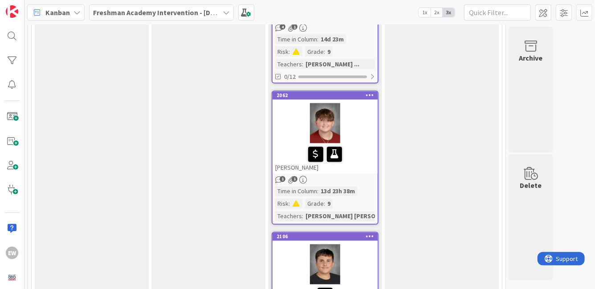
click at [360, 169] on div "[PERSON_NAME]" at bounding box center [325, 158] width 105 height 30
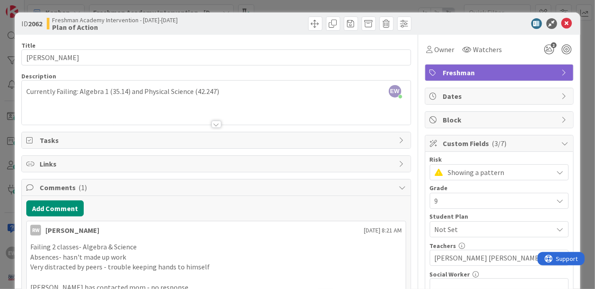
click at [63, 199] on div "Add Comment RW Rachel Watson September 10 2025 8:21 AM Failing 2 classes- Algeb…" at bounding box center [216, 256] width 388 height 121
click at [61, 211] on button "Add Comment" at bounding box center [54, 208] width 57 height 16
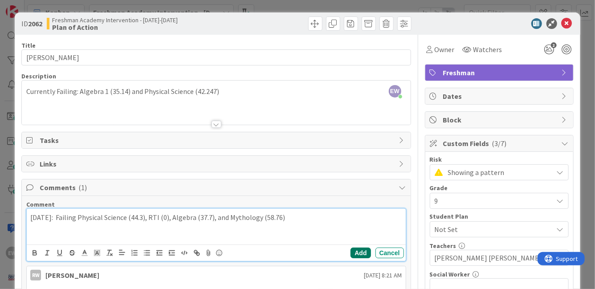
click at [363, 252] on button "Add" at bounding box center [361, 253] width 20 height 11
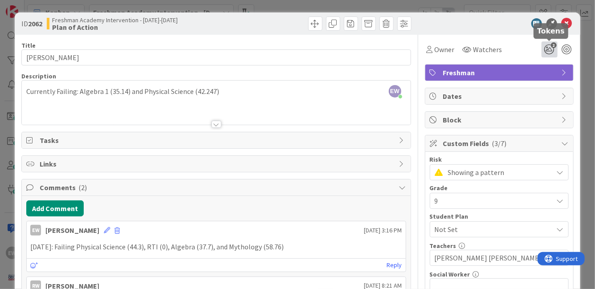
click at [550, 50] on icon "2" at bounding box center [550, 49] width 16 height 16
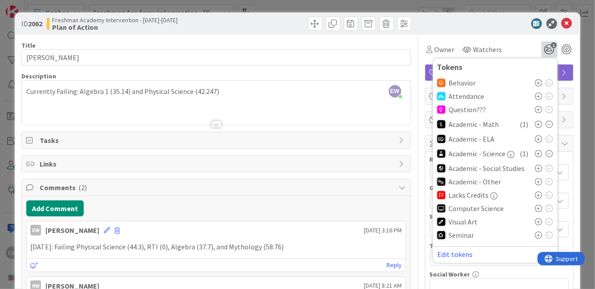
click at [539, 125] on icon at bounding box center [538, 124] width 7 height 7
click at [537, 183] on icon at bounding box center [538, 181] width 7 height 7
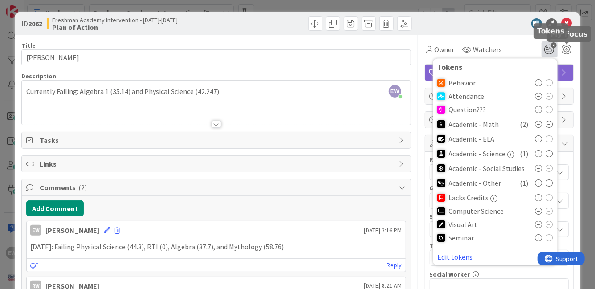
click at [523, 46] on div "Owner Watchers 4 Tokens Behavior Attendance Question??? Academic - Math ( 2 ) A…" at bounding box center [499, 49] width 149 height 16
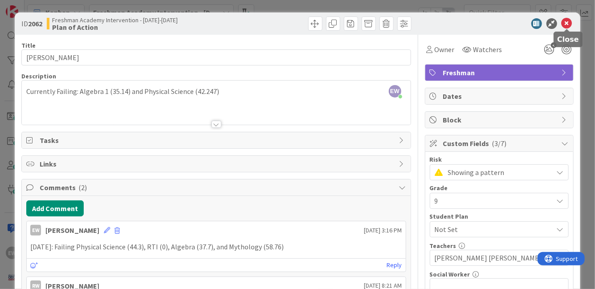
click at [568, 24] on icon at bounding box center [567, 23] width 11 height 11
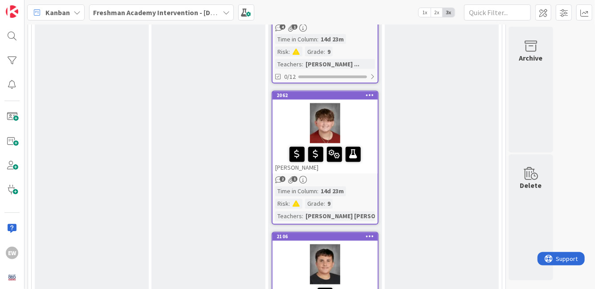
click at [350, 167] on div "[PERSON_NAME]" at bounding box center [325, 158] width 105 height 30
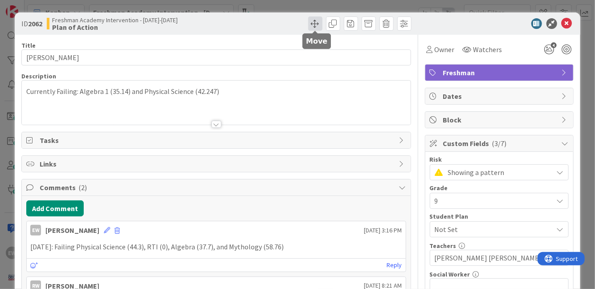
click at [319, 22] on span at bounding box center [315, 23] width 14 height 14
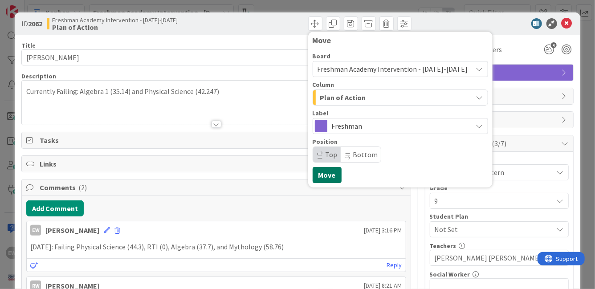
click at [325, 173] on button "Move" at bounding box center [327, 175] width 29 height 16
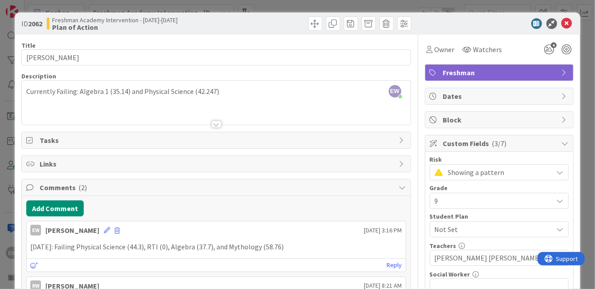
click at [455, 173] on span "Showing a pattern" at bounding box center [498, 172] width 101 height 12
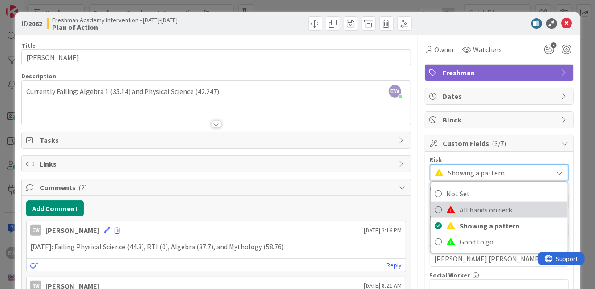
click at [456, 211] on link "All hands on deck" at bounding box center [499, 210] width 137 height 16
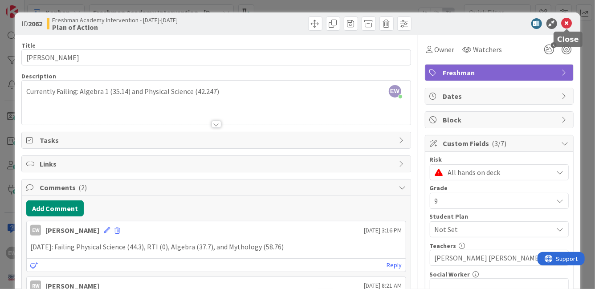
click at [567, 24] on icon at bounding box center [567, 23] width 11 height 11
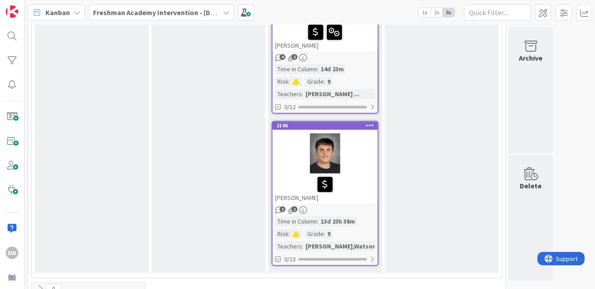
scroll to position [2527, 0]
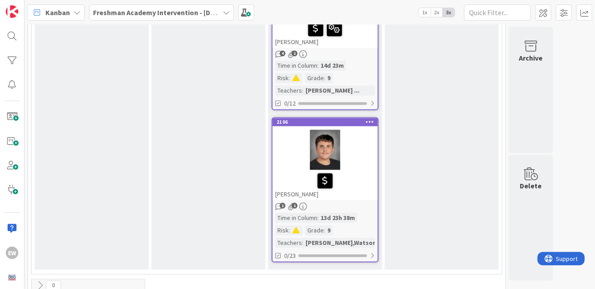
click at [360, 163] on div at bounding box center [325, 150] width 105 height 40
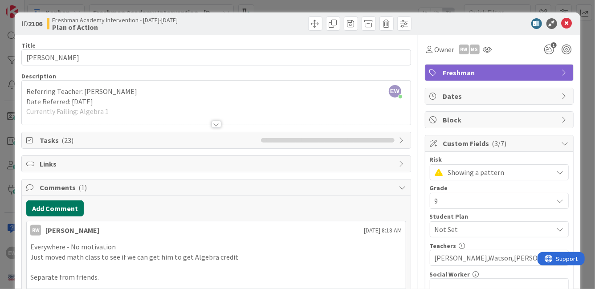
click at [45, 210] on button "Add Comment" at bounding box center [54, 208] width 57 height 16
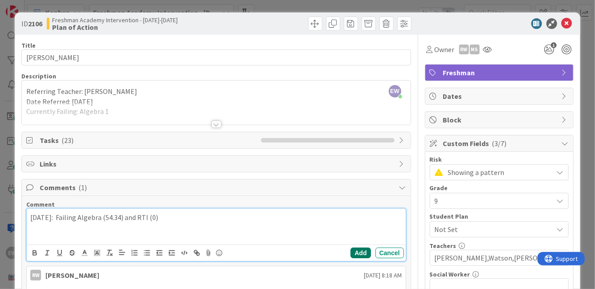
click at [360, 254] on button "Add" at bounding box center [361, 253] width 20 height 11
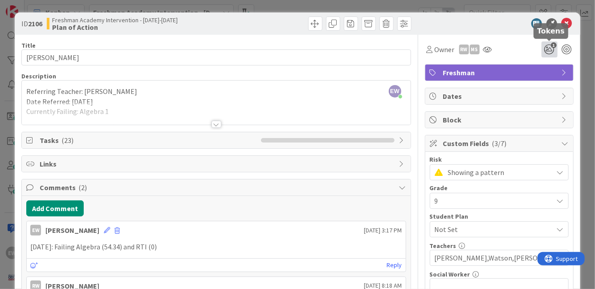
click at [551, 50] on icon "1" at bounding box center [550, 49] width 16 height 16
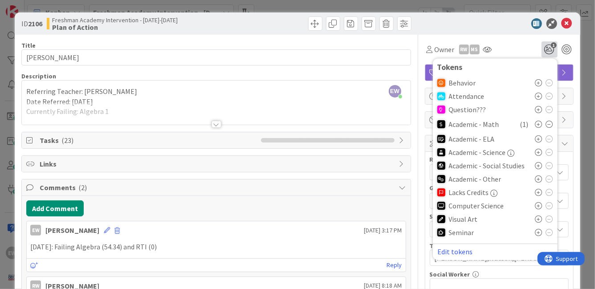
click at [539, 126] on icon at bounding box center [538, 124] width 7 height 7
click at [566, 24] on icon at bounding box center [567, 23] width 11 height 11
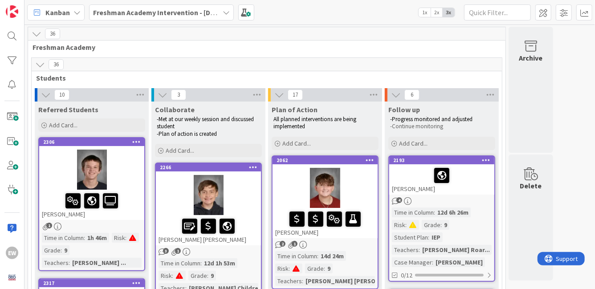
click at [478, 189] on div "[PERSON_NAME]" at bounding box center [441, 179] width 105 height 30
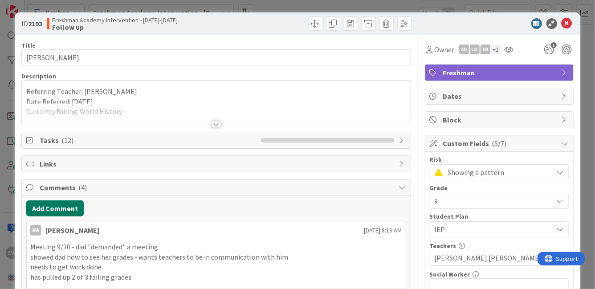
click at [70, 204] on button "Add Comment" at bounding box center [54, 208] width 57 height 16
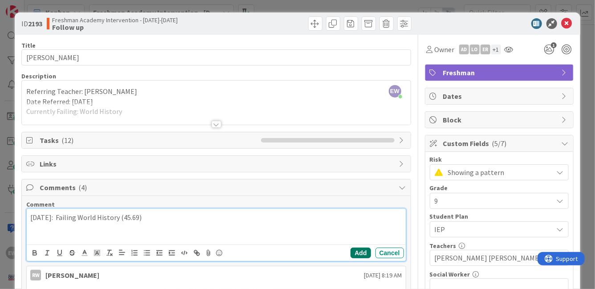
click at [363, 250] on button "Add" at bounding box center [361, 253] width 20 height 11
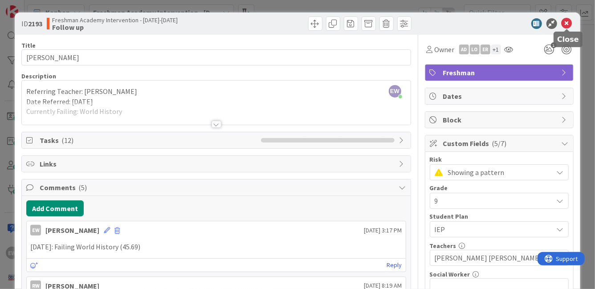
click at [565, 23] on icon at bounding box center [567, 23] width 11 height 11
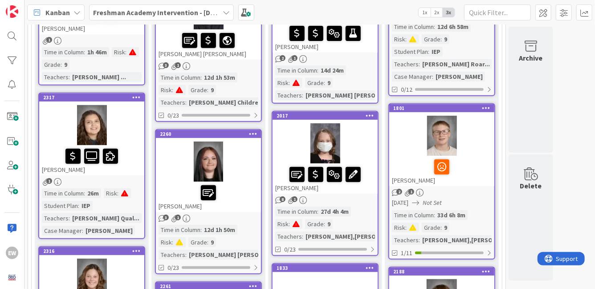
click at [469, 159] on div at bounding box center [442, 167] width 100 height 19
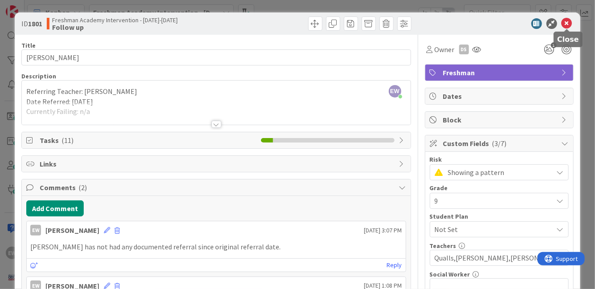
click at [569, 23] on icon at bounding box center [567, 23] width 11 height 11
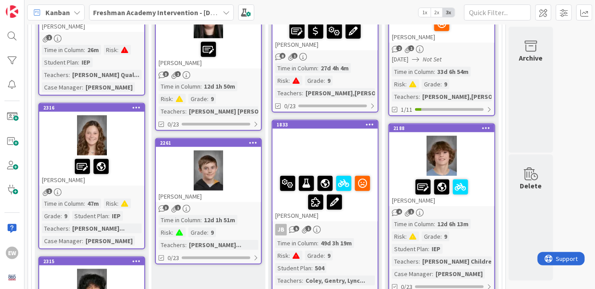
scroll to position [330, 0]
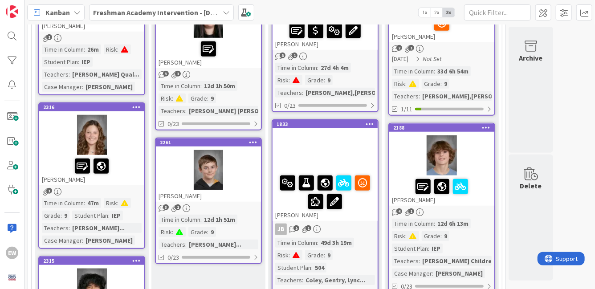
click at [478, 215] on div "2188 Levi May 4 1 Time in Column : 12d 6h 13m Risk : Grade : 9 Student Plan : I…" at bounding box center [441, 208] width 107 height 170
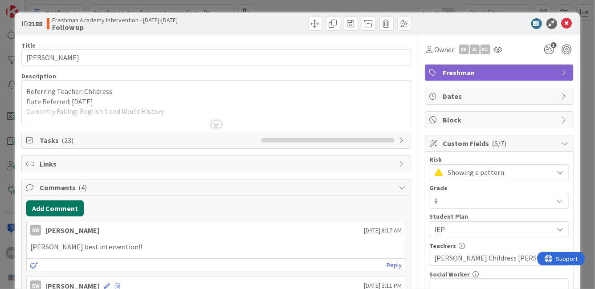
click at [69, 210] on button "Add Comment" at bounding box center [54, 208] width 57 height 16
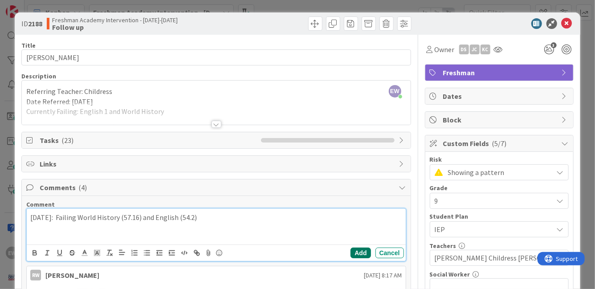
click at [358, 253] on button "Add" at bounding box center [361, 253] width 20 height 11
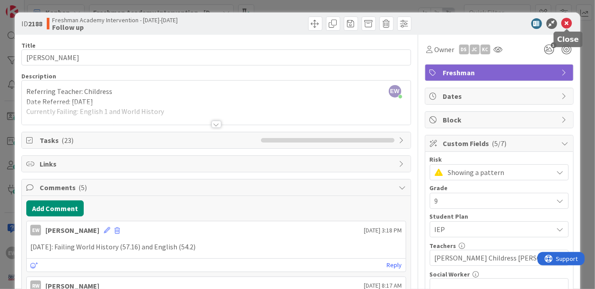
click at [567, 18] on icon at bounding box center [567, 23] width 11 height 11
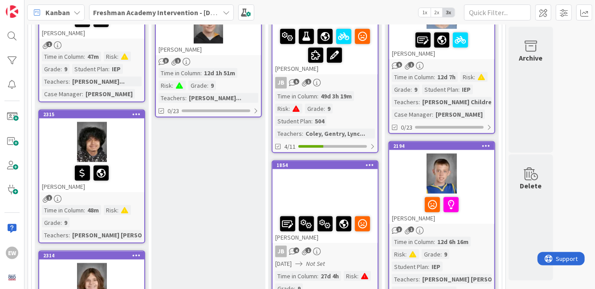
scroll to position [502, 0]
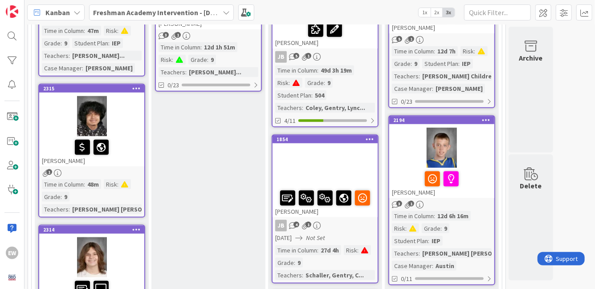
click at [479, 184] on div at bounding box center [442, 179] width 100 height 19
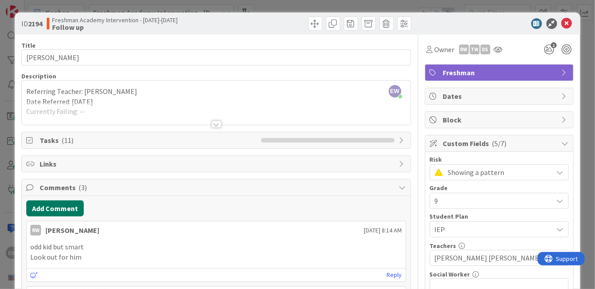
click at [76, 210] on button "Add Comment" at bounding box center [54, 208] width 57 height 16
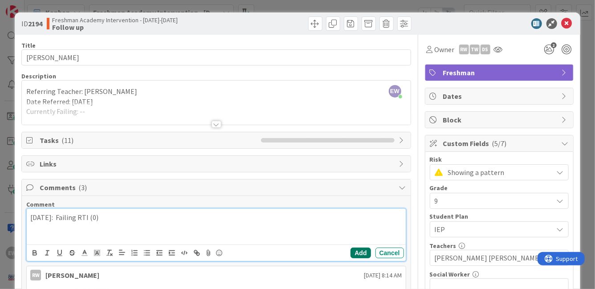
click at [365, 252] on button "Add" at bounding box center [361, 253] width 20 height 11
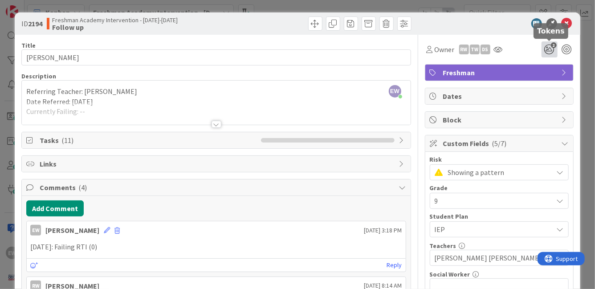
click at [552, 51] on icon "2" at bounding box center [550, 49] width 16 height 16
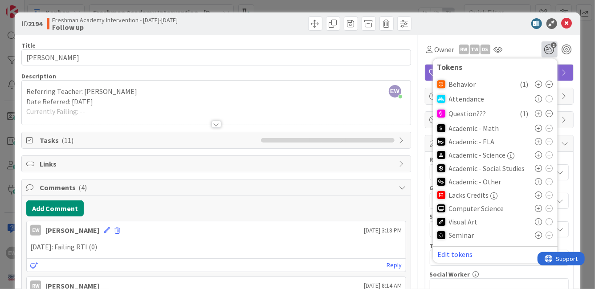
click at [539, 129] on icon at bounding box center [538, 128] width 7 height 7
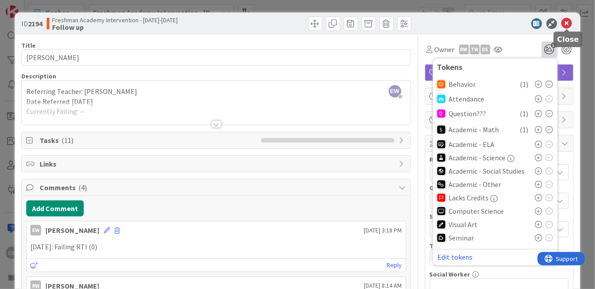
click at [569, 24] on icon at bounding box center [567, 23] width 11 height 11
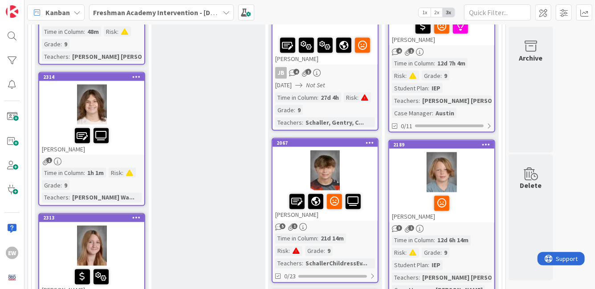
scroll to position [670, 0]
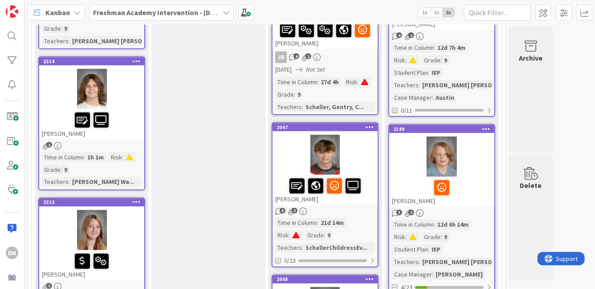
click at [407, 190] on div at bounding box center [442, 188] width 100 height 19
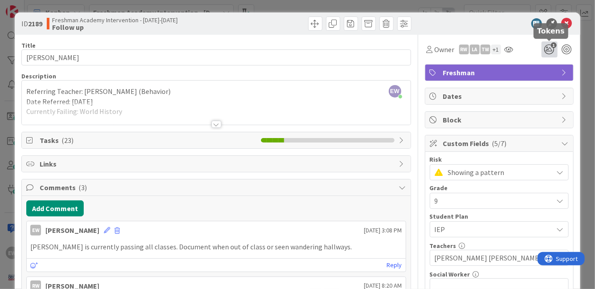
click at [552, 49] on icon "1" at bounding box center [550, 49] width 16 height 16
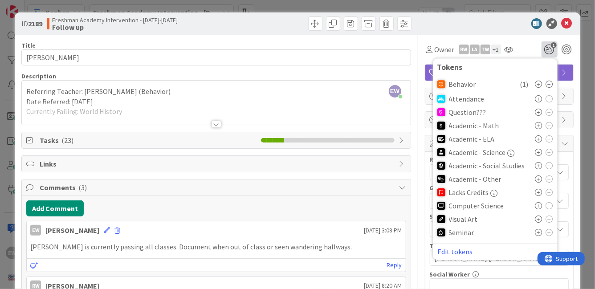
click at [523, 45] on div "Owner RW LA TW + 1 1 Tokens Behavior ( 1 ) Attendance Question??? Academic - Ma…" at bounding box center [499, 49] width 149 height 16
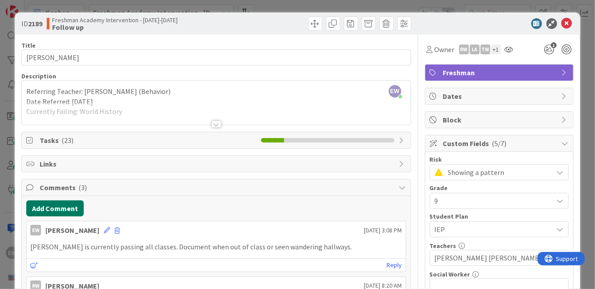
click at [53, 215] on button "Add Comment" at bounding box center [54, 208] width 57 height 16
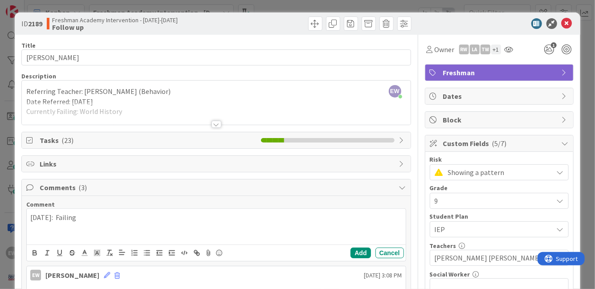
click at [64, 217] on p "[DATE]: Failing" at bounding box center [215, 217] width 371 height 10
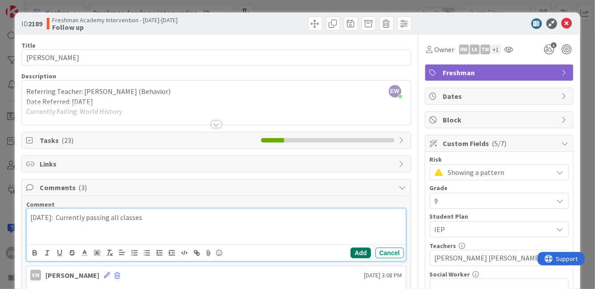
click at [361, 255] on button "Add" at bounding box center [361, 253] width 20 height 11
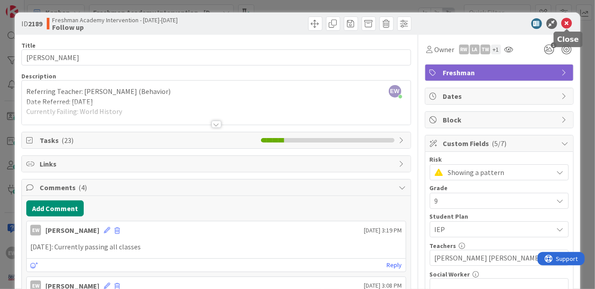
click at [568, 22] on icon at bounding box center [567, 23] width 11 height 11
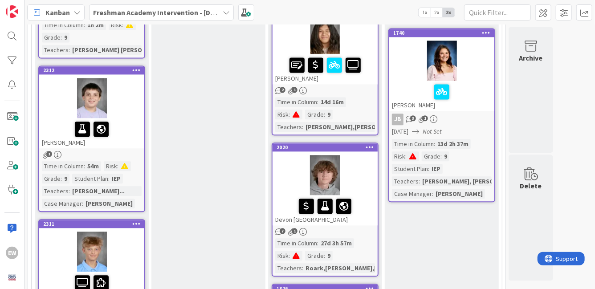
scroll to position [972, 0]
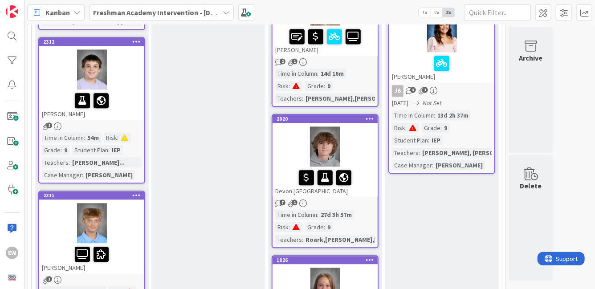
click at [472, 81] on div "1740 Madilyn Bradley JB 3 1 08/08/2025 Not Set Time in Column : 13d 2h 37m Risk…" at bounding box center [441, 87] width 107 height 174
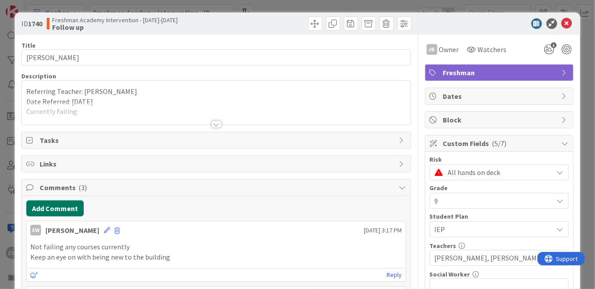
click at [37, 208] on button "Add Comment" at bounding box center [54, 208] width 57 height 16
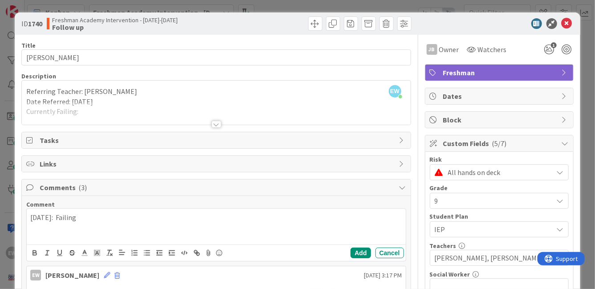
click at [65, 219] on p "[DATE]: Failing" at bounding box center [215, 217] width 371 height 10
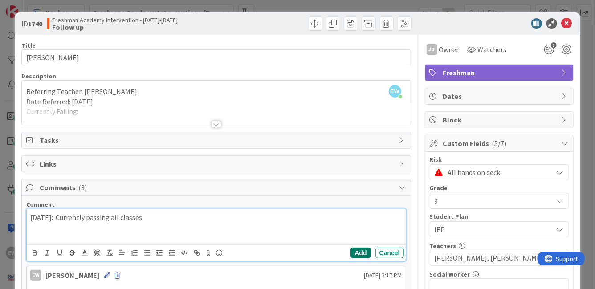
click at [359, 253] on button "Add" at bounding box center [361, 253] width 20 height 11
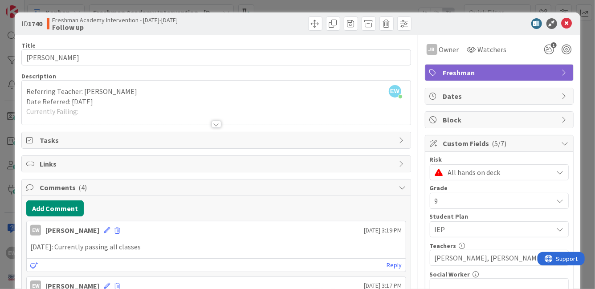
click at [470, 171] on span "All hands on deck" at bounding box center [498, 172] width 101 height 12
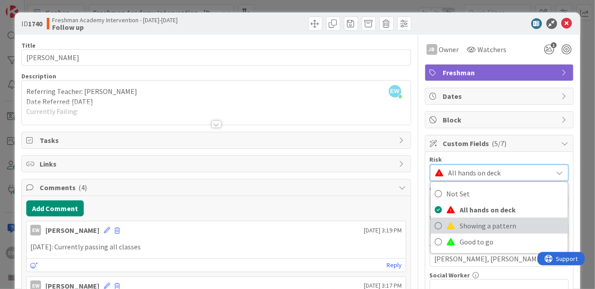
click at [469, 227] on span "Showing a pattern" at bounding box center [511, 225] width 103 height 13
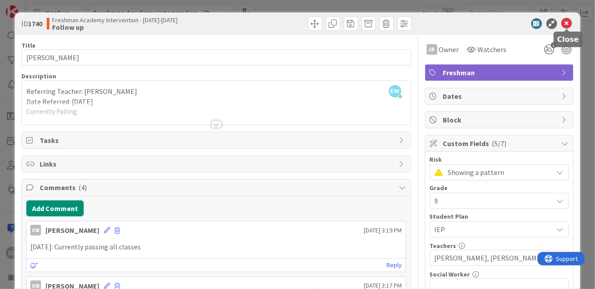
click at [570, 24] on icon at bounding box center [567, 23] width 11 height 11
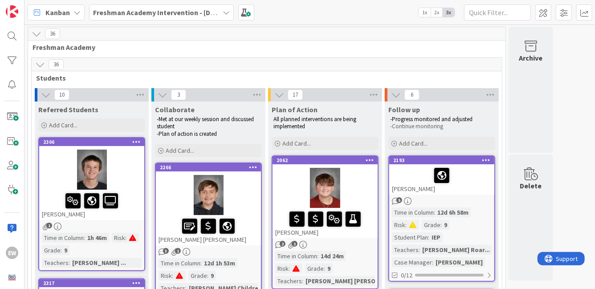
click at [436, 13] on span "2x" at bounding box center [437, 12] width 12 height 9
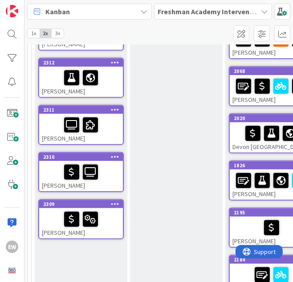
scroll to position [385, 0]
